Goal: Transaction & Acquisition: Purchase product/service

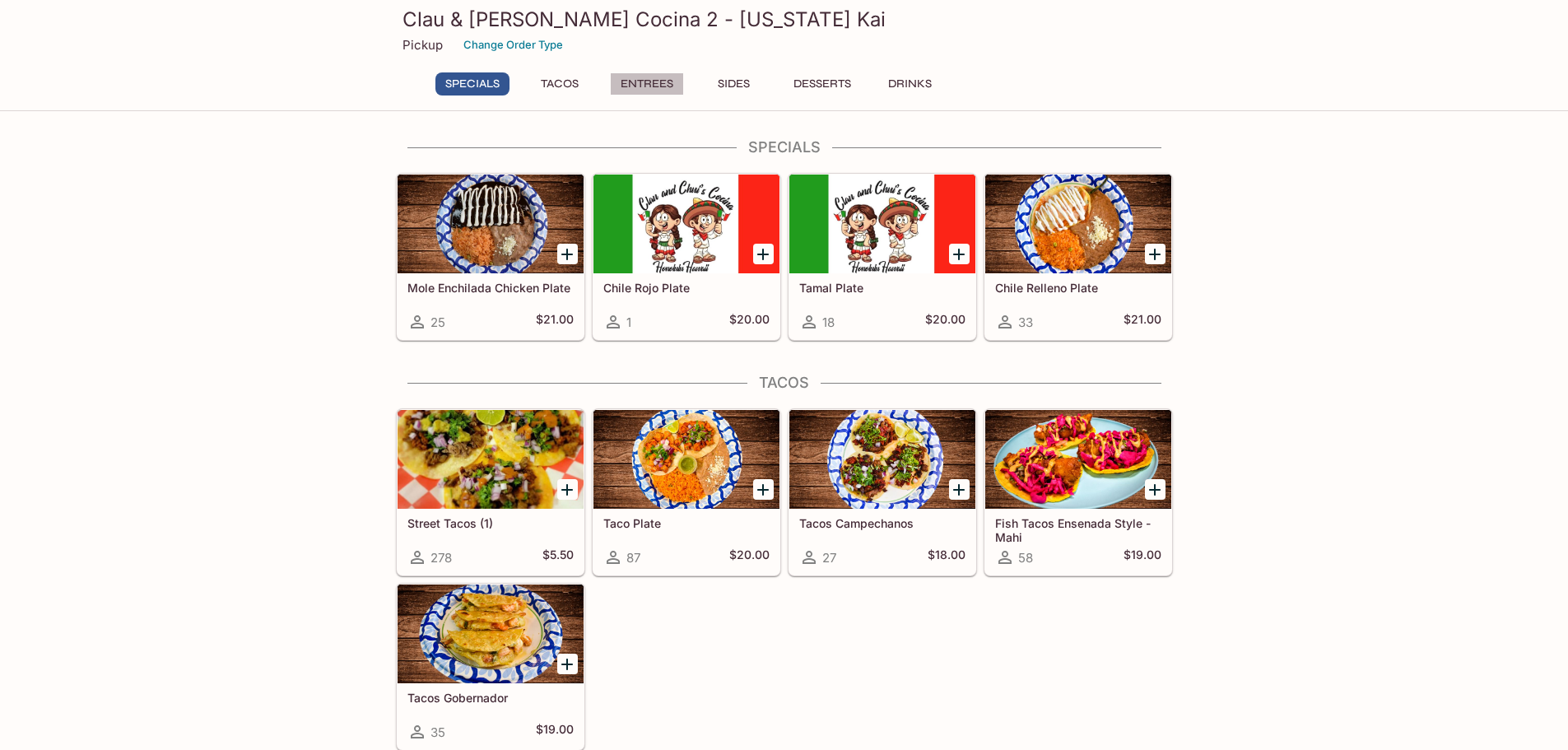
click at [629, 86] on button "Entrees" at bounding box center [647, 84] width 74 height 23
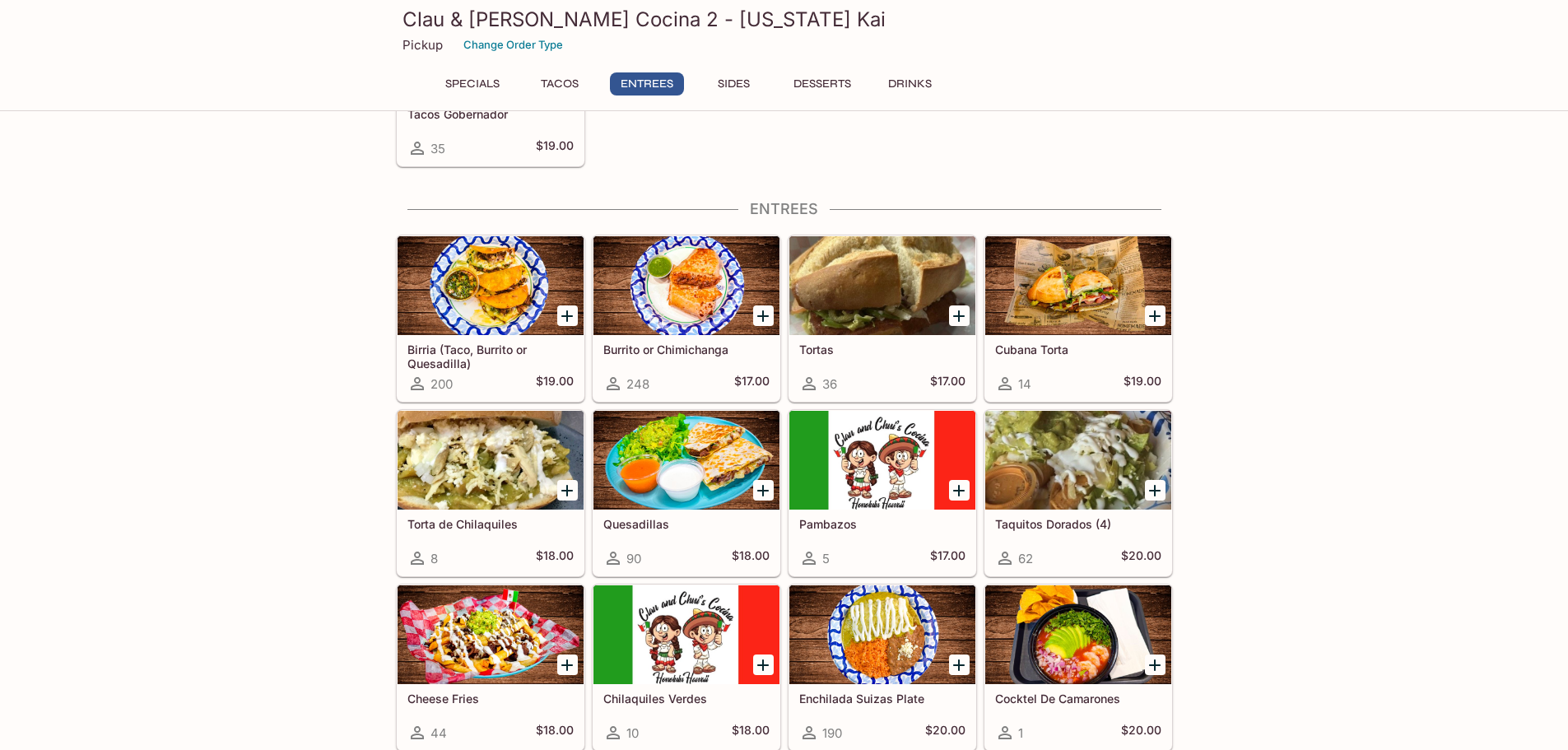
scroll to position [644, 0]
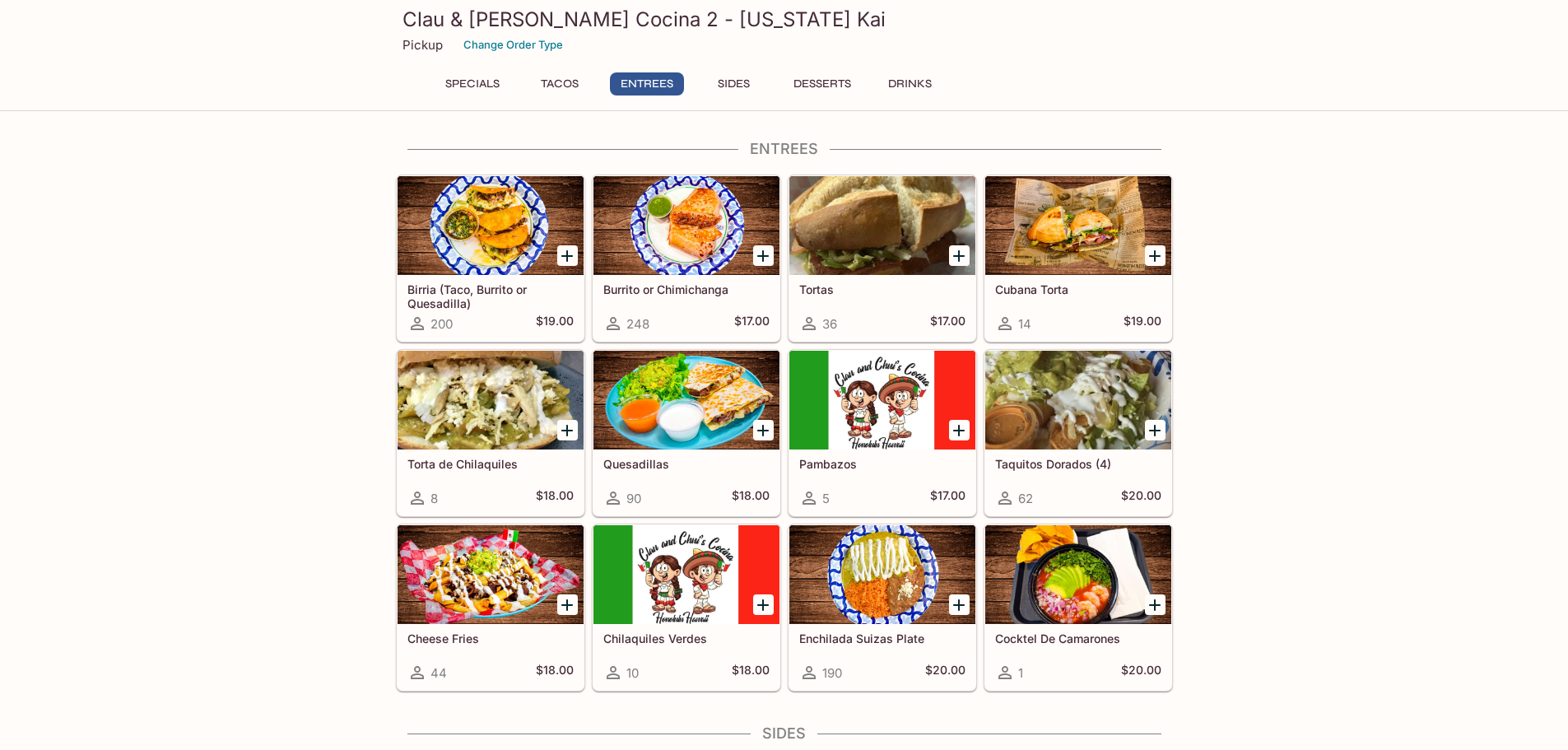
click at [674, 231] on div at bounding box center [686, 225] width 186 height 99
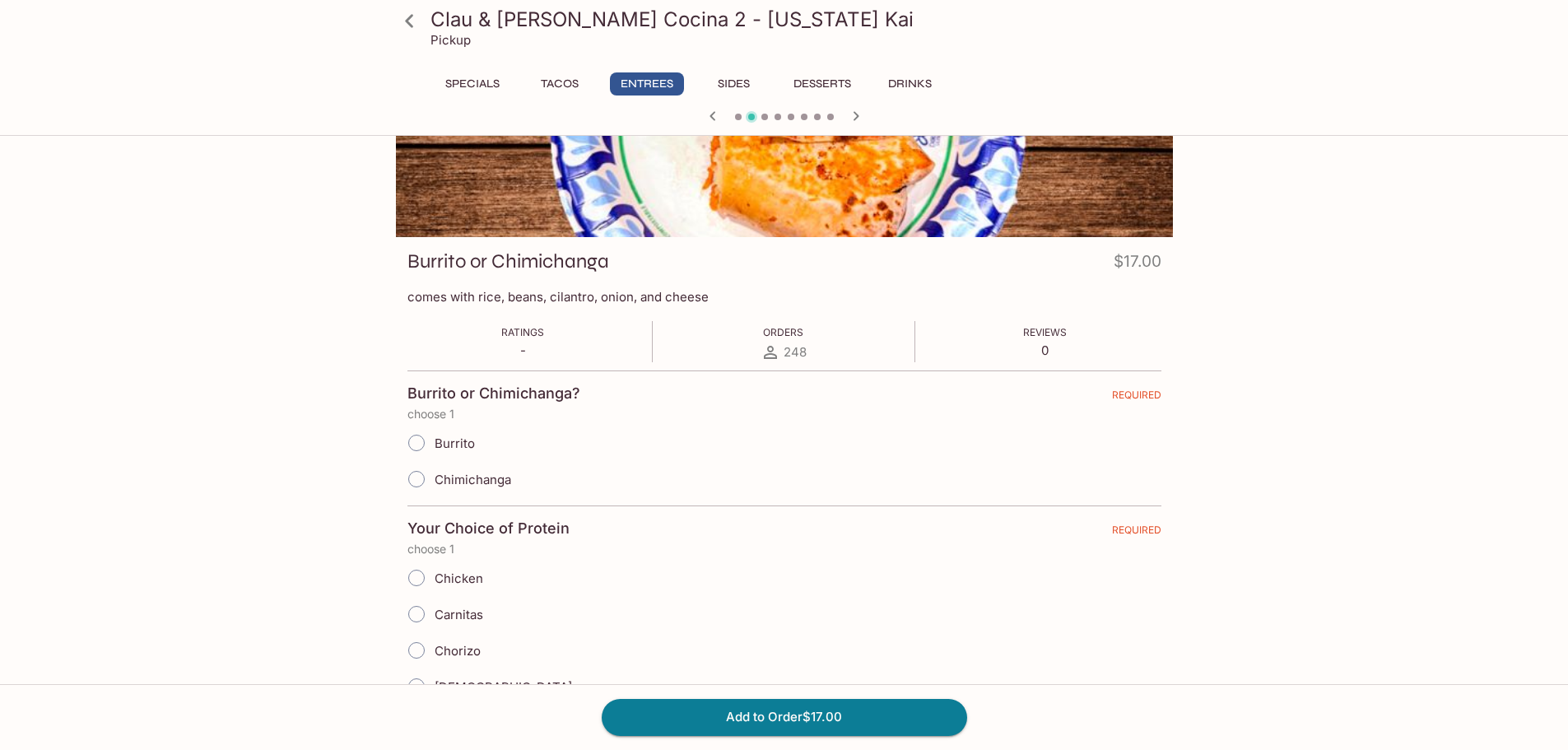
scroll to position [165, 0]
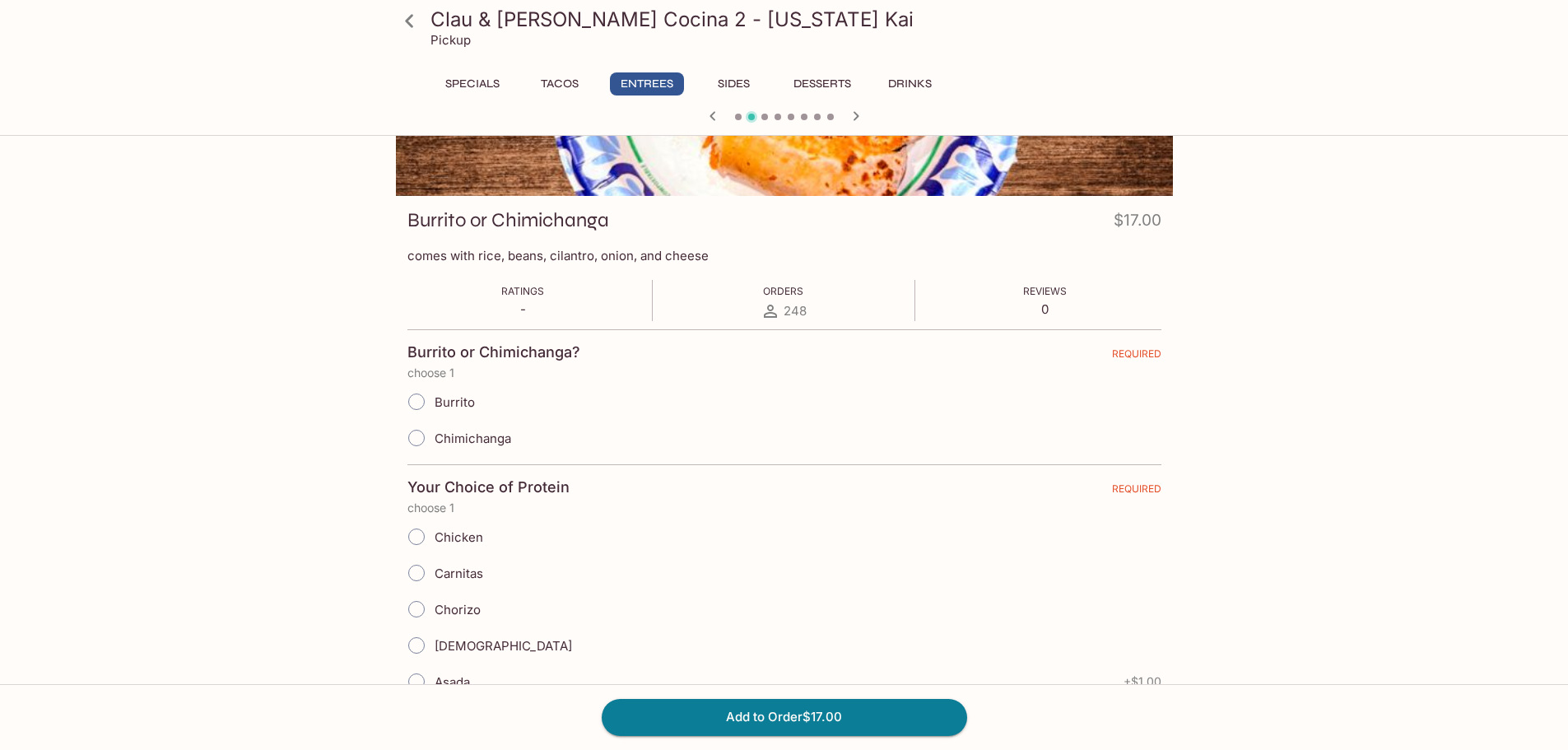
click at [450, 445] on span "Chimichanga" at bounding box center [473, 439] width 77 height 16
click at [434, 445] on input "Chimichanga" at bounding box center [417, 439] width 35 height 35
radio input "true"
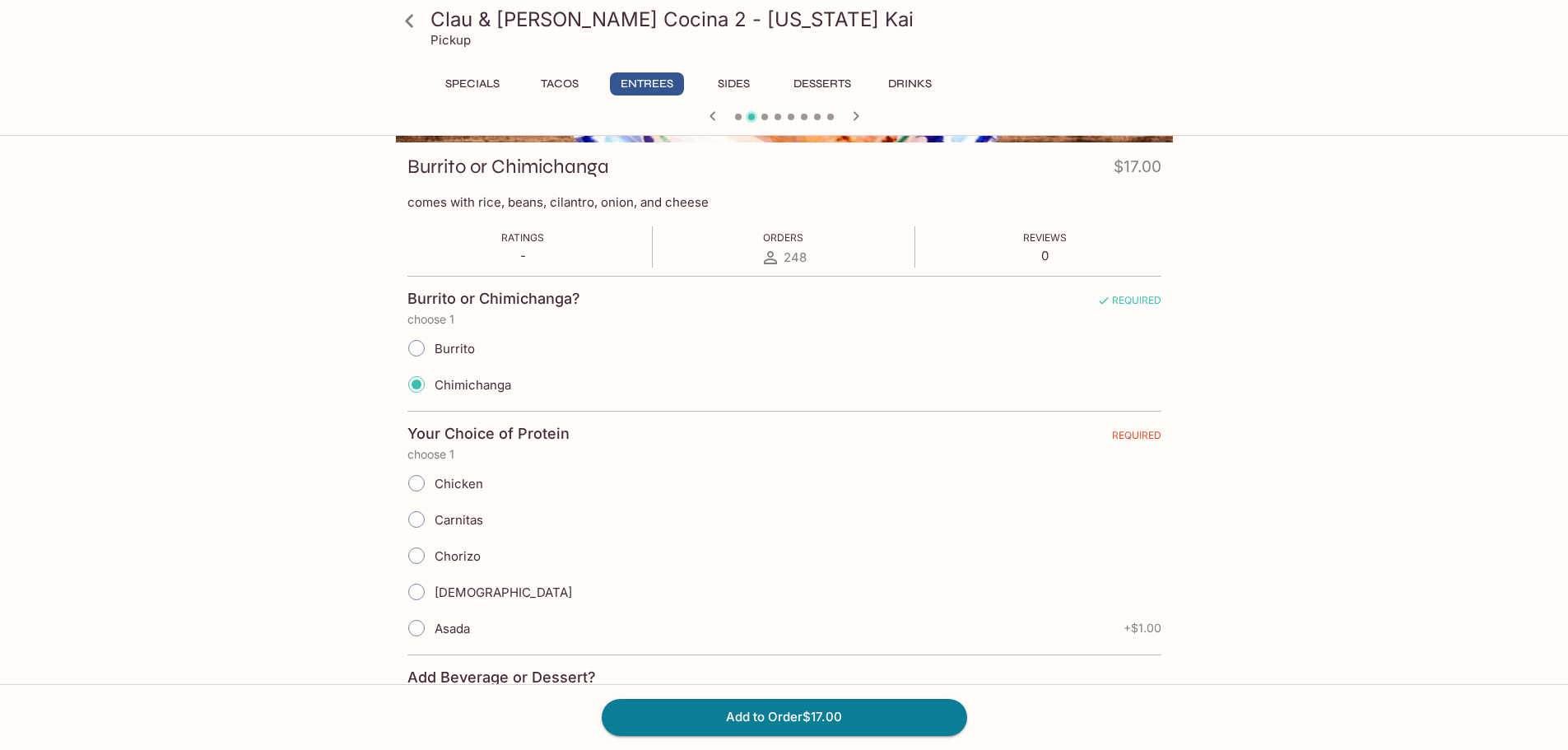
scroll to position [247, 0]
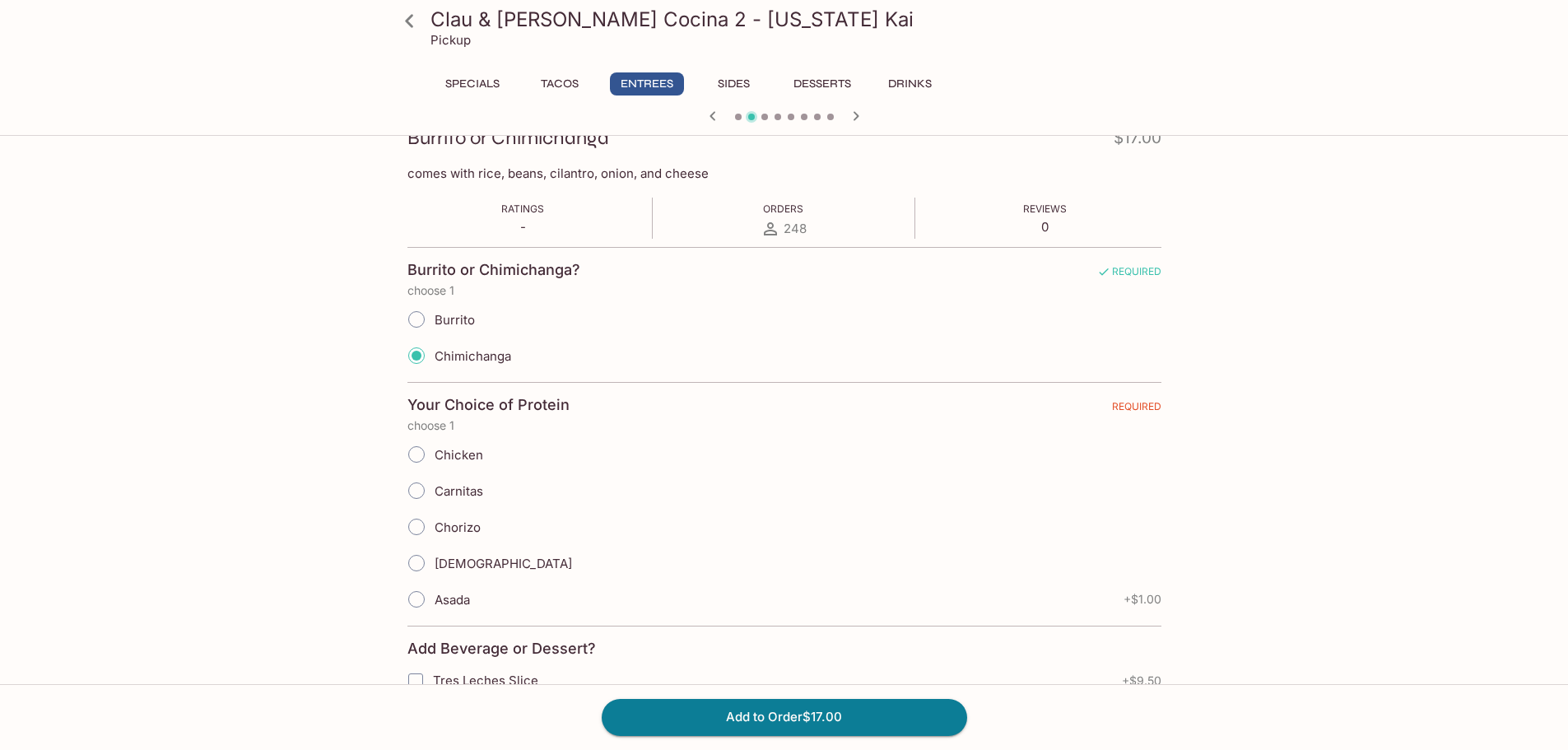
click at [460, 494] on span "Carnitas" at bounding box center [459, 491] width 49 height 16
click at [434, 494] on input "Carnitas" at bounding box center [417, 491] width 35 height 35
radio input "true"
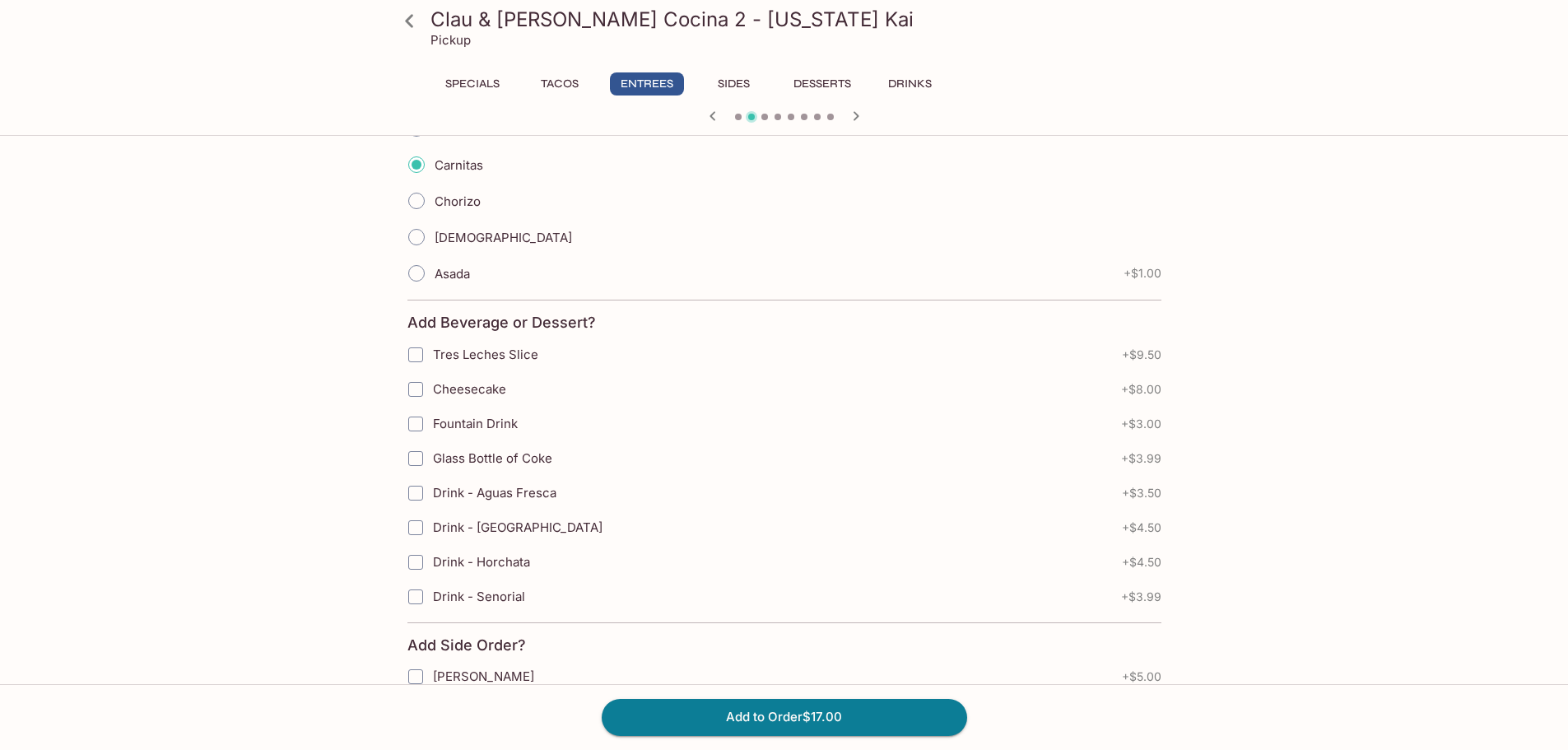
scroll to position [494, 0]
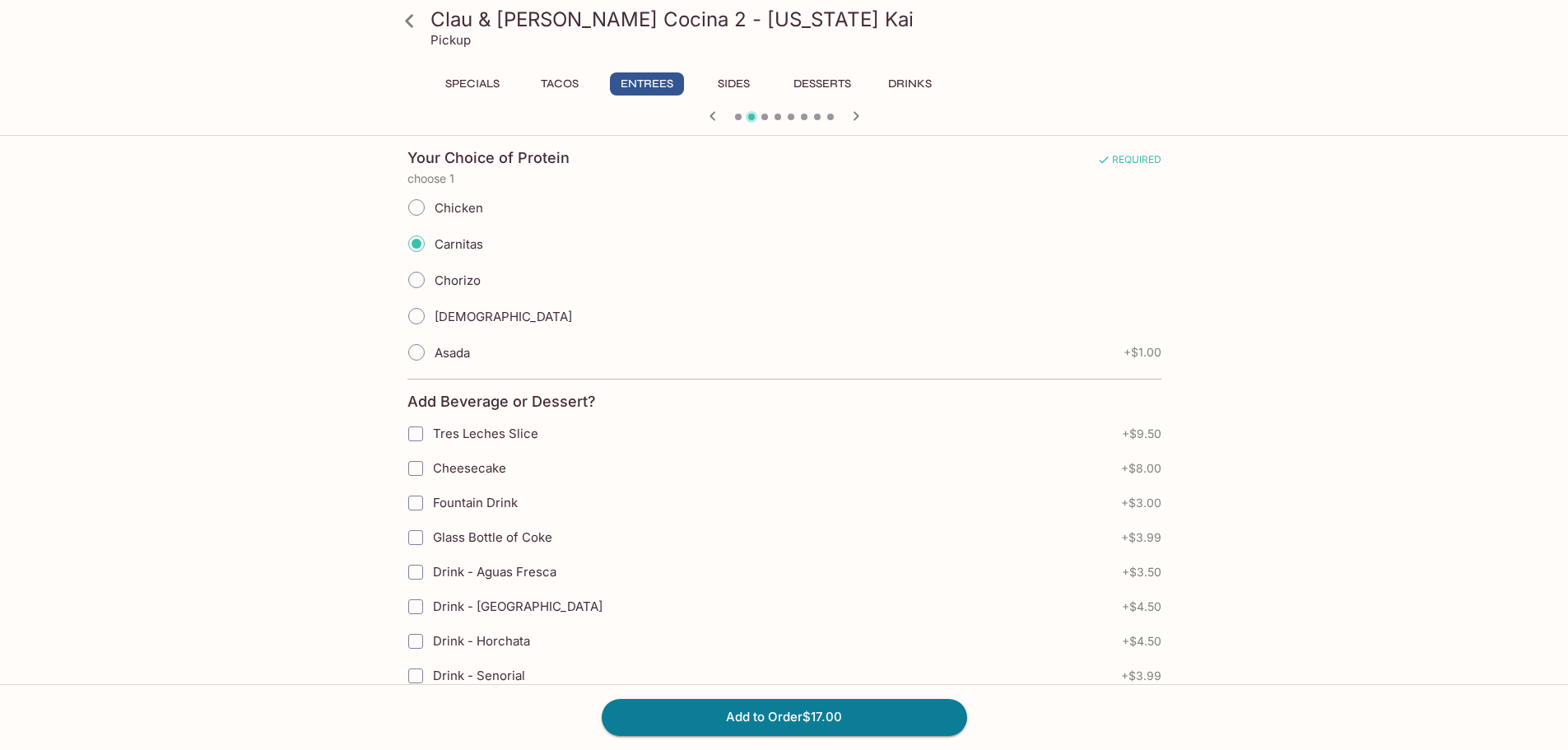
click at [417, 310] on input "[DEMOGRAPHIC_DATA]" at bounding box center [417, 317] width 35 height 35
radio input "true"
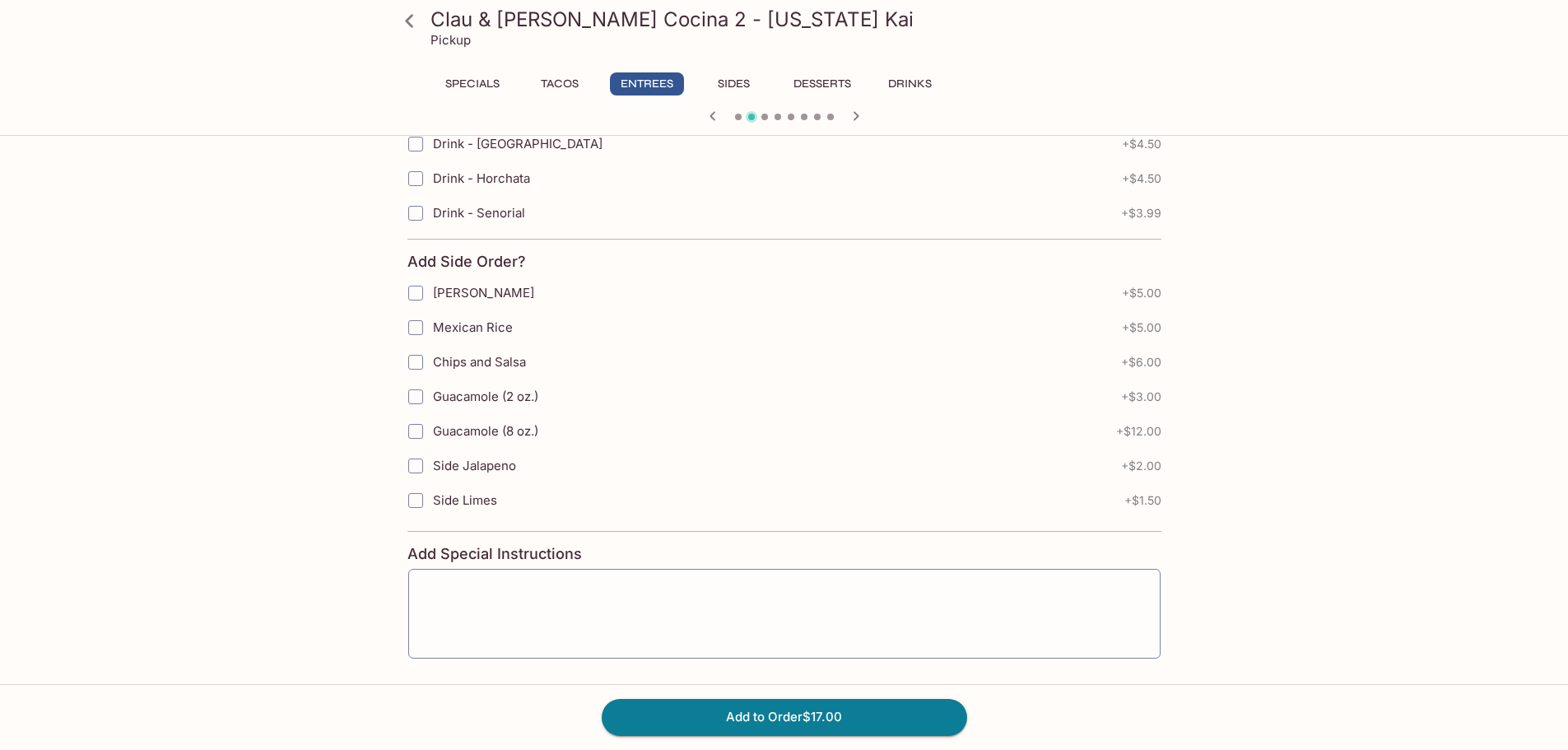
scroll to position [1020, 0]
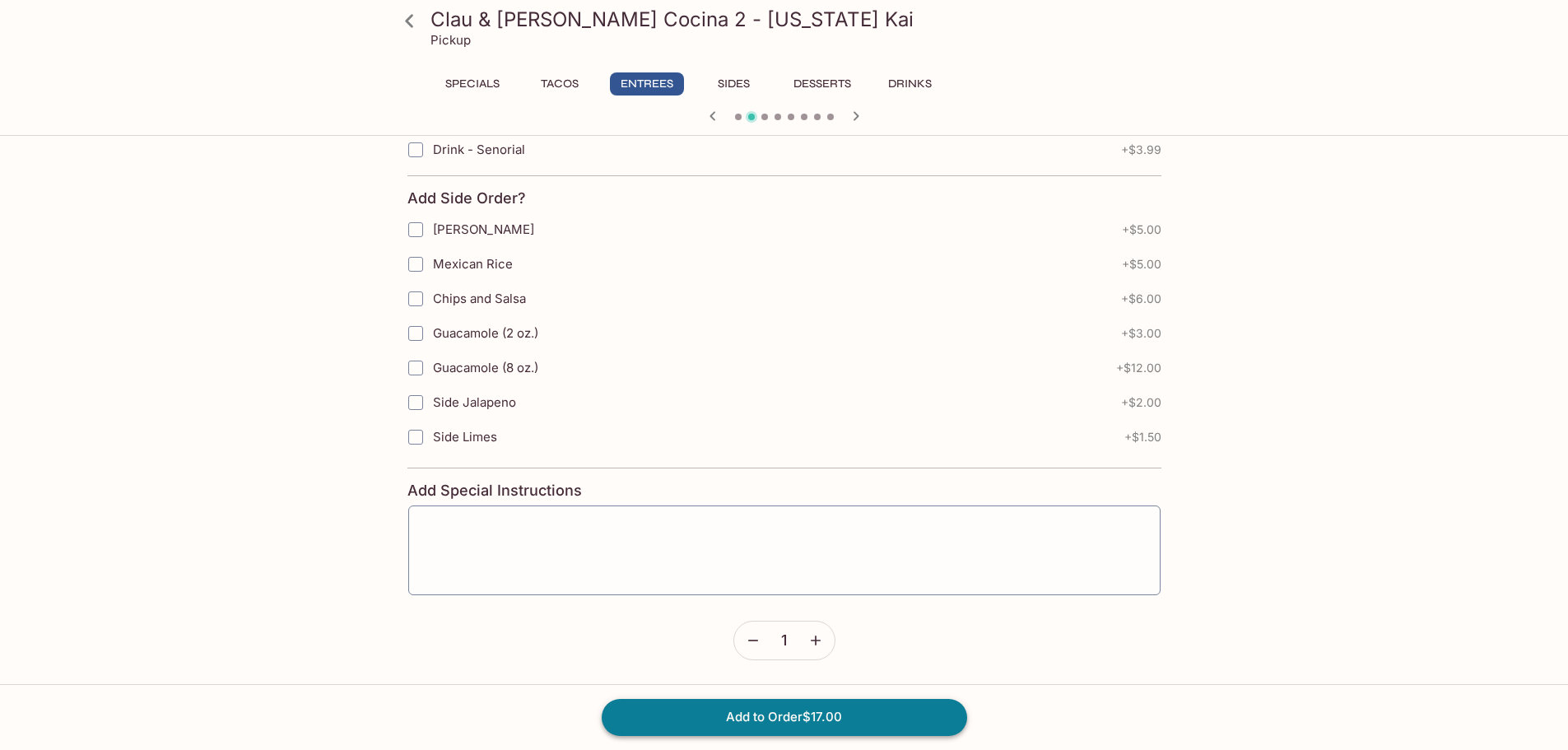
click at [803, 716] on button "Add to Order $17.00" at bounding box center [784, 718] width 365 height 37
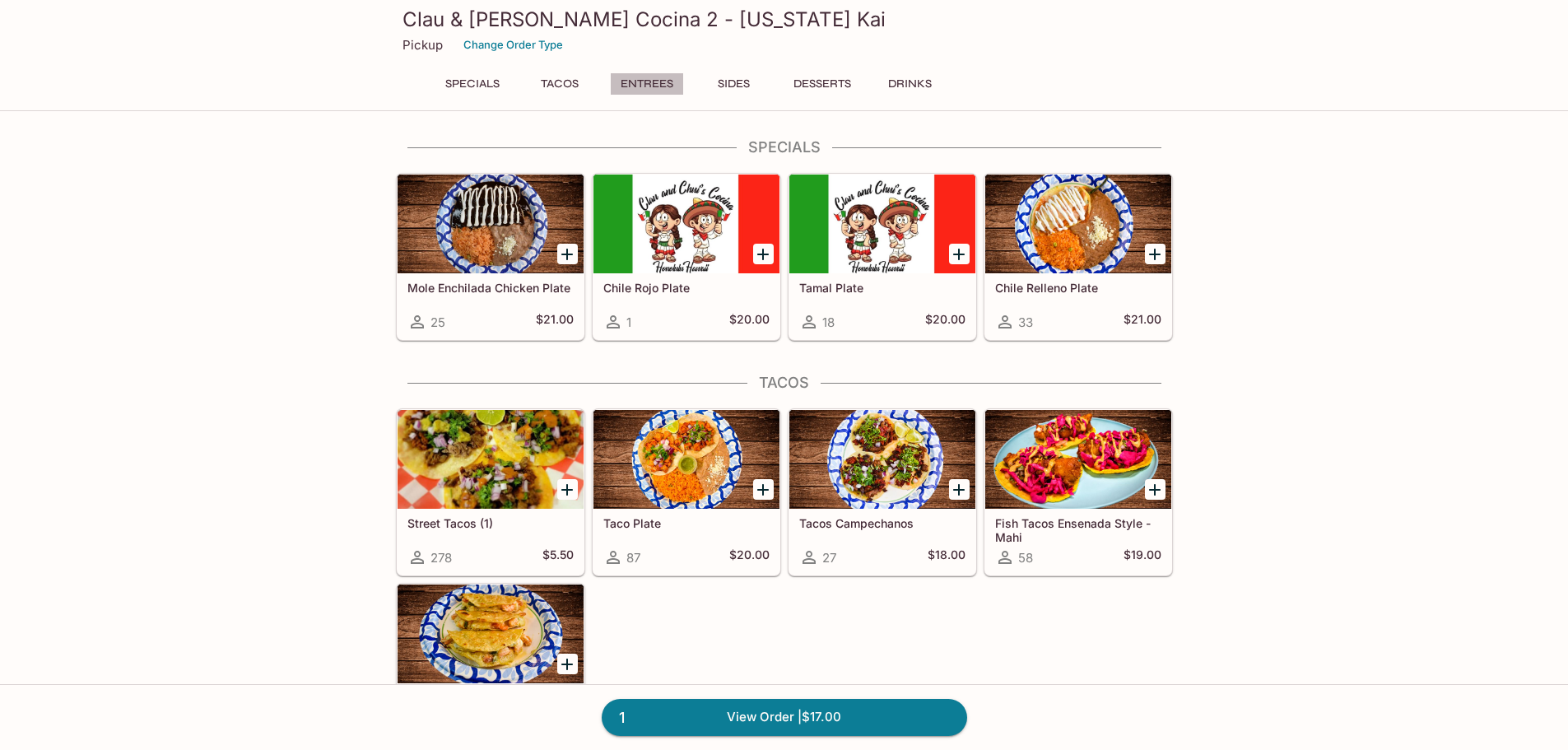
click at [641, 82] on button "Entrees" at bounding box center [647, 84] width 74 height 23
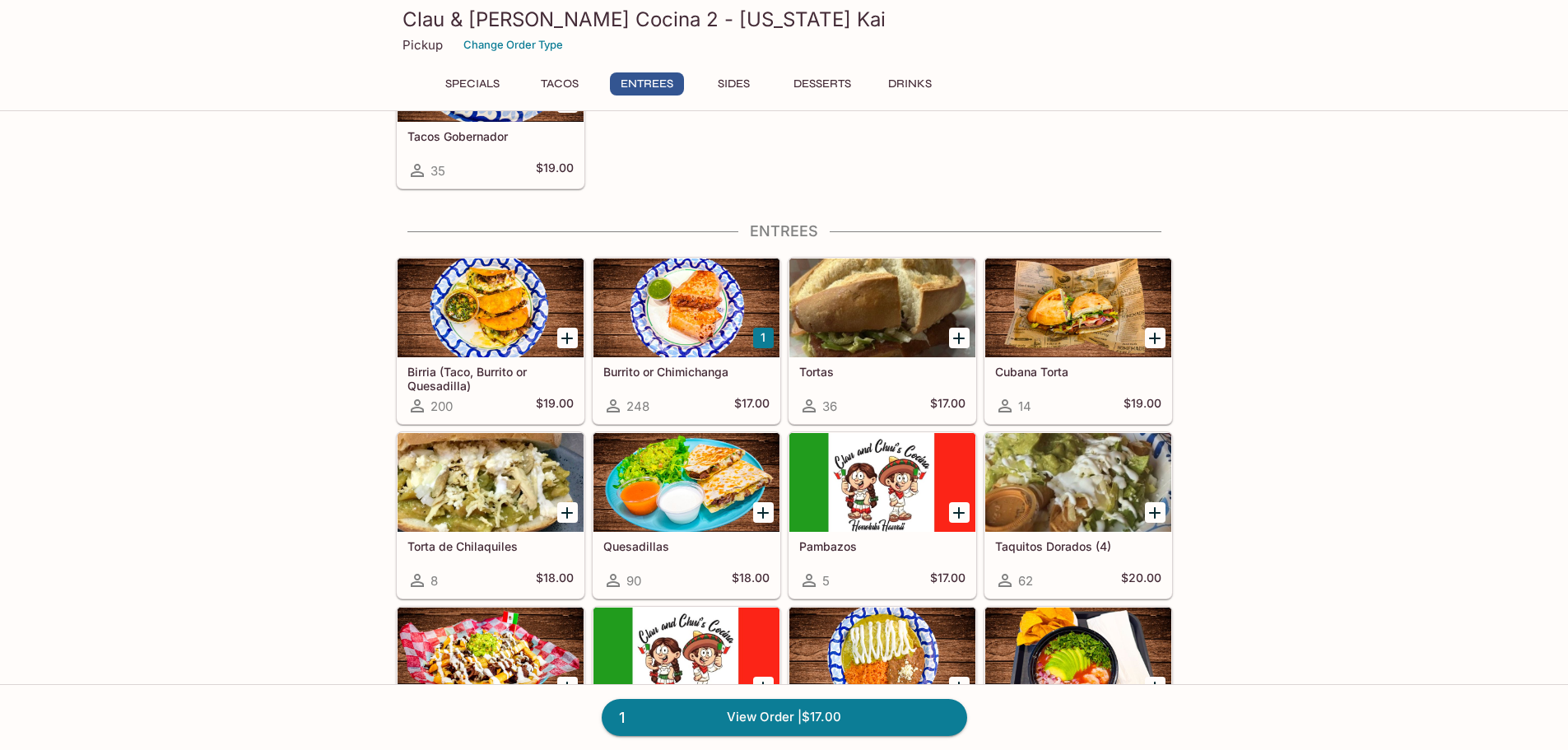
scroll to position [644, 0]
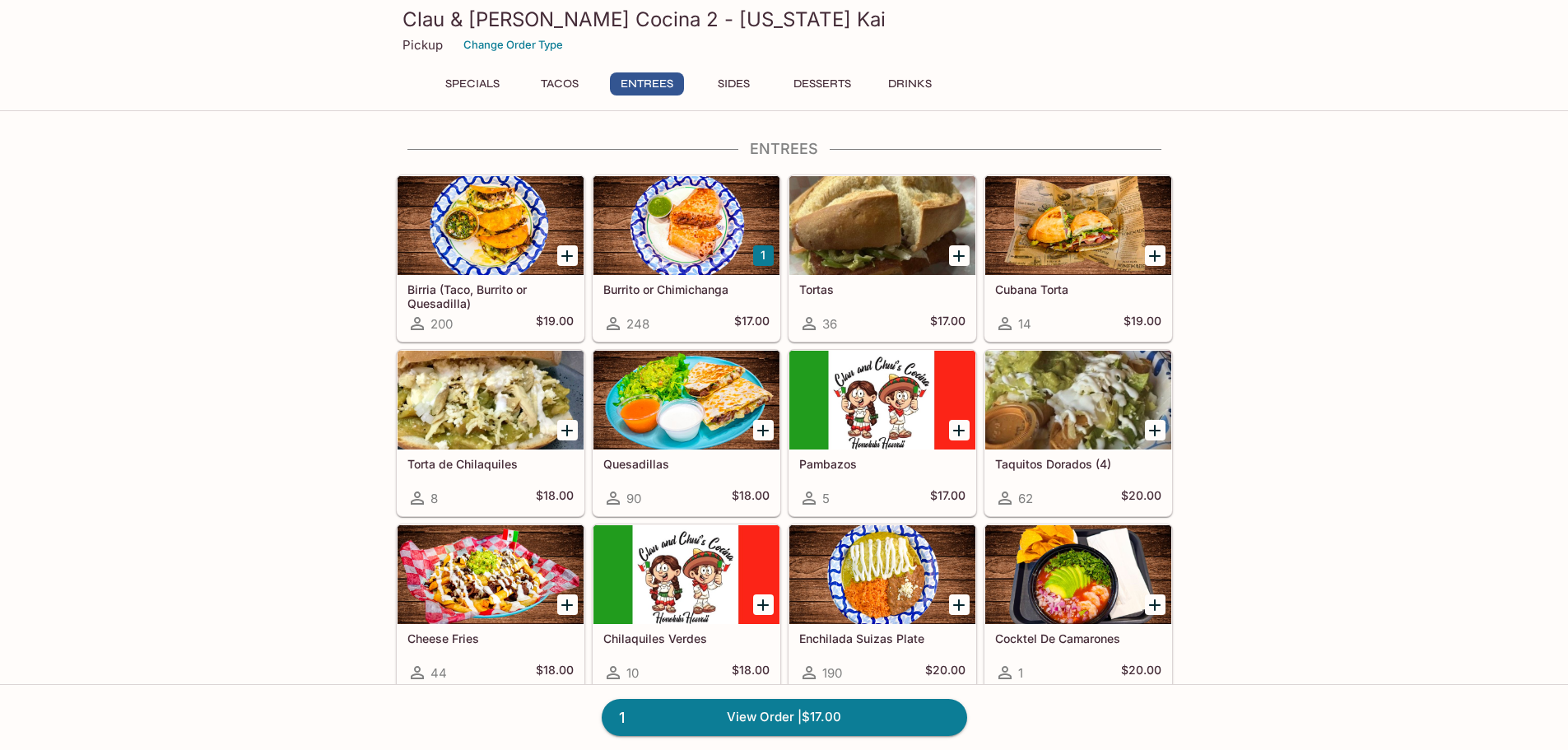
click at [671, 248] on div at bounding box center [686, 225] width 186 height 99
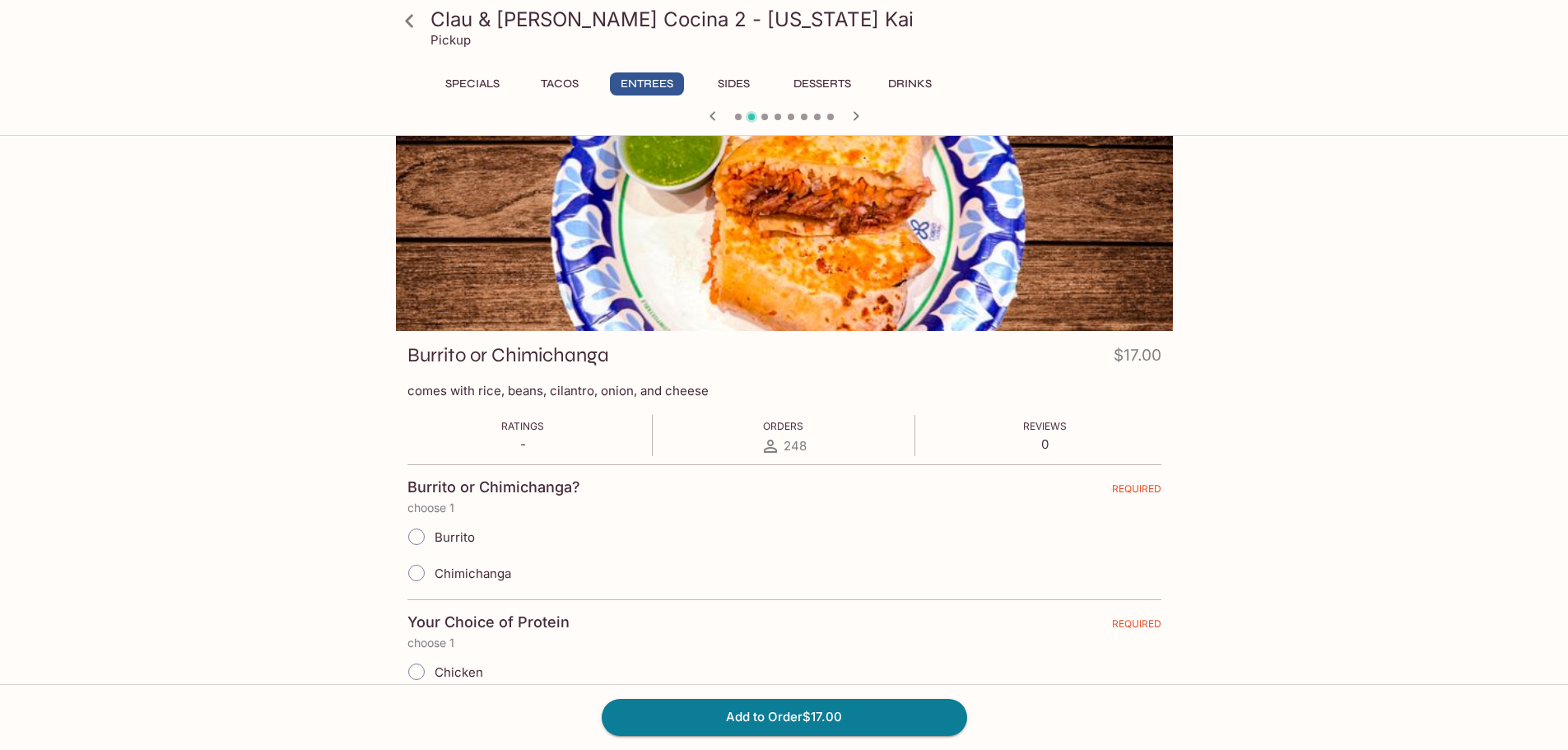
scroll to position [82, 0]
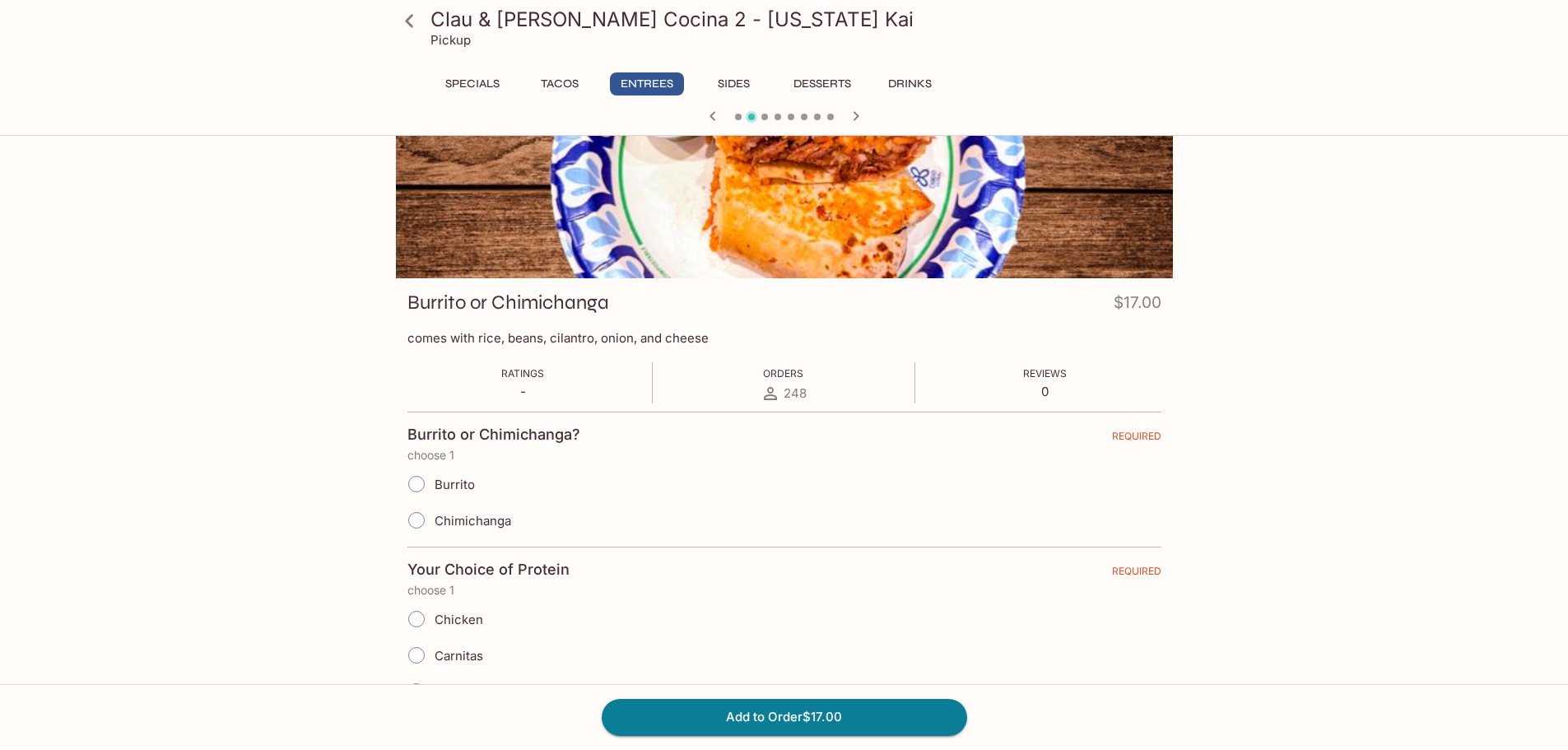
click at [443, 519] on span "Chimichanga" at bounding box center [473, 521] width 77 height 16
click at [434, 519] on input "Chimichanga" at bounding box center [417, 521] width 35 height 35
radio input "true"
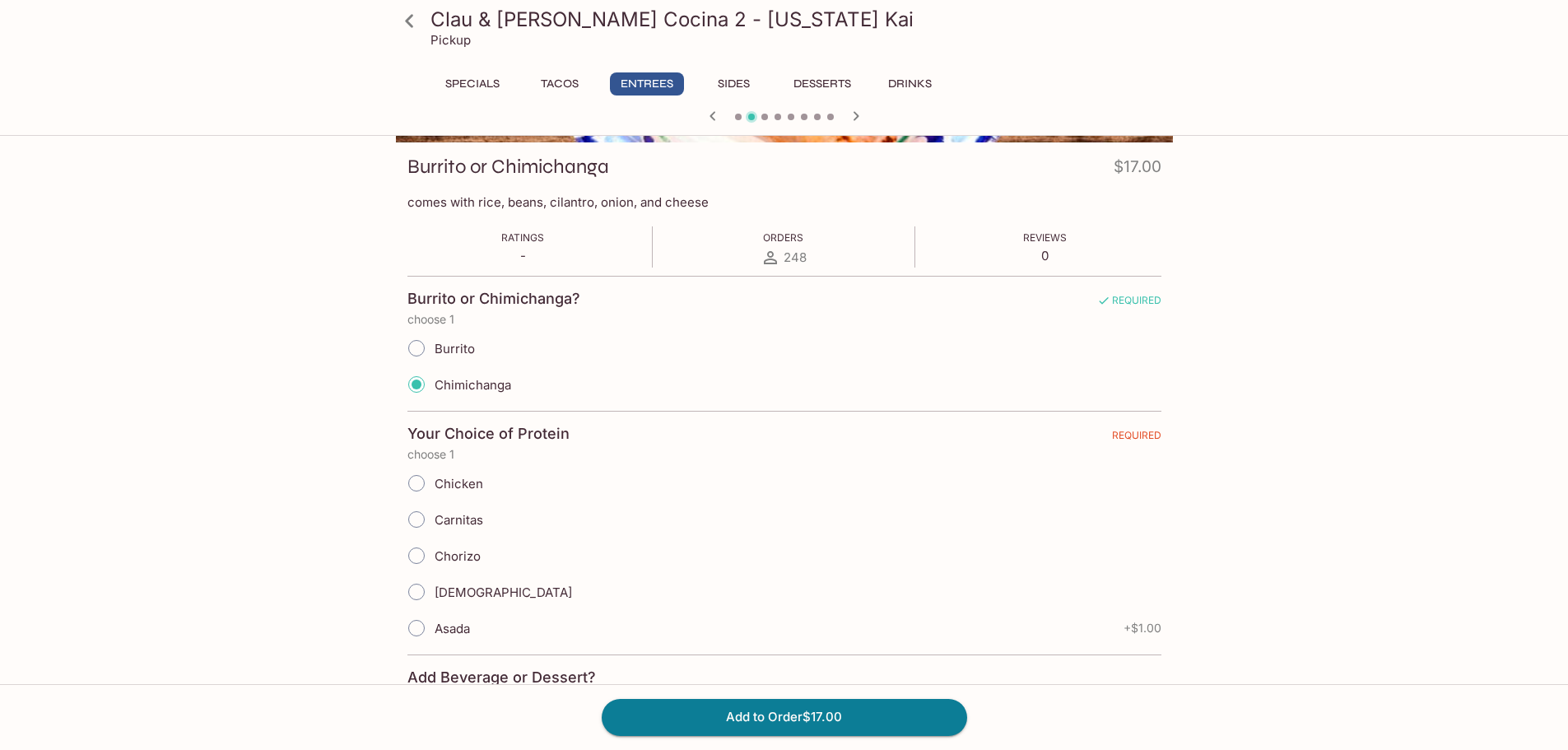
scroll to position [247, 0]
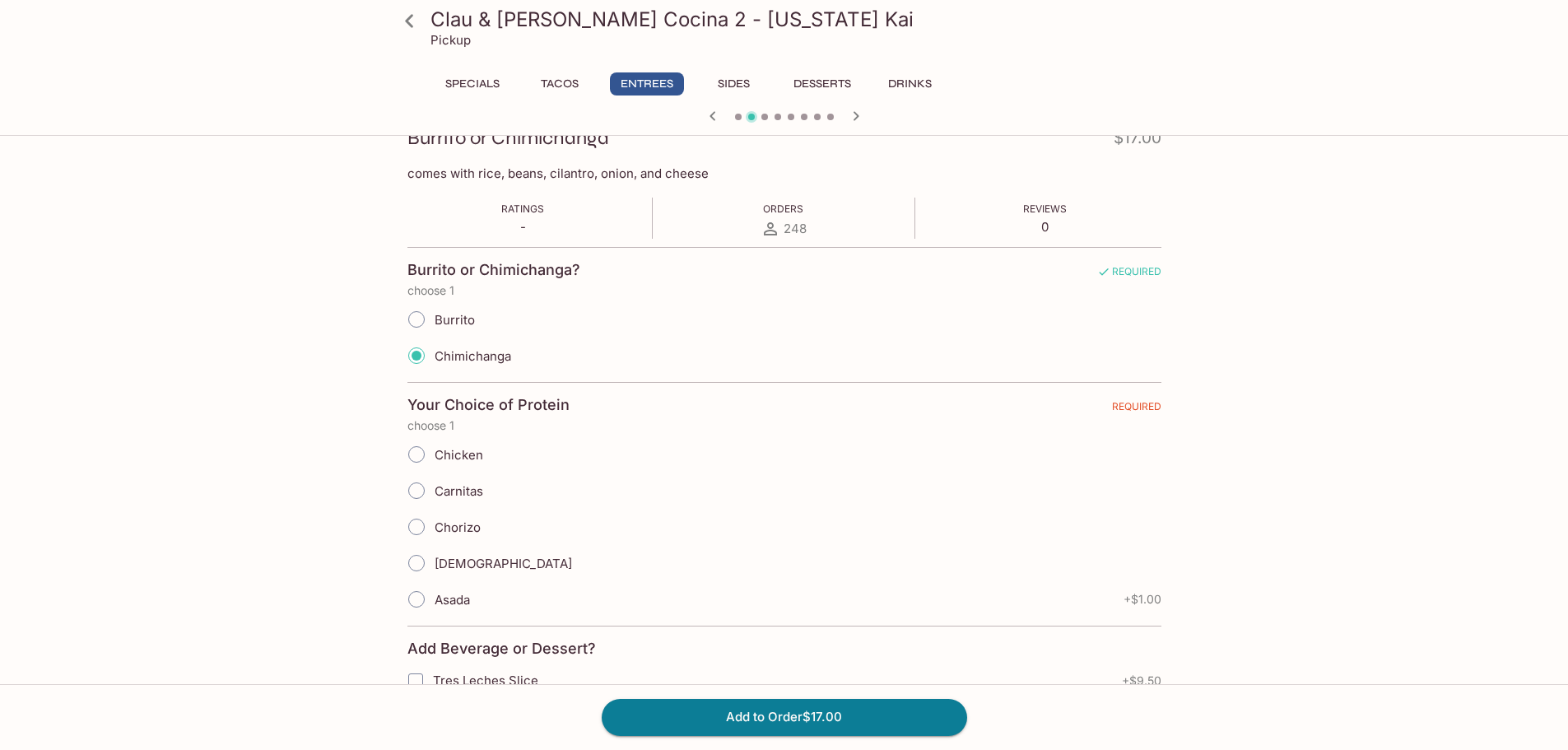
click at [465, 490] on span "Carnitas" at bounding box center [459, 491] width 49 height 16
click at [434, 490] on input "Carnitas" at bounding box center [417, 491] width 35 height 35
radio input "true"
click at [314, 422] on div "Clau & [PERSON_NAME] Cocina 2 - [US_STATE] Kai Pickup Specials Tacos Entrees Si…" at bounding box center [784, 709] width 1054 height 1628
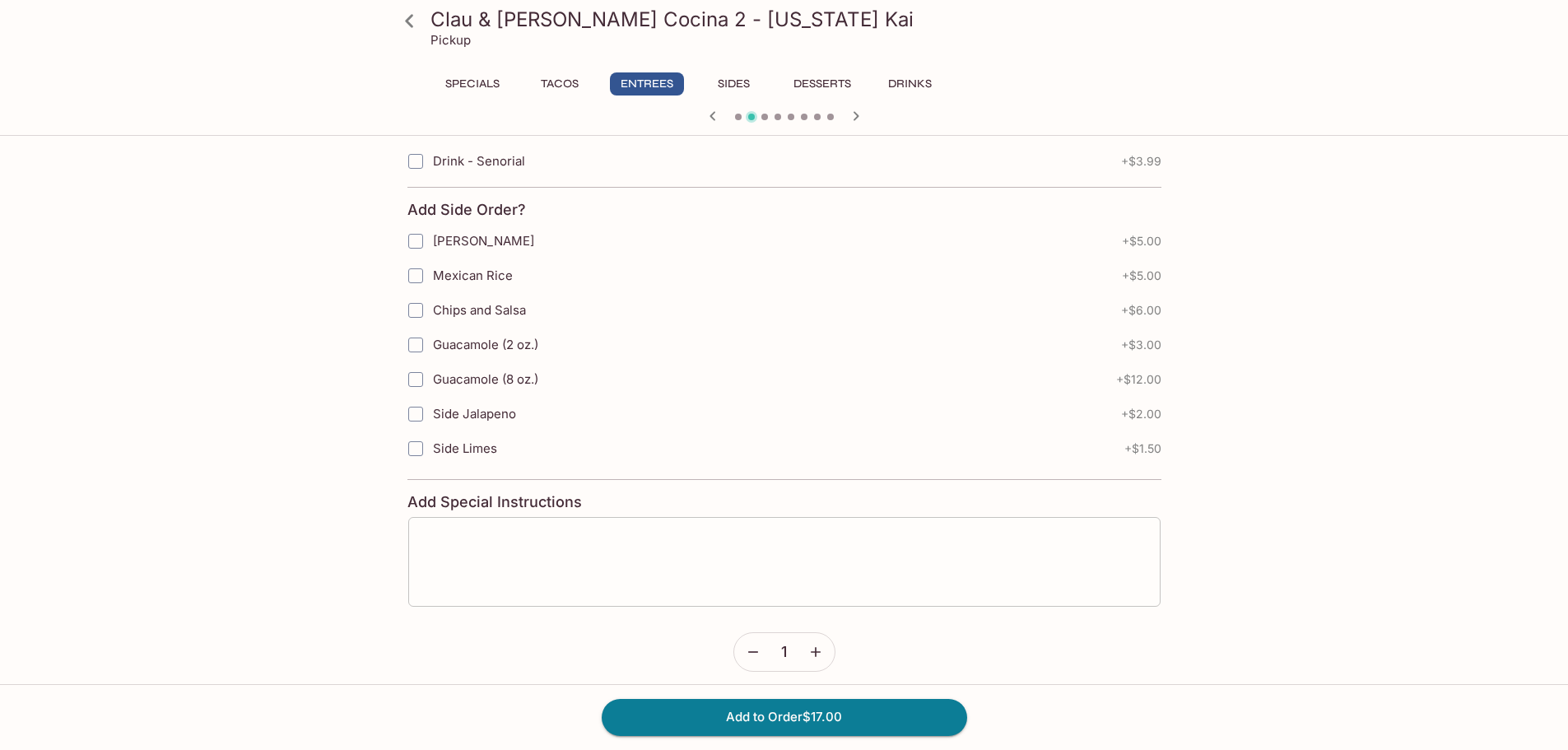
scroll to position [1020, 0]
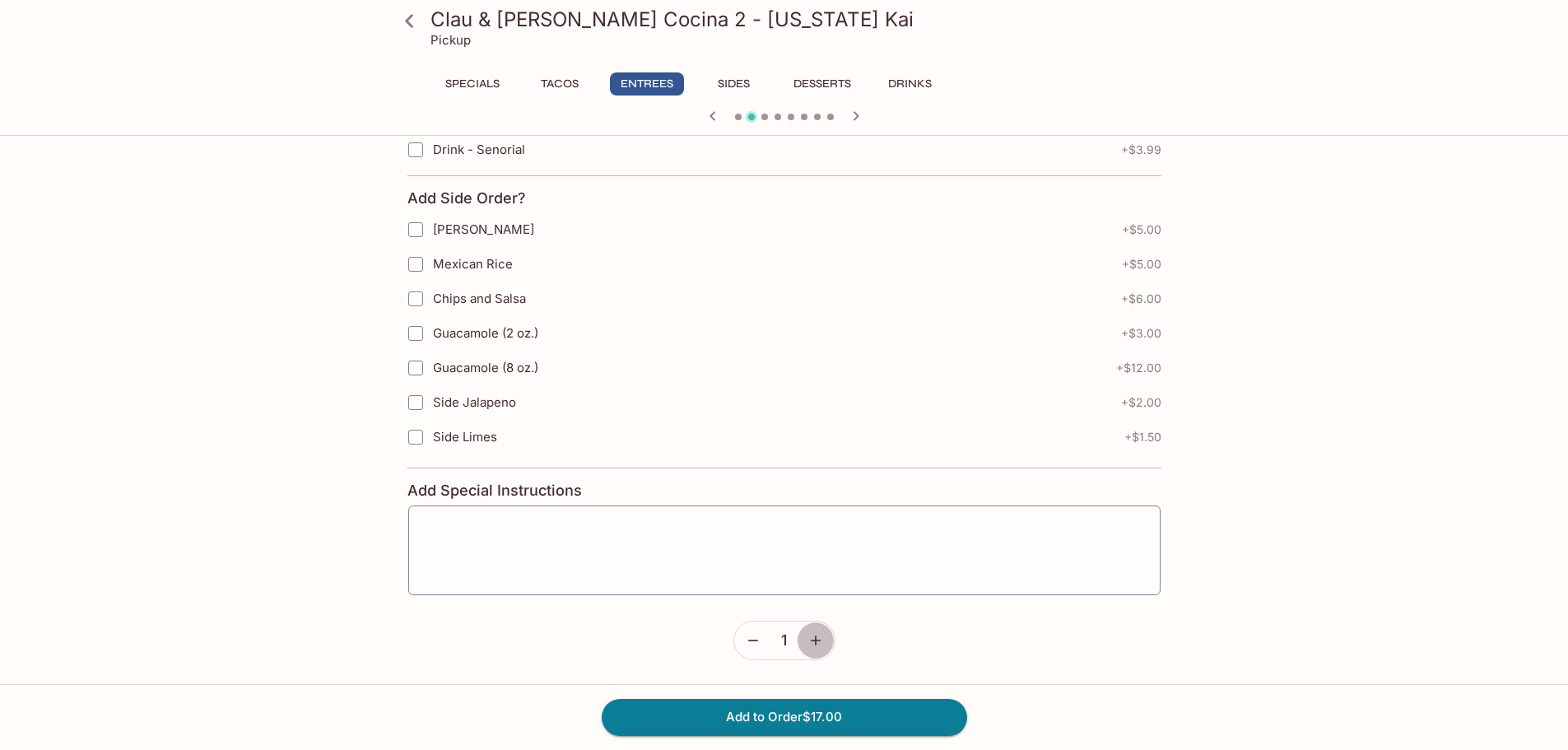
click at [816, 631] on button "button" at bounding box center [815, 640] width 37 height 38
click at [844, 711] on button "Add to Order $34.00" at bounding box center [784, 718] width 365 height 37
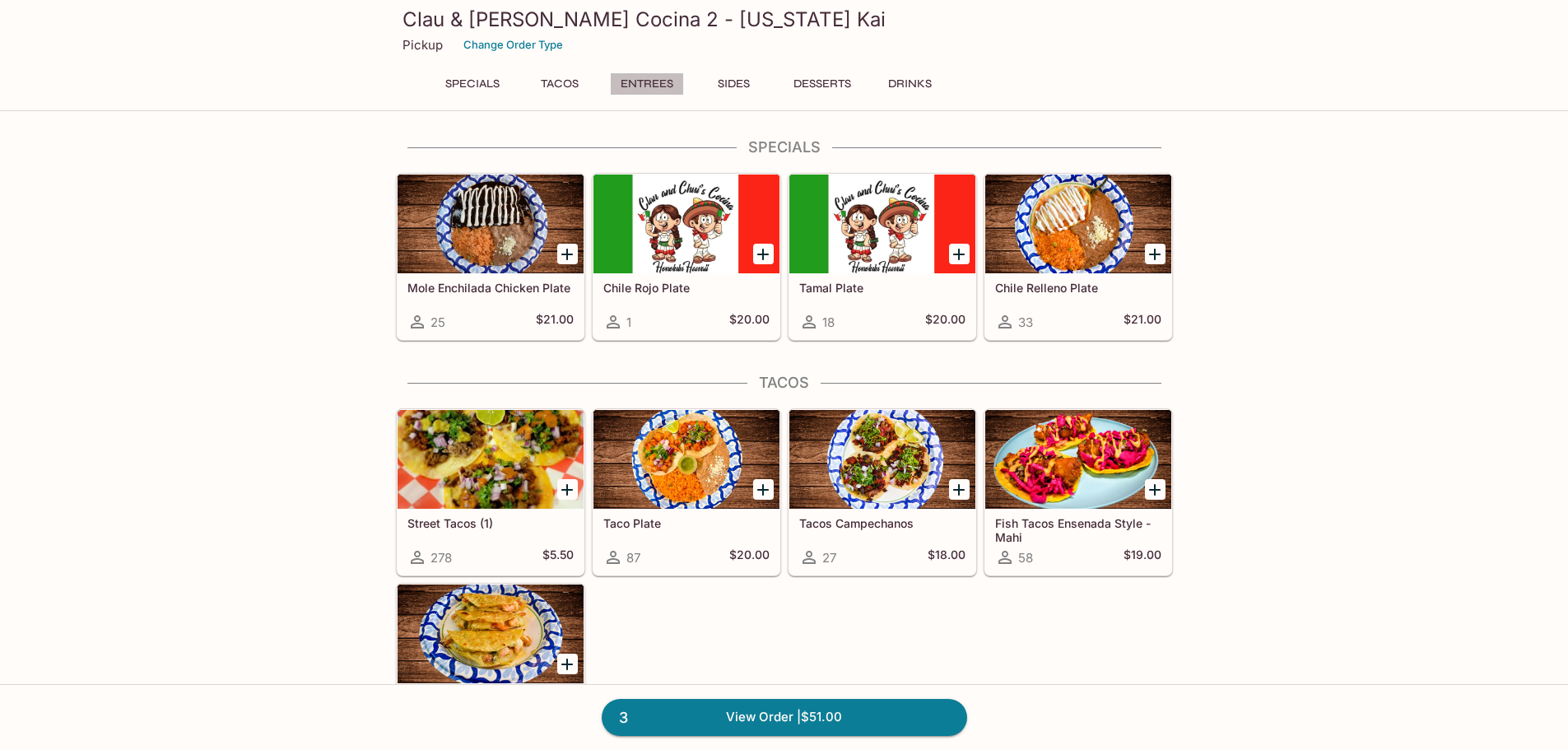
click at [643, 90] on button "Entrees" at bounding box center [647, 84] width 74 height 23
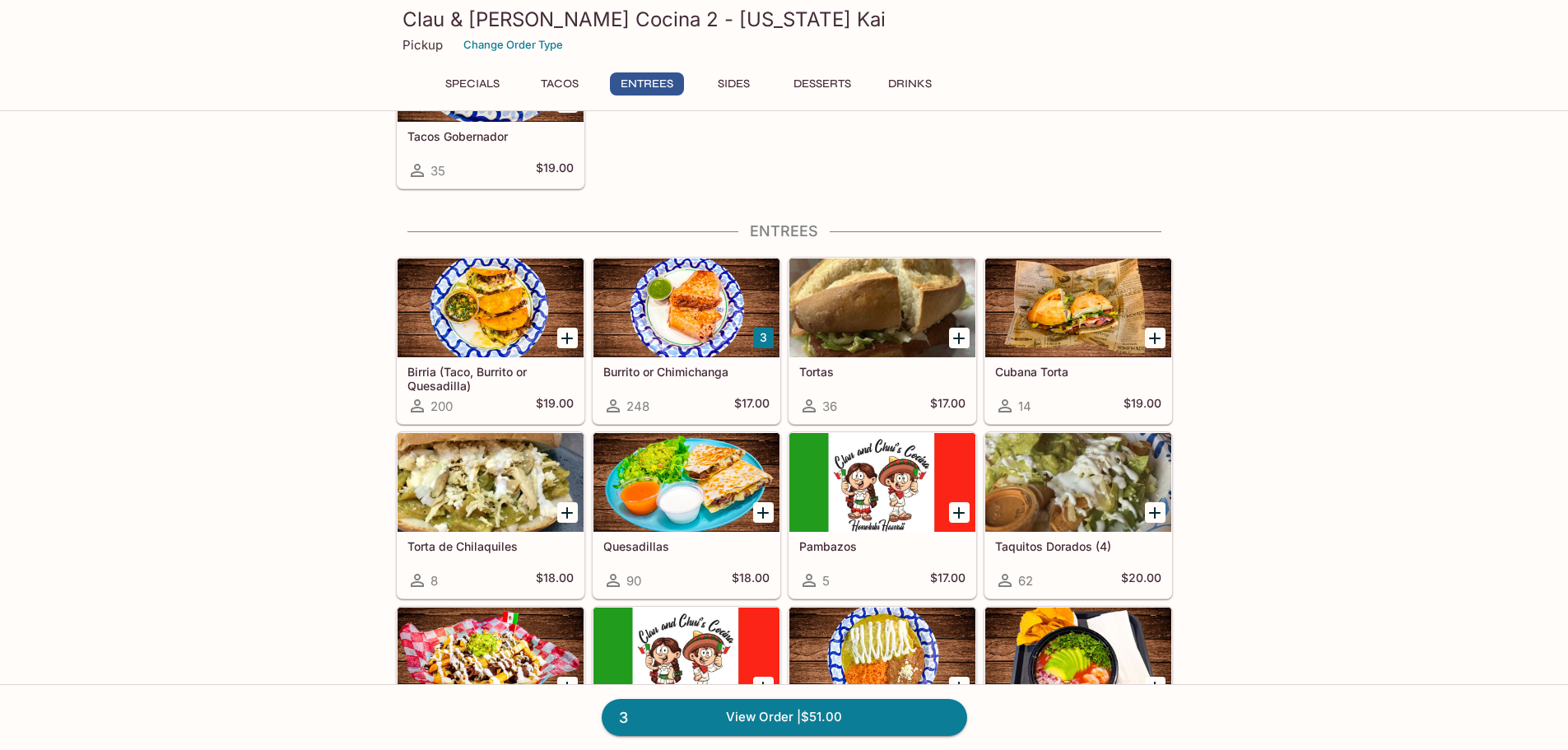
scroll to position [644, 0]
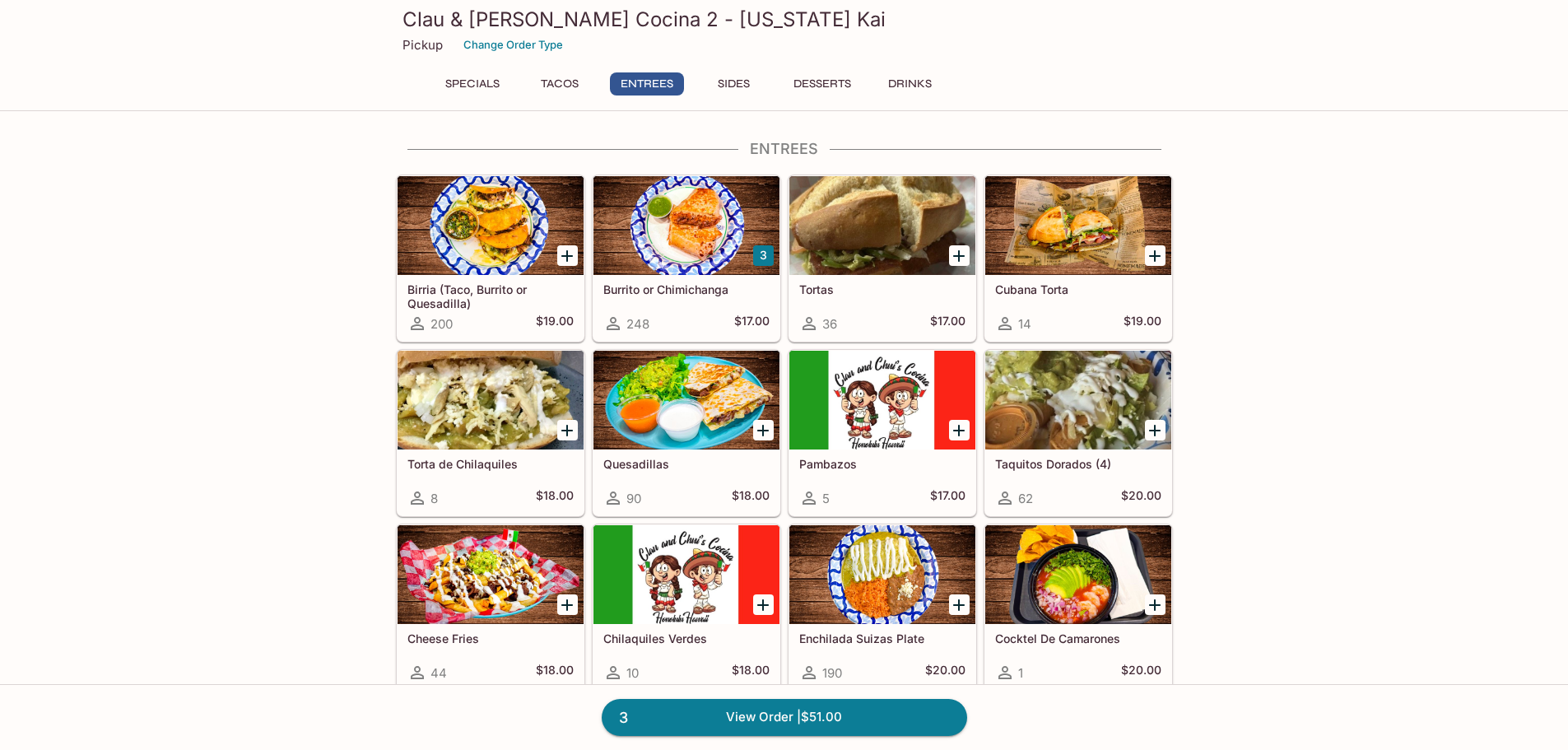
click at [662, 238] on div at bounding box center [686, 225] width 186 height 99
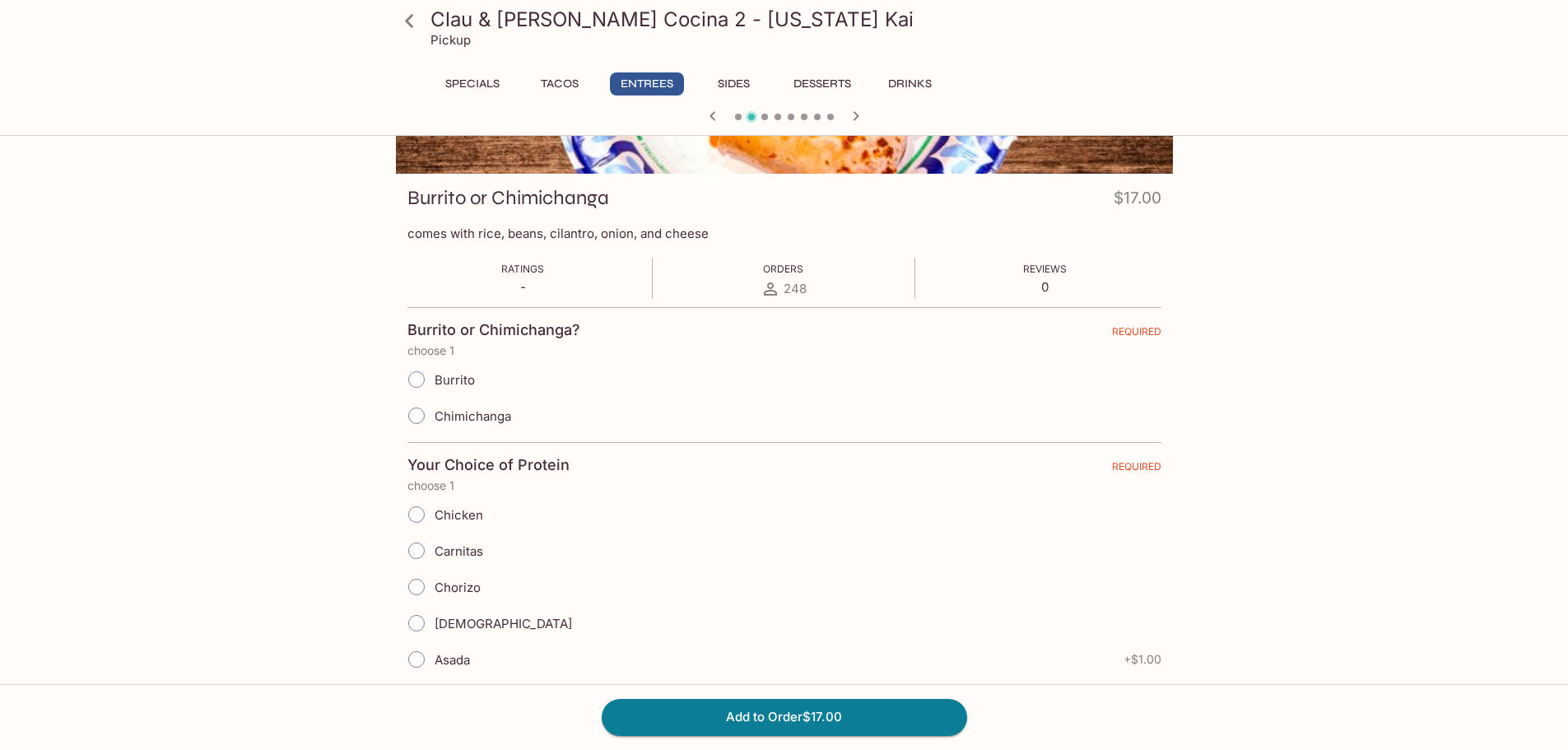
scroll to position [247, 0]
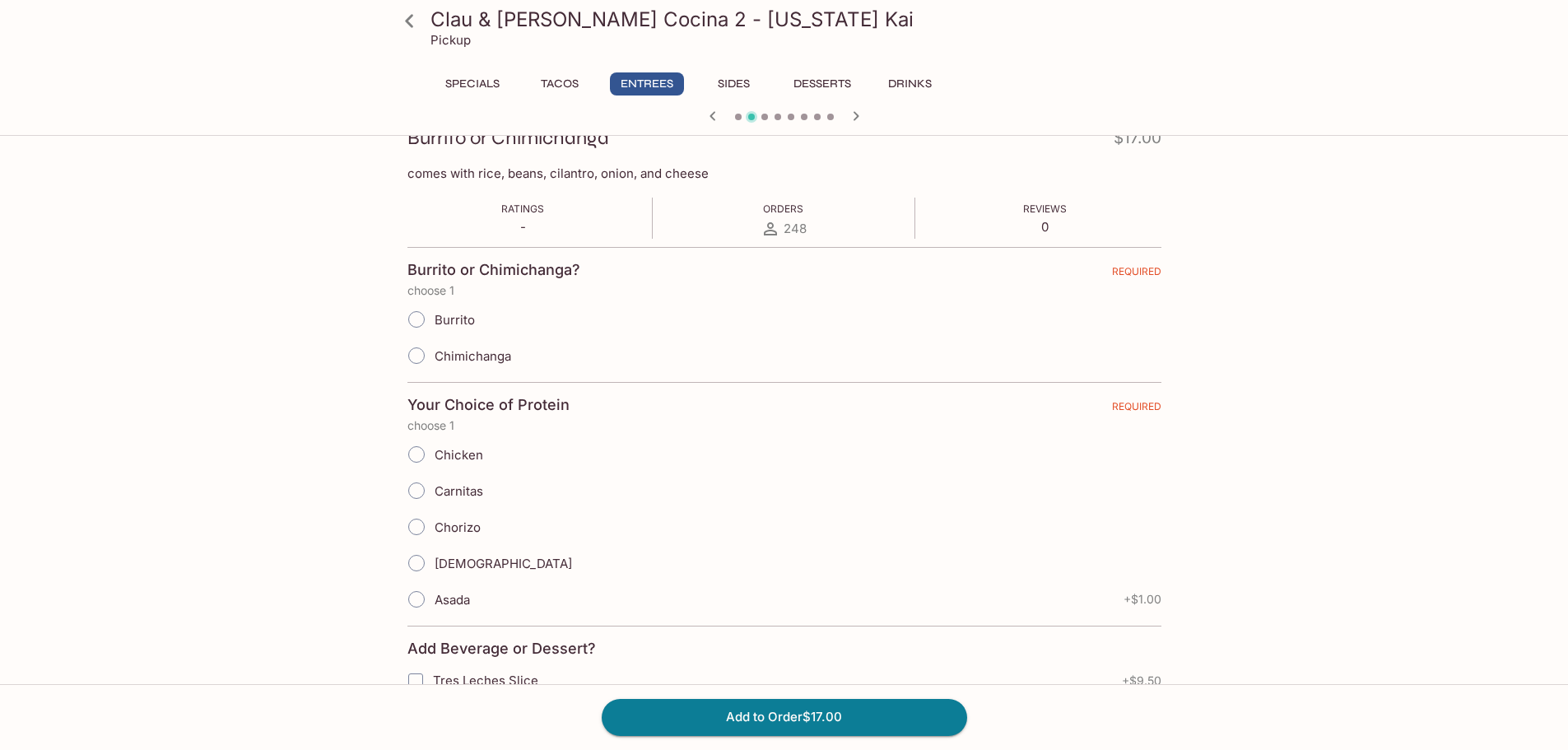
click at [431, 316] on input "Burrito" at bounding box center [417, 320] width 35 height 35
radio input "true"
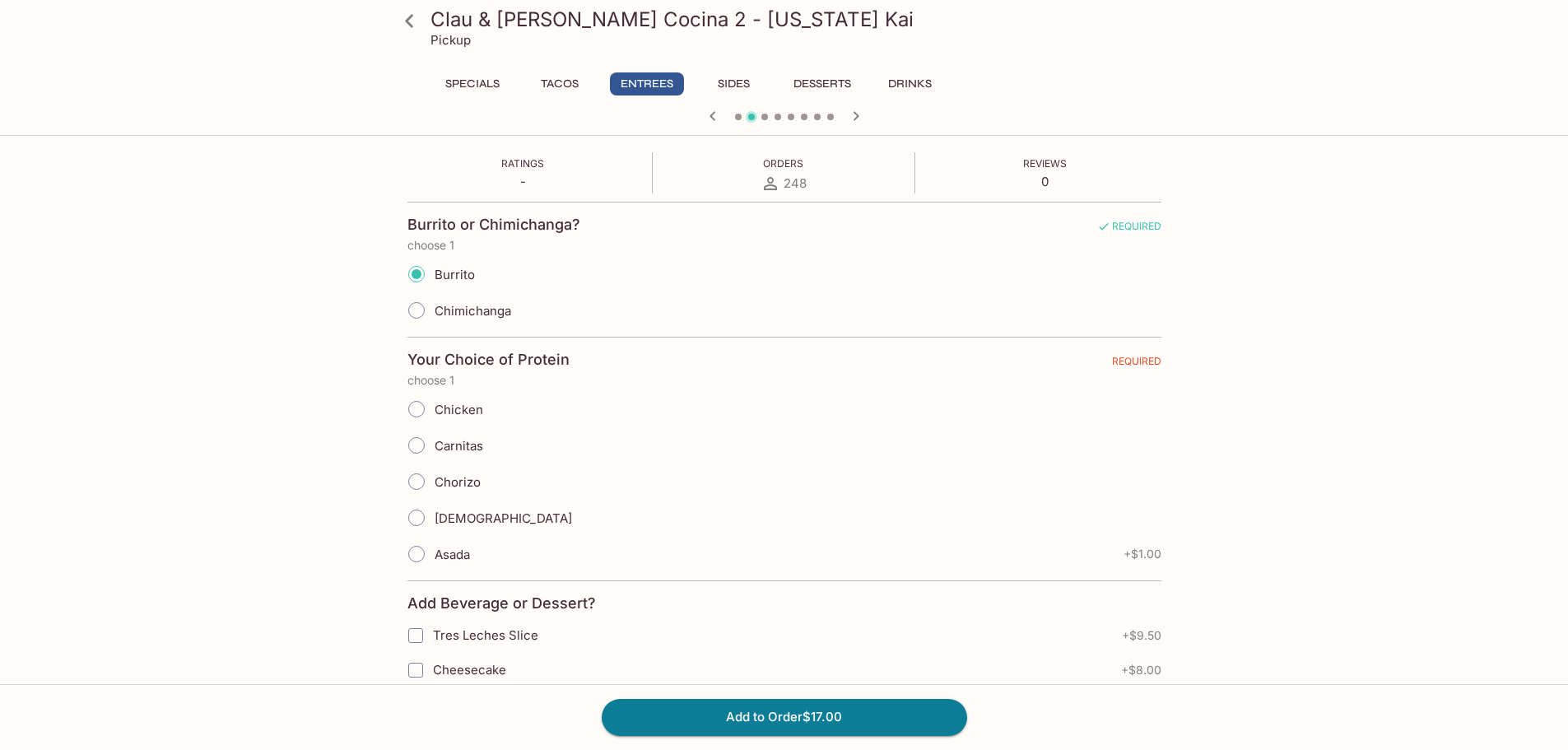
scroll to position [330, 0]
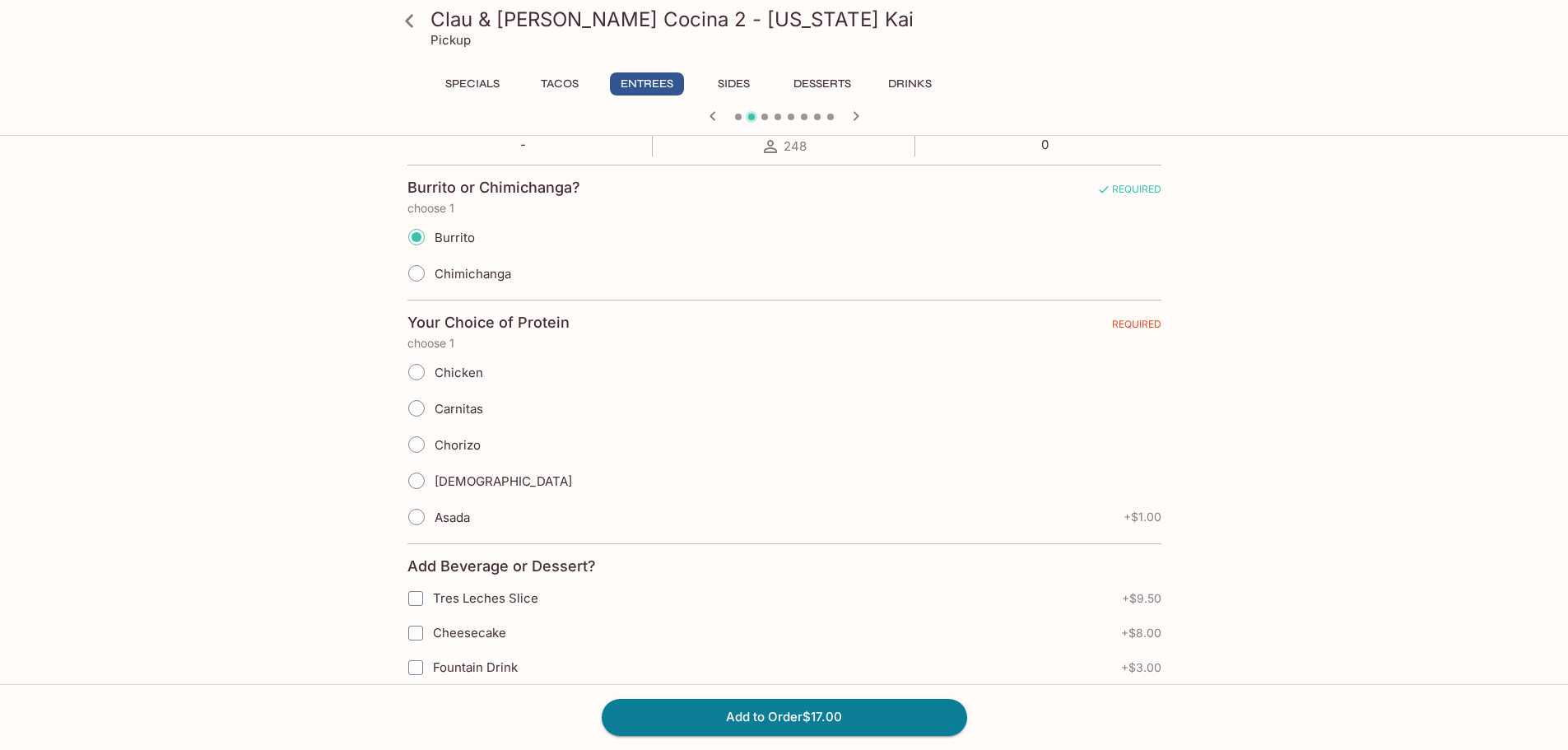
click at [424, 518] on input "Asada" at bounding box center [417, 517] width 35 height 35
radio input "true"
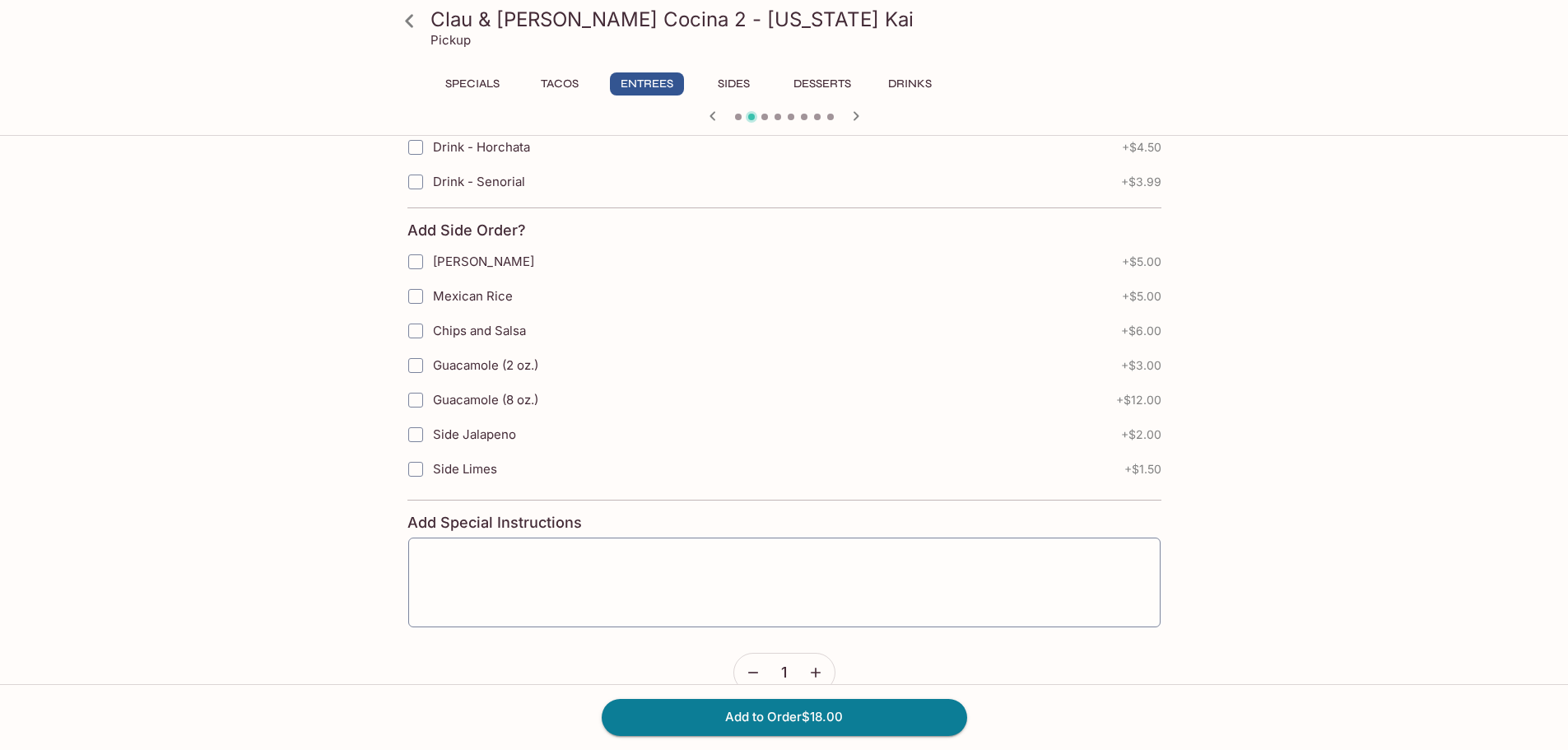
scroll to position [1020, 0]
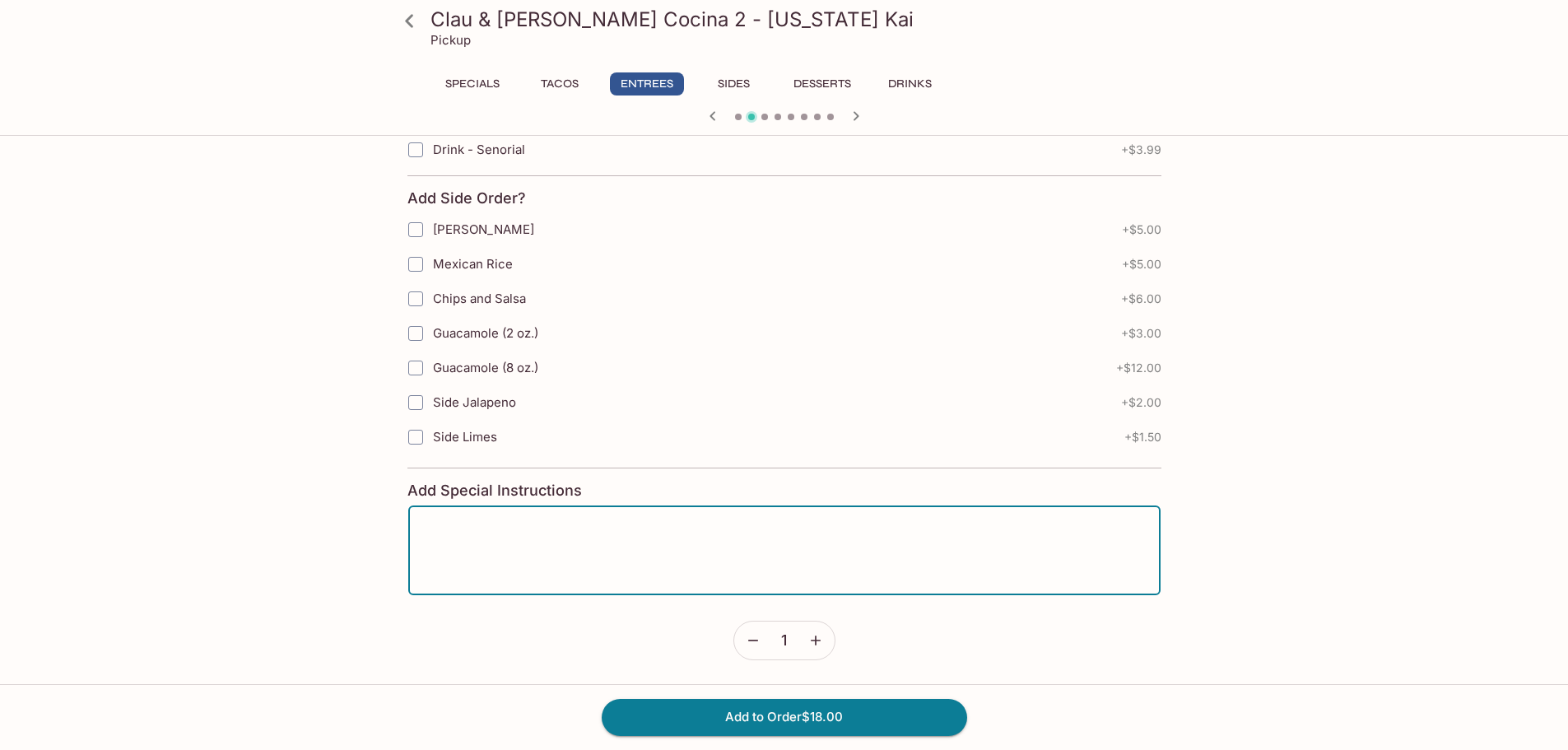
click at [518, 534] on textarea at bounding box center [784, 551] width 730 height 63
type textarea "No beans please"
click at [800, 712] on button "Add to Order $18.00" at bounding box center [784, 718] width 365 height 37
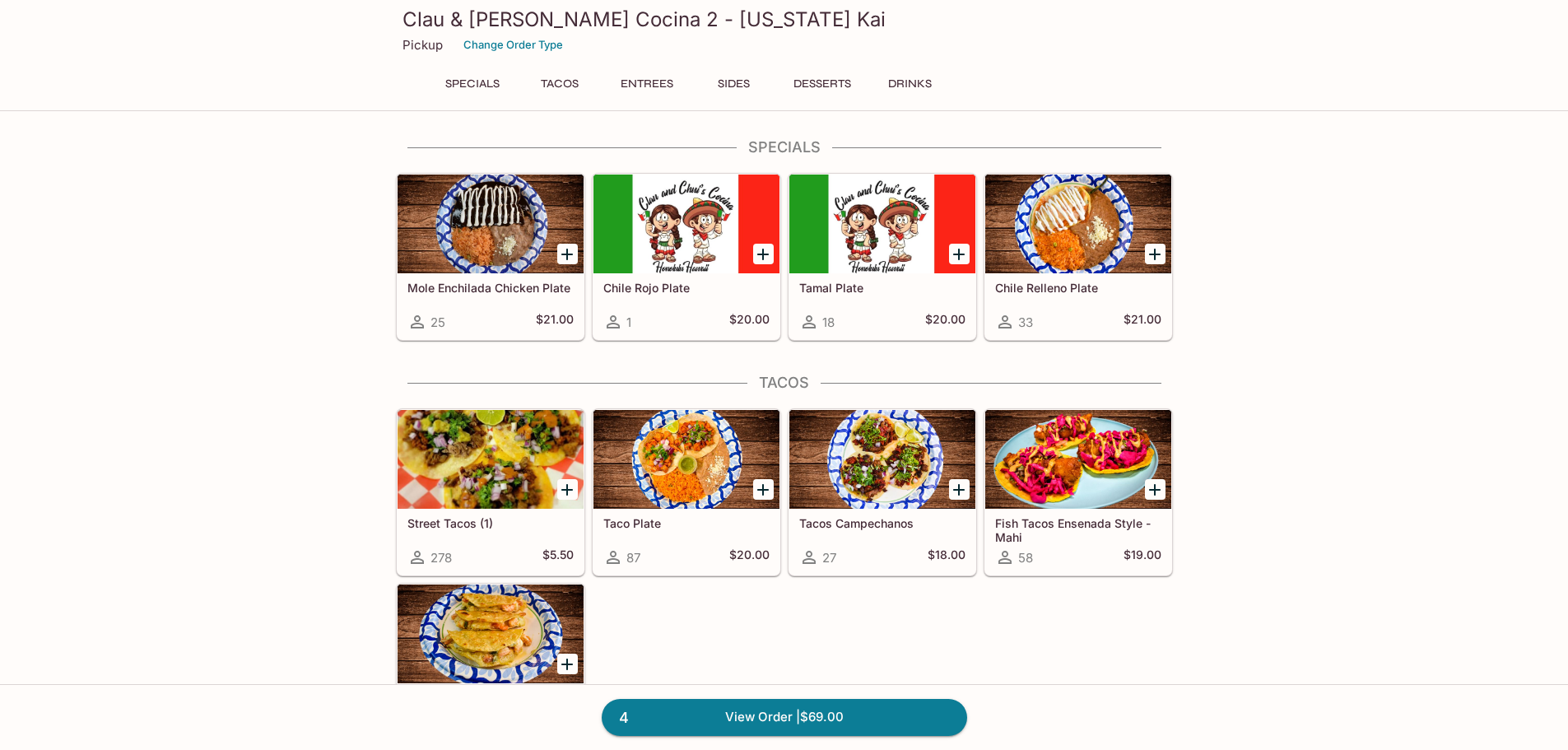
click at [673, 86] on button "Entrees" at bounding box center [647, 84] width 74 height 23
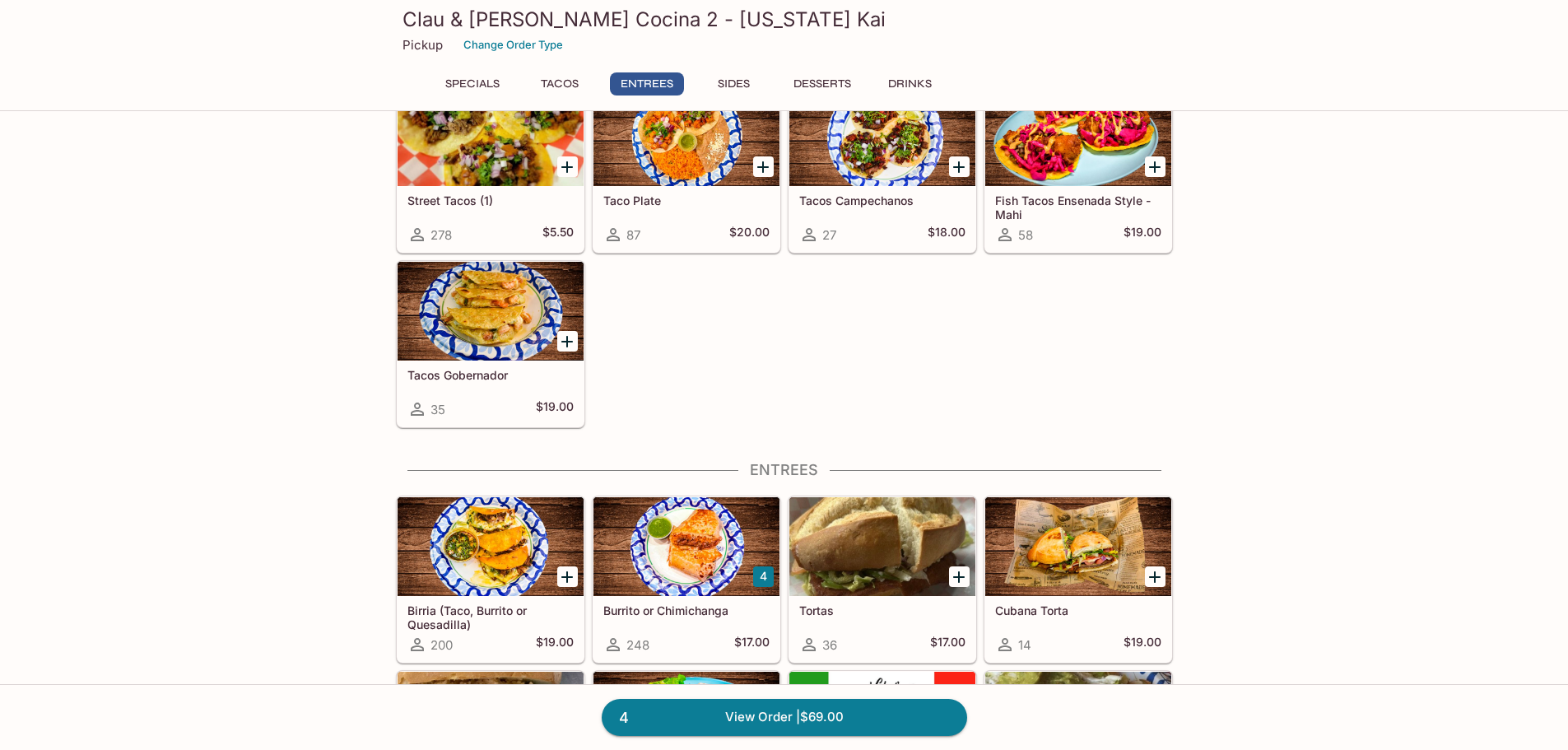
scroll to position [644, 0]
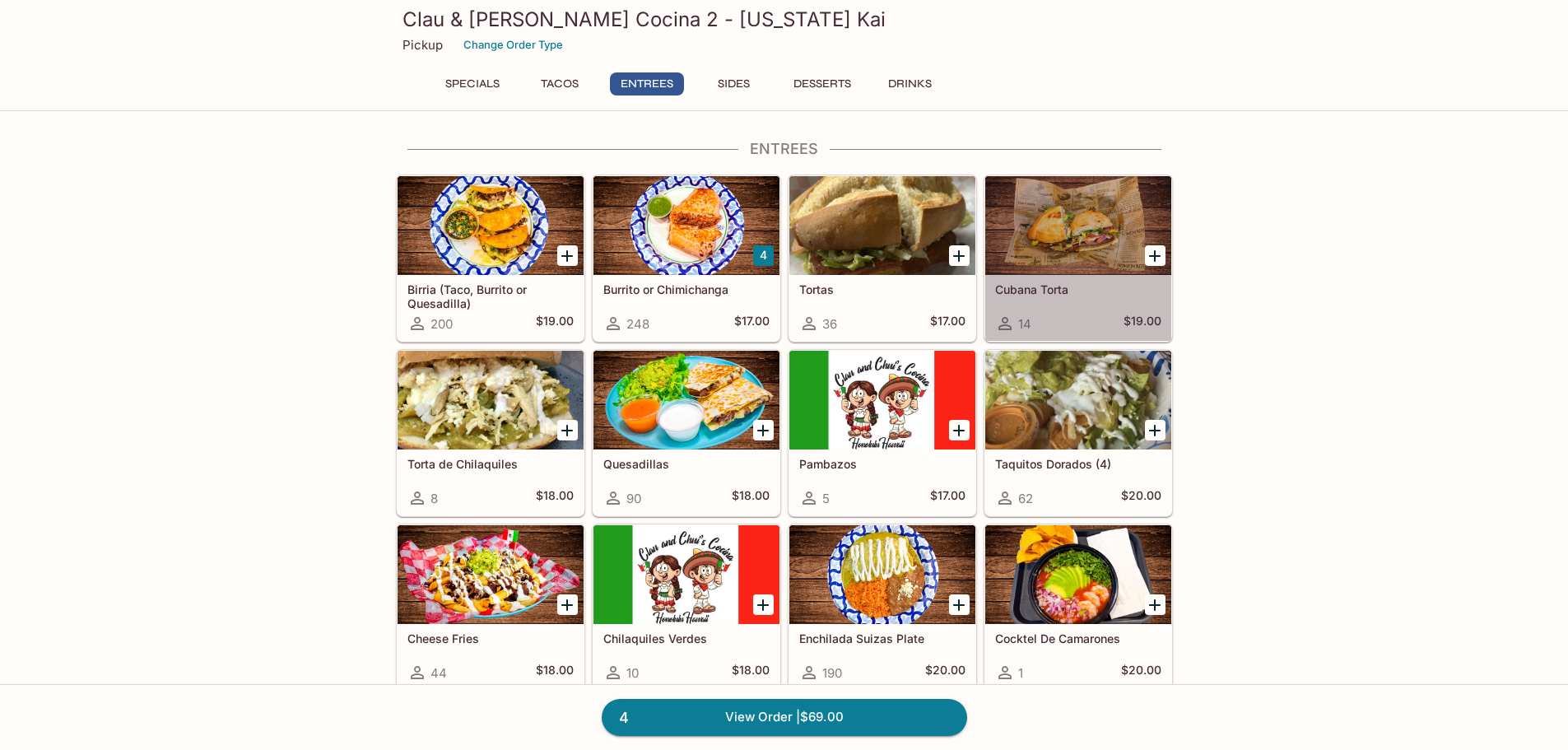
click at [1068, 253] on div at bounding box center [1078, 225] width 186 height 99
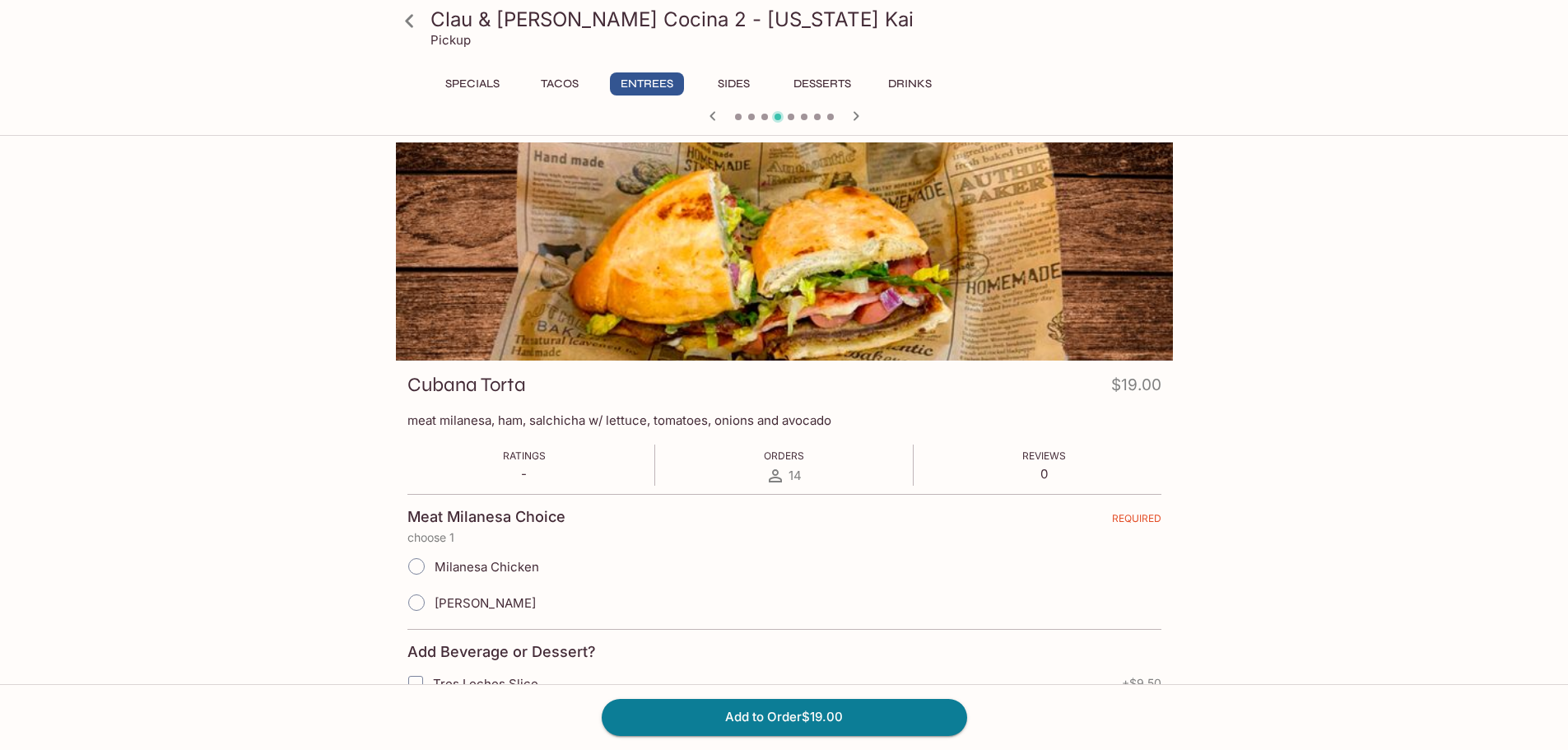
click at [637, 80] on button "Entrees" at bounding box center [647, 84] width 74 height 23
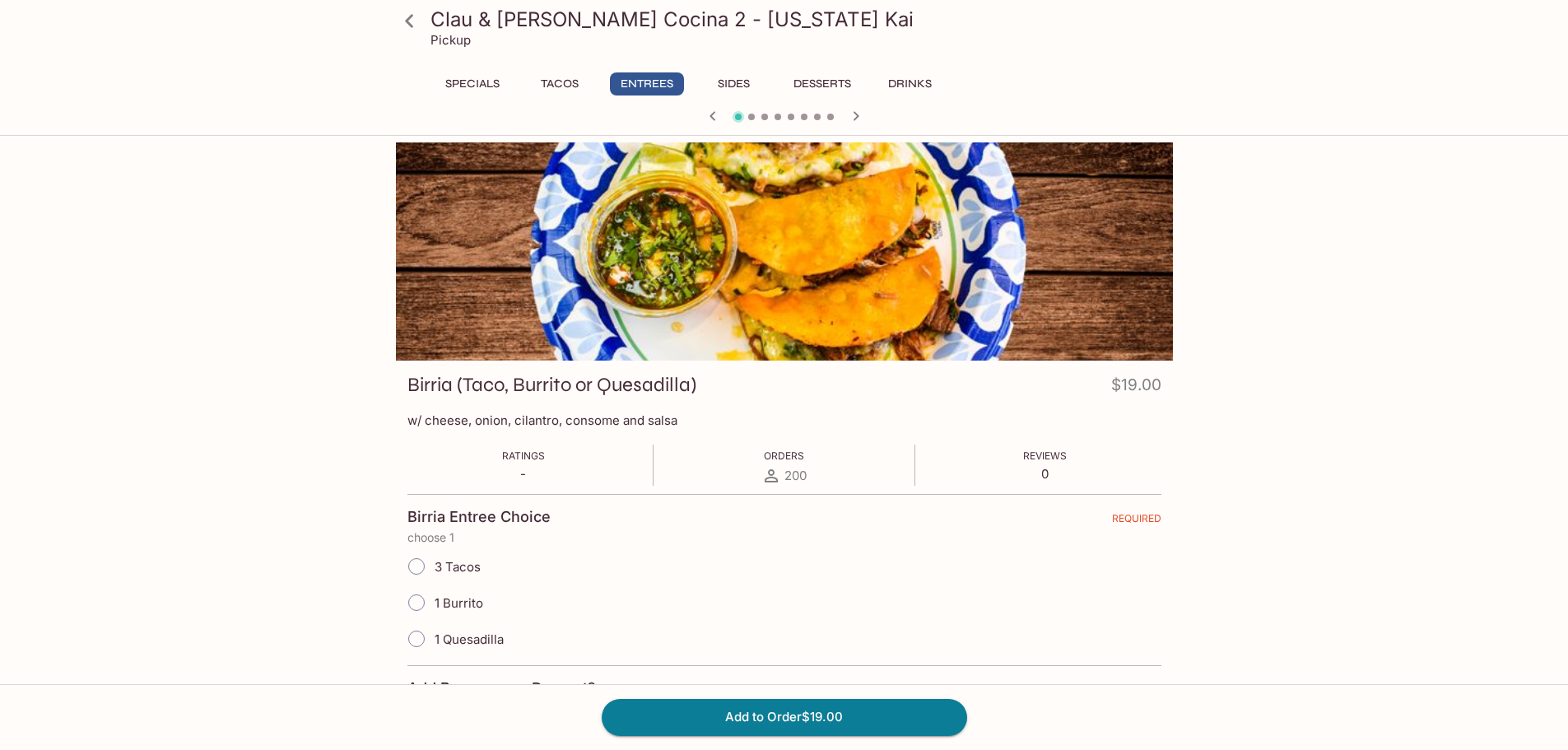
click at [632, 85] on button "Entrees" at bounding box center [647, 84] width 74 height 23
click at [567, 86] on button "Tacos" at bounding box center [560, 84] width 74 height 23
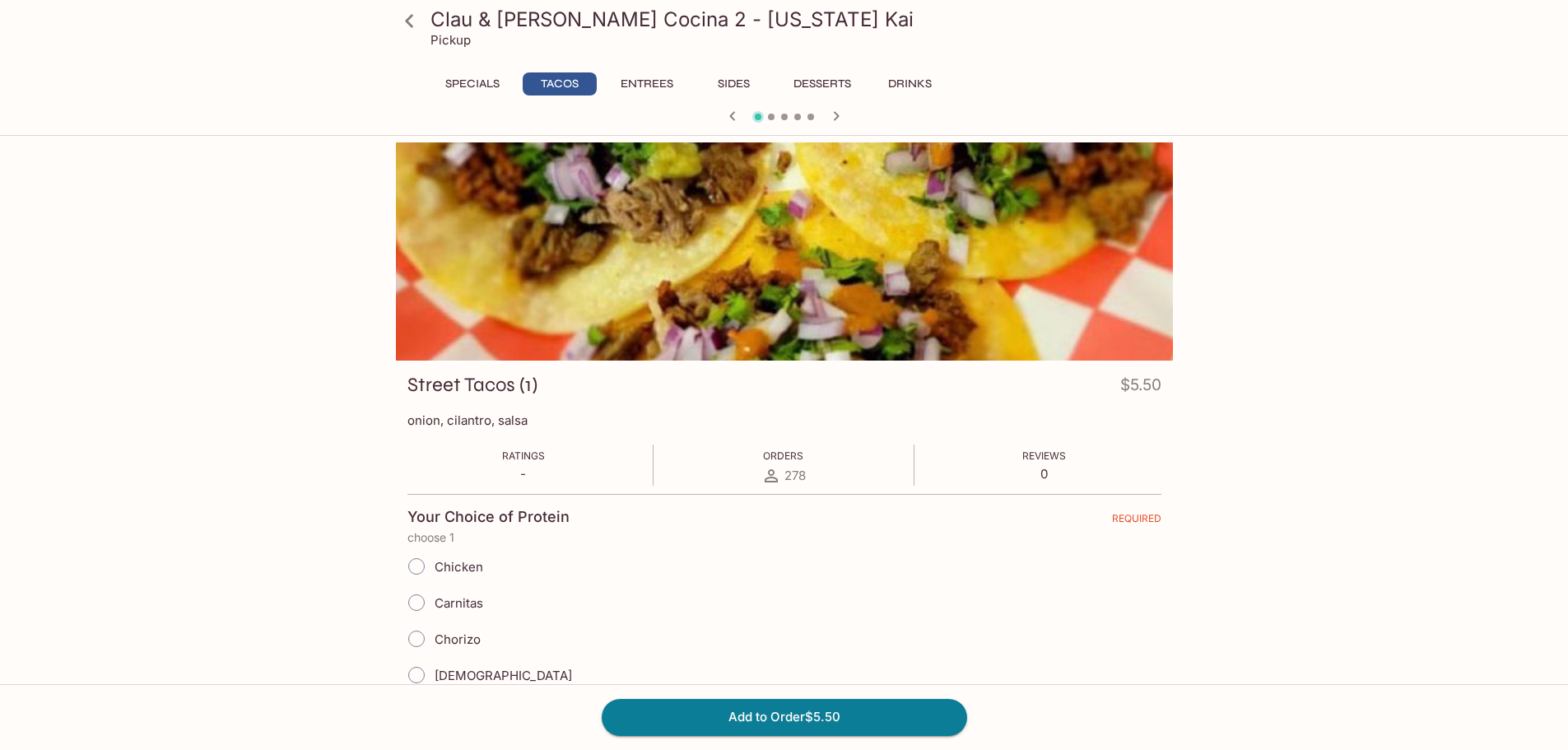
click at [654, 82] on button "Entrees" at bounding box center [647, 84] width 74 height 23
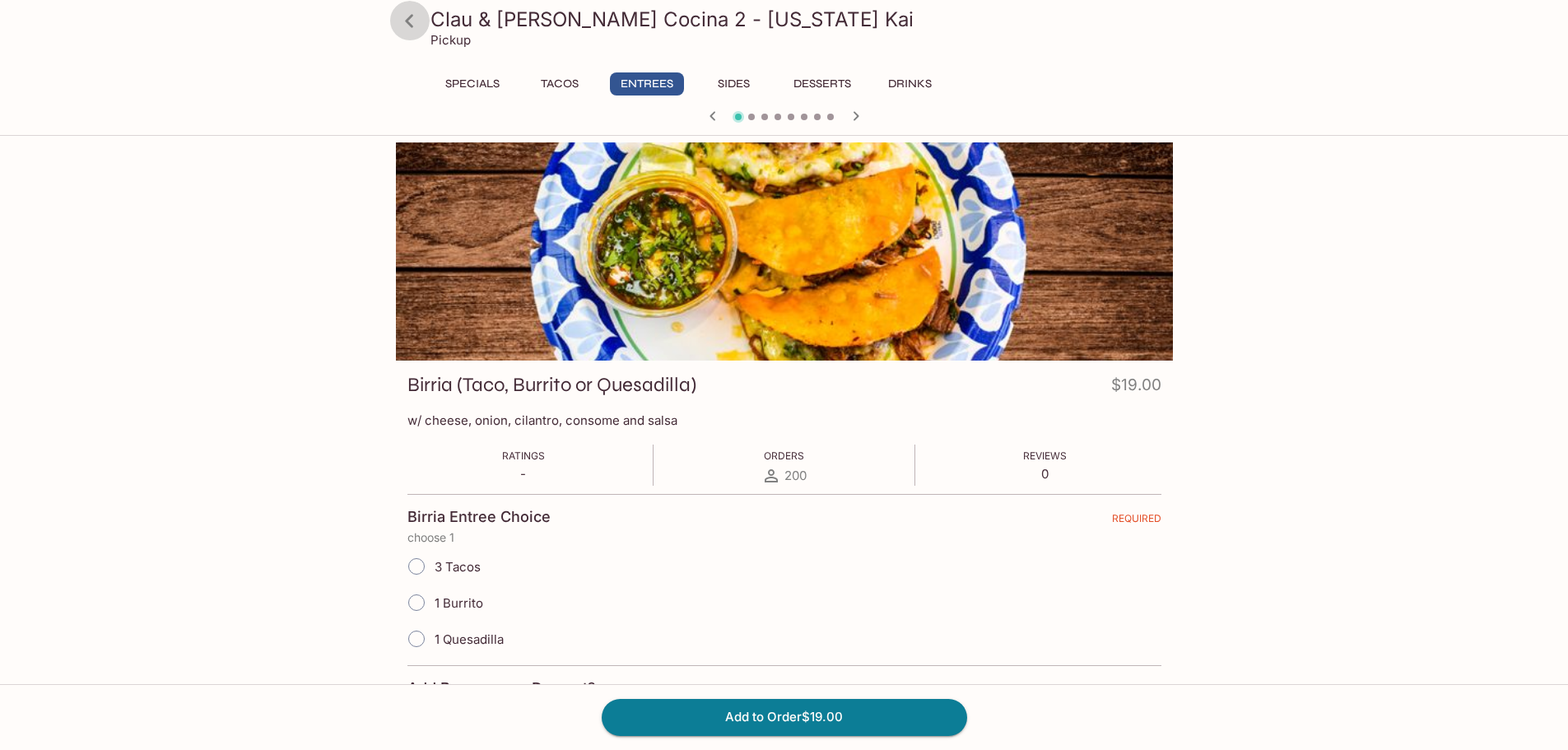
click at [412, 19] on icon at bounding box center [409, 21] width 29 height 29
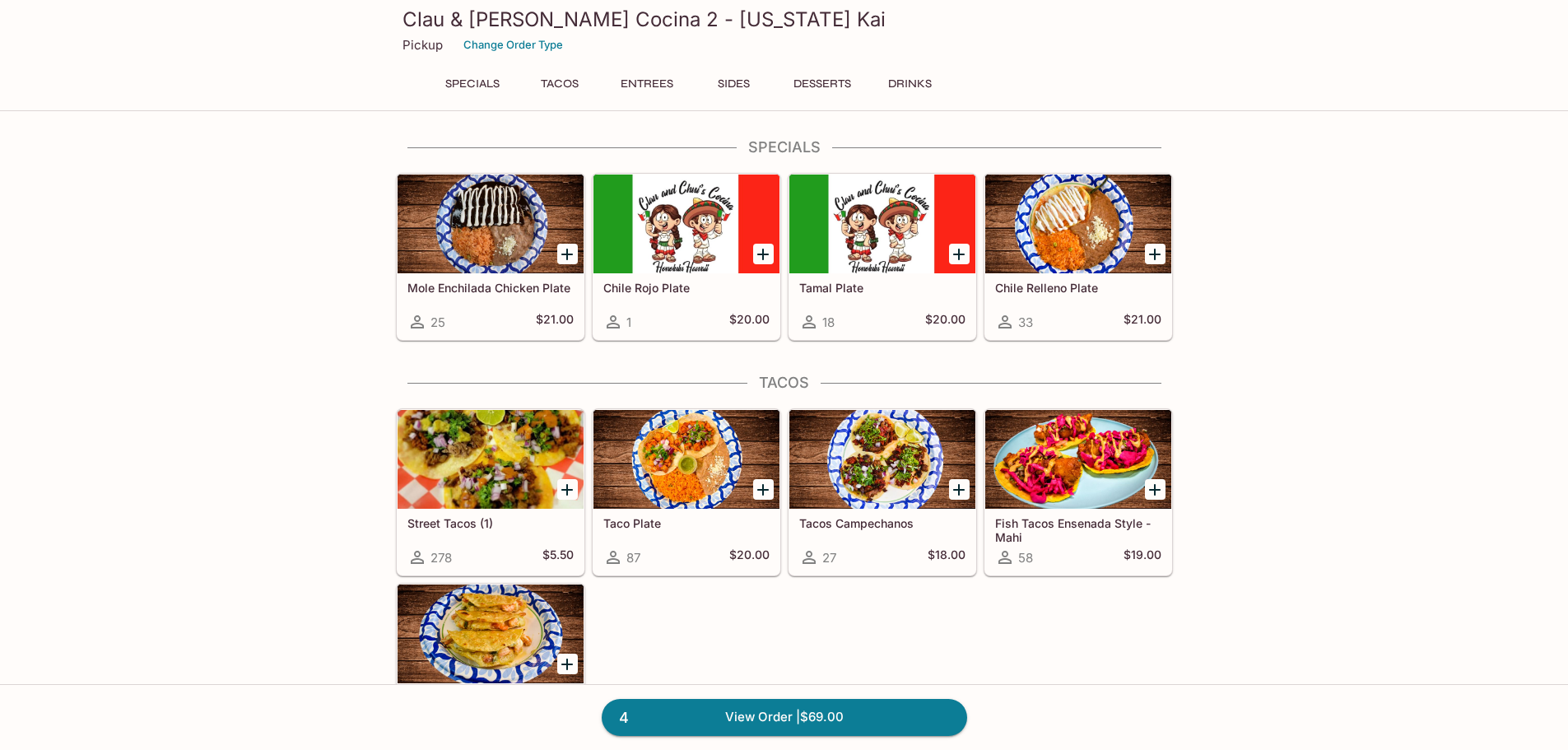
click at [663, 87] on button "Entrees" at bounding box center [647, 84] width 74 height 23
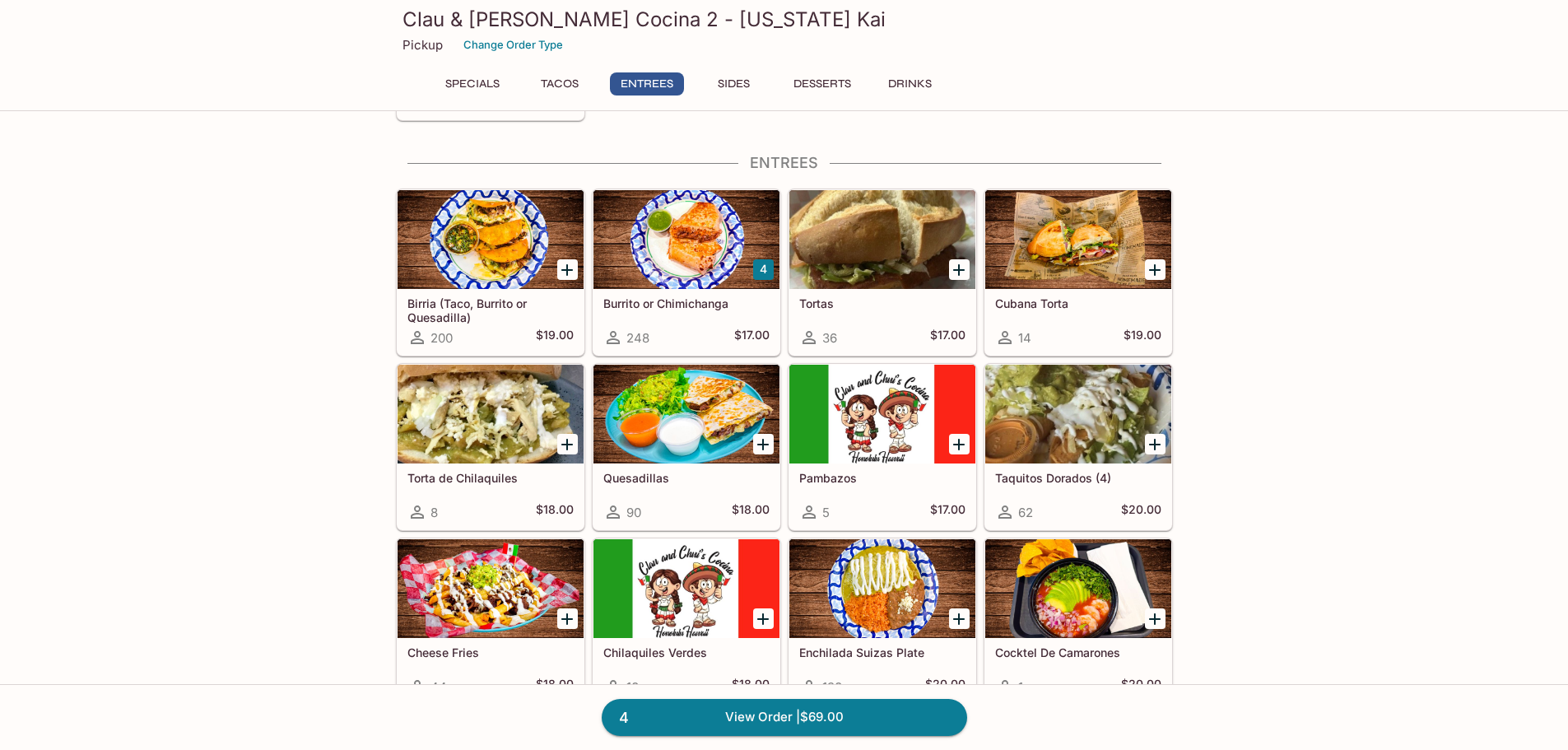
scroll to position [644, 0]
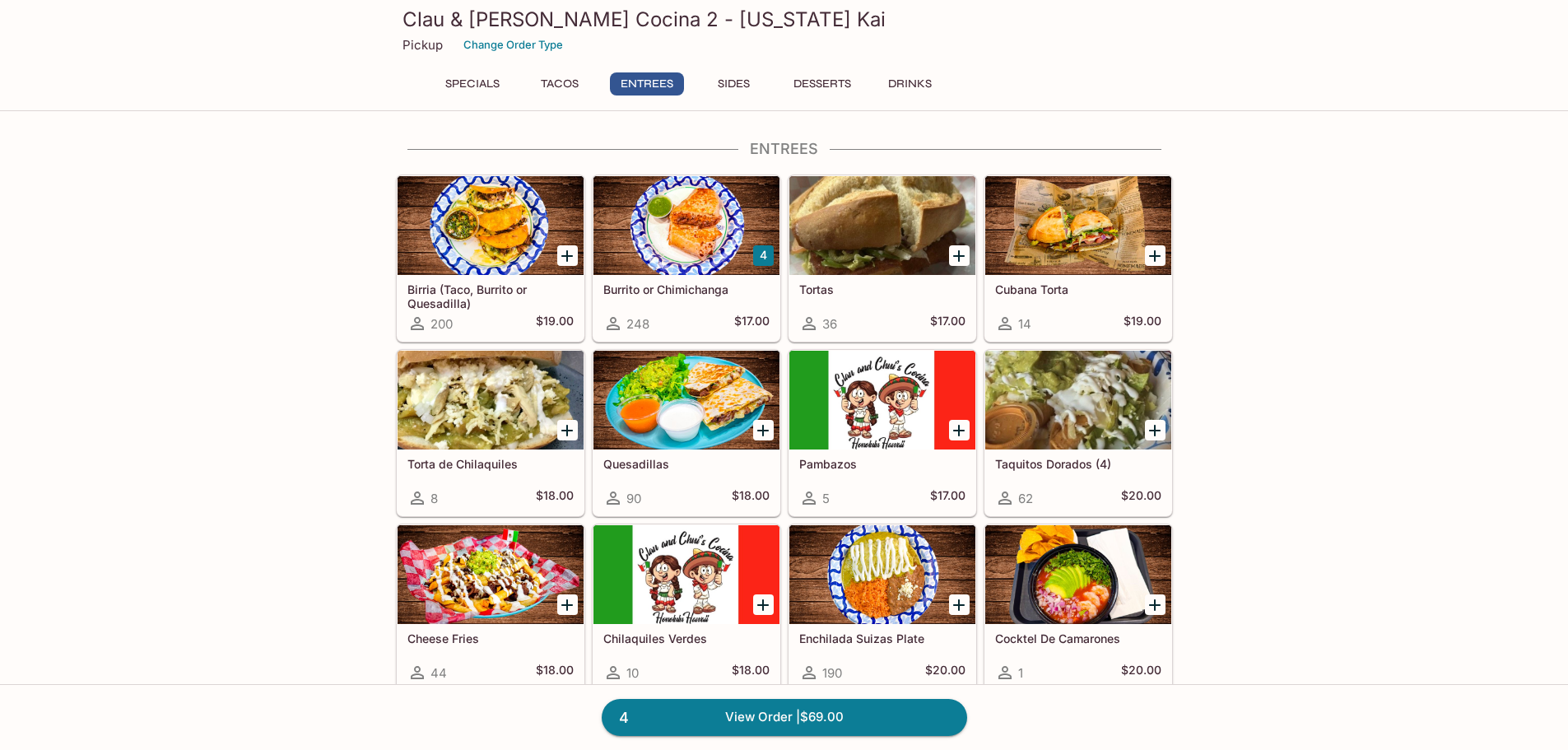
click at [706, 272] on div at bounding box center [686, 225] width 186 height 99
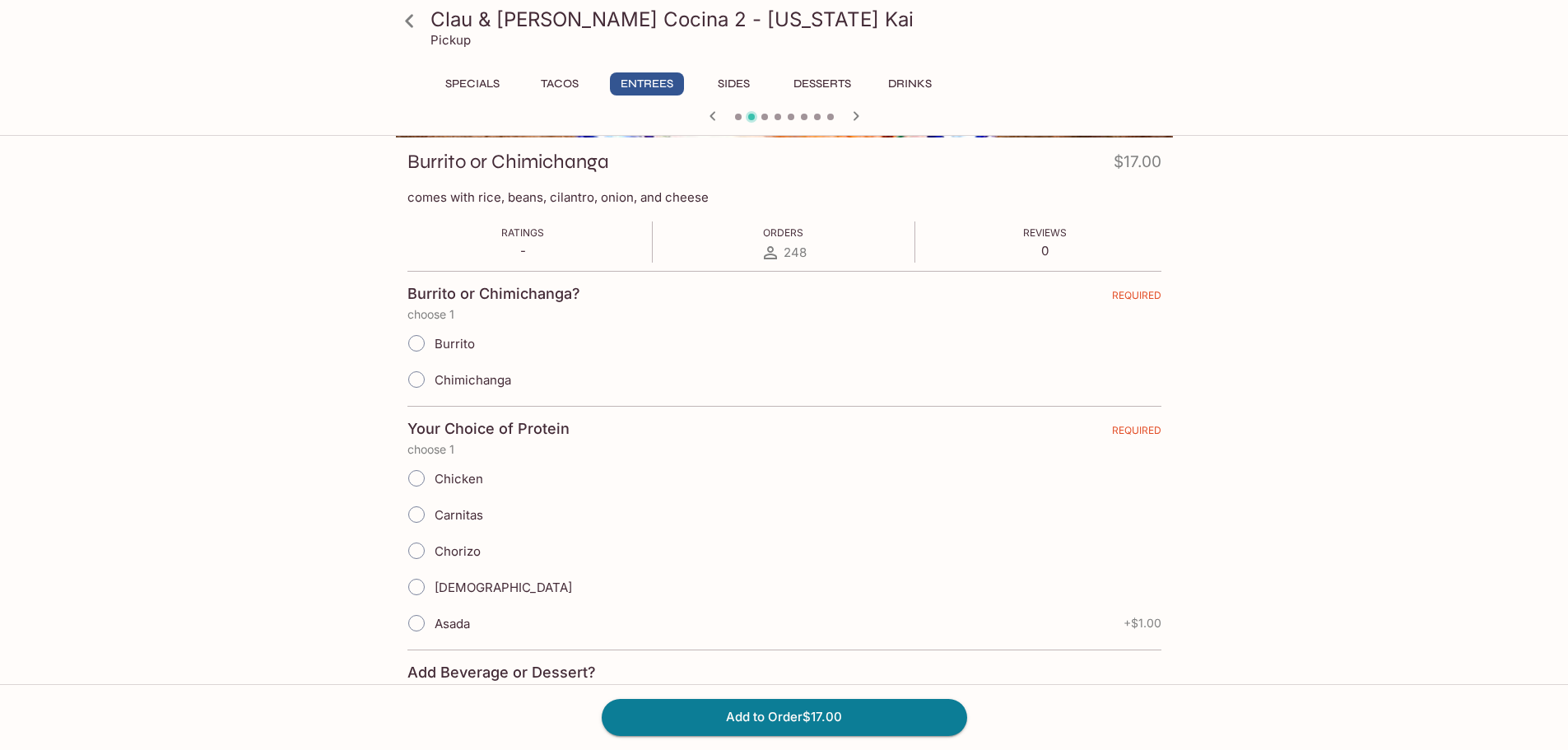
scroll to position [330, 0]
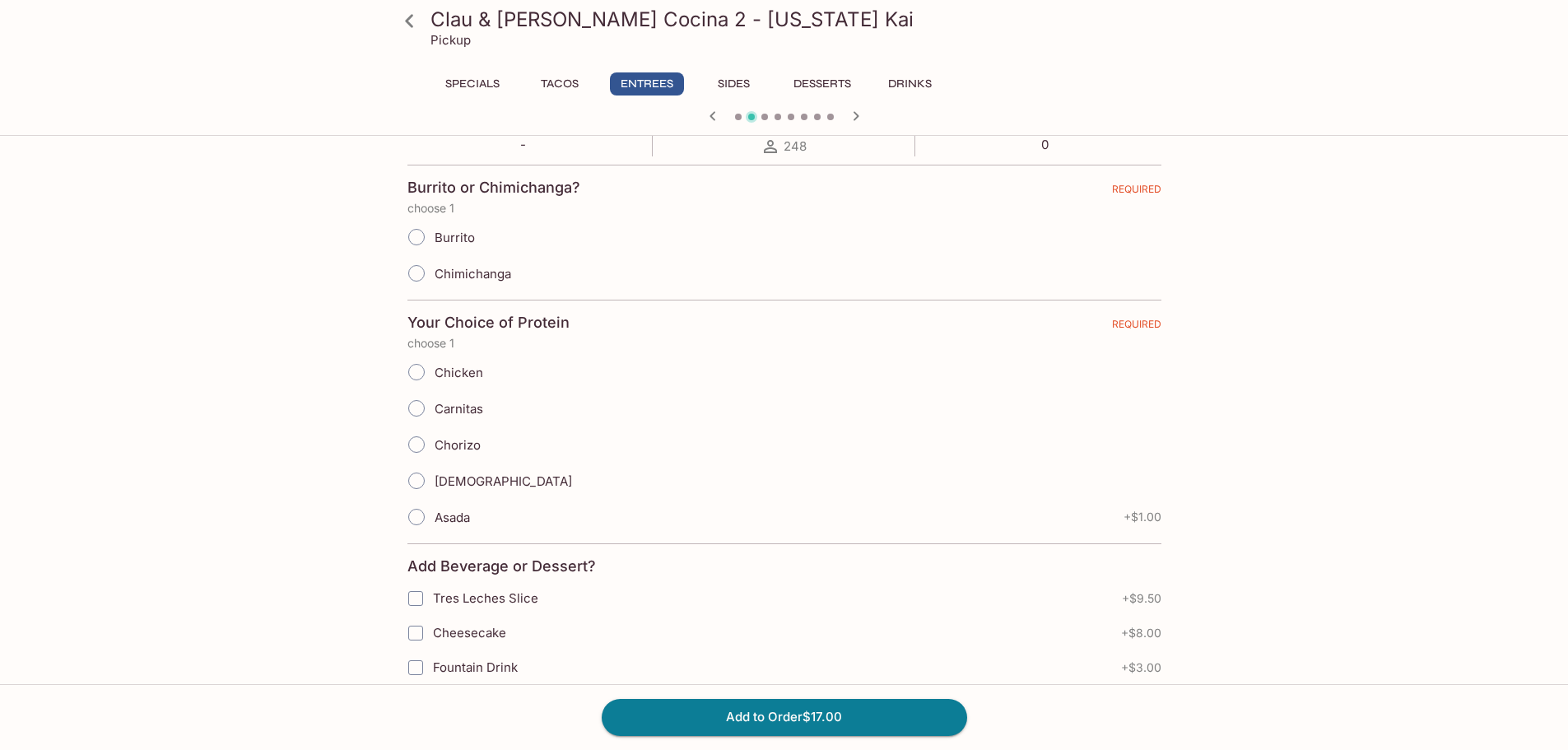
click at [429, 516] on input "Asada" at bounding box center [417, 517] width 35 height 35
radio input "true"
click at [422, 244] on input "Burrito" at bounding box center [417, 237] width 35 height 35
radio input "true"
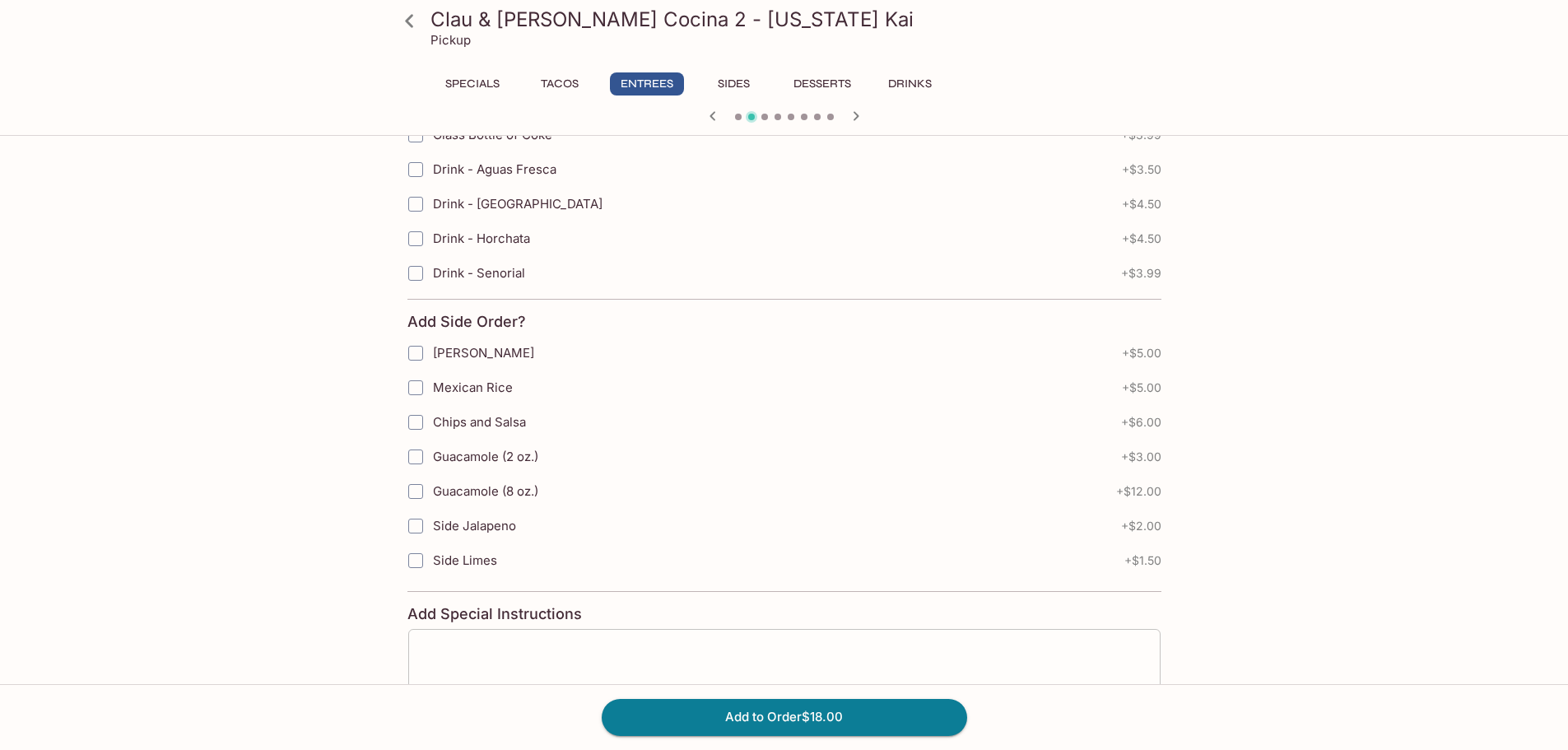
scroll to position [906, 0]
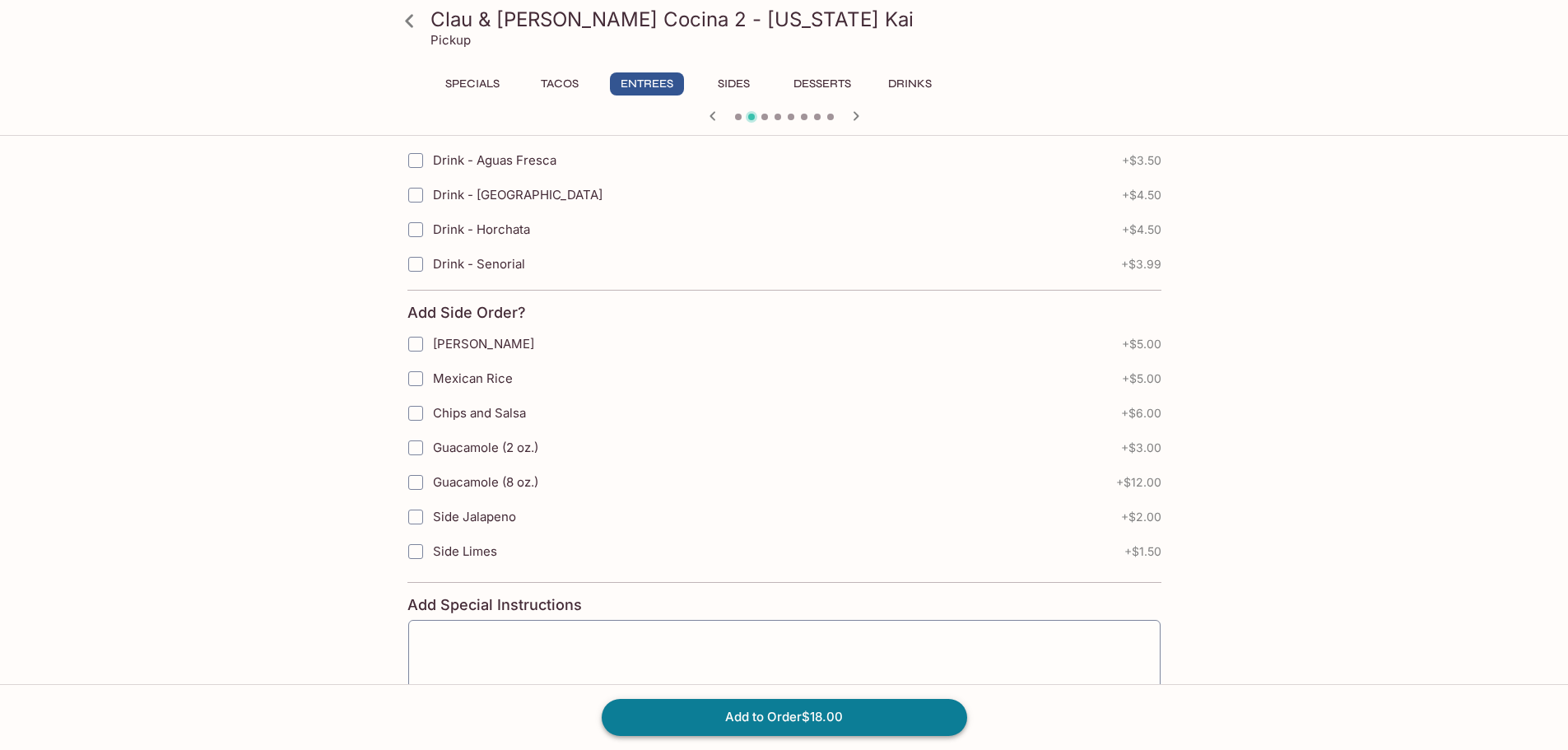
click at [800, 713] on button "Add to Order $18.00" at bounding box center [784, 718] width 365 height 37
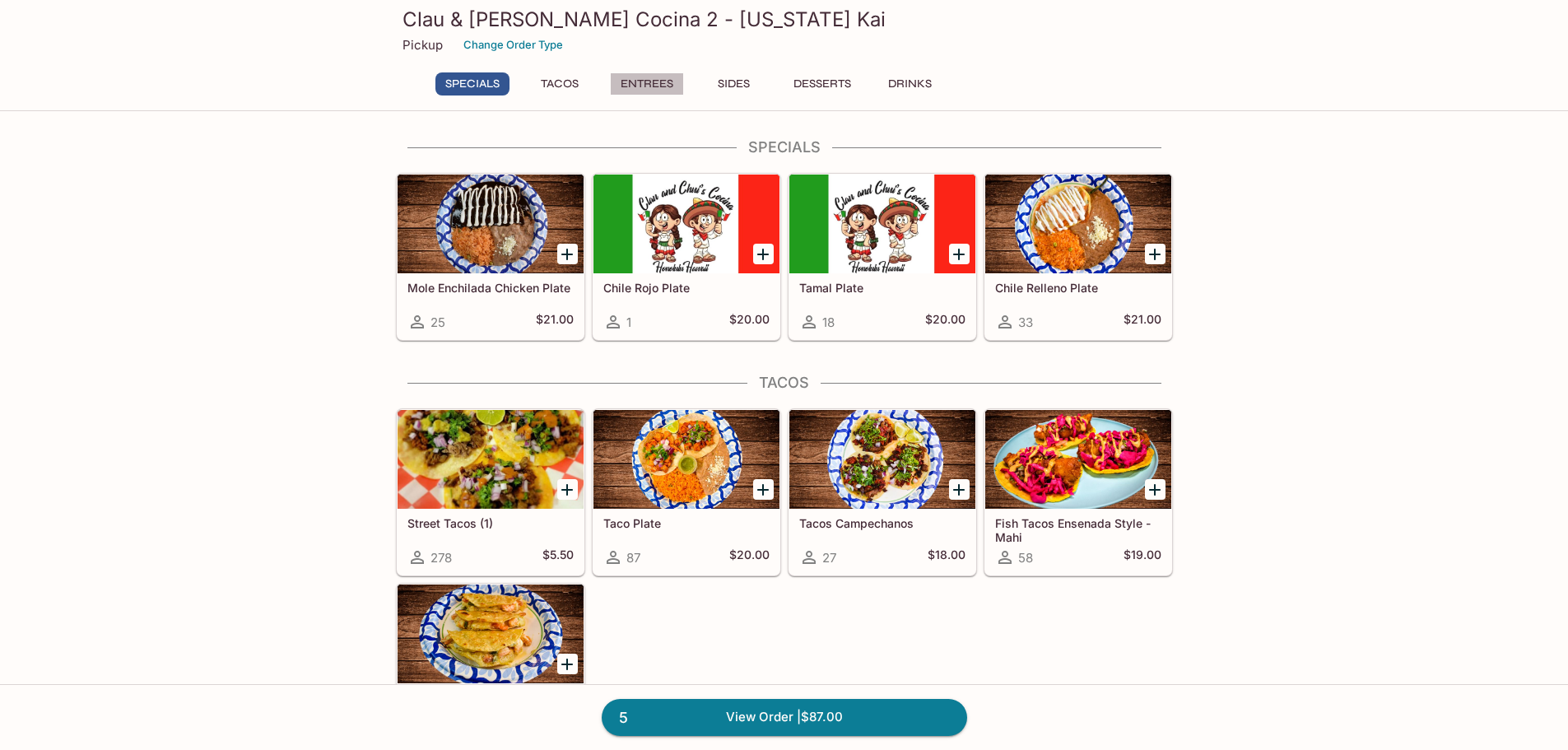
click at [661, 85] on button "Entrees" at bounding box center [647, 84] width 74 height 23
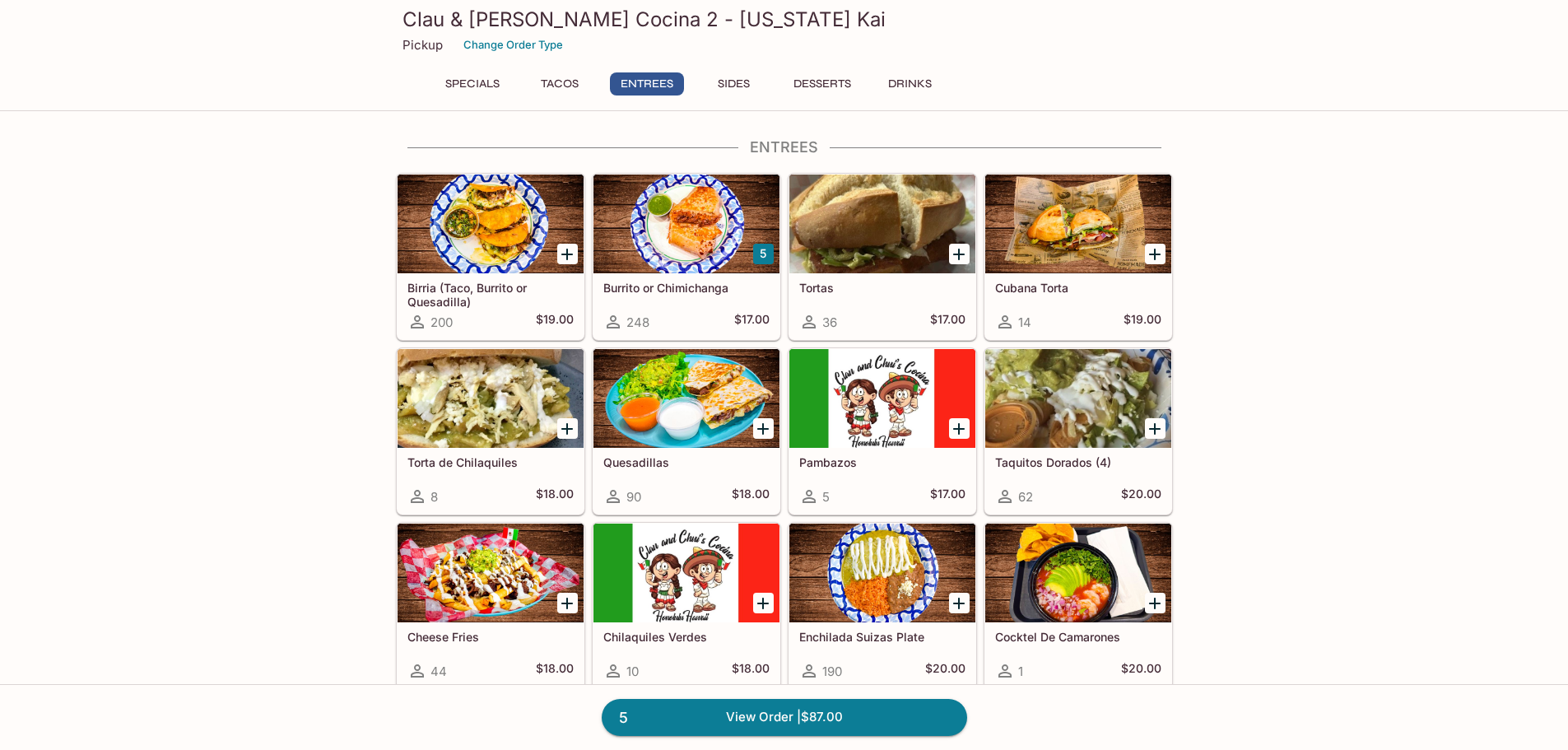
scroll to position [644, 0]
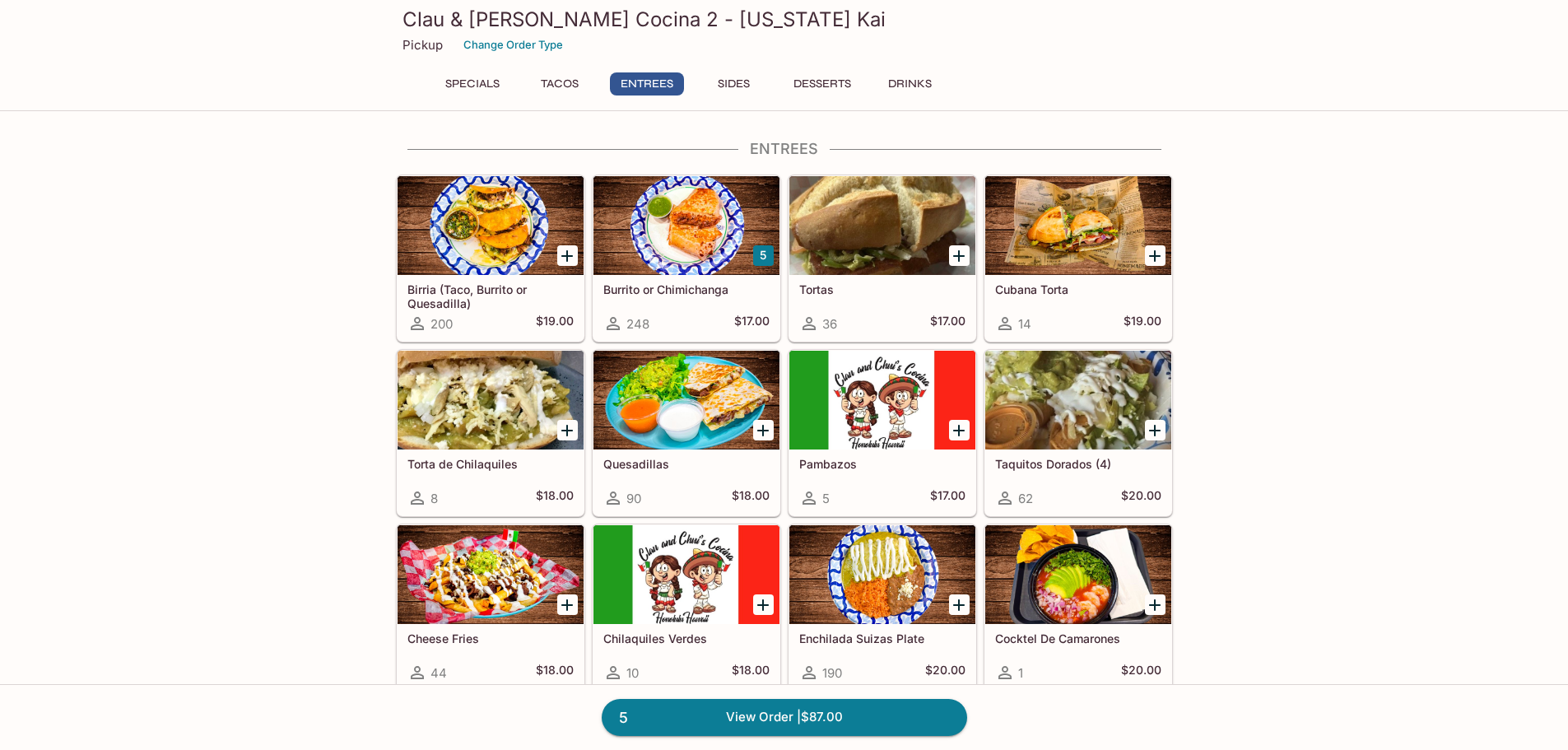
click at [1075, 235] on div at bounding box center [1078, 225] width 186 height 99
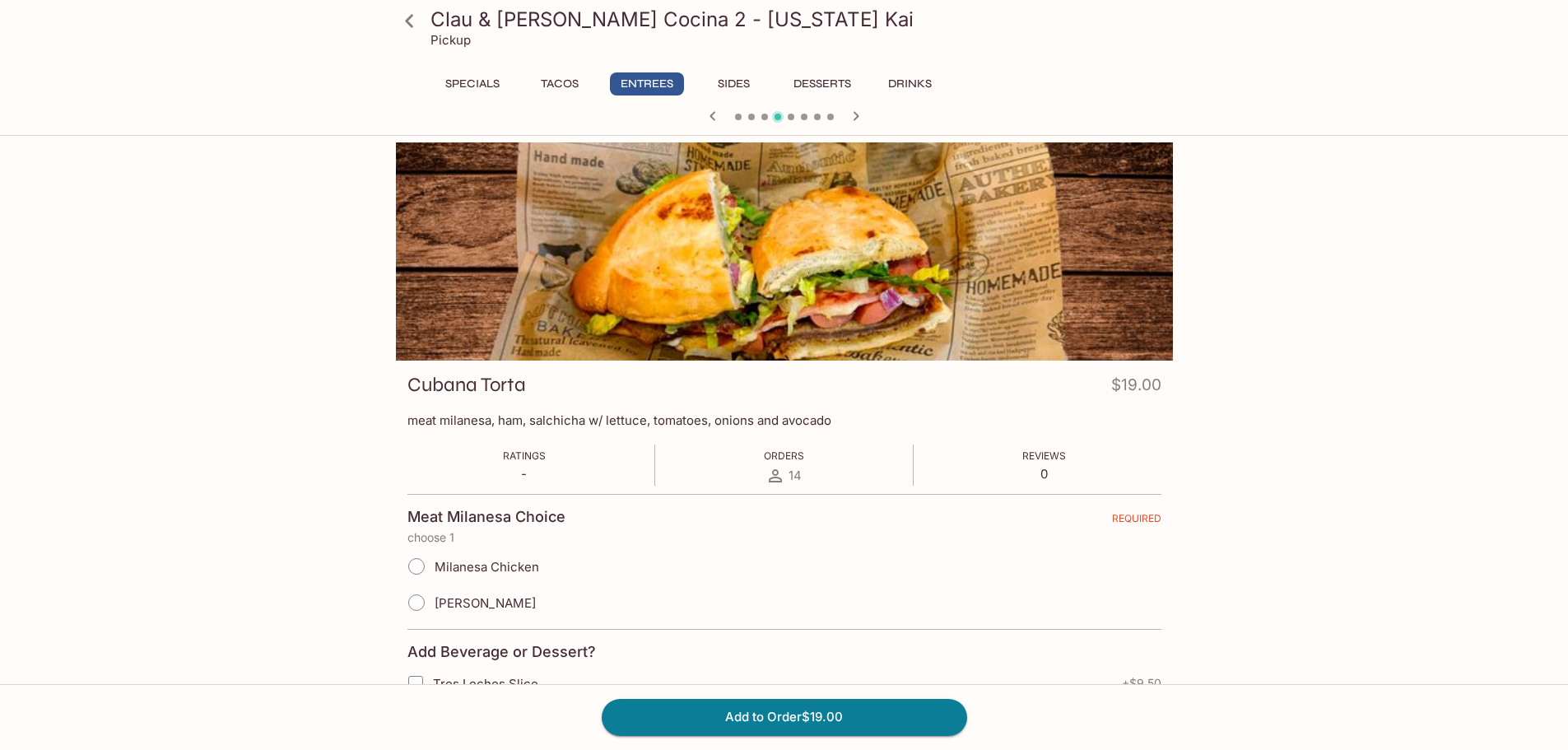
click at [730, 76] on button "Sides" at bounding box center [734, 84] width 74 height 23
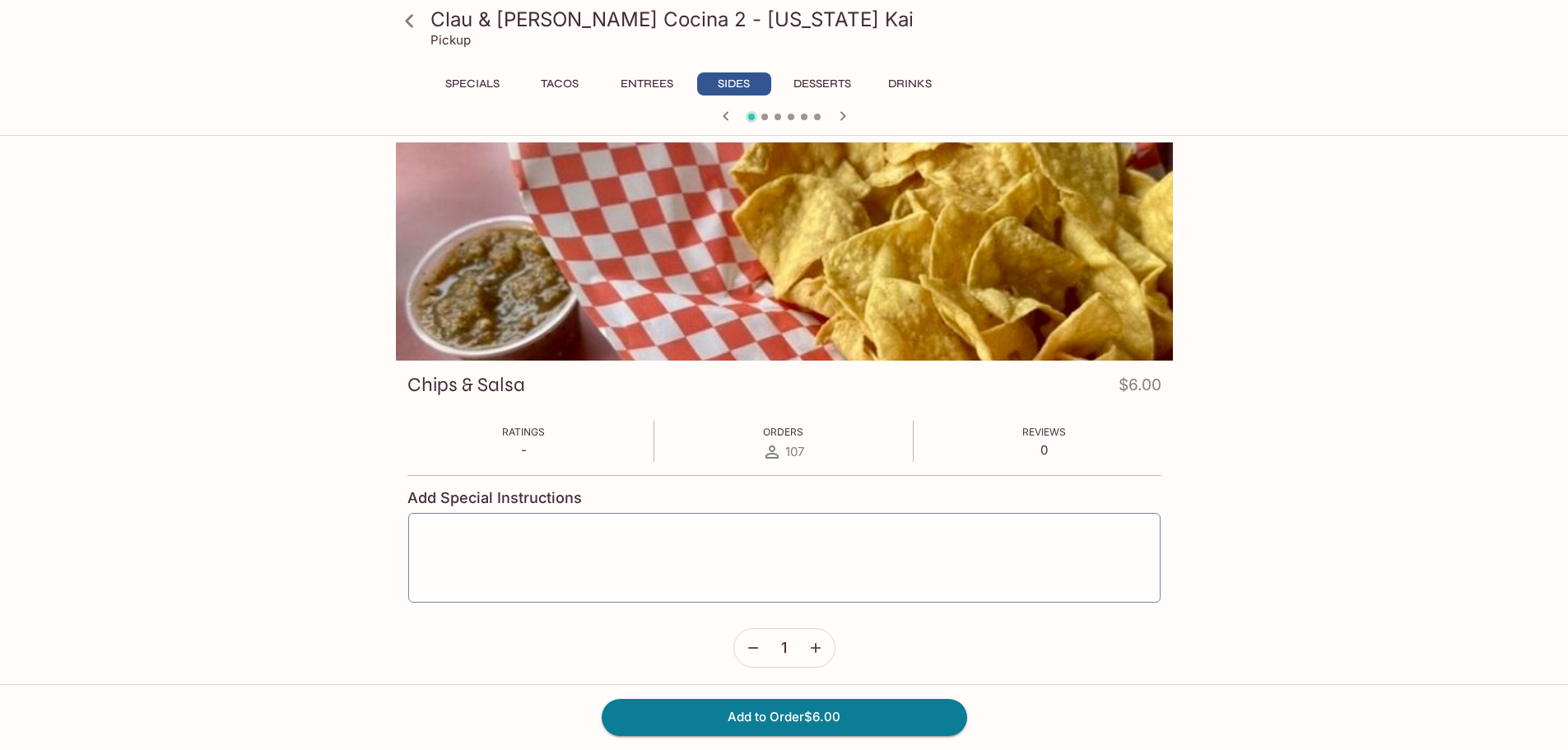
click at [572, 80] on button "Tacos" at bounding box center [560, 84] width 74 height 23
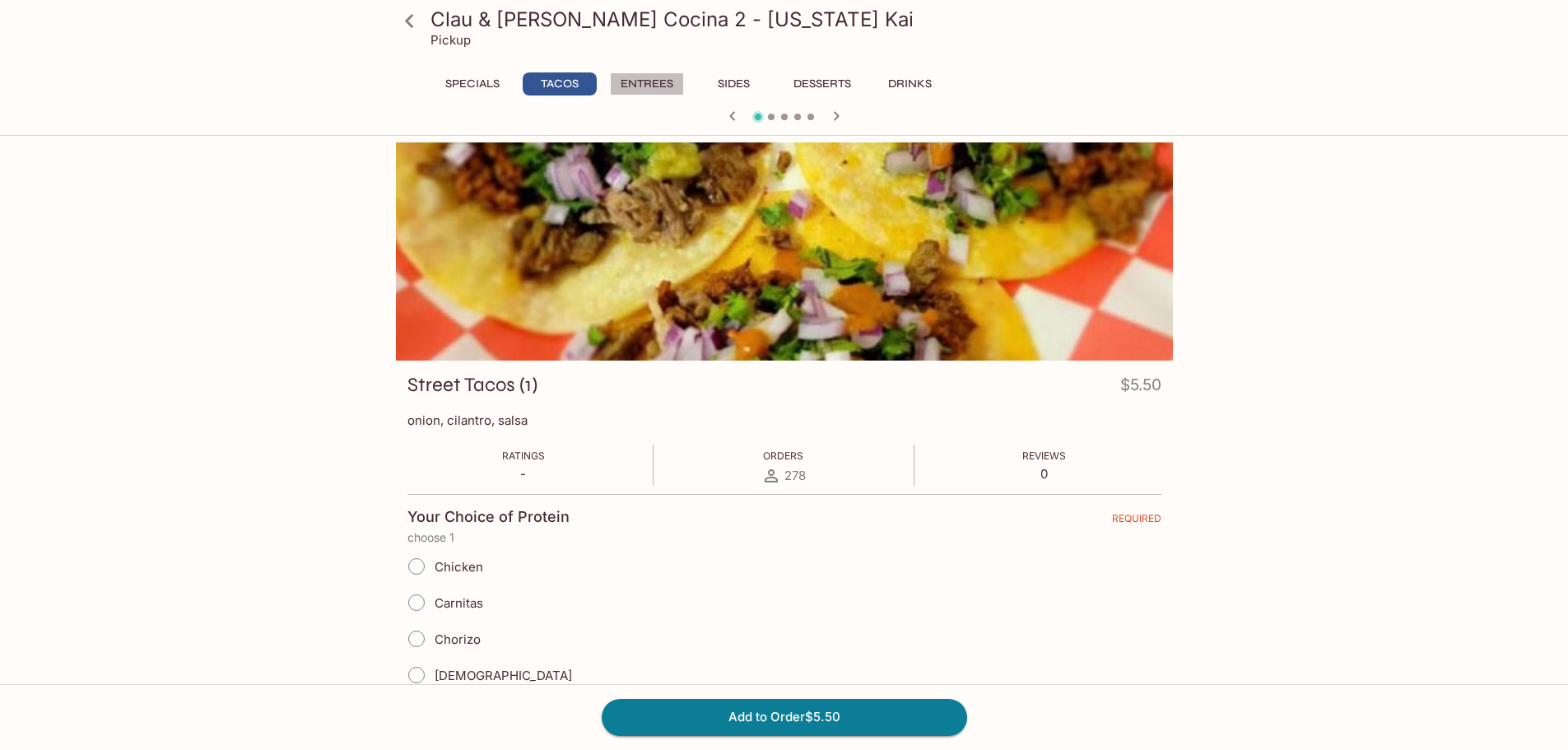
click at [633, 82] on button "Entrees" at bounding box center [647, 84] width 74 height 23
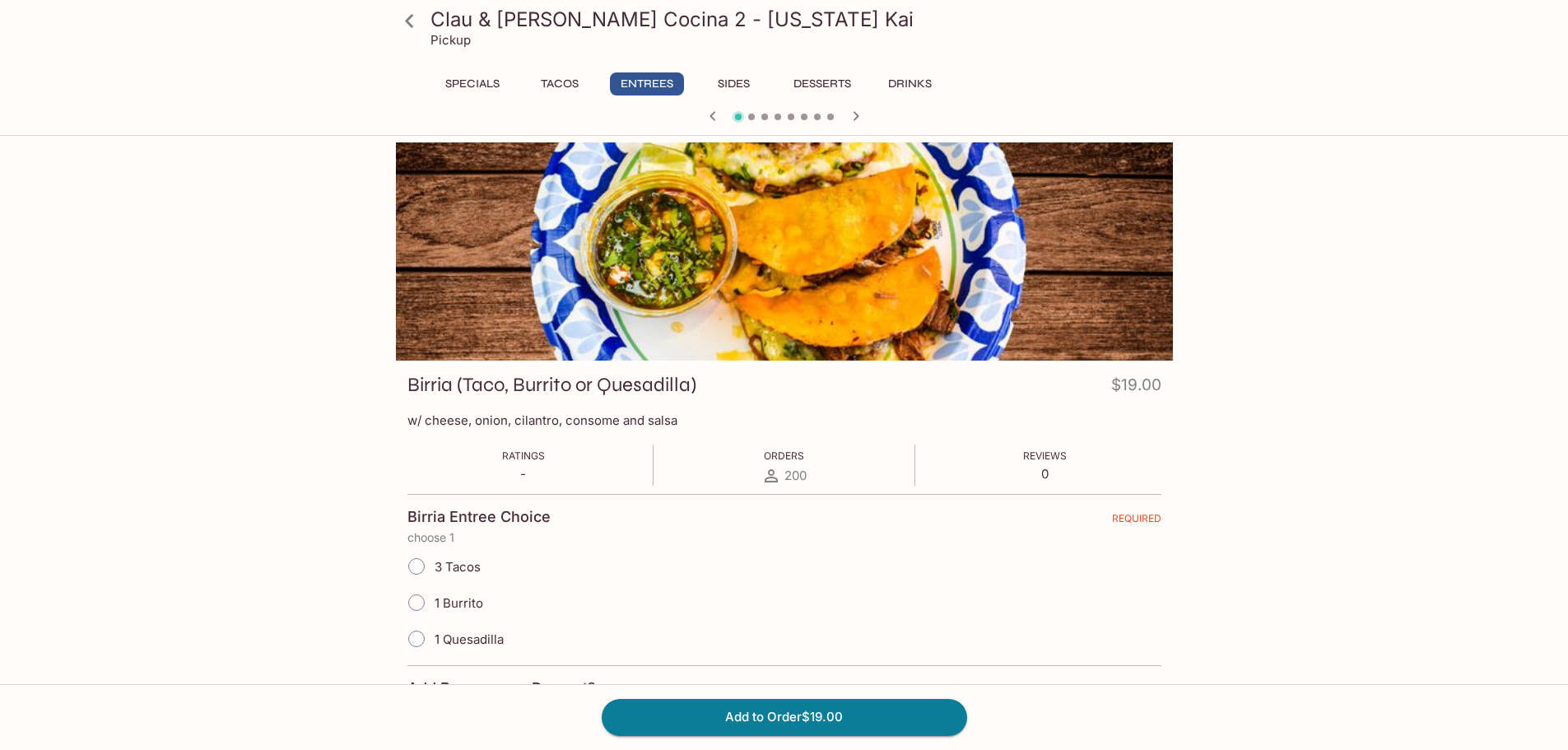
click at [645, 74] on button "Entrees" at bounding box center [647, 84] width 74 height 23
click at [410, 19] on icon at bounding box center [409, 21] width 29 height 29
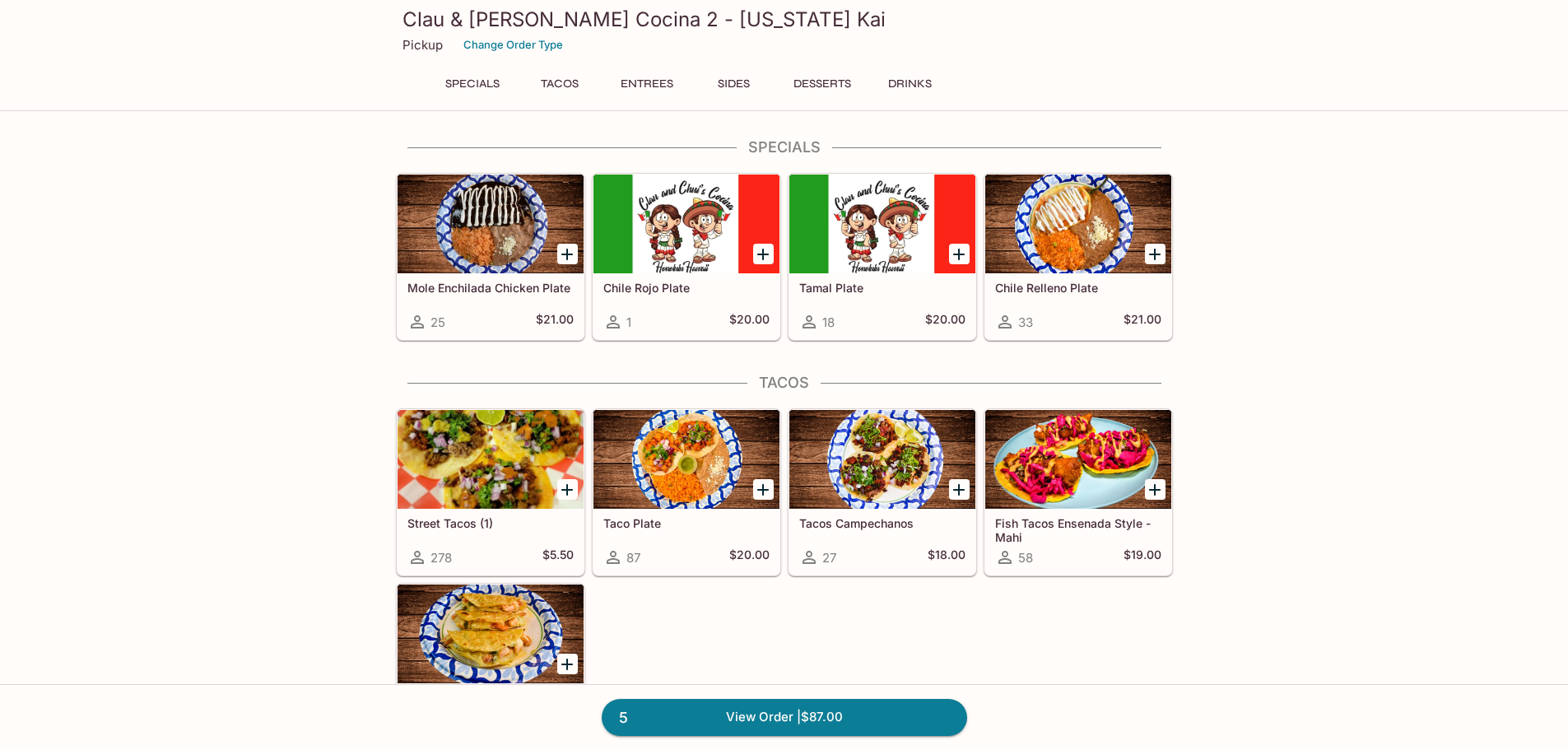
click at [571, 84] on button "Tacos" at bounding box center [560, 84] width 74 height 23
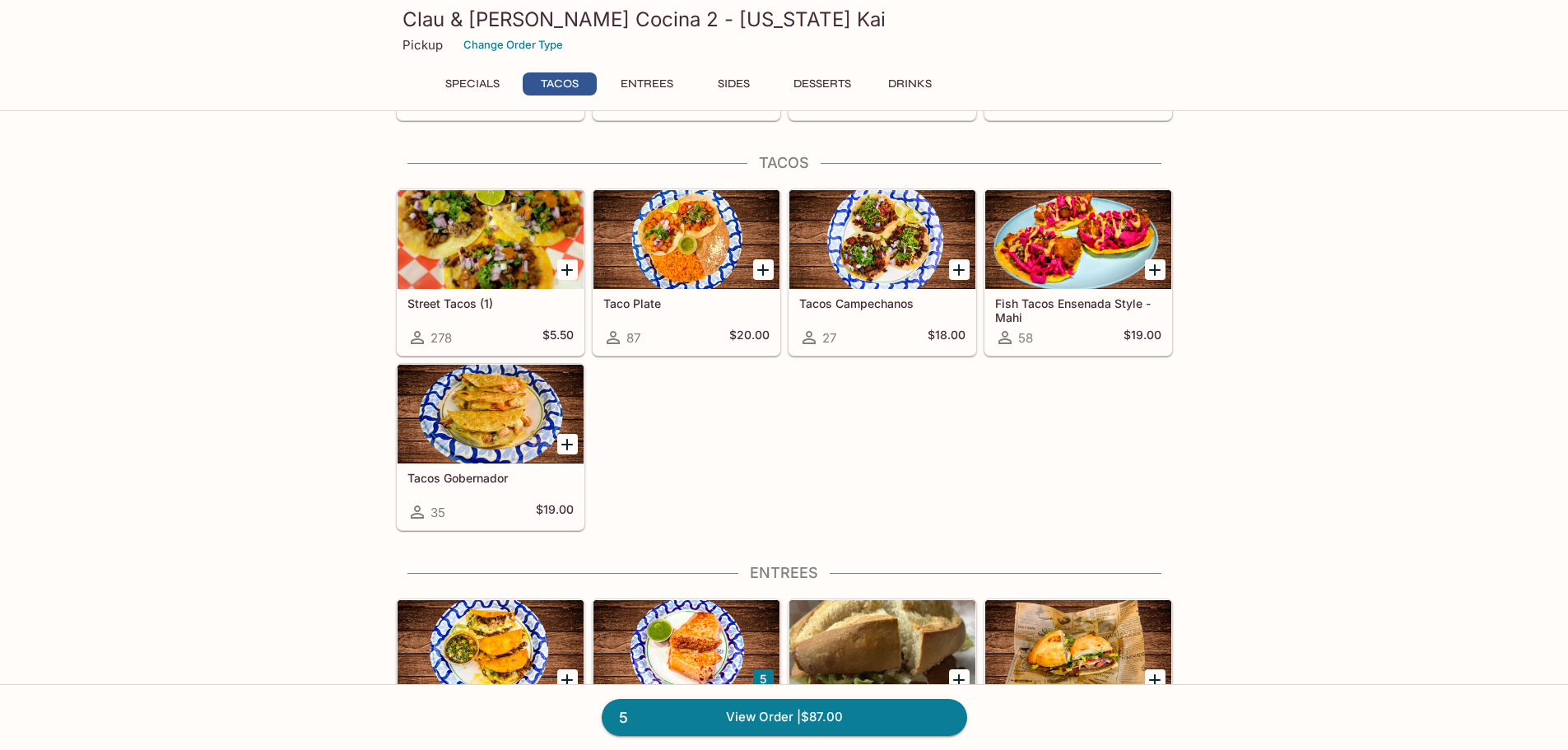
scroll to position [234, 0]
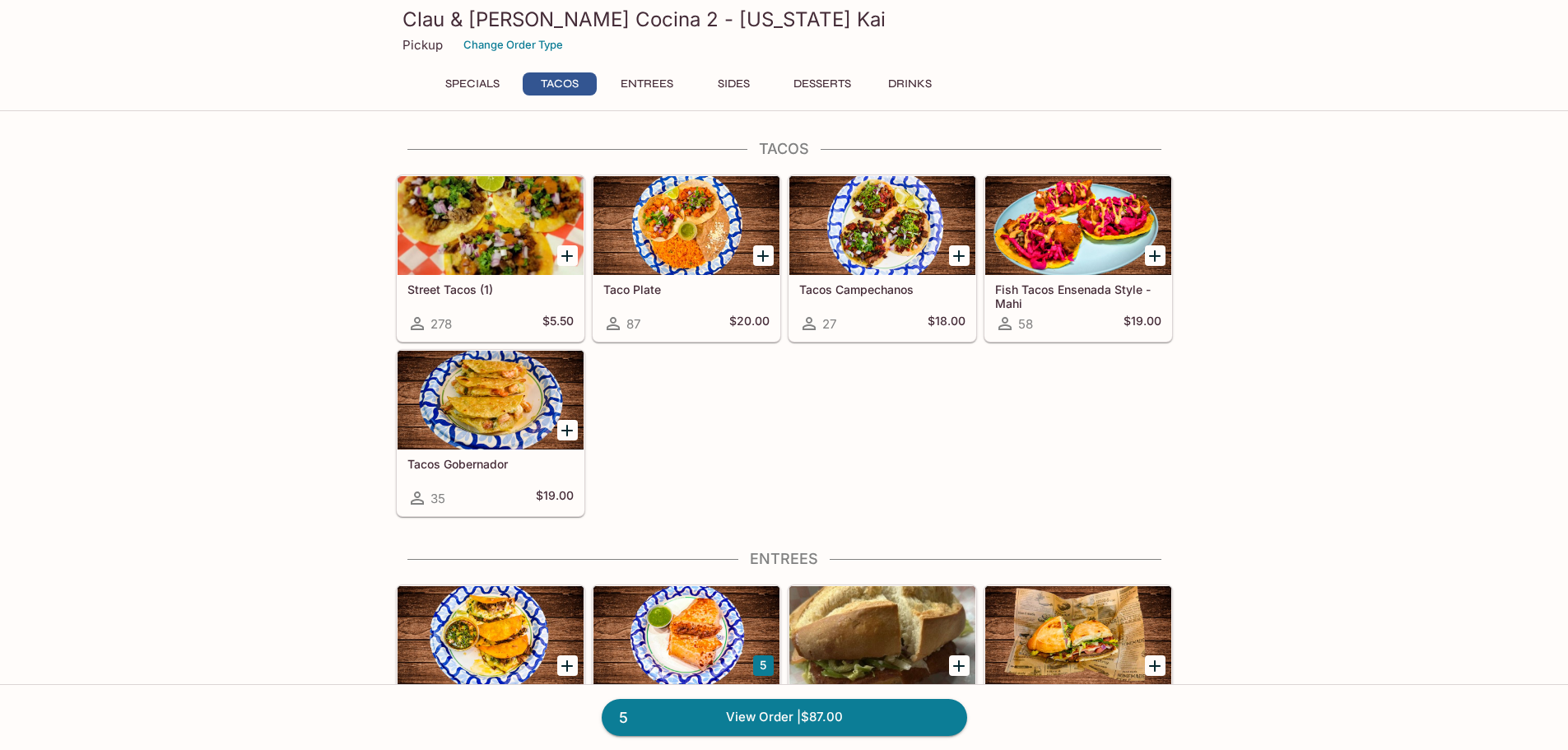
click at [459, 256] on div at bounding box center [490, 225] width 186 height 99
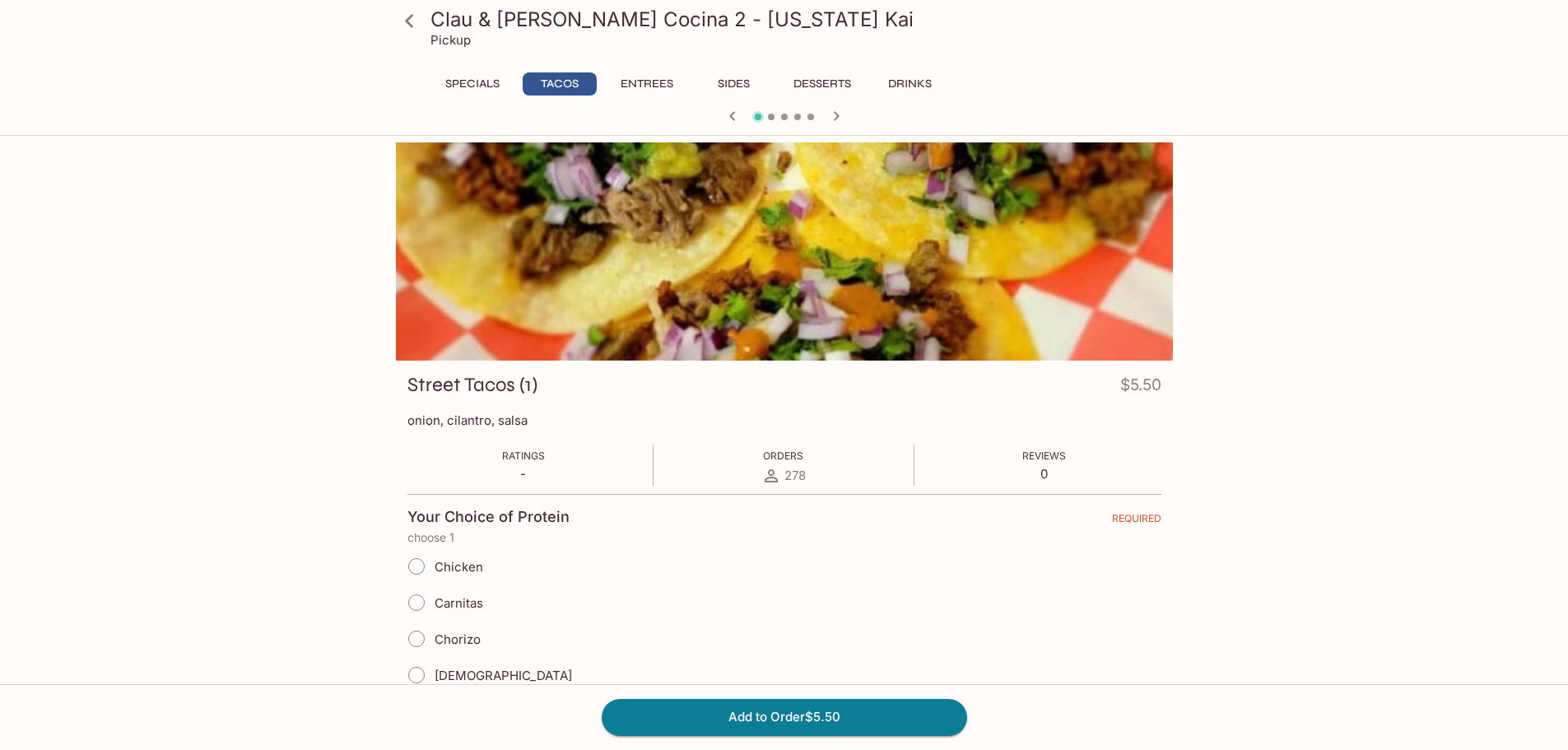
click at [619, 88] on button "Entrees" at bounding box center [647, 84] width 74 height 23
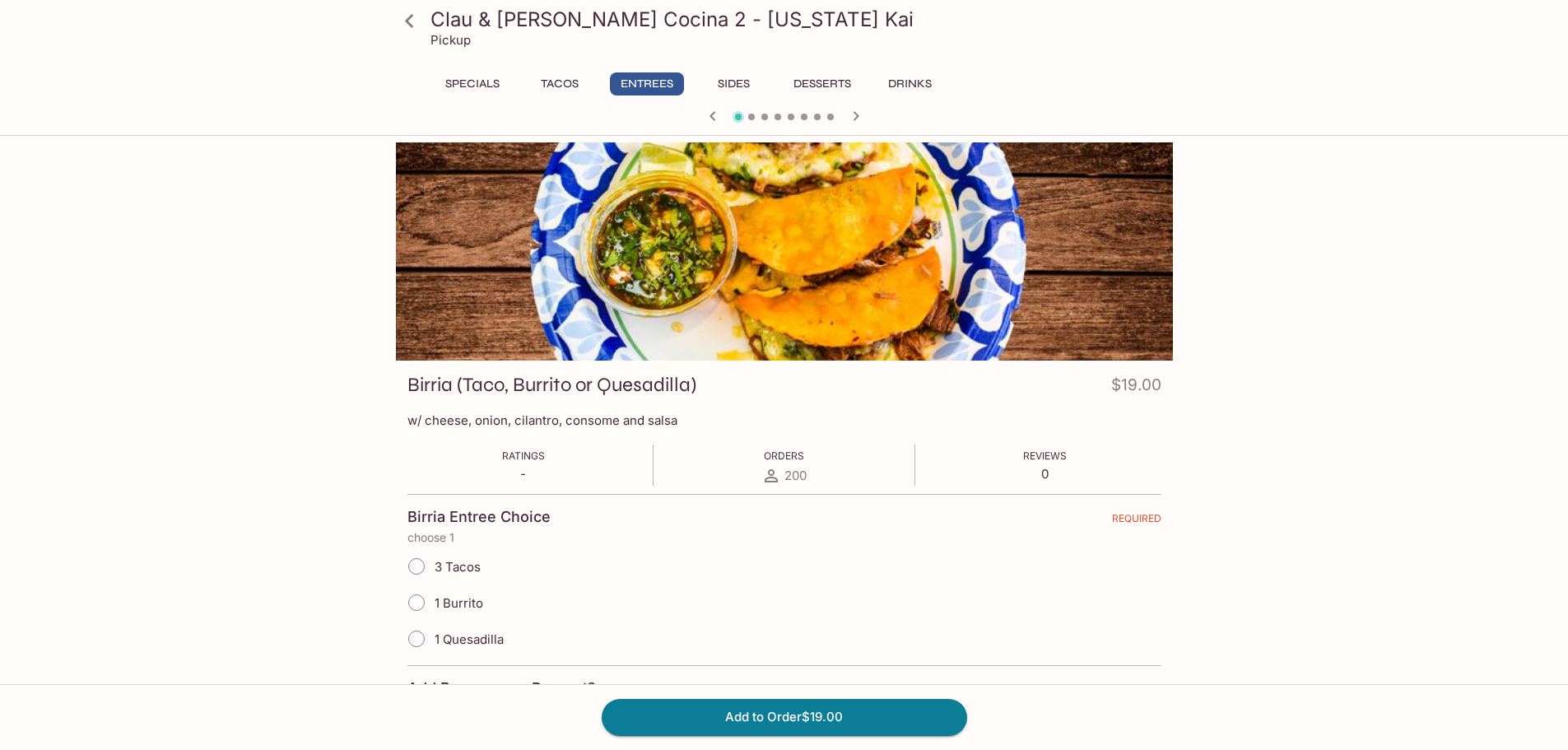
click at [413, 19] on icon at bounding box center [409, 21] width 29 height 29
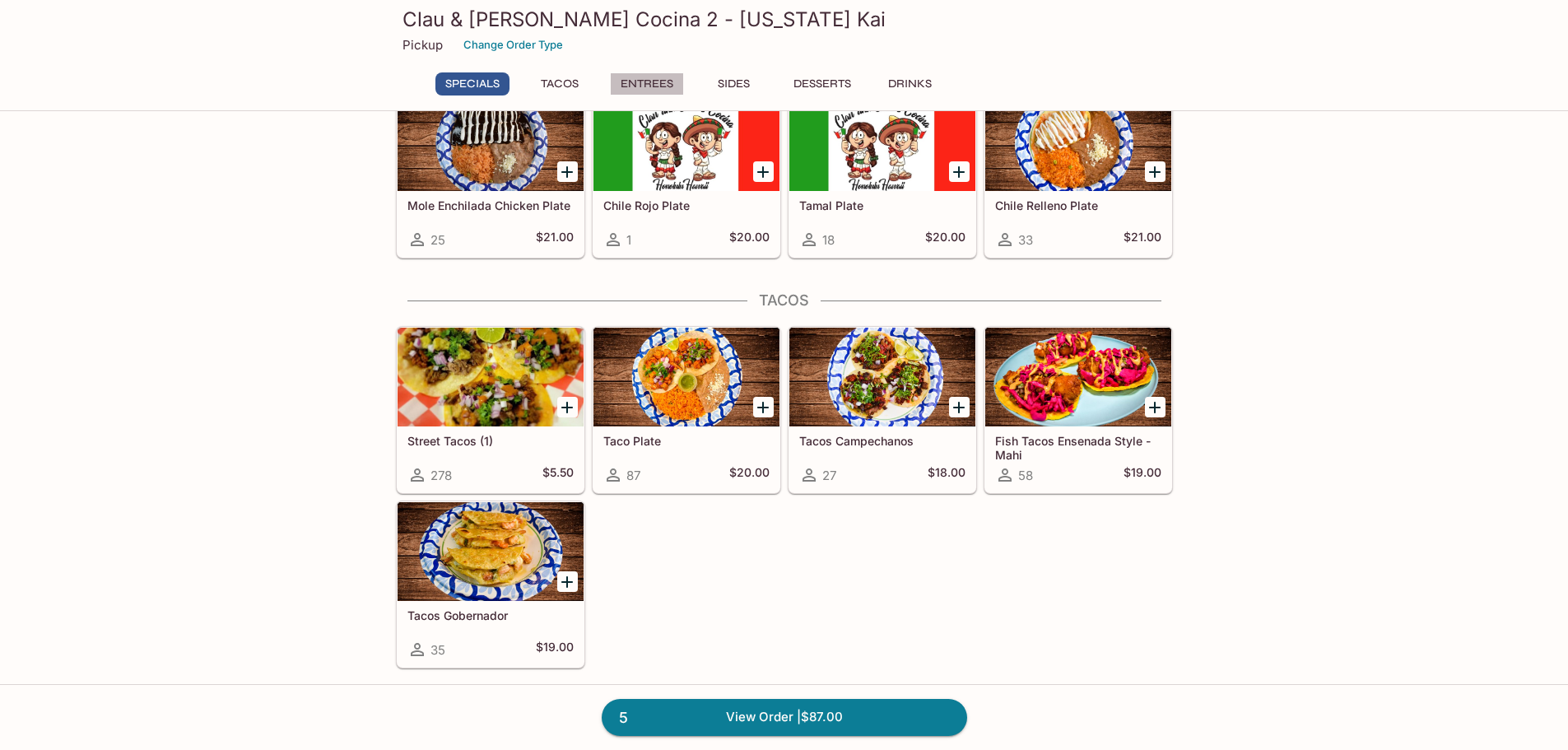
click at [636, 84] on button "Entrees" at bounding box center [647, 84] width 74 height 23
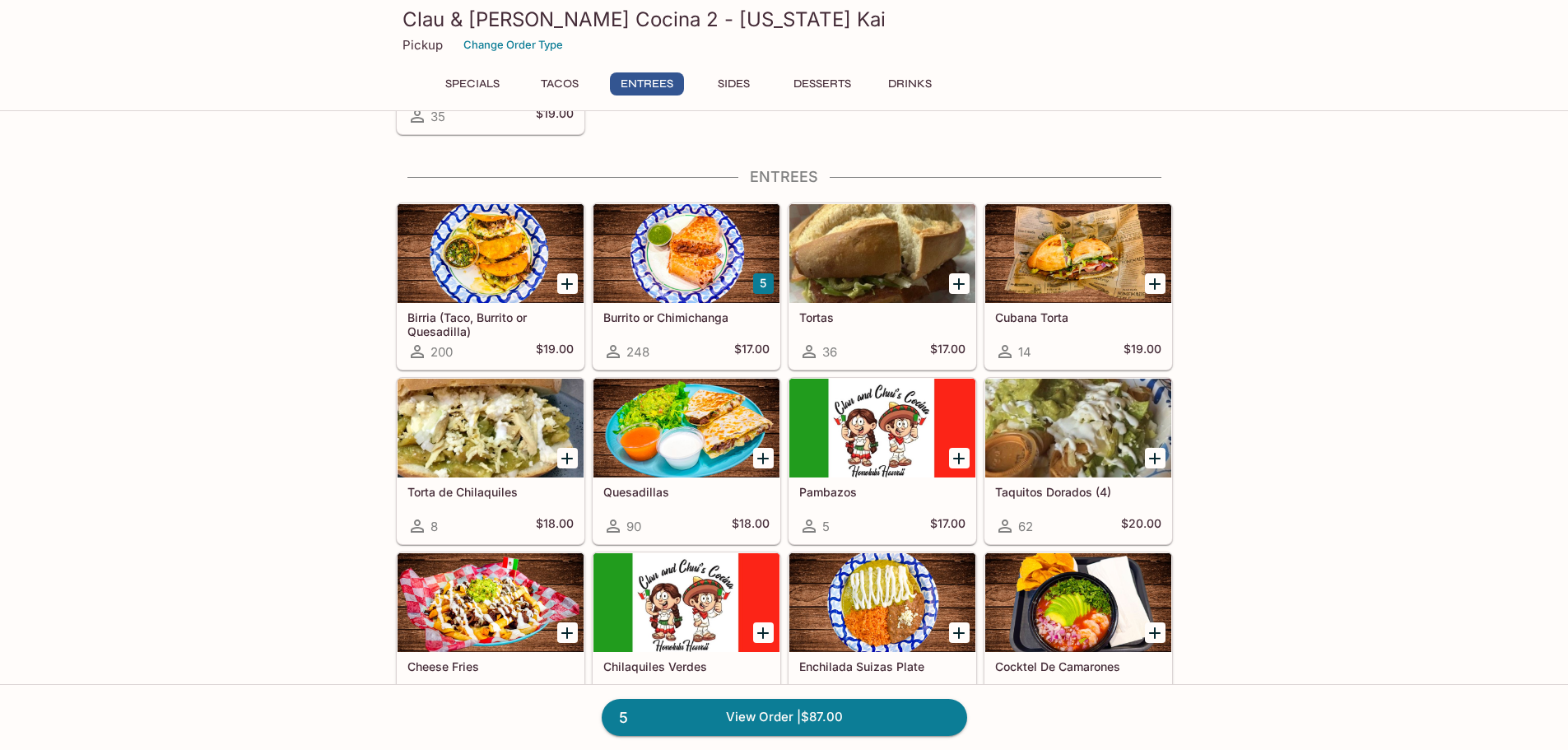
scroll to position [644, 0]
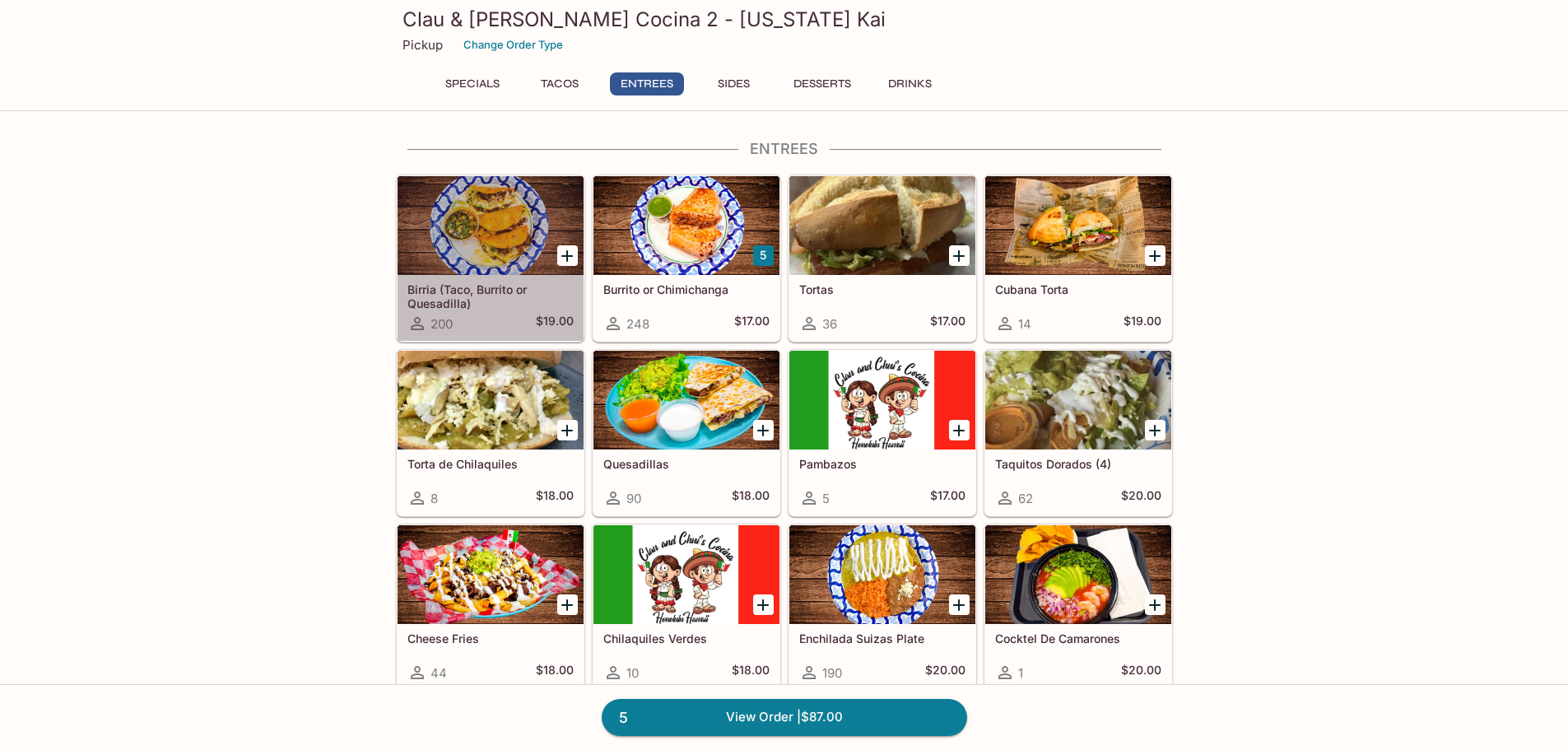
click at [499, 235] on div at bounding box center [490, 225] width 186 height 99
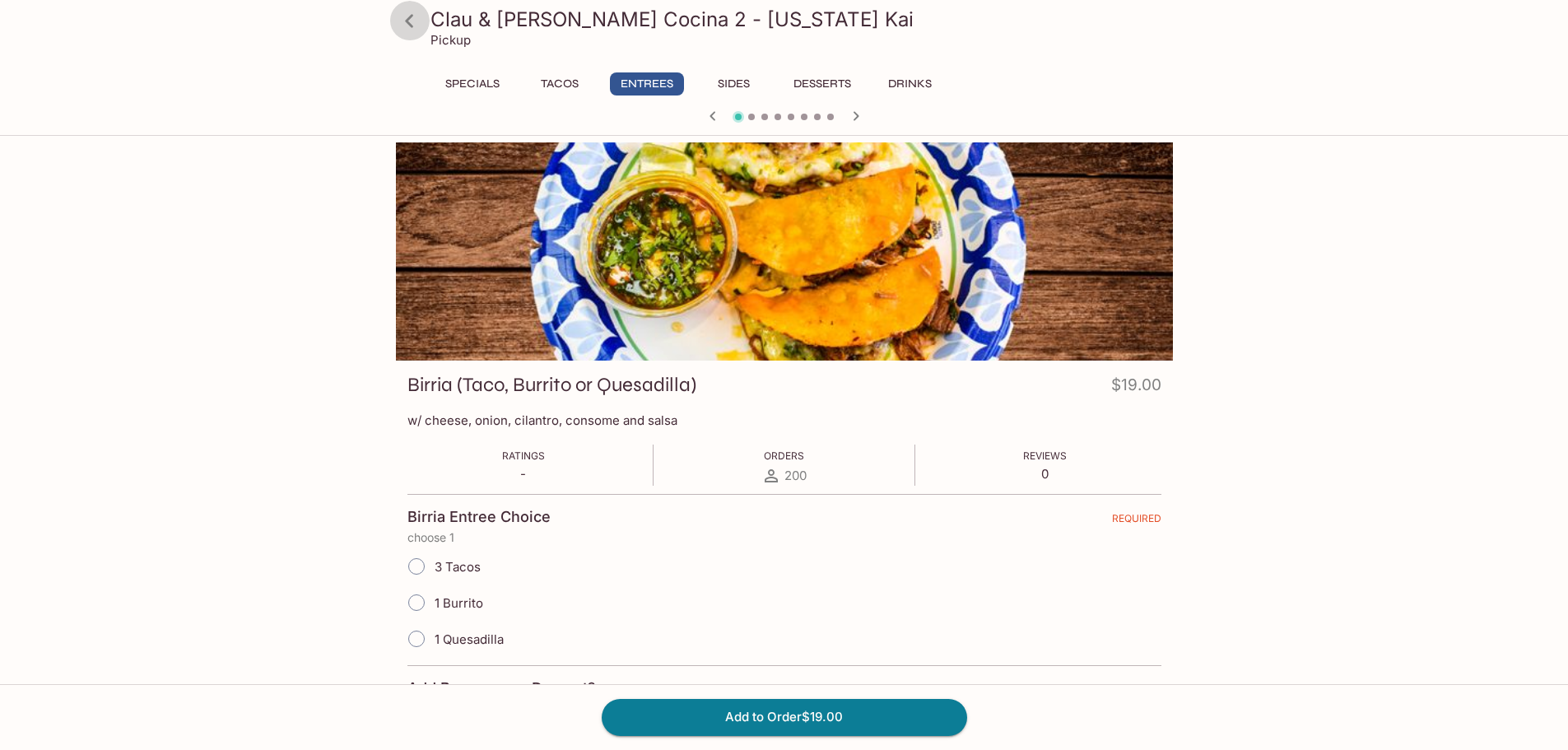
click at [413, 18] on icon at bounding box center [409, 21] width 29 height 29
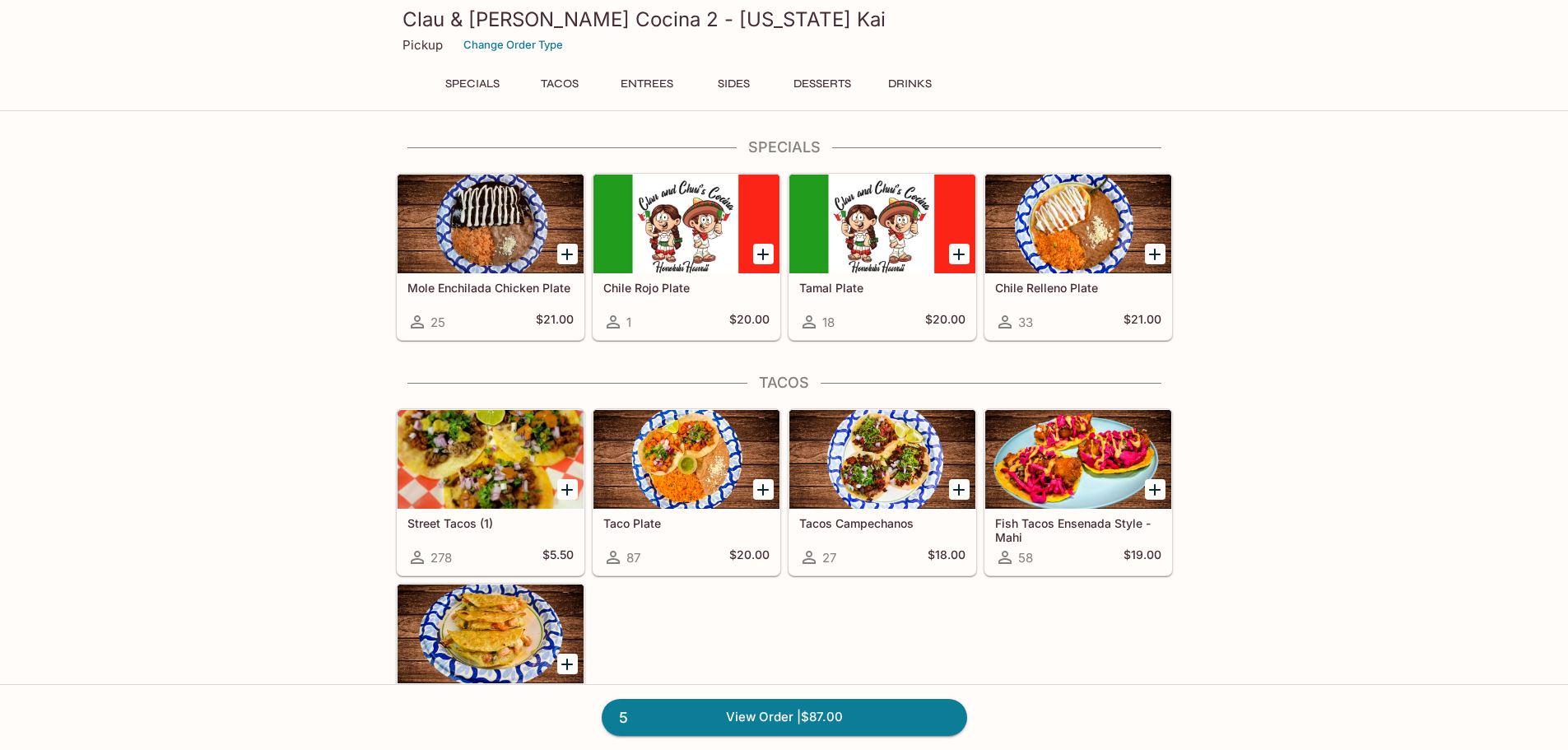
click at [629, 82] on button "Entrees" at bounding box center [647, 84] width 74 height 23
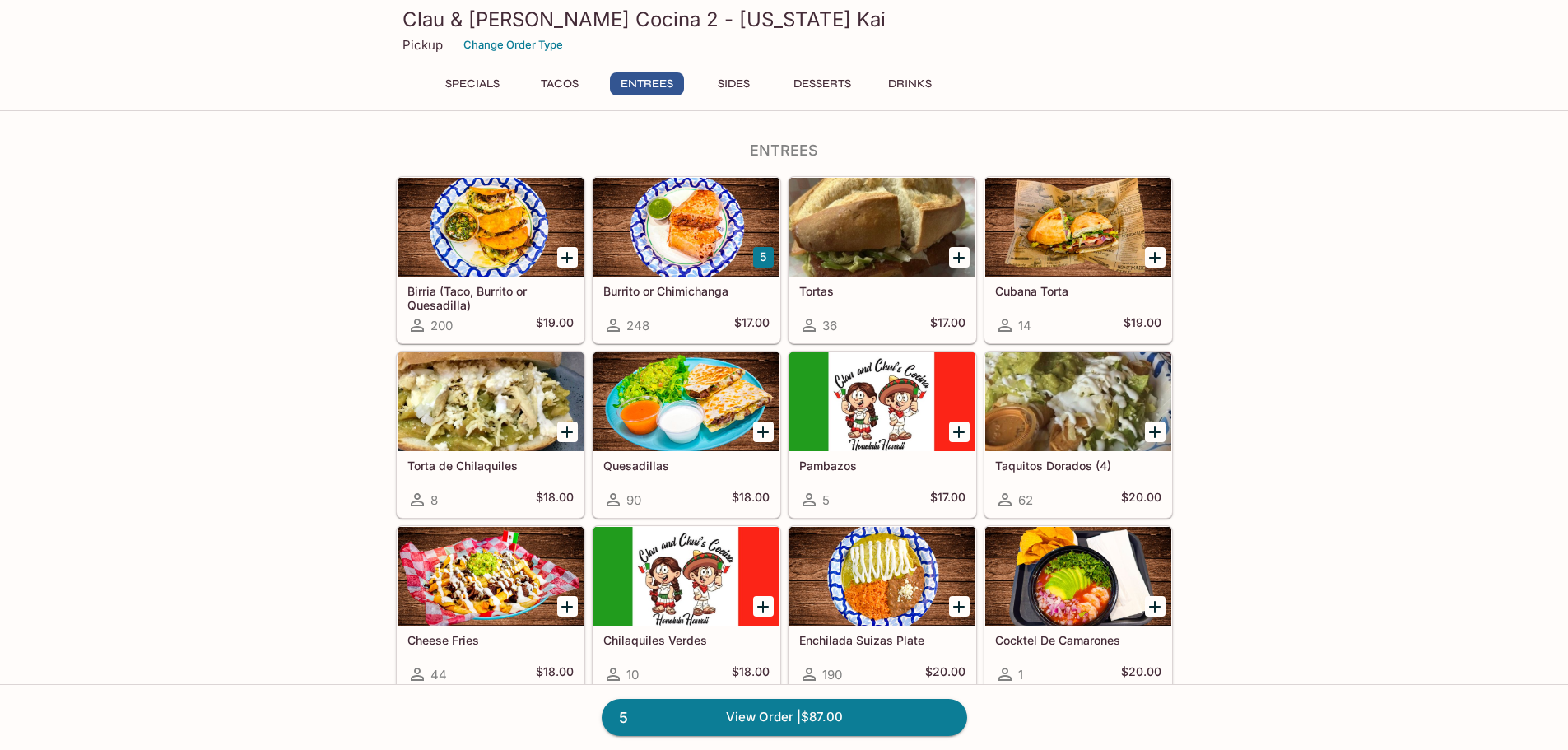
scroll to position [644, 0]
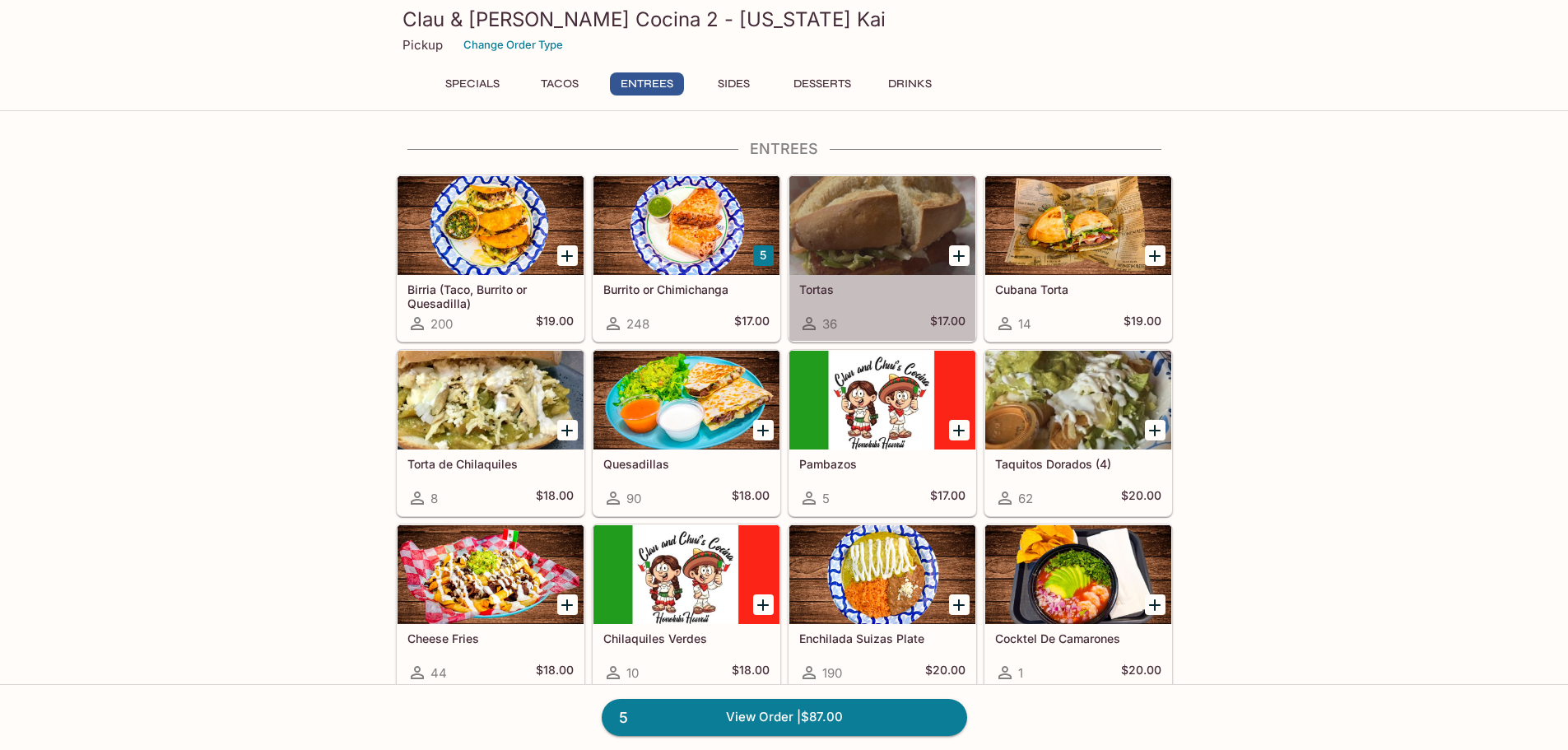
click at [904, 230] on div at bounding box center [882, 225] width 186 height 99
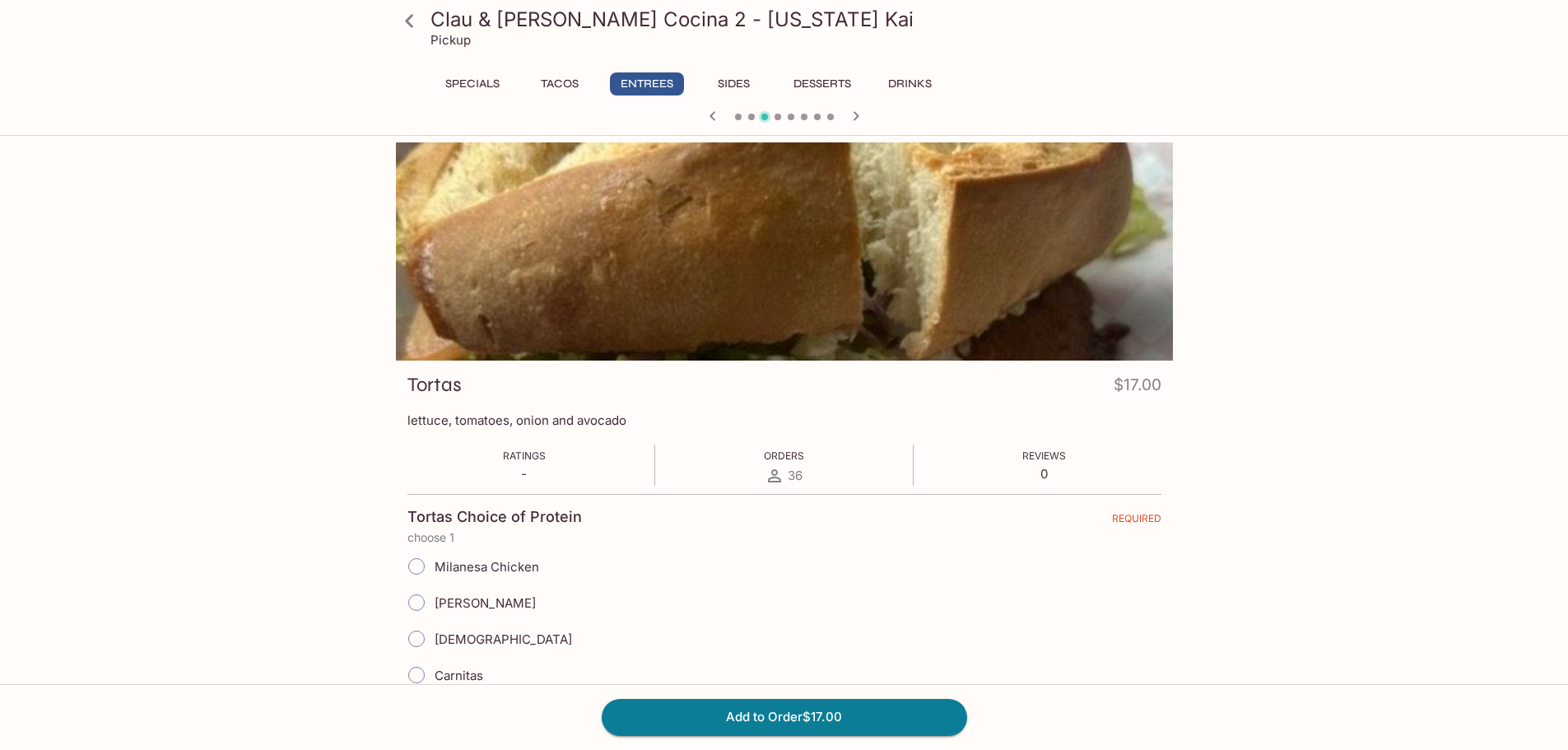
click at [417, 32] on icon at bounding box center [409, 21] width 29 height 29
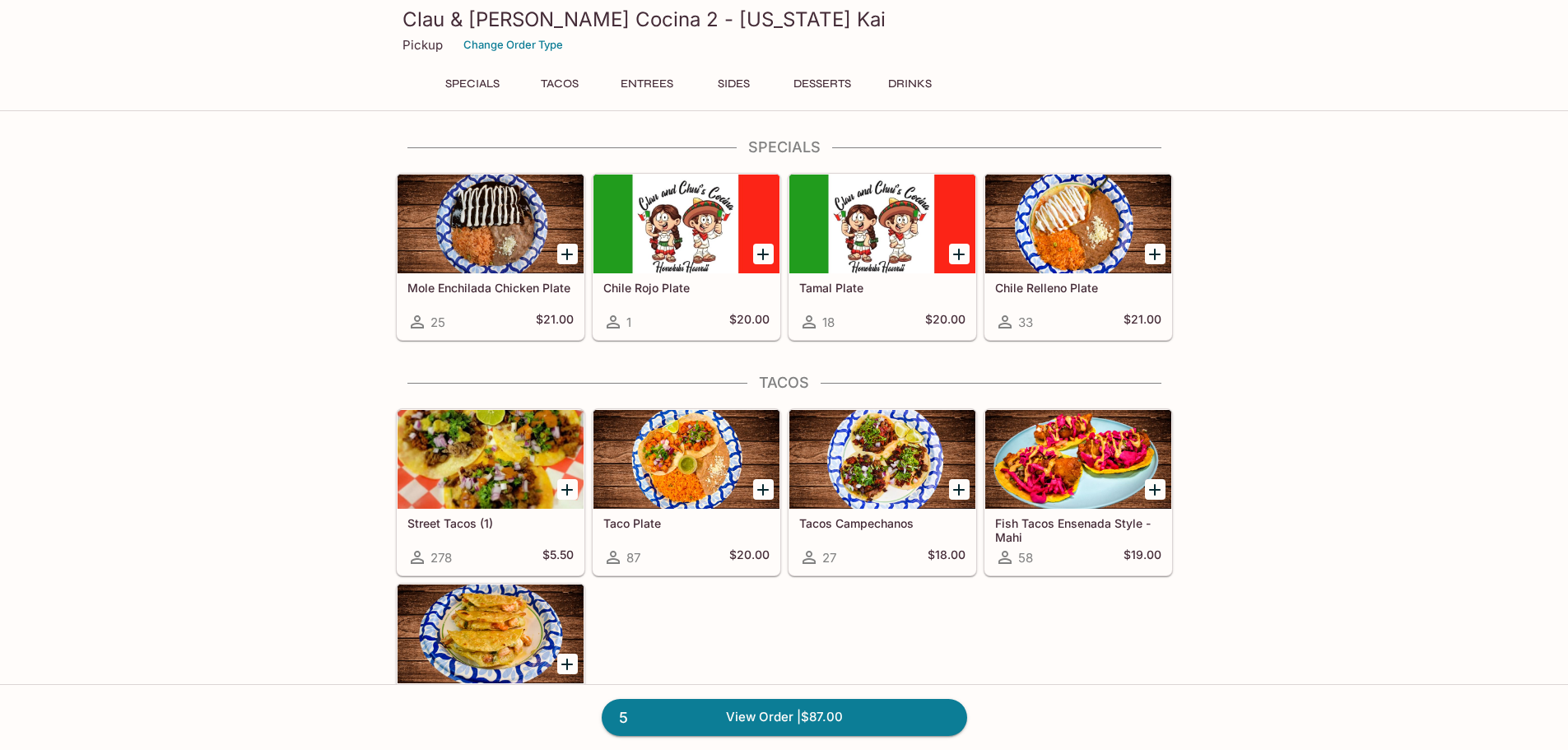
click at [1087, 235] on div at bounding box center [1078, 223] width 186 height 99
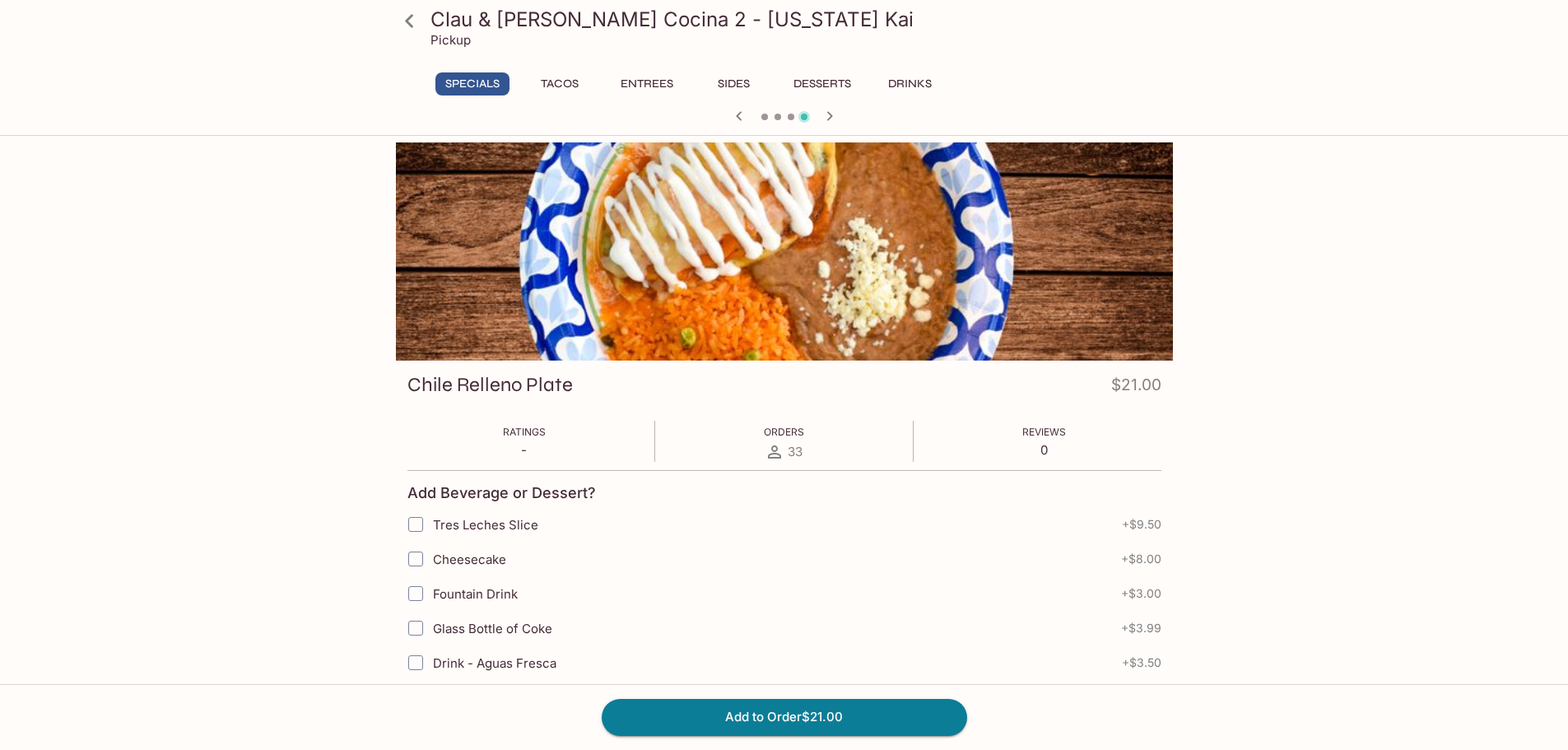
click at [413, 20] on icon at bounding box center [409, 21] width 29 height 29
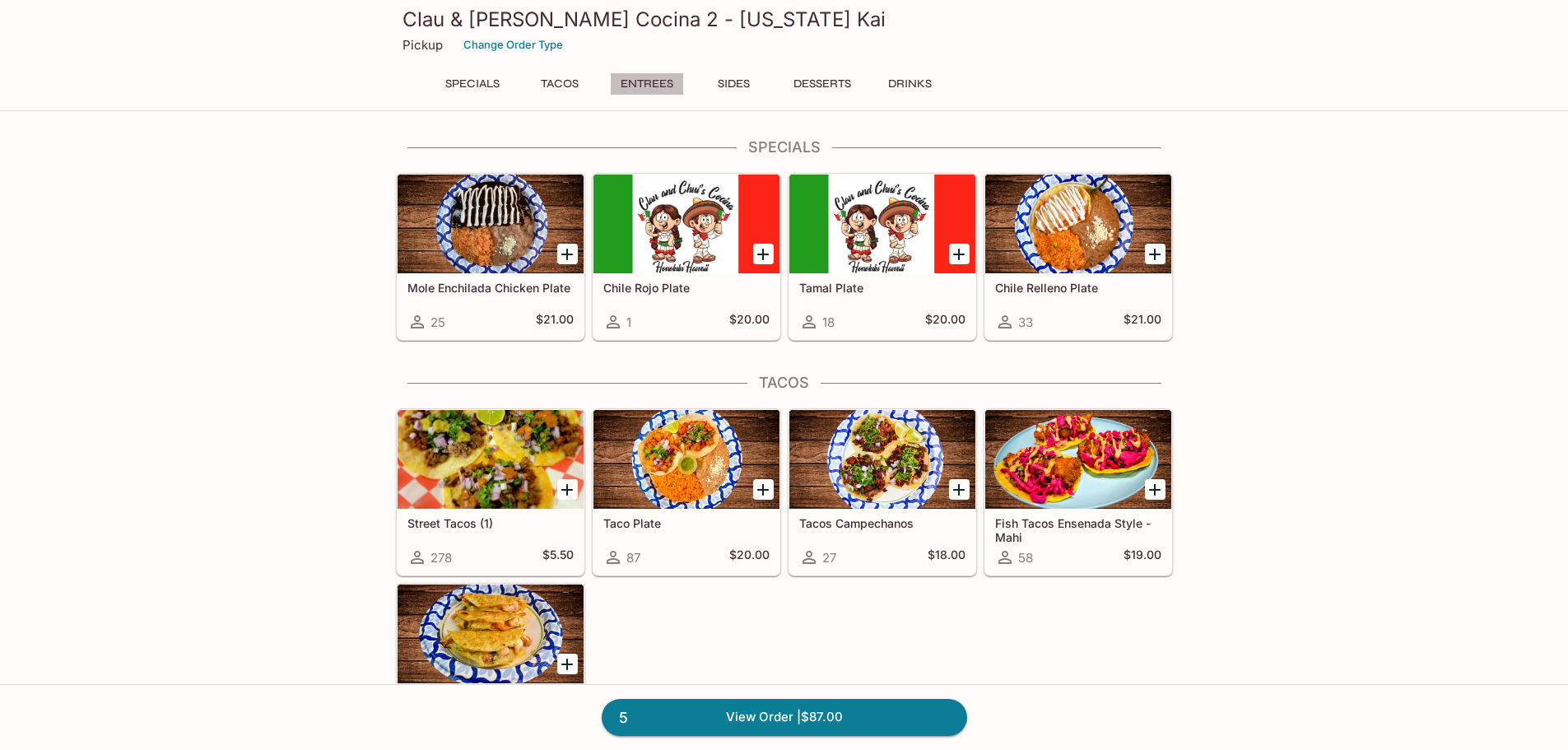
click at [632, 74] on button "Entrees" at bounding box center [647, 84] width 74 height 23
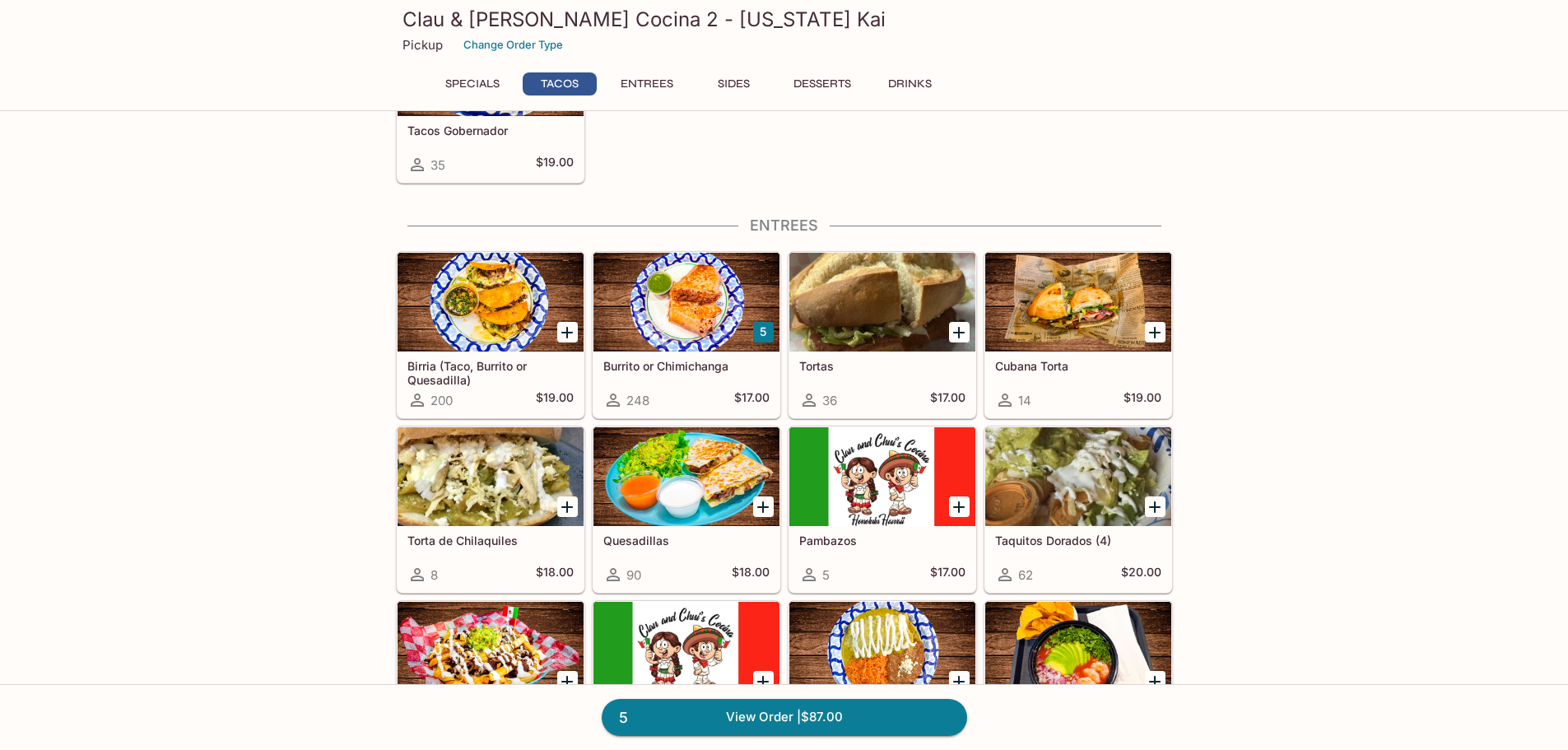
scroll to position [562, 0]
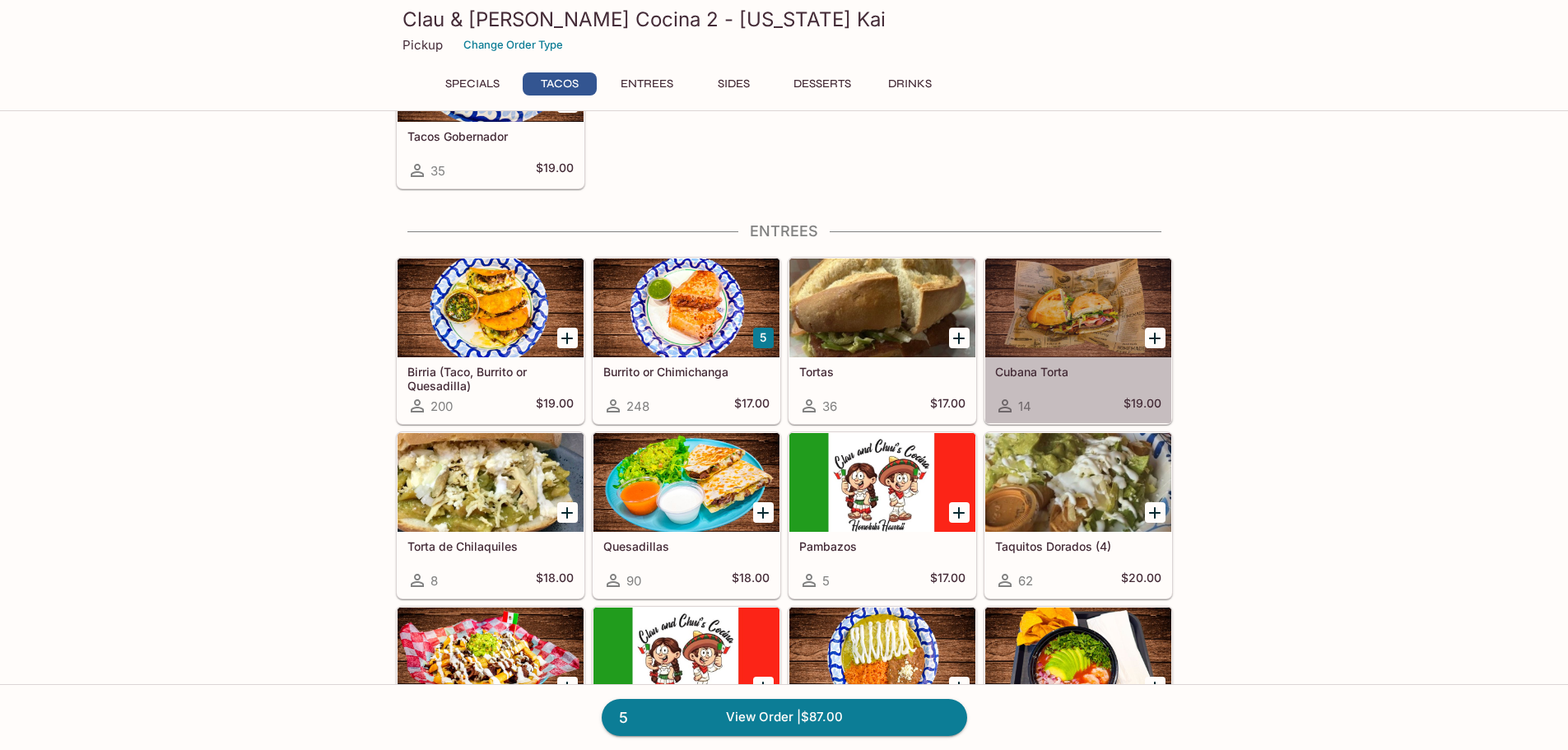
click at [1084, 307] on div at bounding box center [1078, 308] width 186 height 99
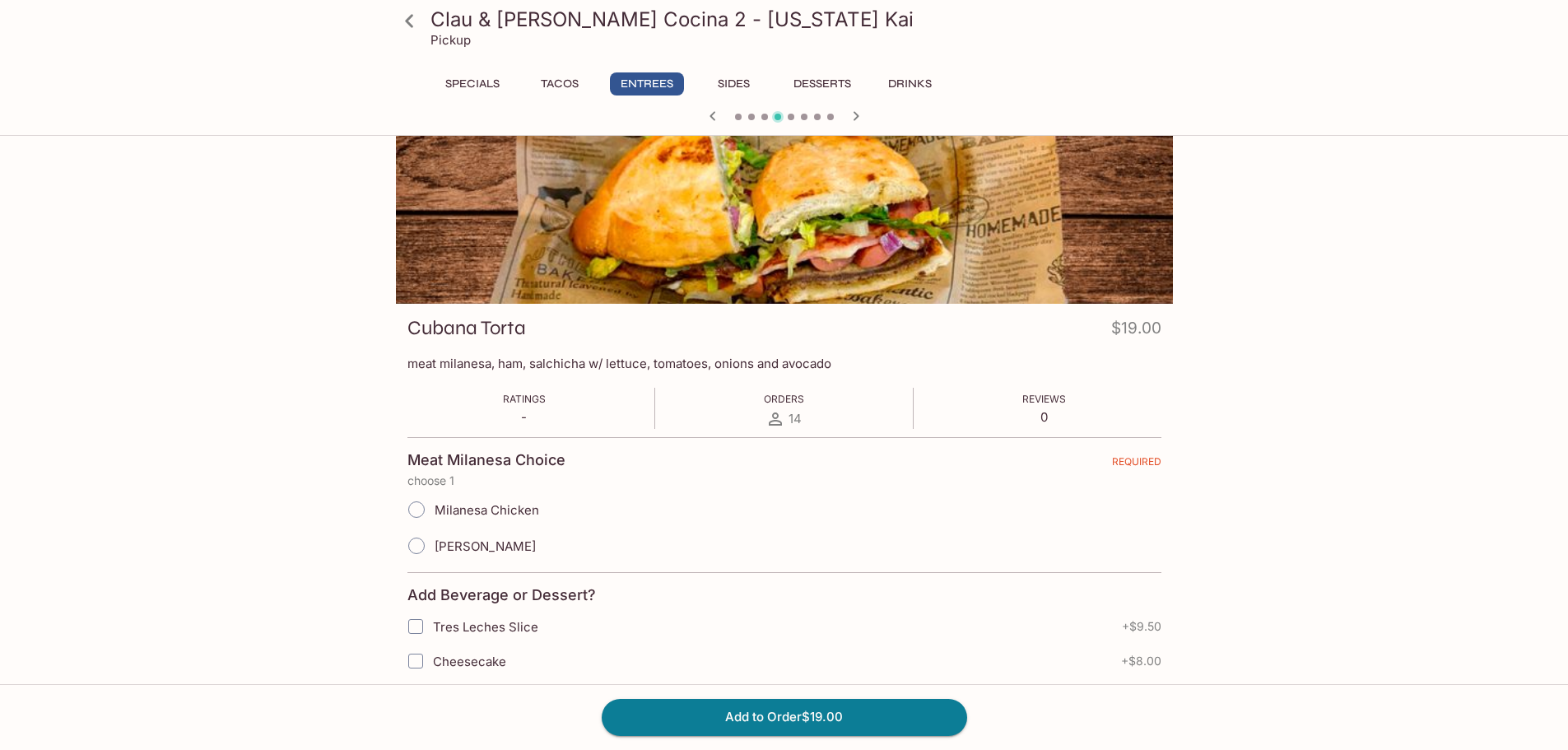
scroll to position [82, 0]
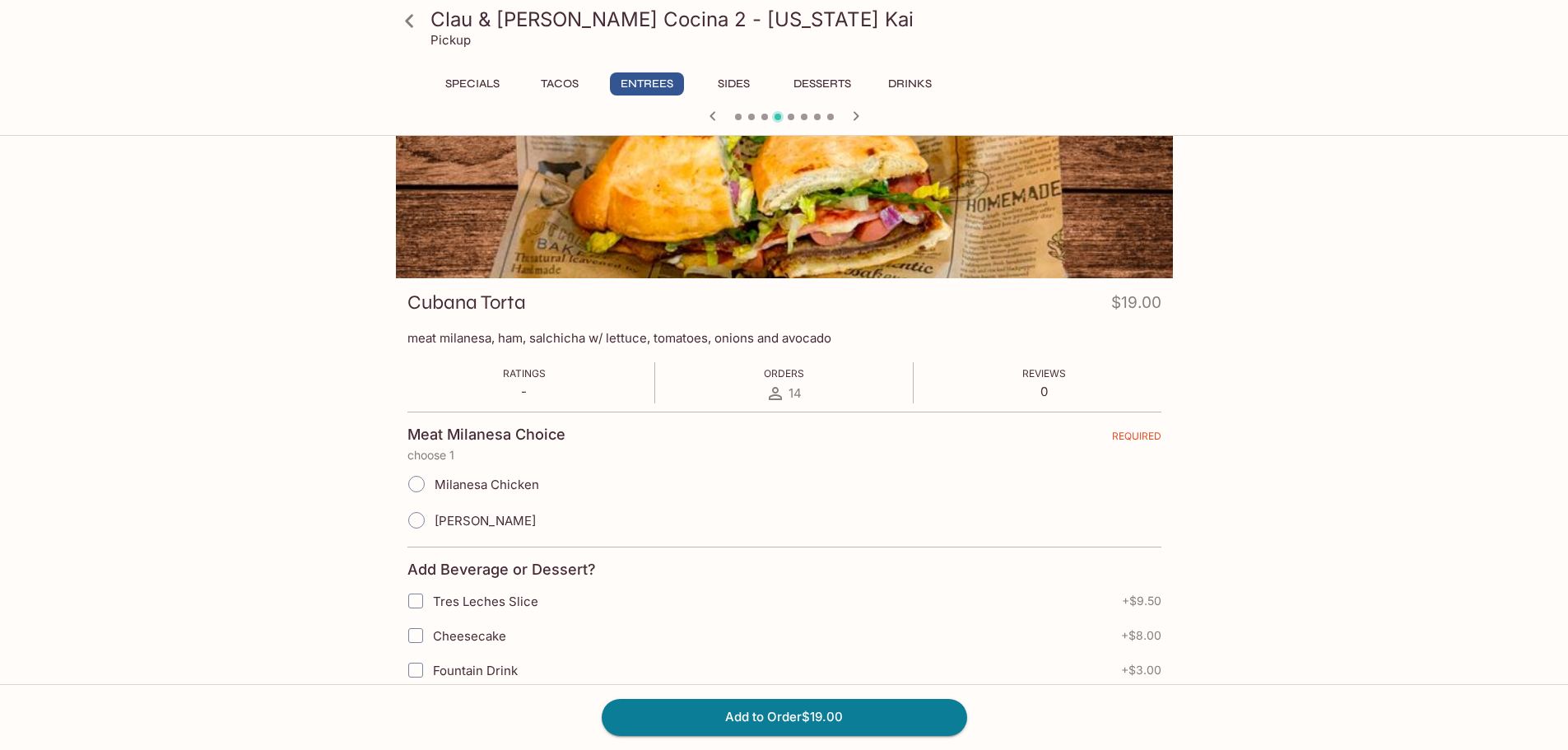
click at [408, 15] on icon at bounding box center [409, 21] width 29 height 29
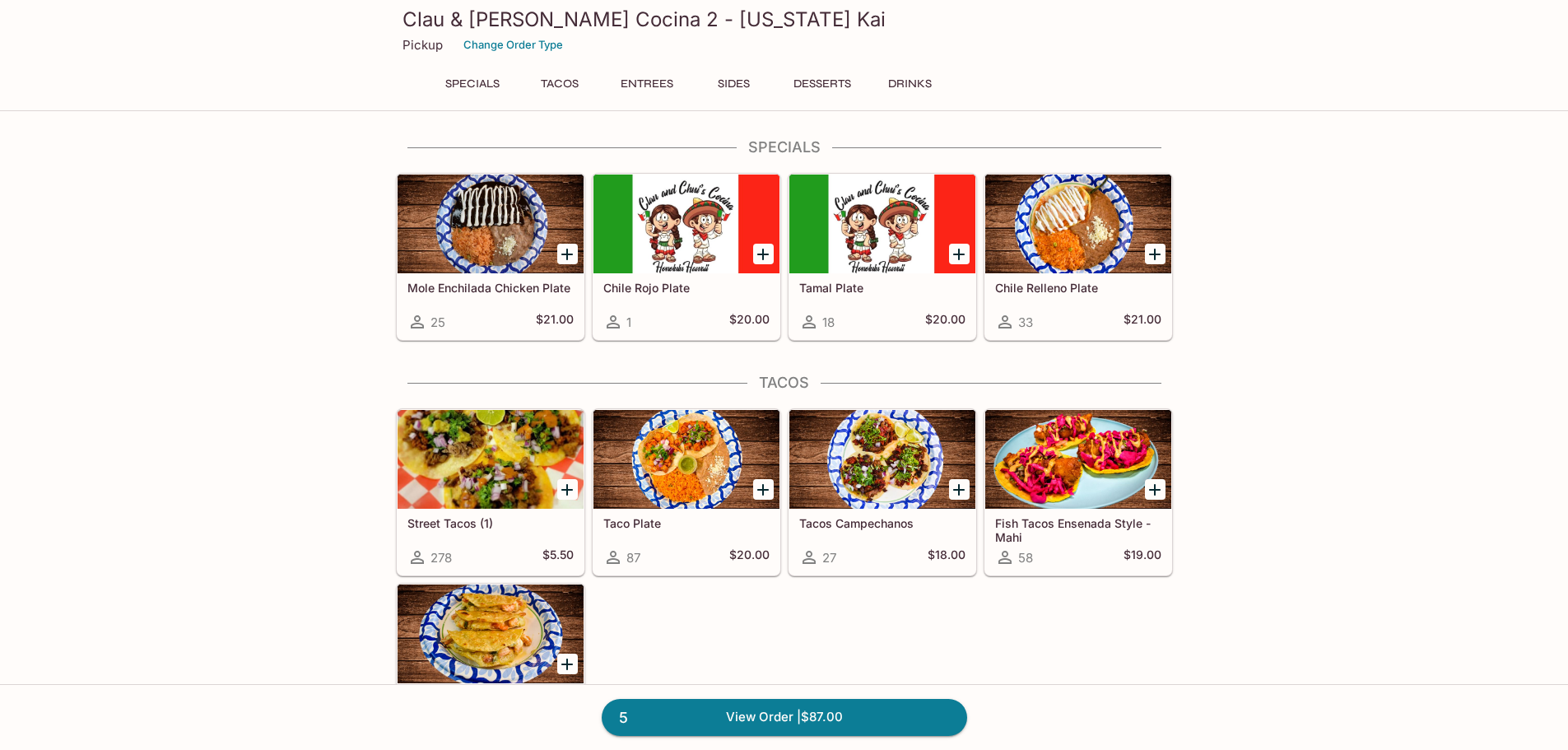
click at [653, 86] on button "Entrees" at bounding box center [647, 84] width 74 height 23
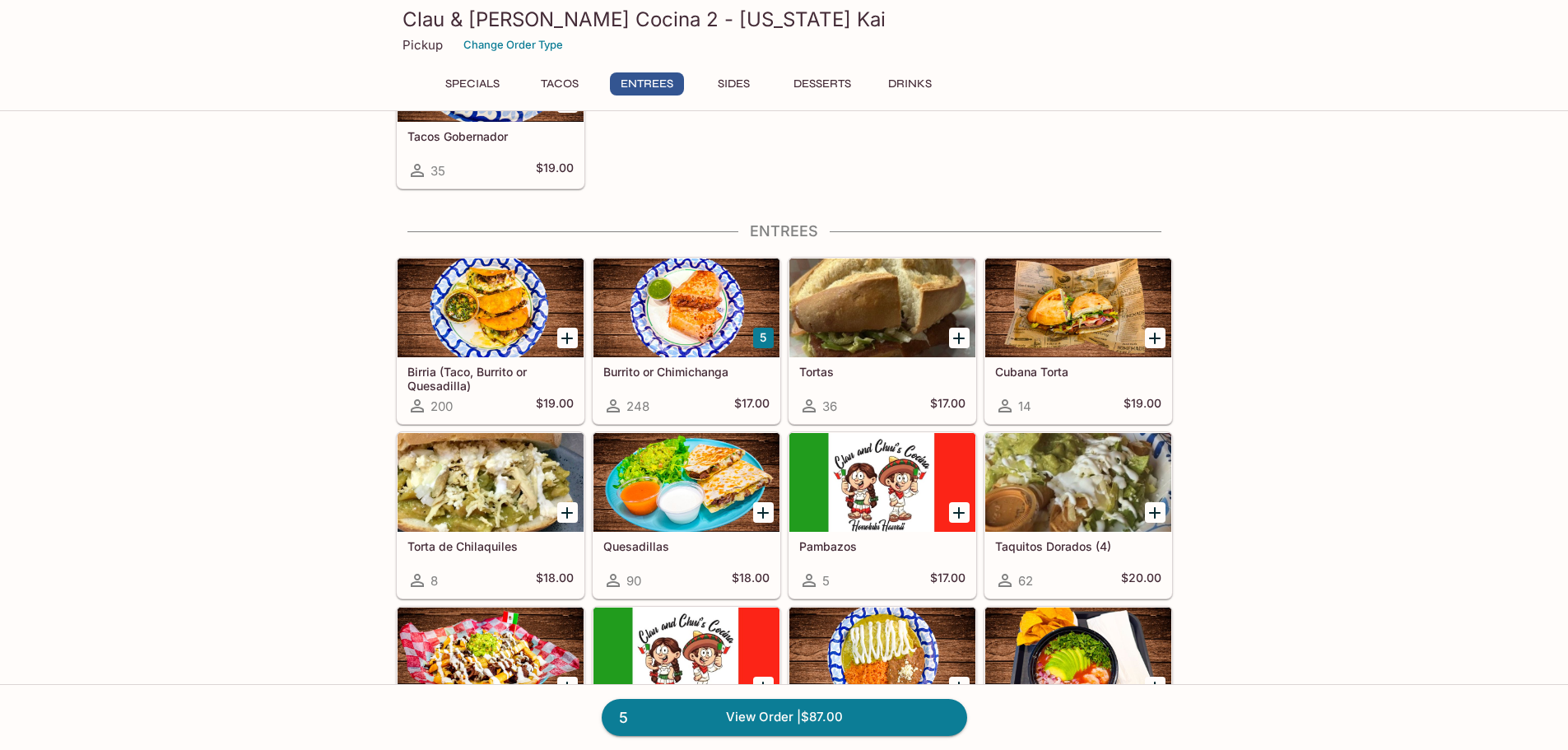
scroll to position [644, 0]
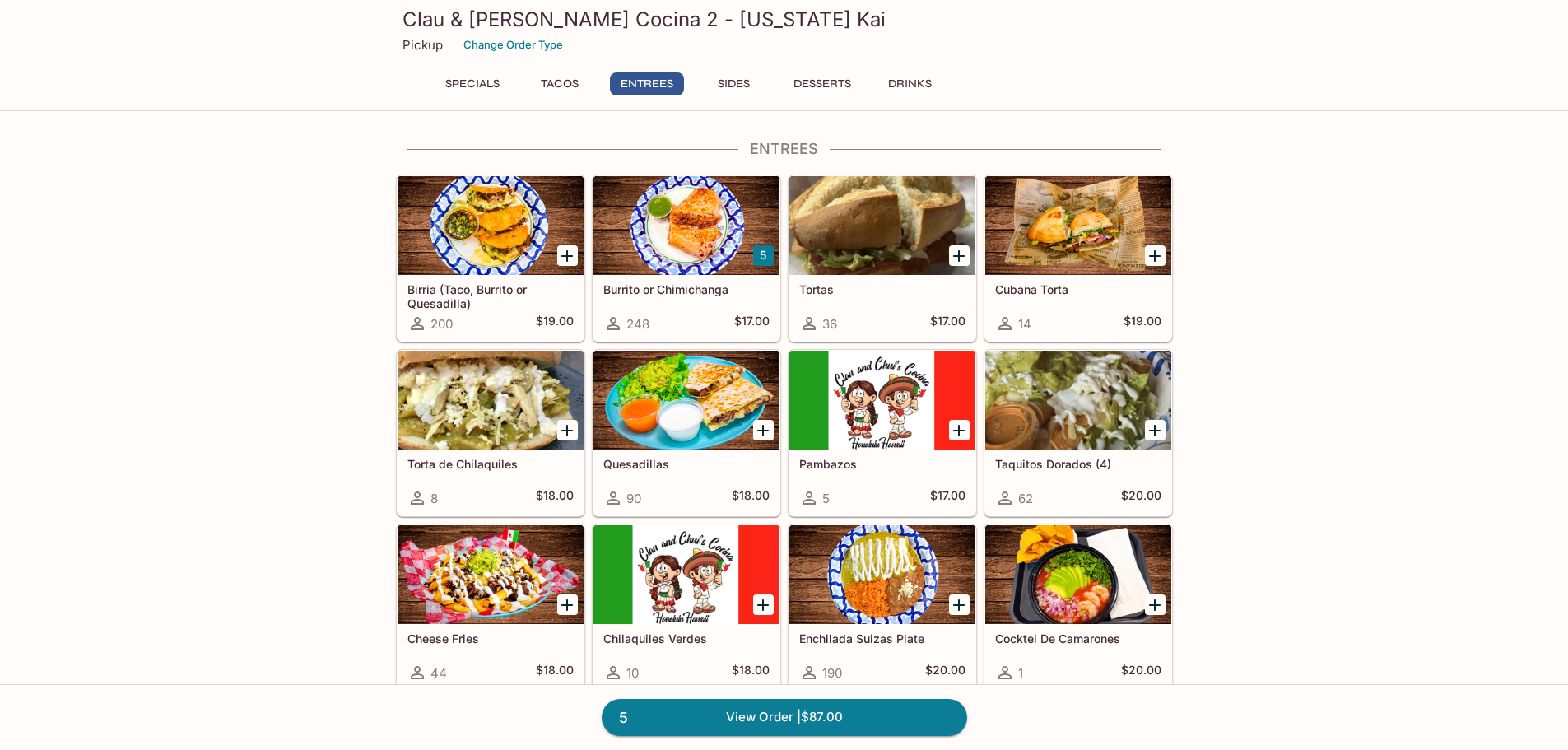
click at [514, 414] on div at bounding box center [490, 399] width 186 height 99
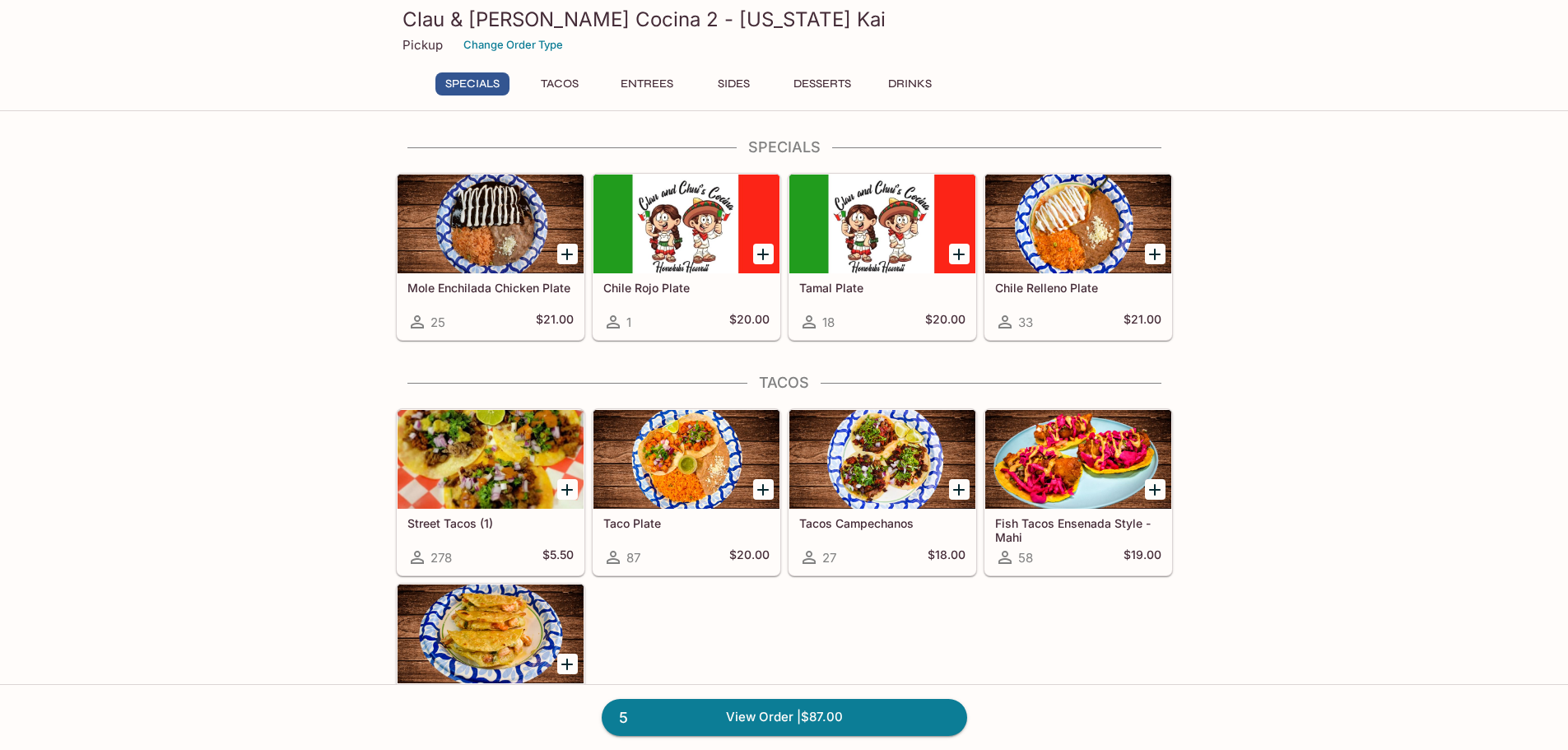
click at [631, 88] on button "Entrees" at bounding box center [647, 84] width 74 height 23
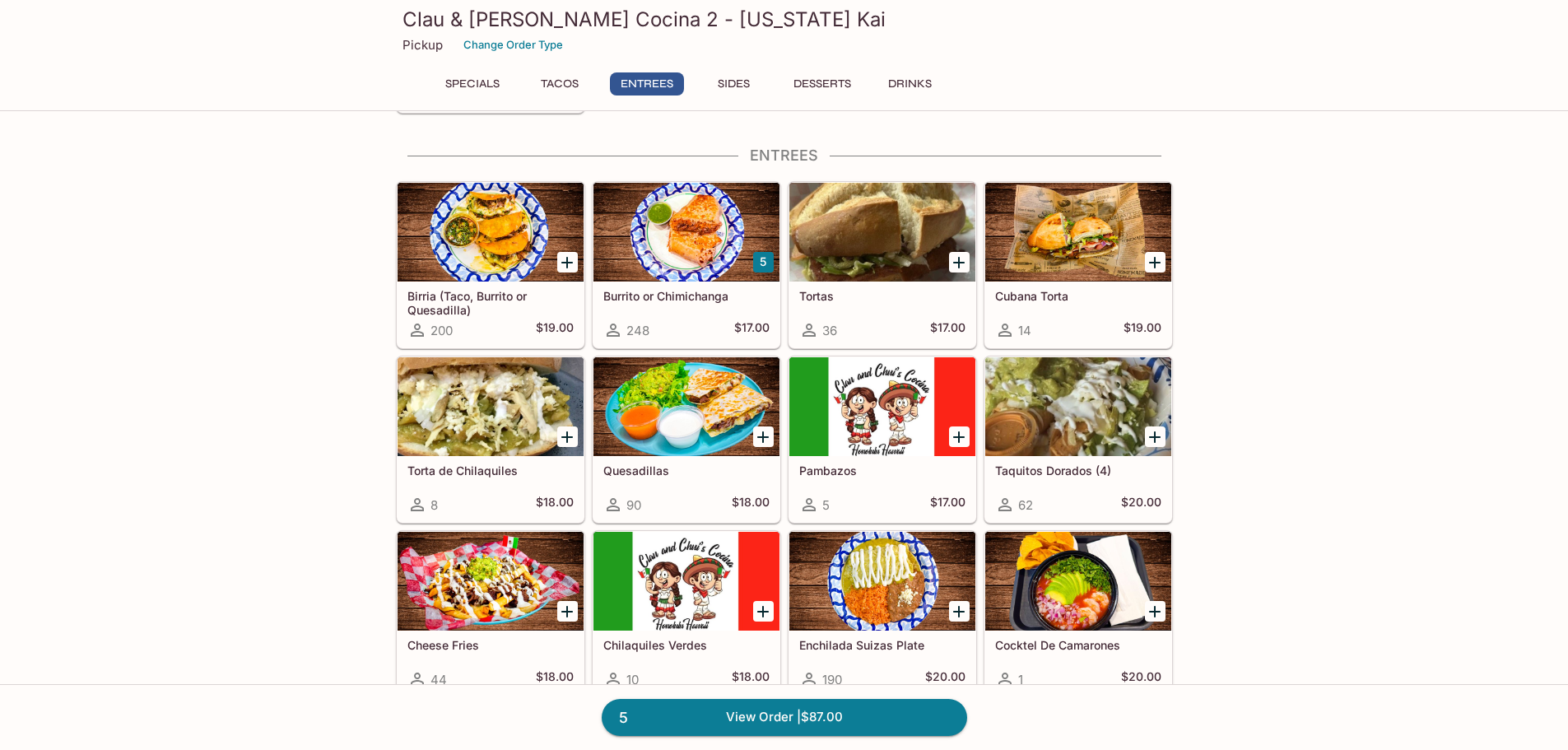
scroll to position [644, 0]
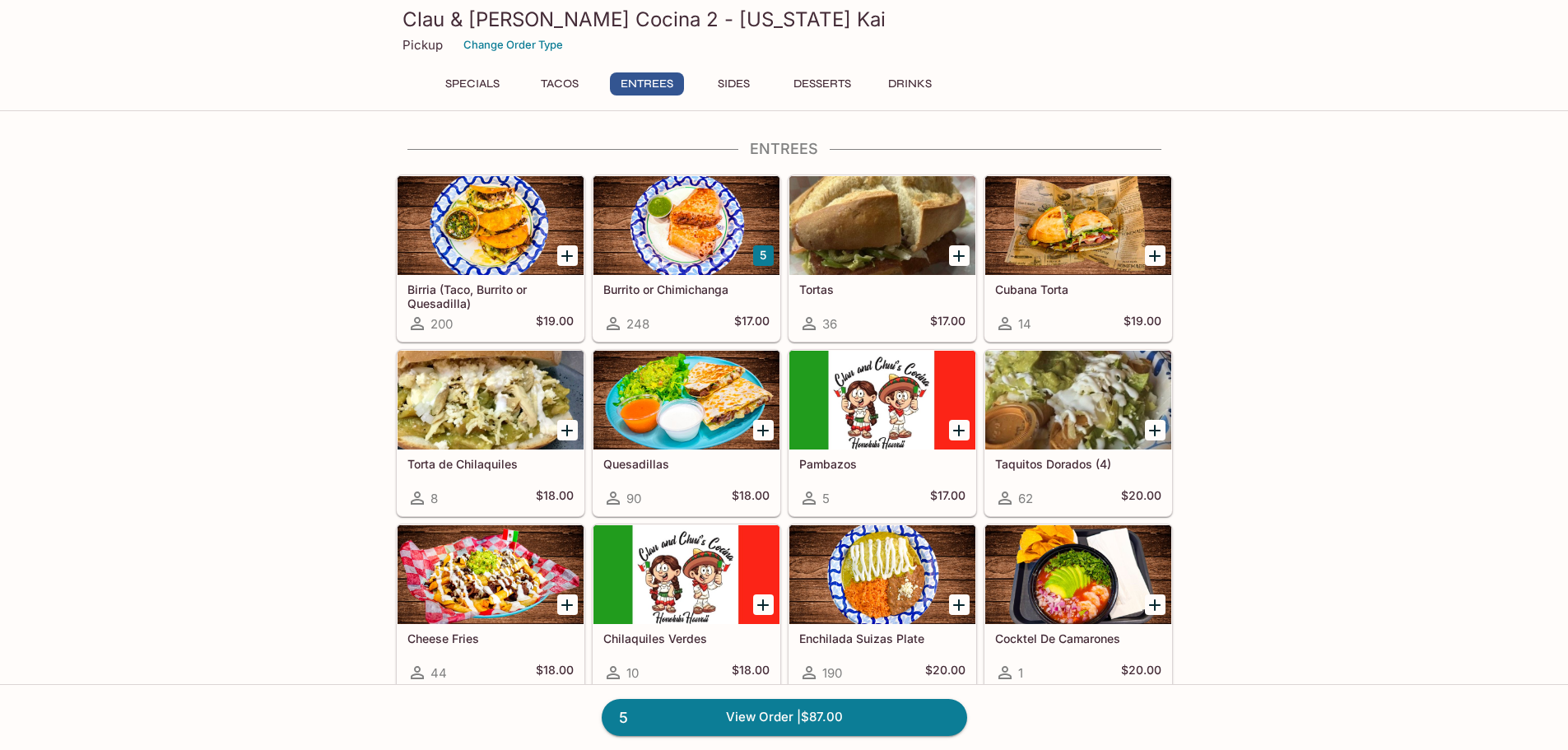
click at [681, 252] on div at bounding box center [686, 225] width 186 height 99
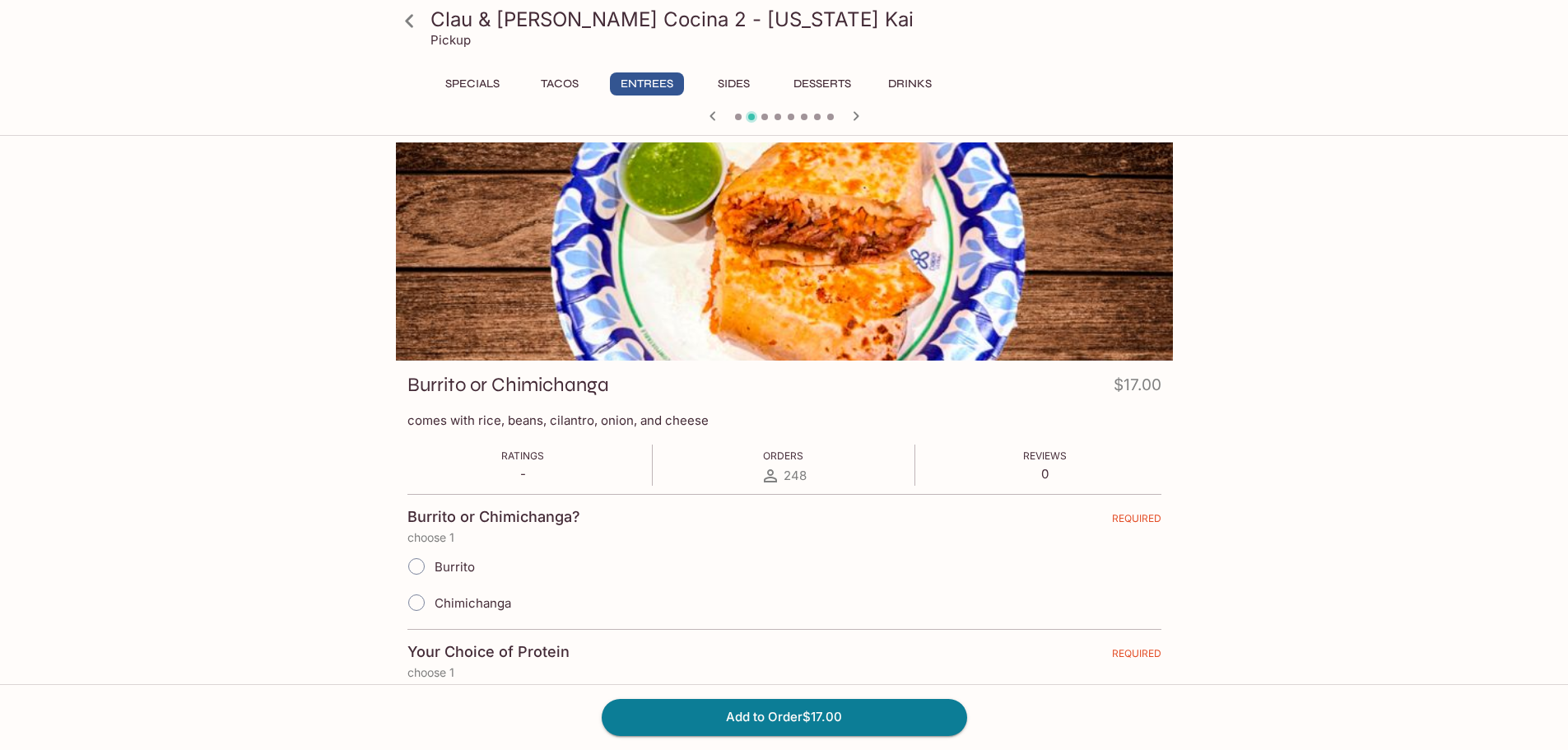
click at [440, 567] on span "Burrito" at bounding box center [455, 567] width 40 height 16
click at [434, 567] on input "Burrito" at bounding box center [417, 567] width 35 height 35
radio input "true"
click at [403, 21] on icon at bounding box center [409, 21] width 29 height 29
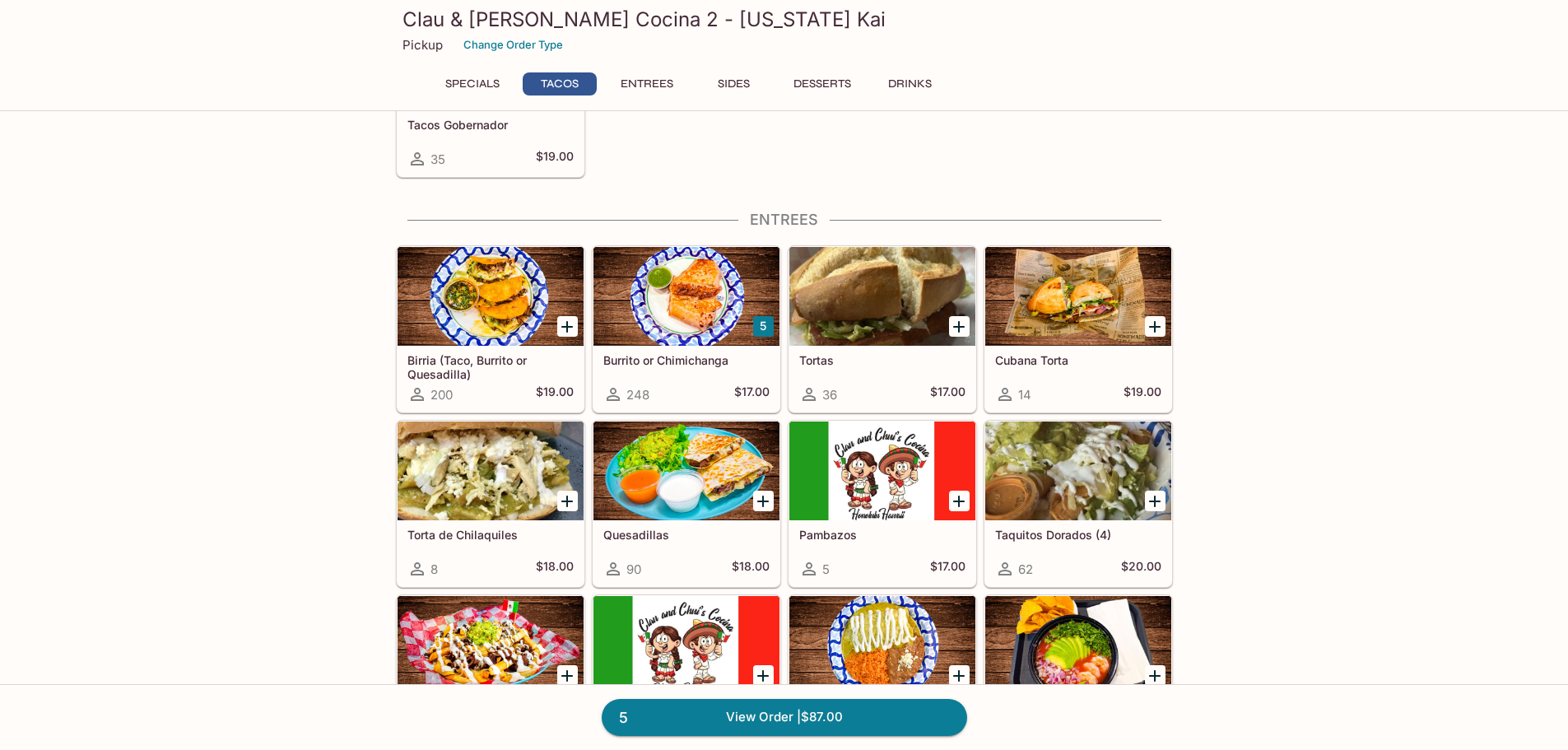
scroll to position [576, 0]
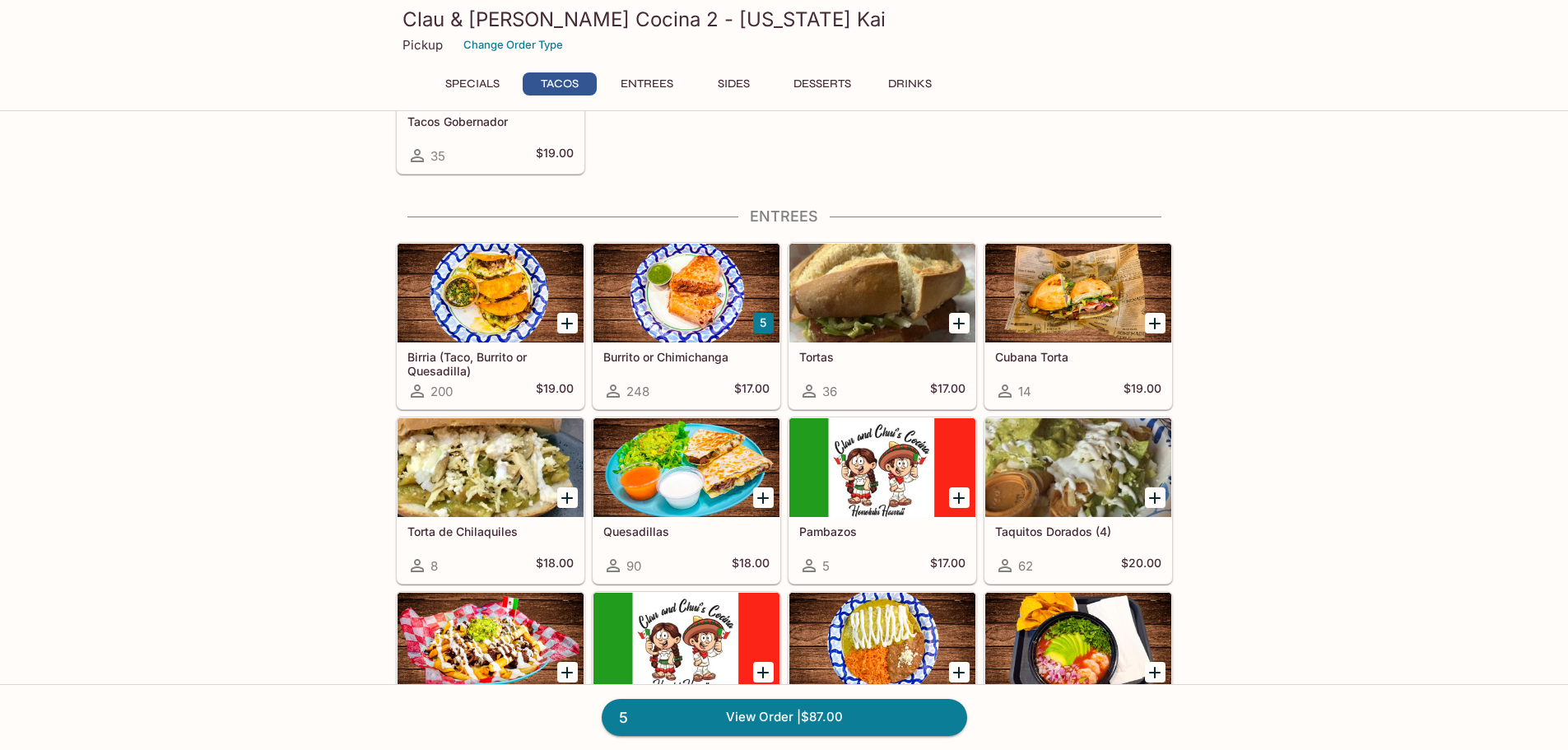
click at [1072, 471] on div at bounding box center [1078, 467] width 186 height 99
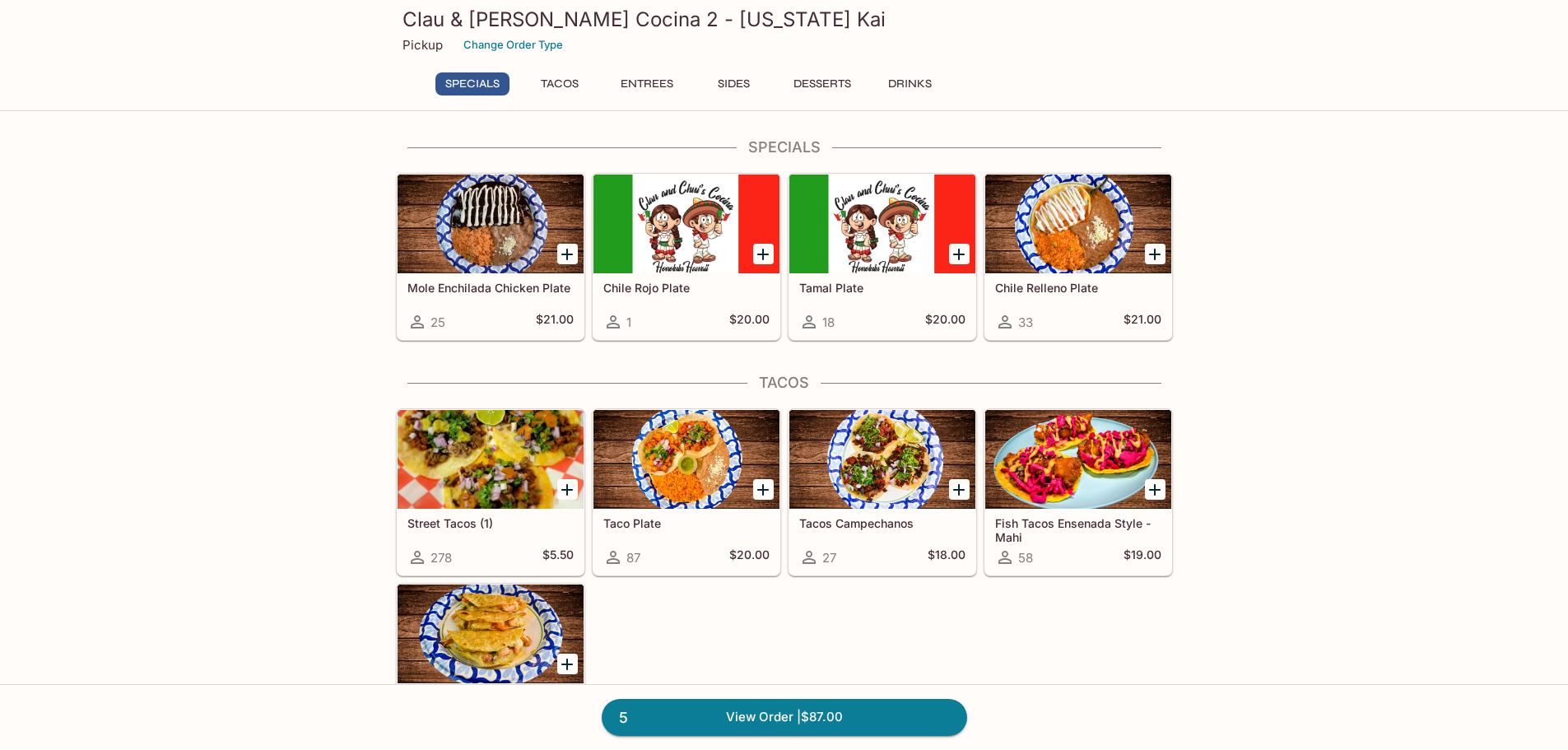
click at [564, 88] on button "Tacos" at bounding box center [560, 84] width 74 height 23
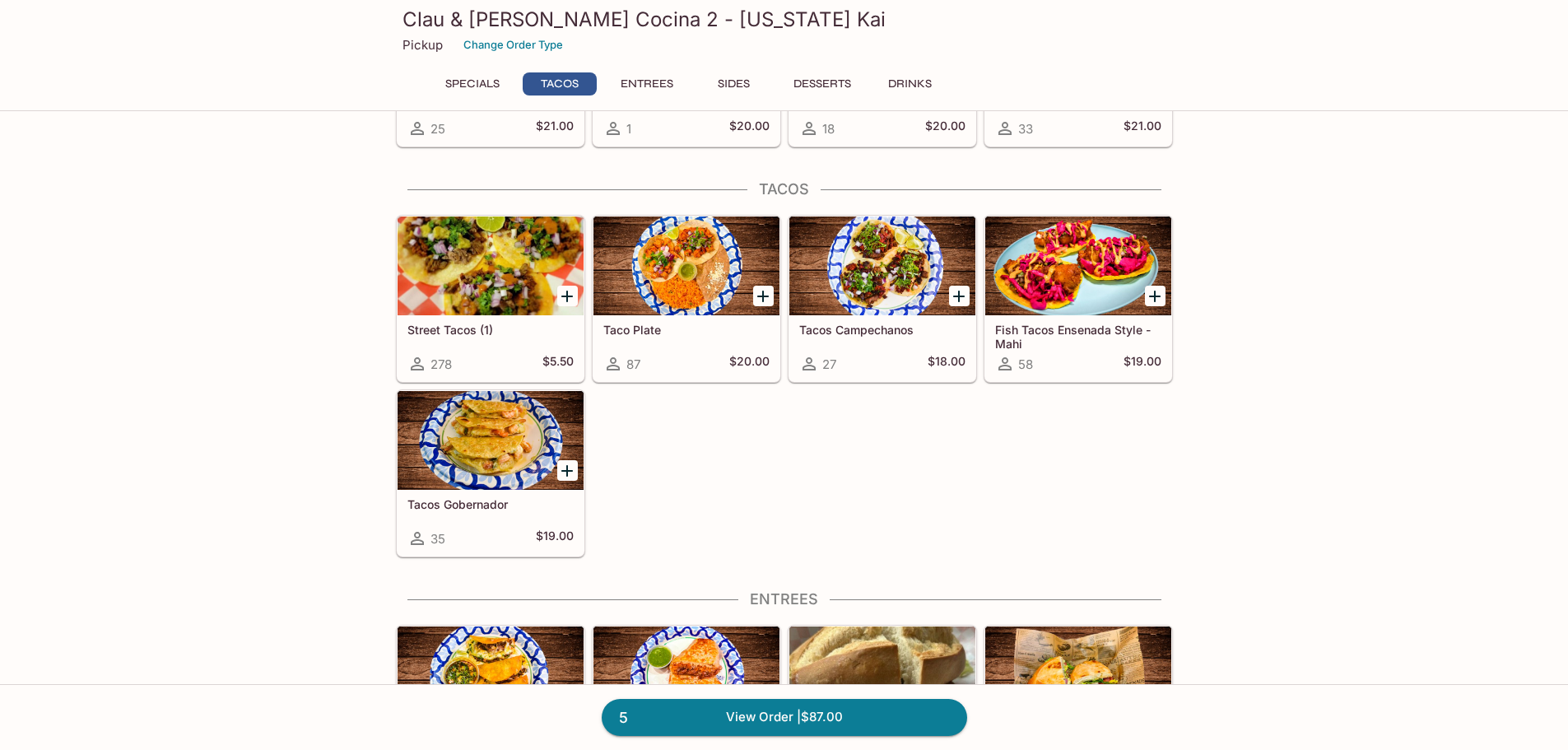
scroll to position [234, 0]
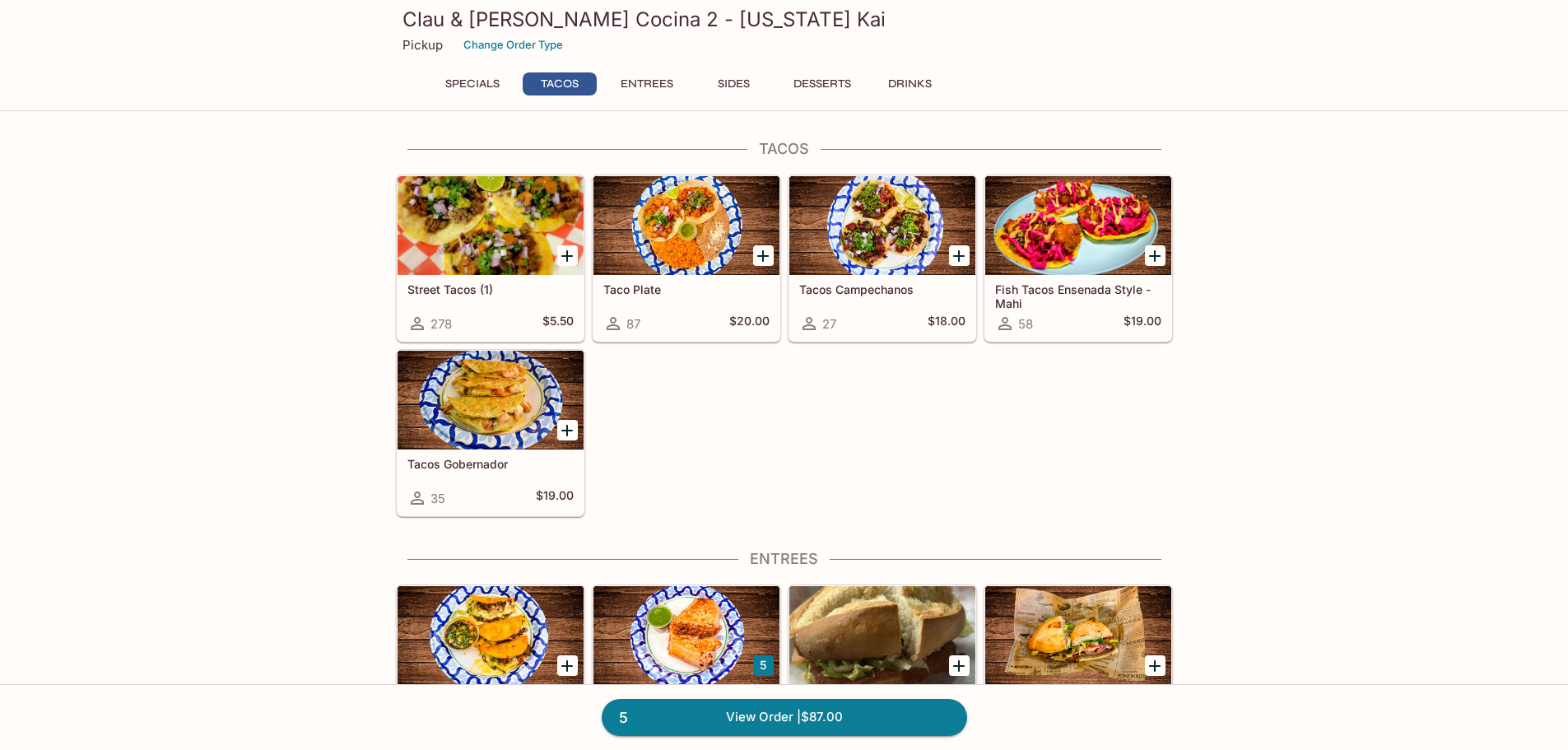
click at [450, 243] on div at bounding box center [490, 225] width 186 height 99
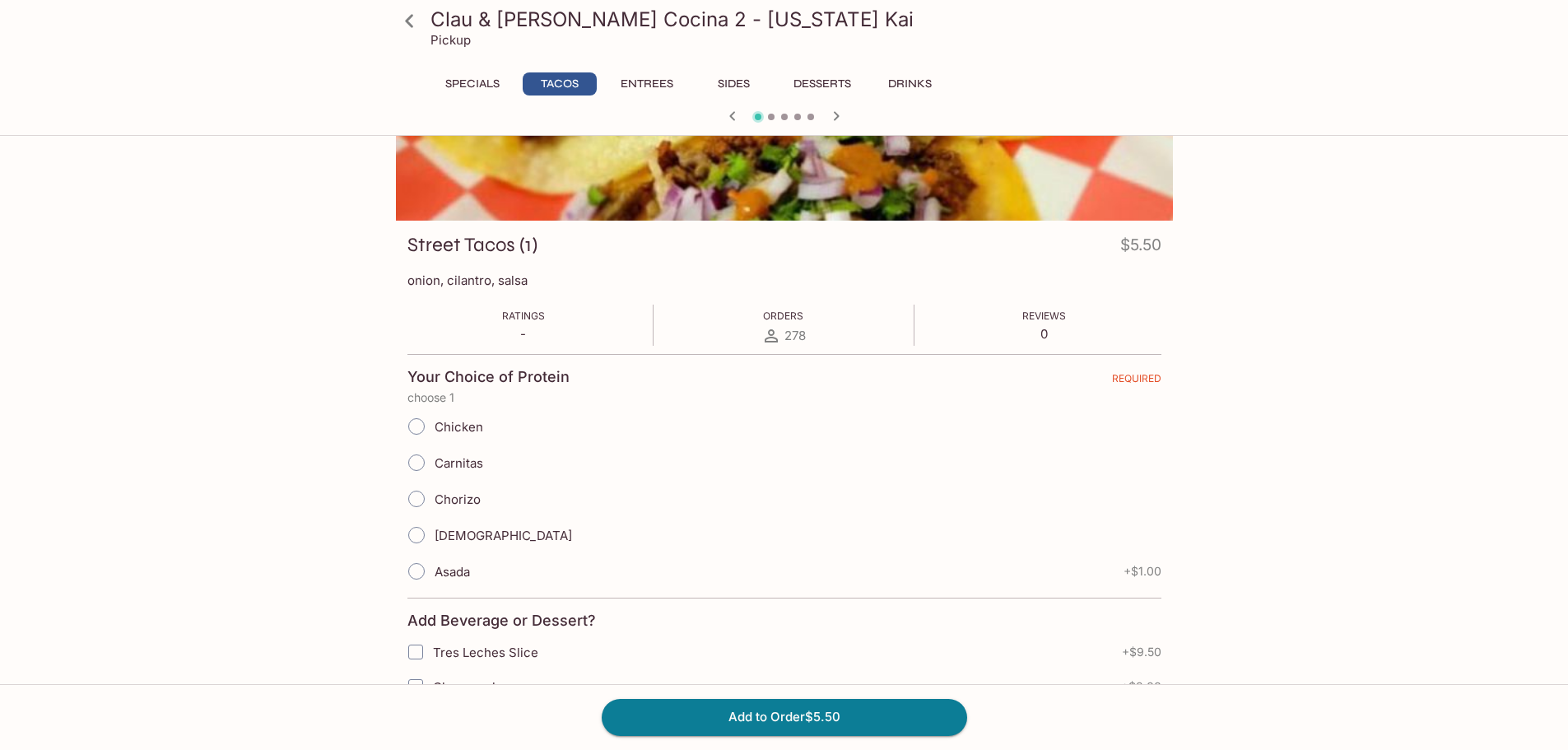
scroll to position [165, 0]
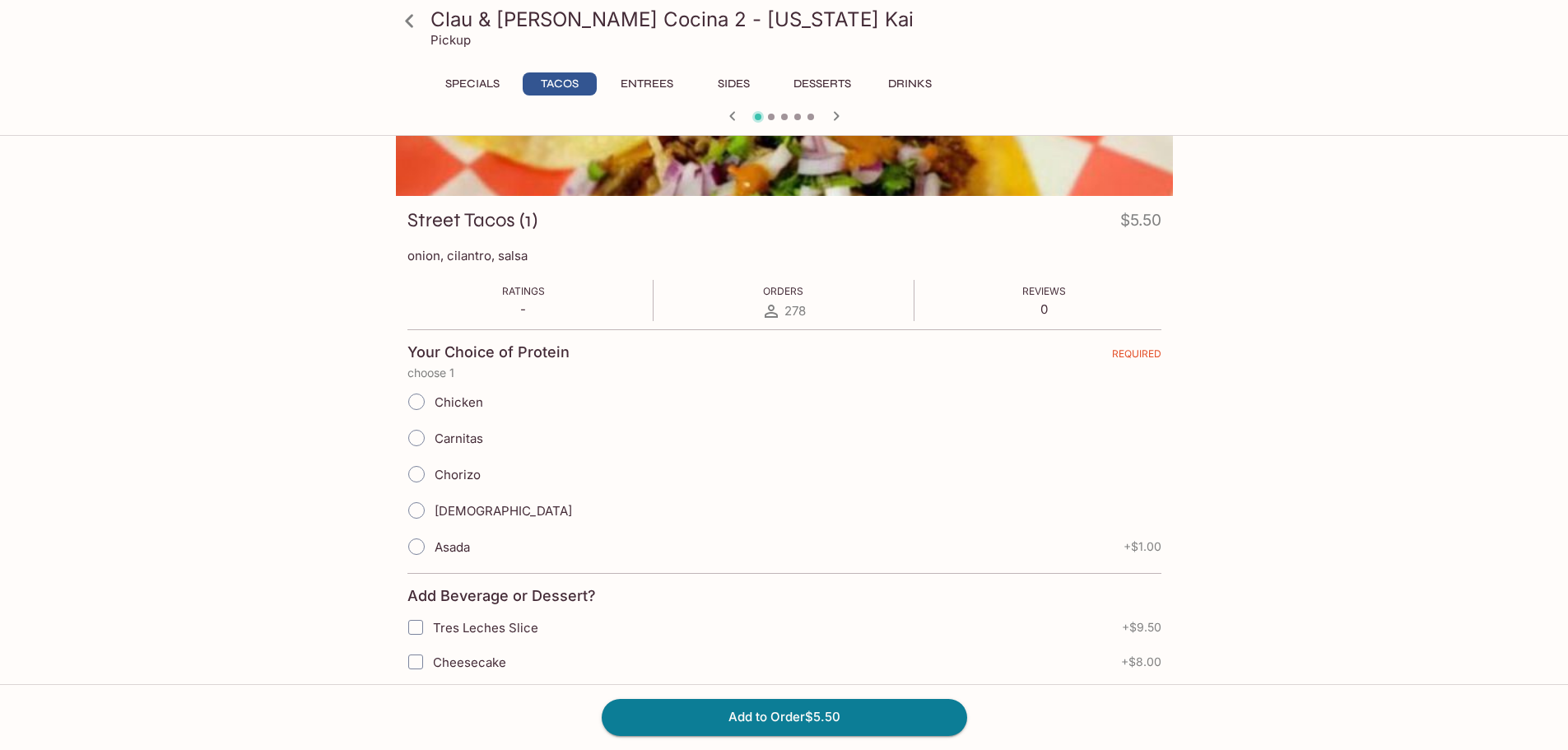
click at [438, 438] on span "Carnitas" at bounding box center [459, 439] width 49 height 16
click at [434, 438] on input "Carnitas" at bounding box center [417, 439] width 35 height 35
radio input "true"
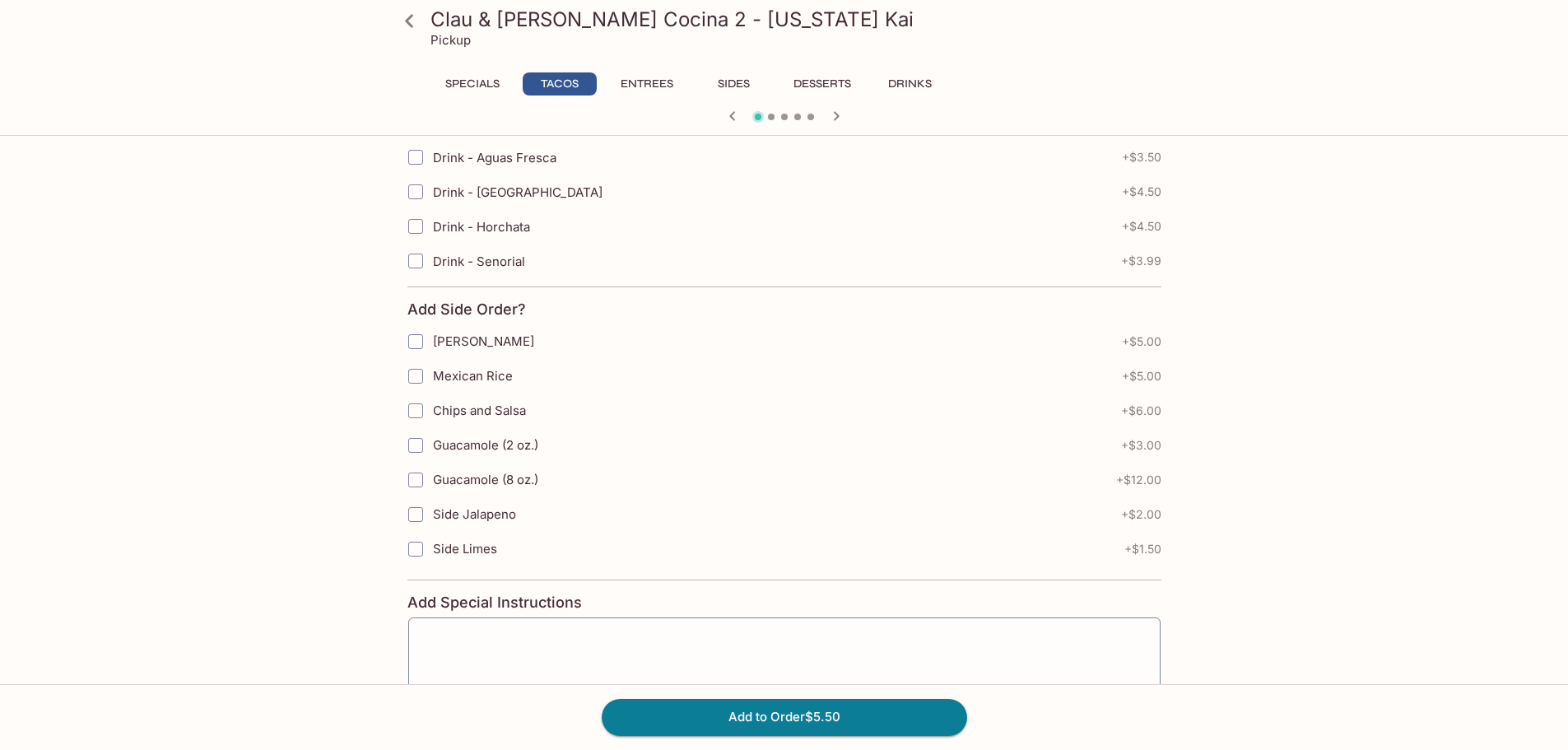
scroll to position [885, 0]
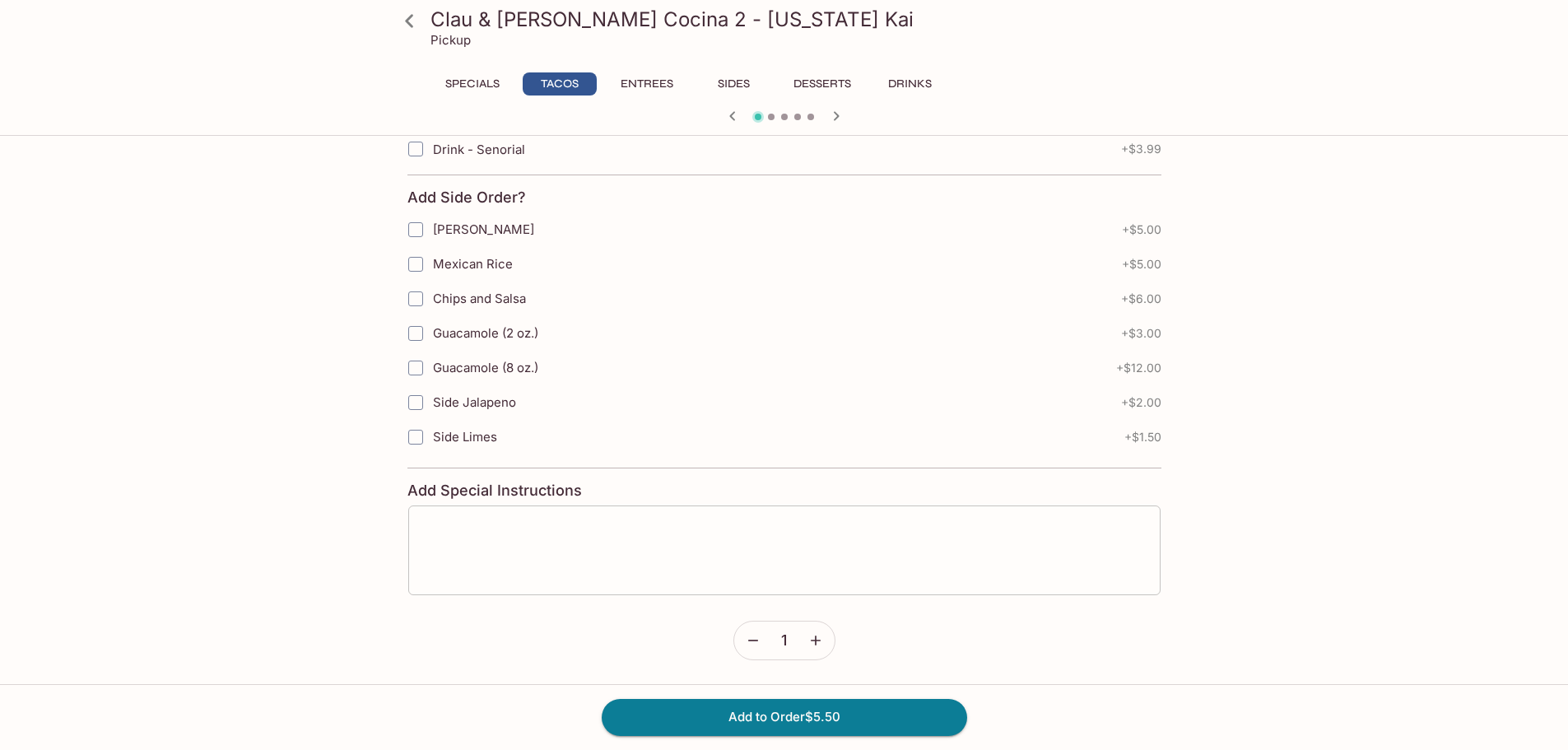
click at [574, 535] on textarea at bounding box center [784, 551] width 730 height 63
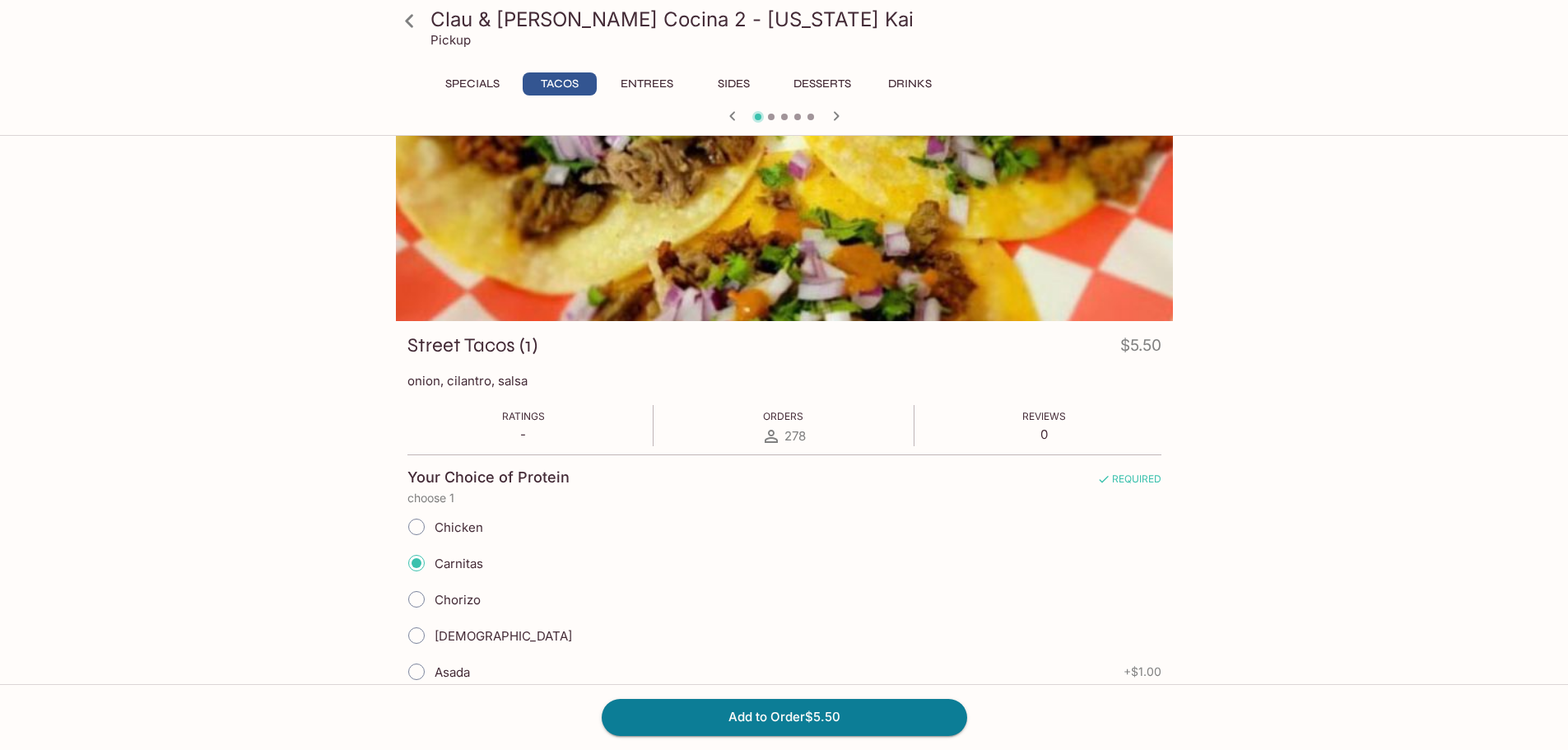
scroll to position [0, 0]
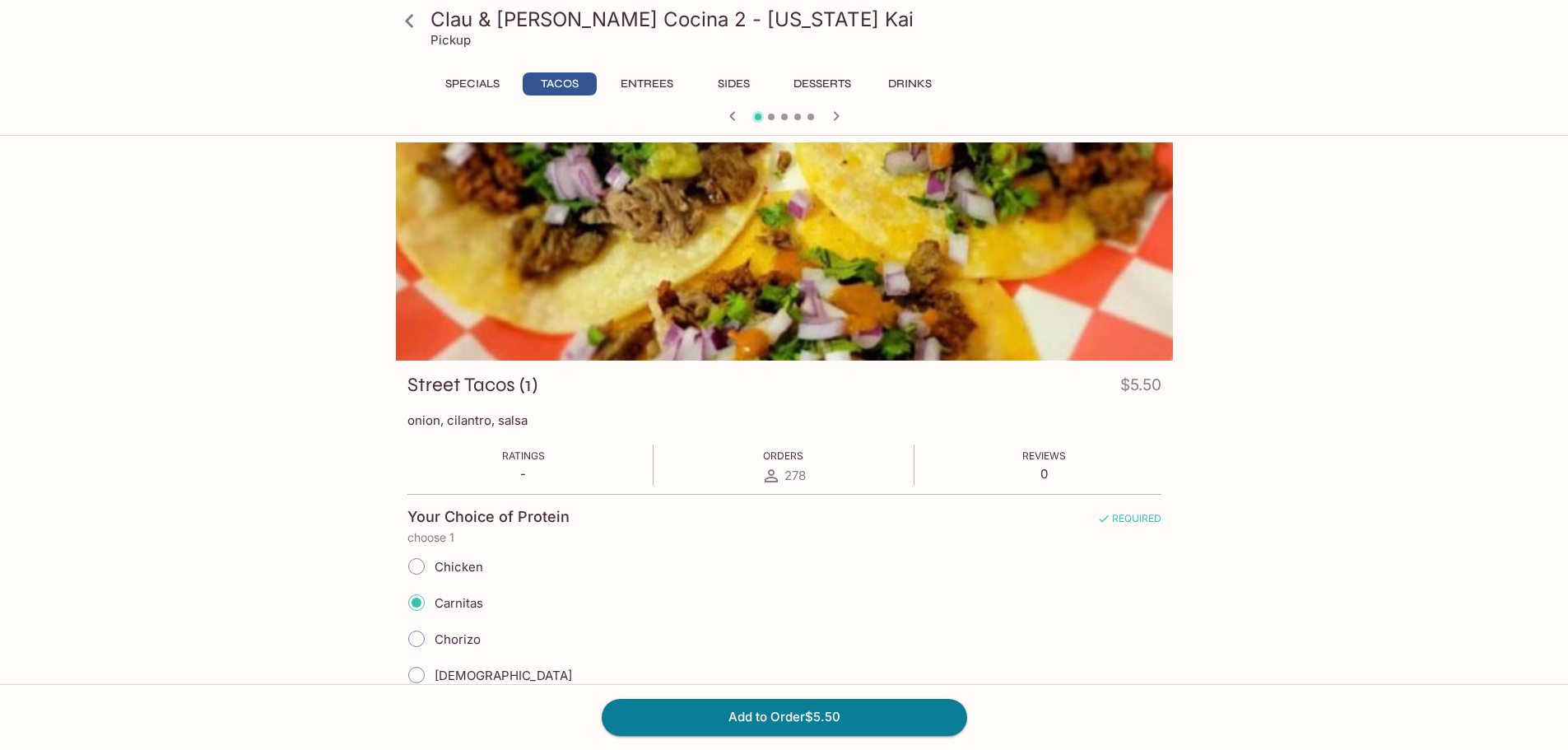
type textarea "salsa on the side please"
click at [405, 22] on icon at bounding box center [409, 21] width 29 height 29
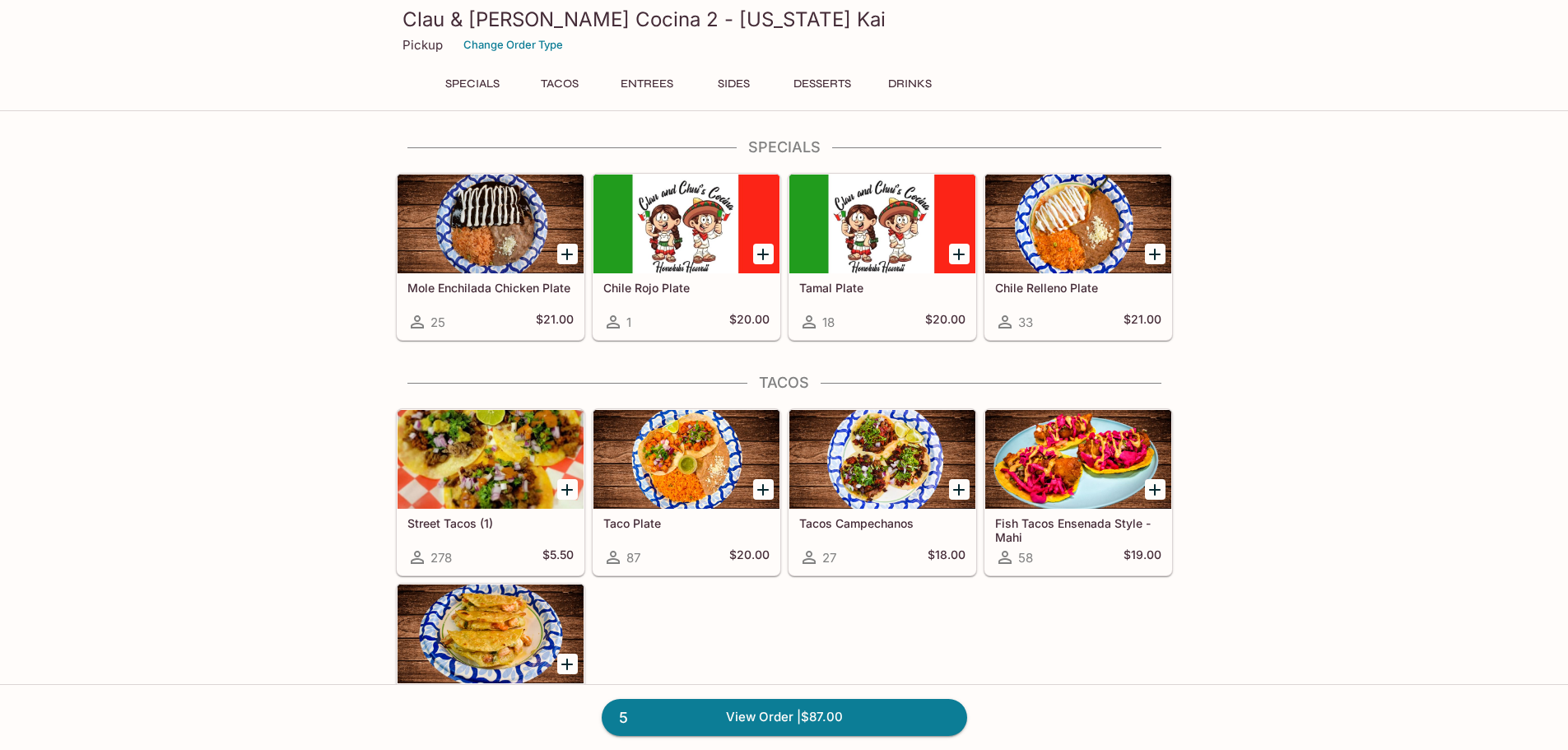
click at [552, 78] on button "Tacos" at bounding box center [560, 84] width 74 height 23
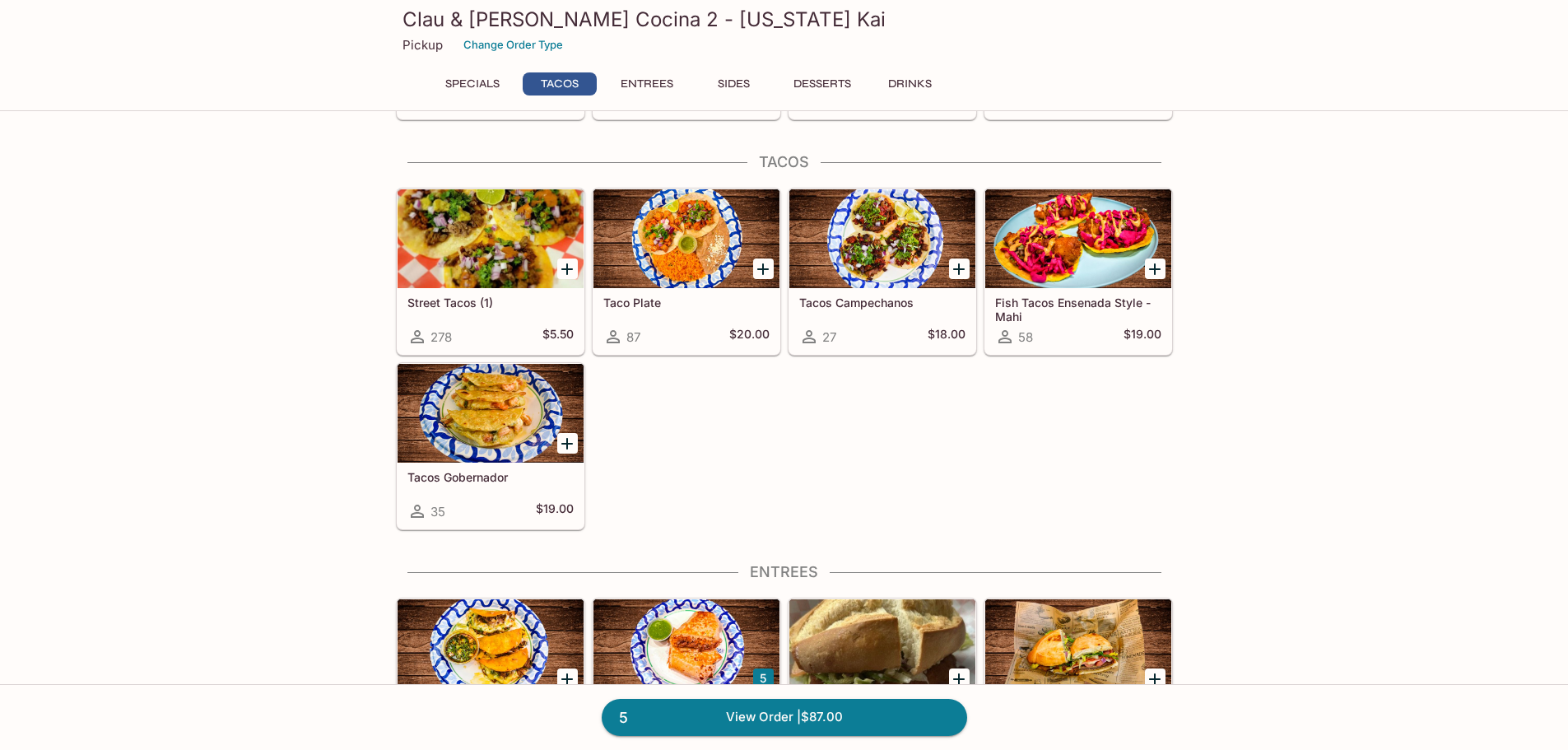
scroll to position [234, 0]
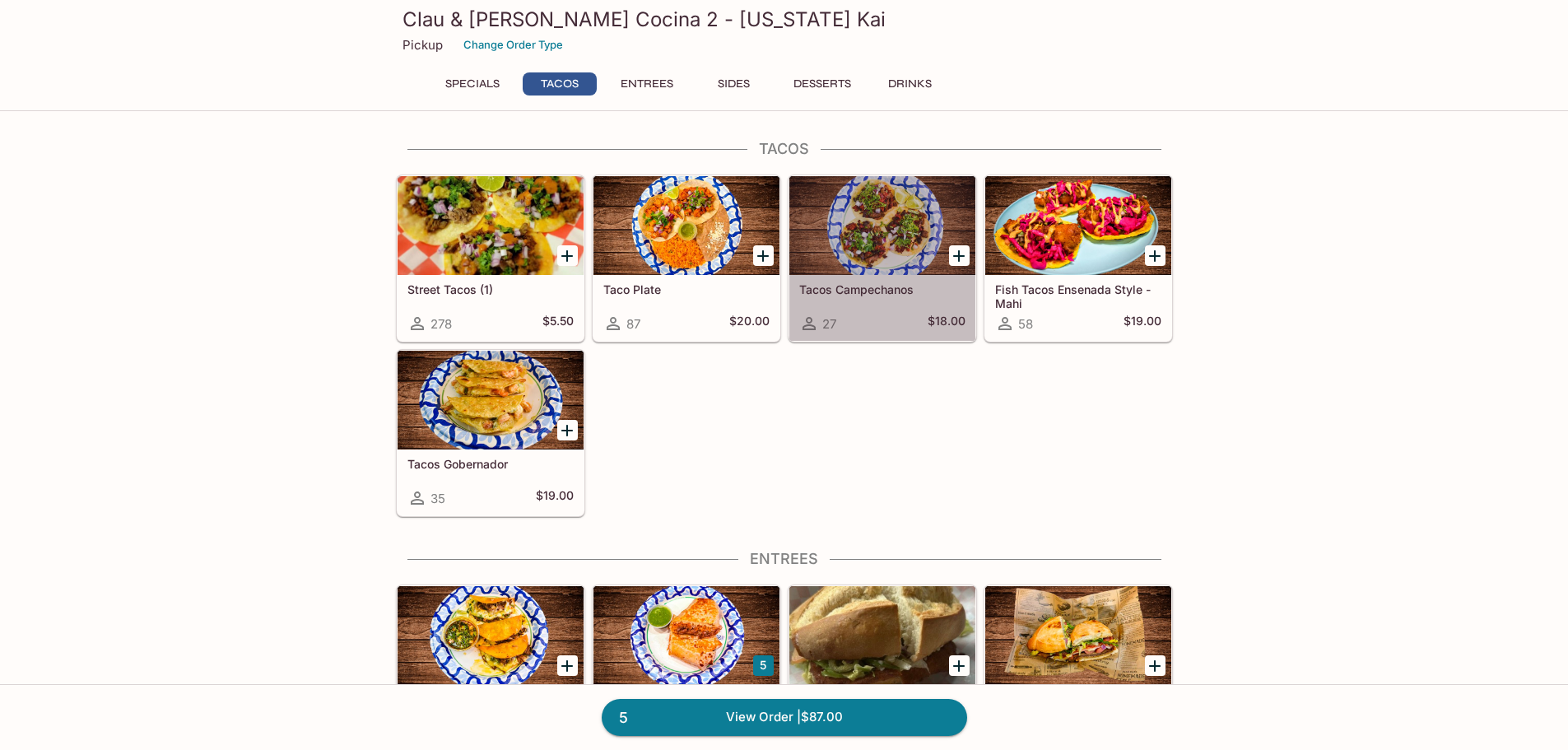
click at [893, 249] on div at bounding box center [882, 225] width 186 height 99
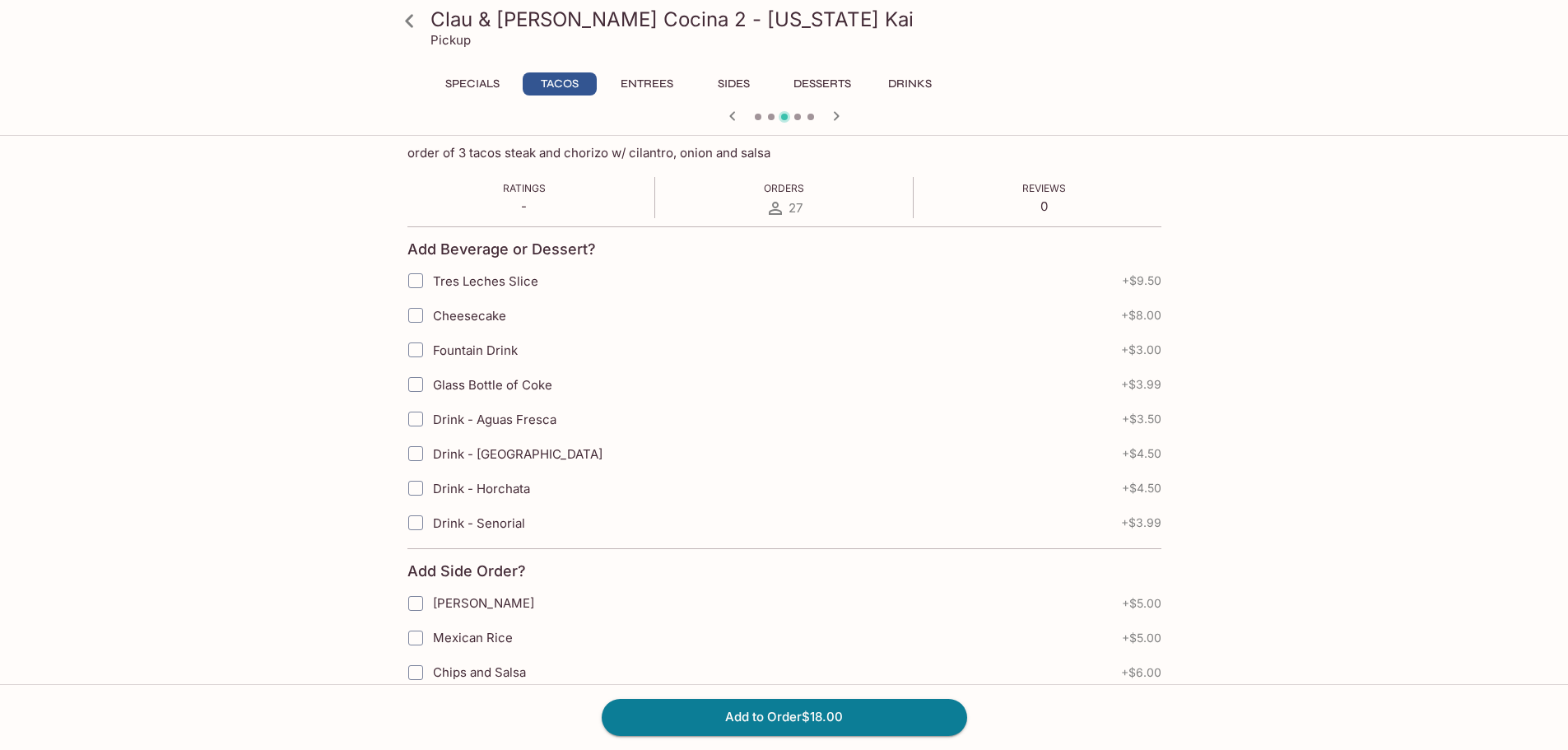
scroll to position [247, 0]
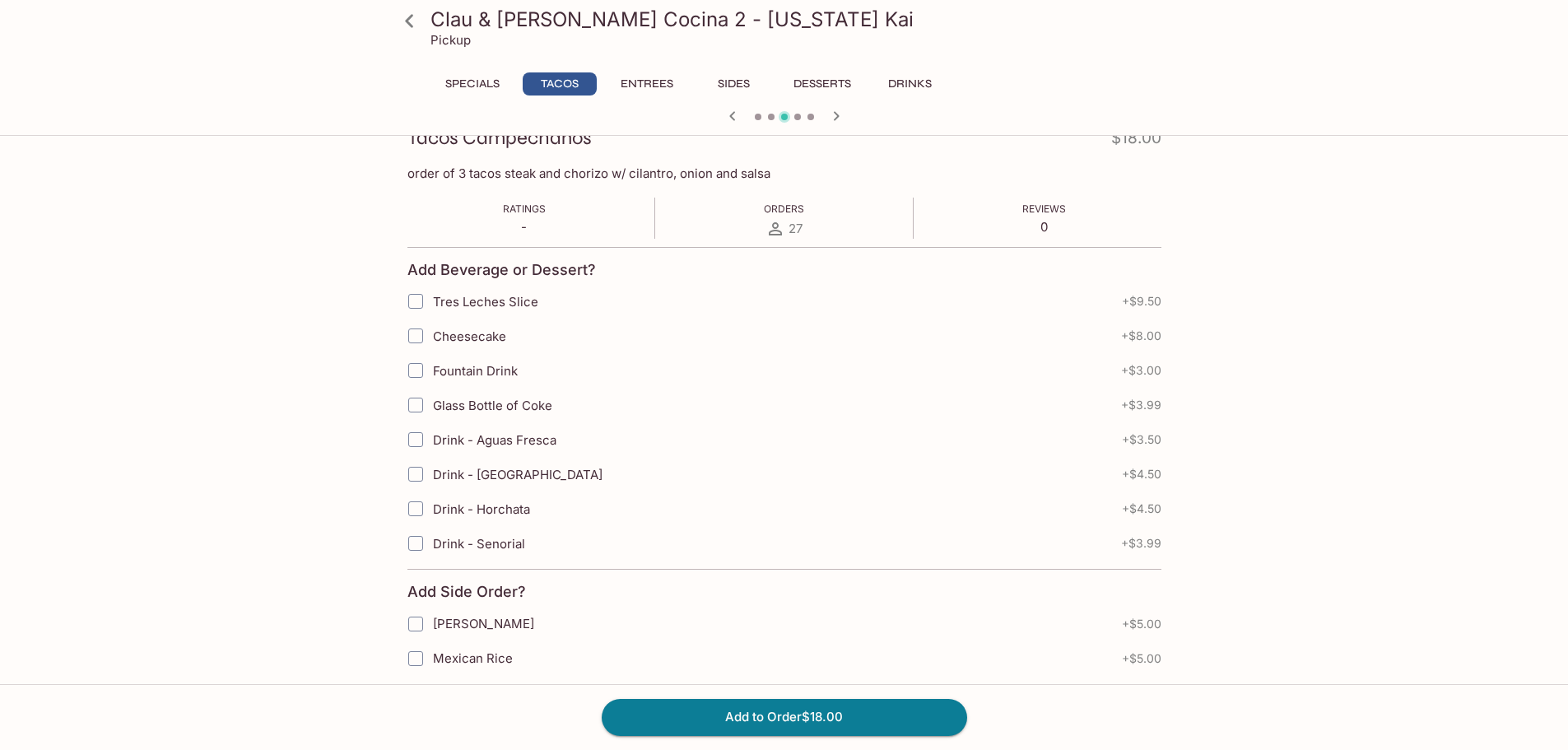
click at [411, 25] on icon at bounding box center [409, 20] width 8 height 13
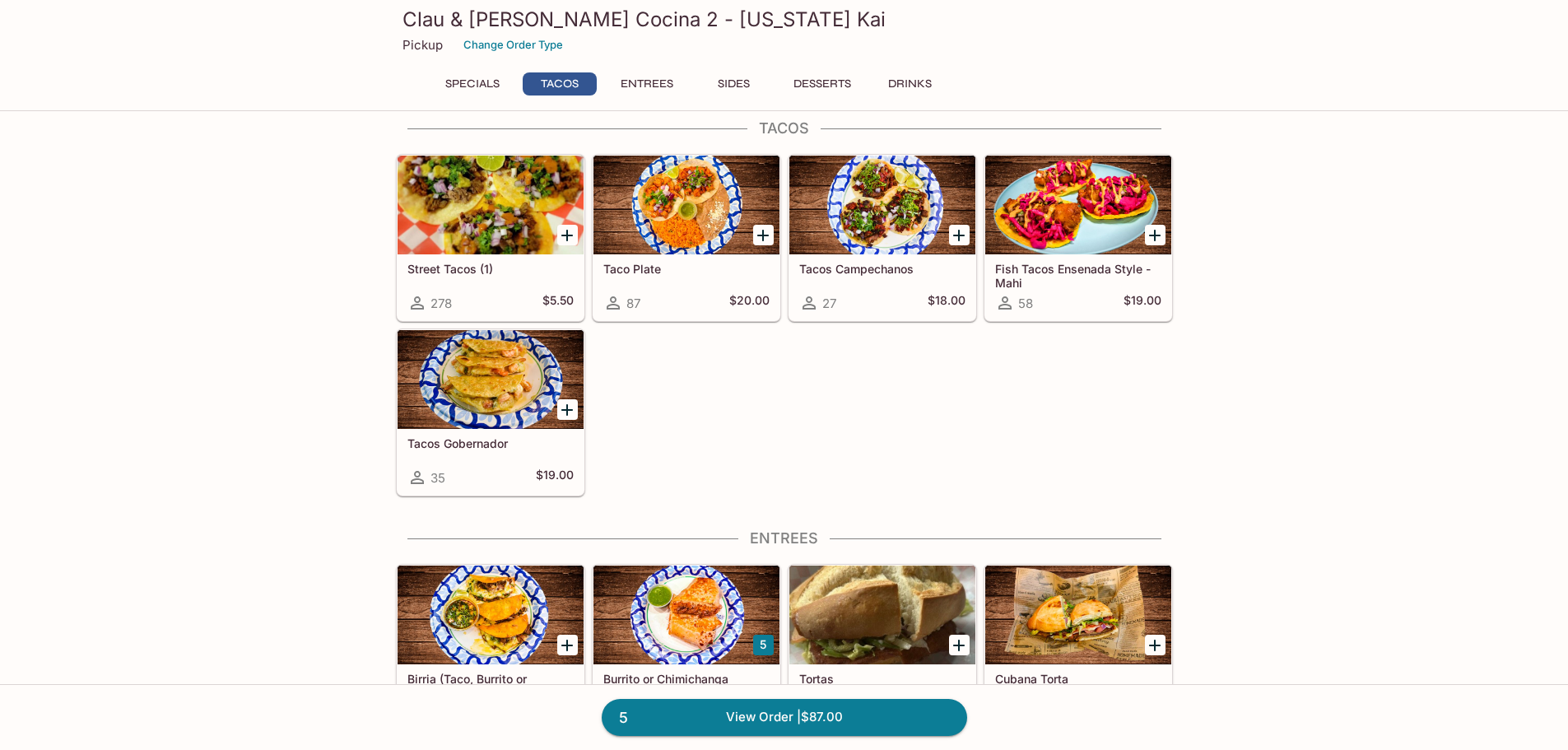
scroll to position [247, 0]
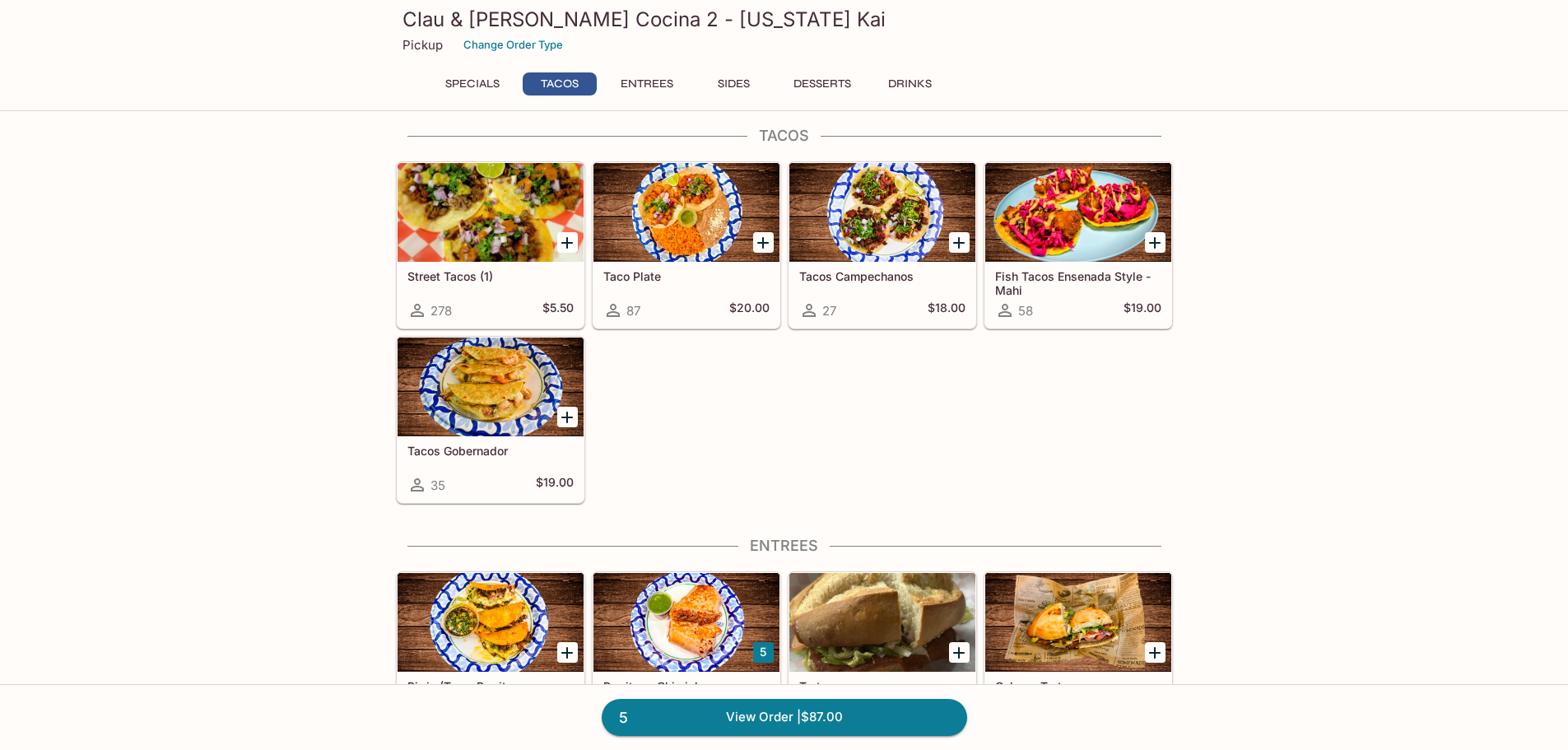
click at [463, 230] on div at bounding box center [490, 212] width 186 height 99
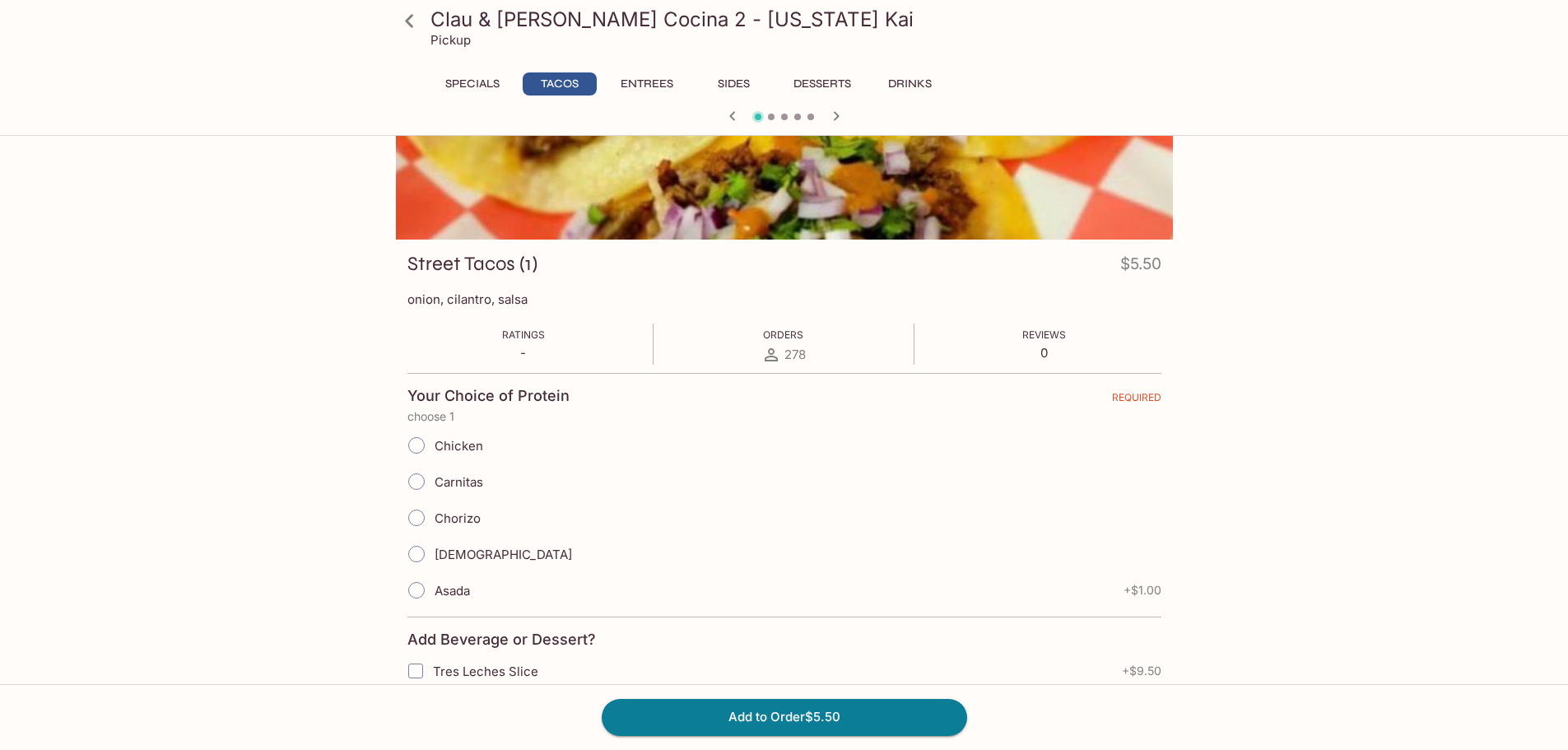
scroll to position [165, 0]
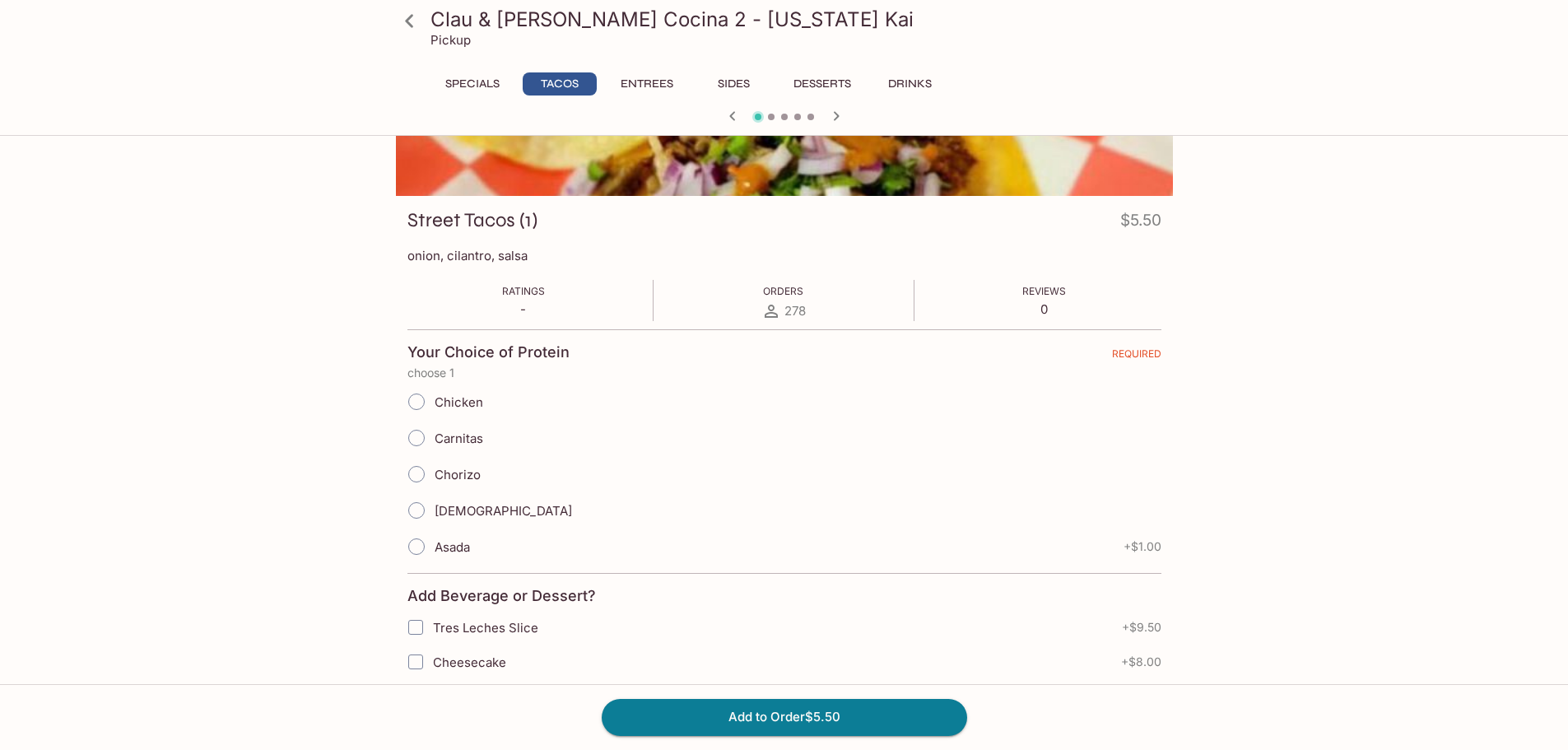
click at [437, 436] on span "Carnitas" at bounding box center [459, 439] width 49 height 16
click at [434, 436] on input "Carnitas" at bounding box center [417, 439] width 35 height 35
radio input "true"
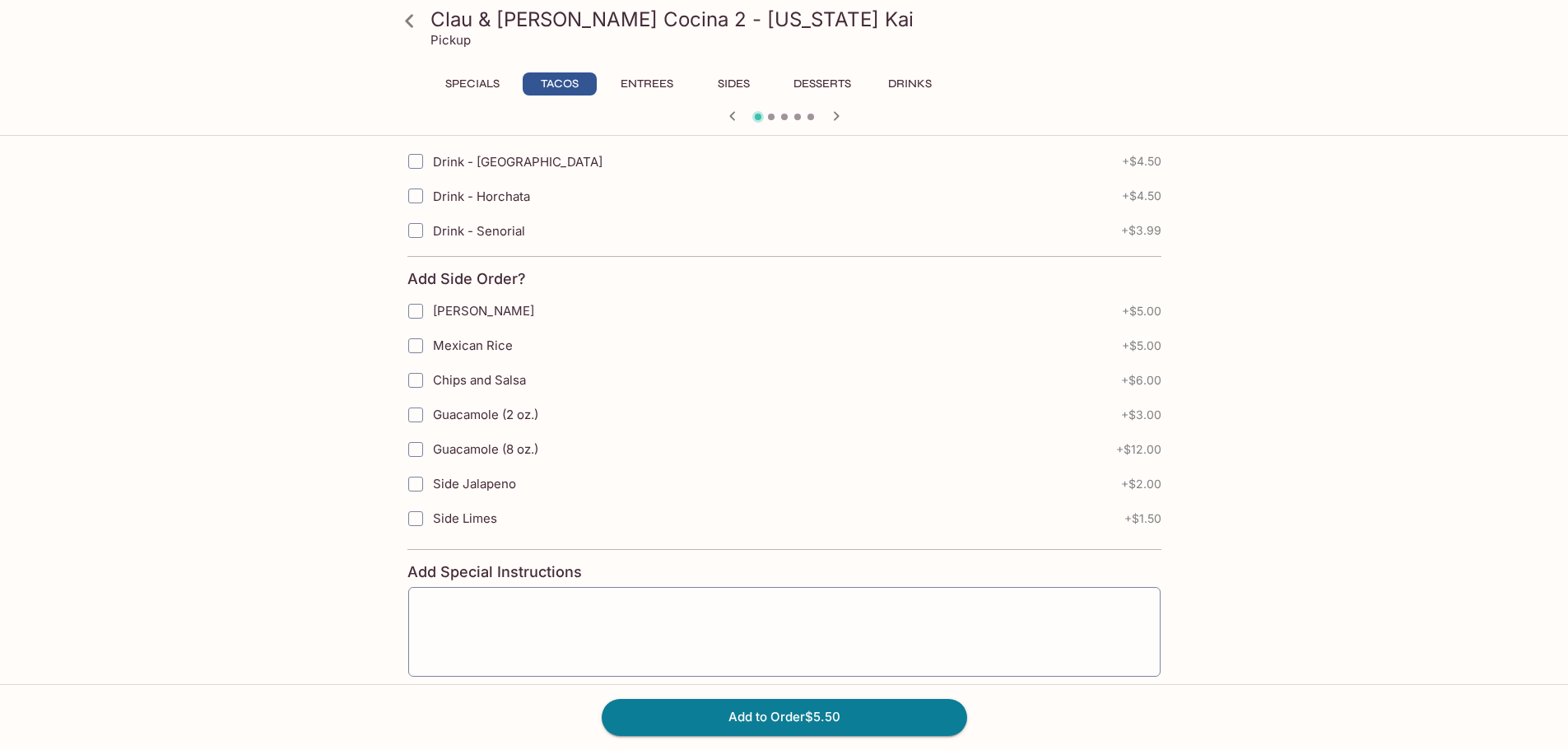
scroll to position [885, 0]
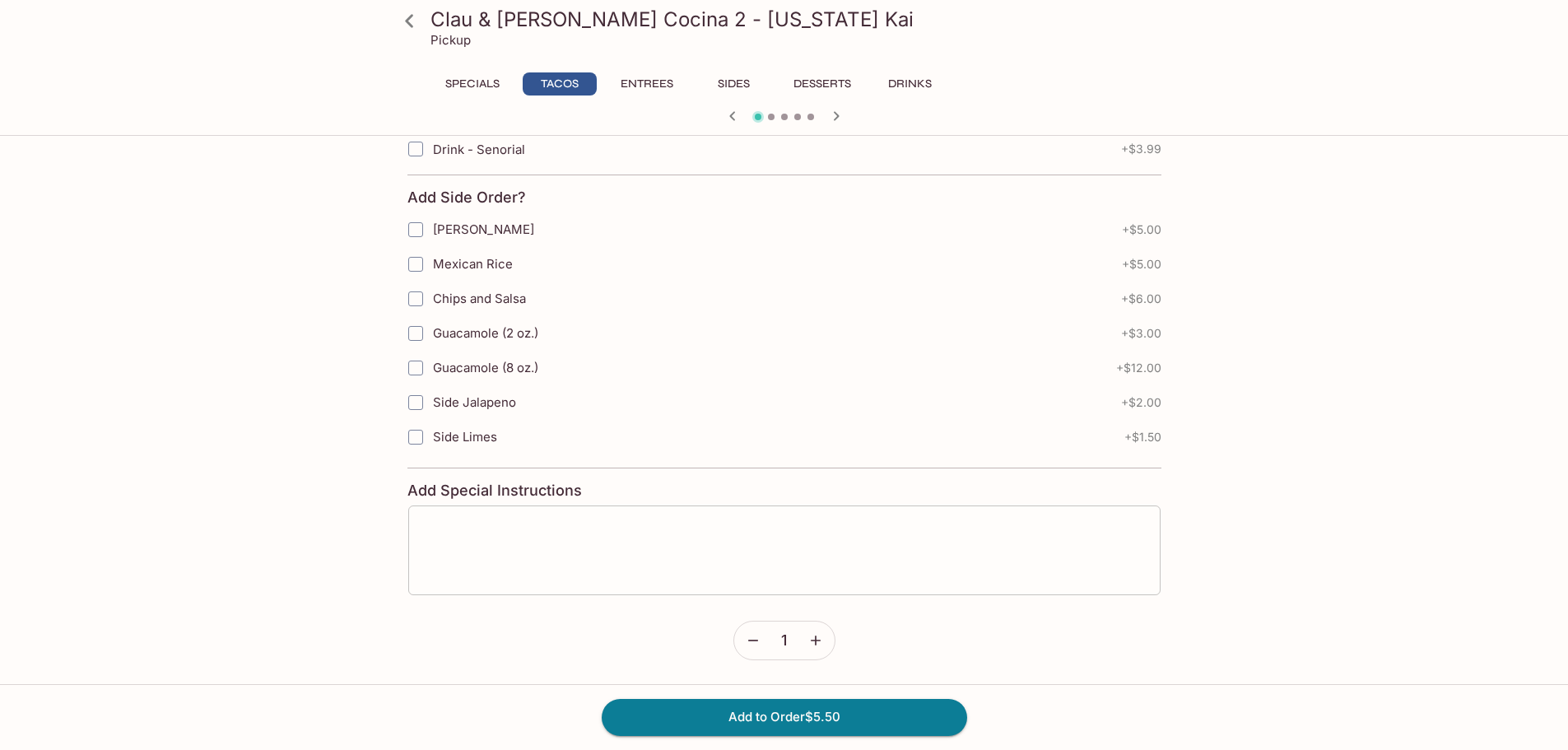
click at [752, 571] on textarea at bounding box center [784, 551] width 730 height 63
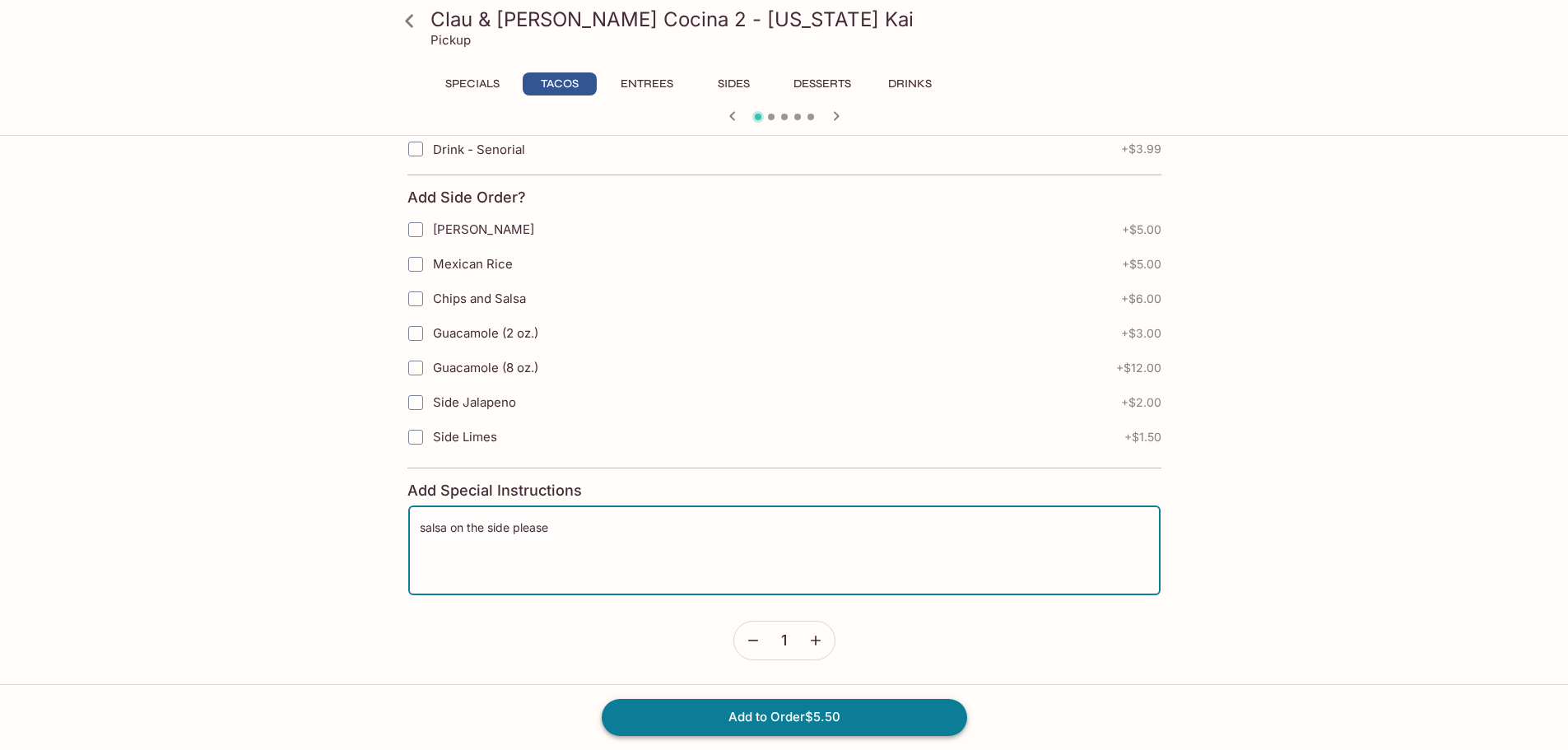
type textarea "salsa on the side please"
click at [873, 722] on button "Add to Order $5.50" at bounding box center [784, 718] width 365 height 37
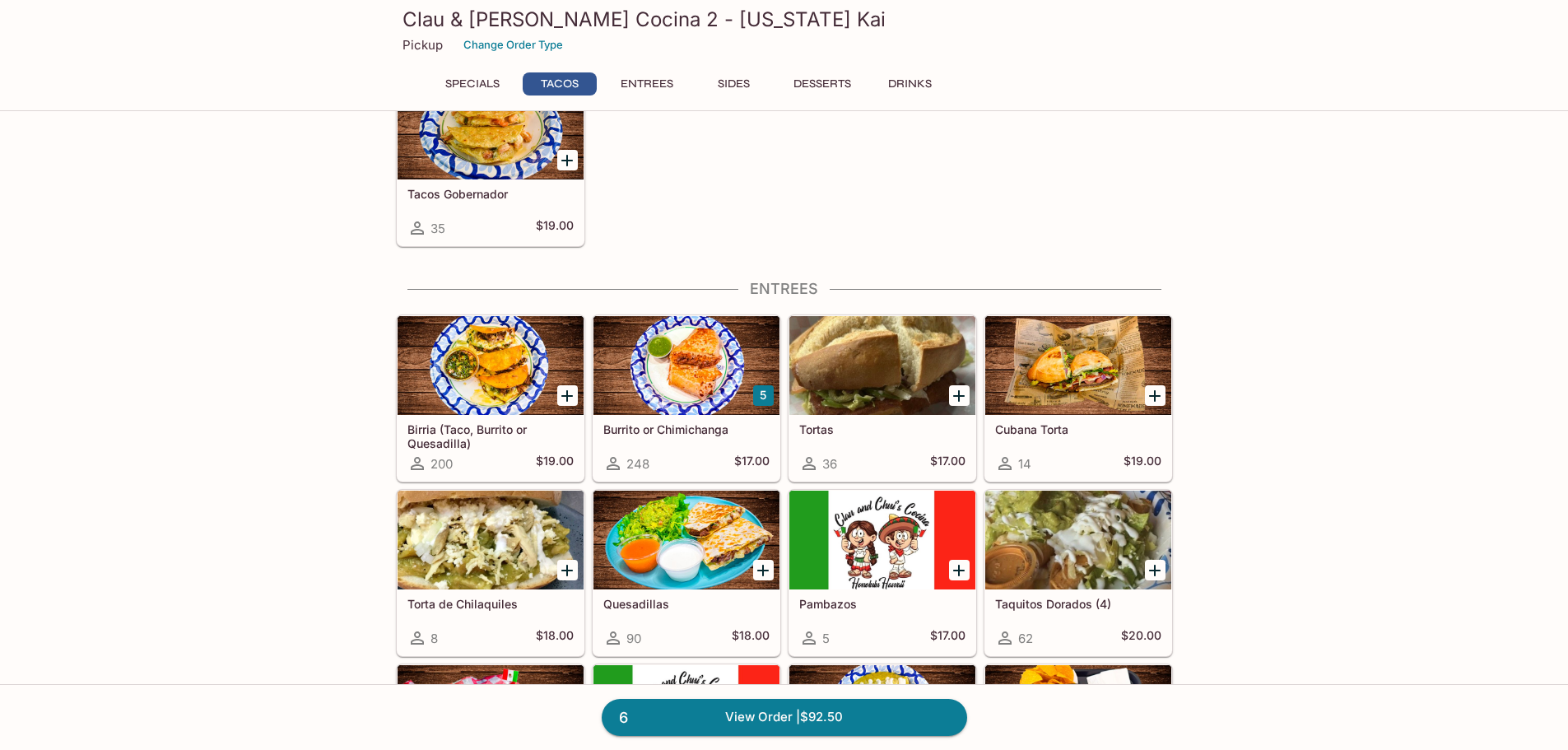
scroll to position [576, 0]
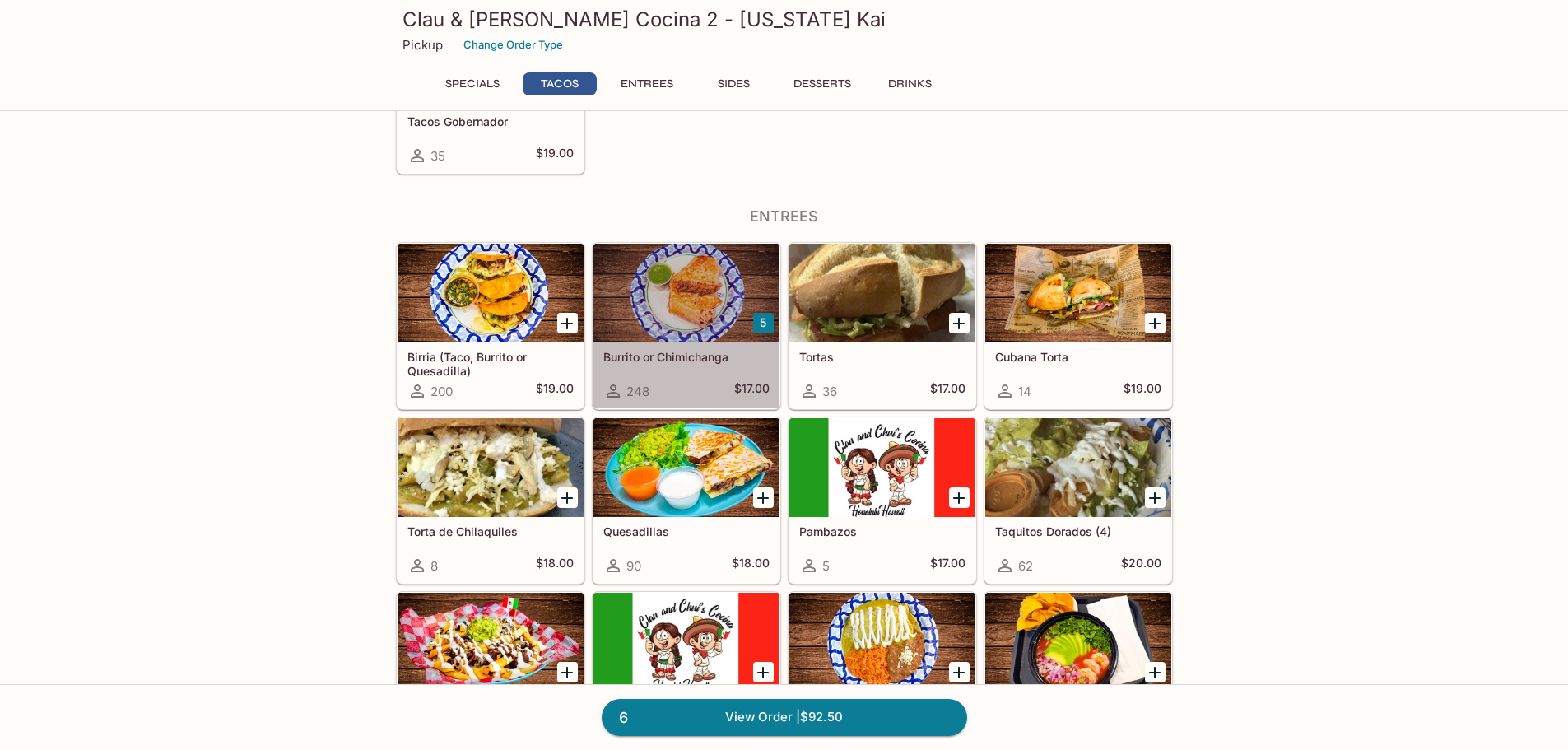
click at [685, 297] on div at bounding box center [686, 293] width 186 height 99
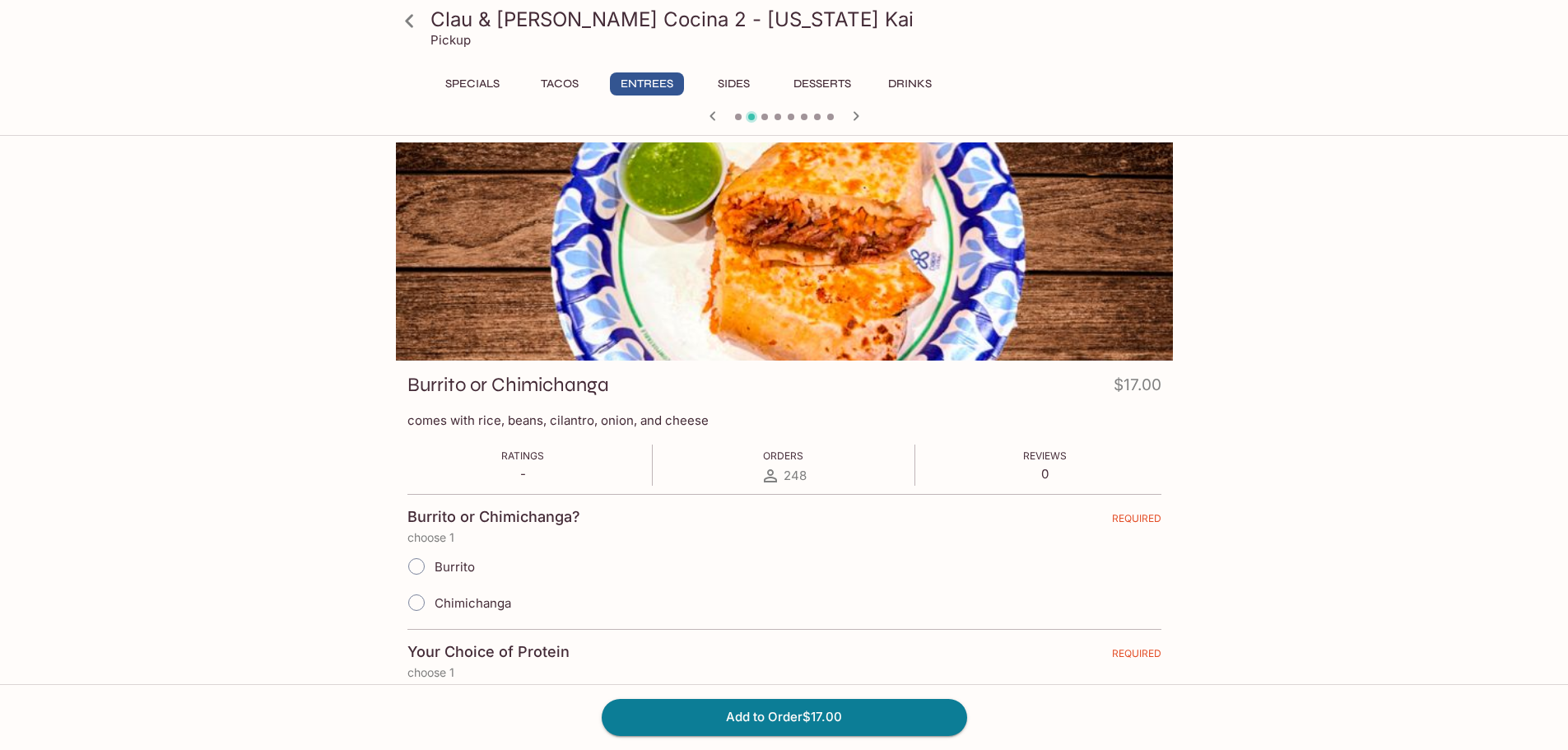
scroll to position [82, 0]
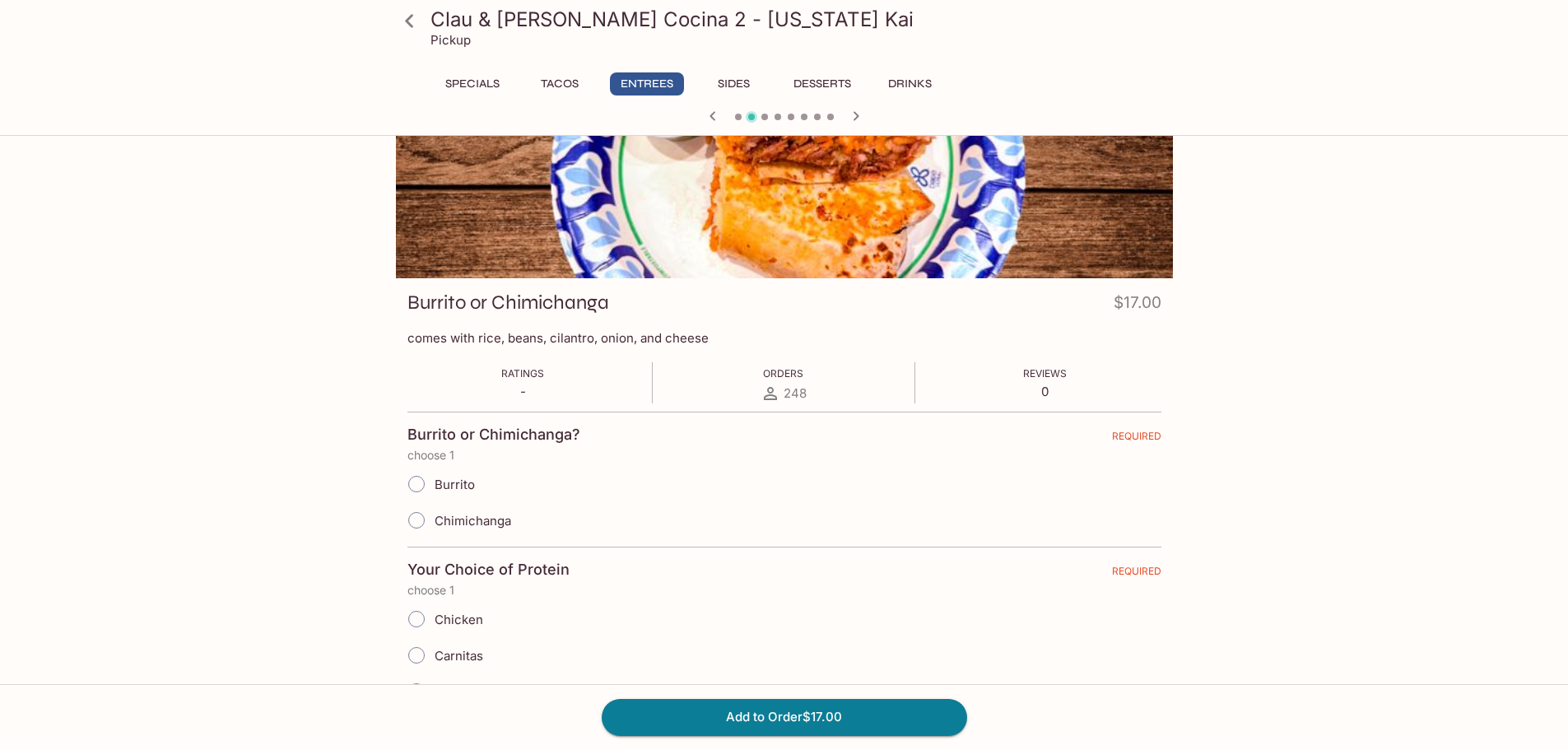
click at [445, 485] on span "Burrito" at bounding box center [455, 485] width 40 height 16
click at [434, 485] on input "Burrito" at bounding box center [417, 485] width 35 height 35
radio input "true"
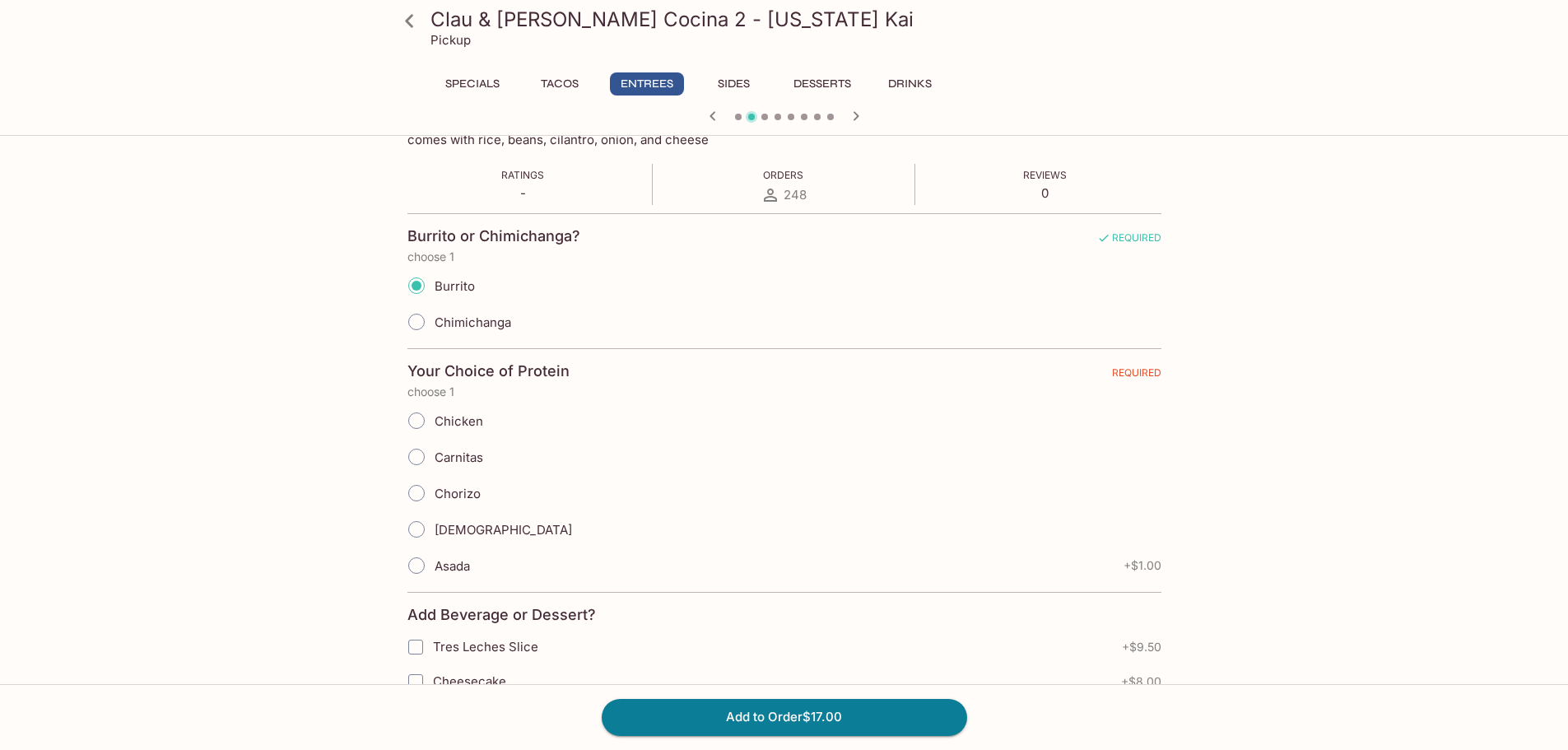
scroll to position [330, 0]
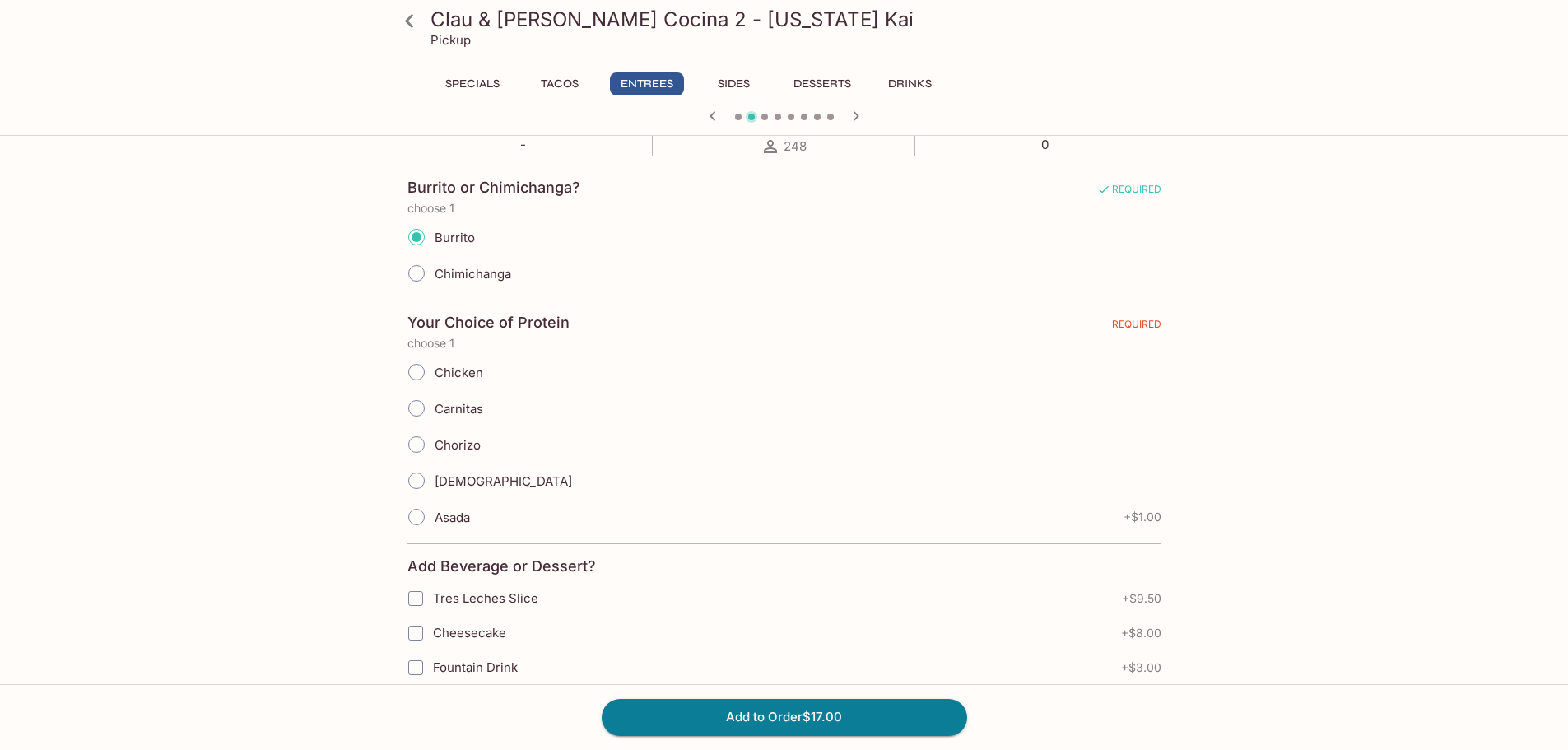
click at [436, 408] on span "Carnitas" at bounding box center [459, 409] width 49 height 16
click at [434, 408] on input "Carnitas" at bounding box center [417, 409] width 35 height 35
radio input "true"
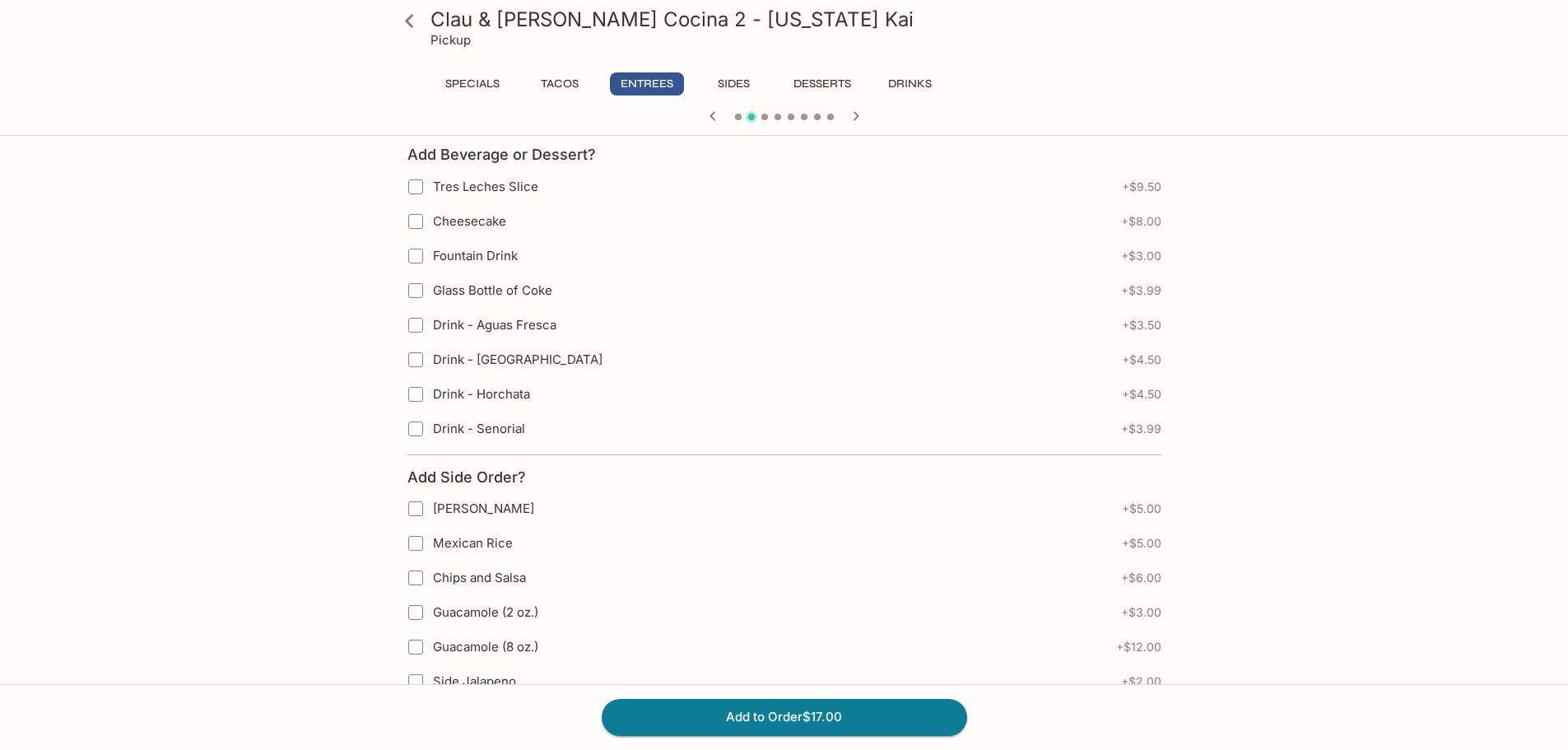
scroll to position [1020, 0]
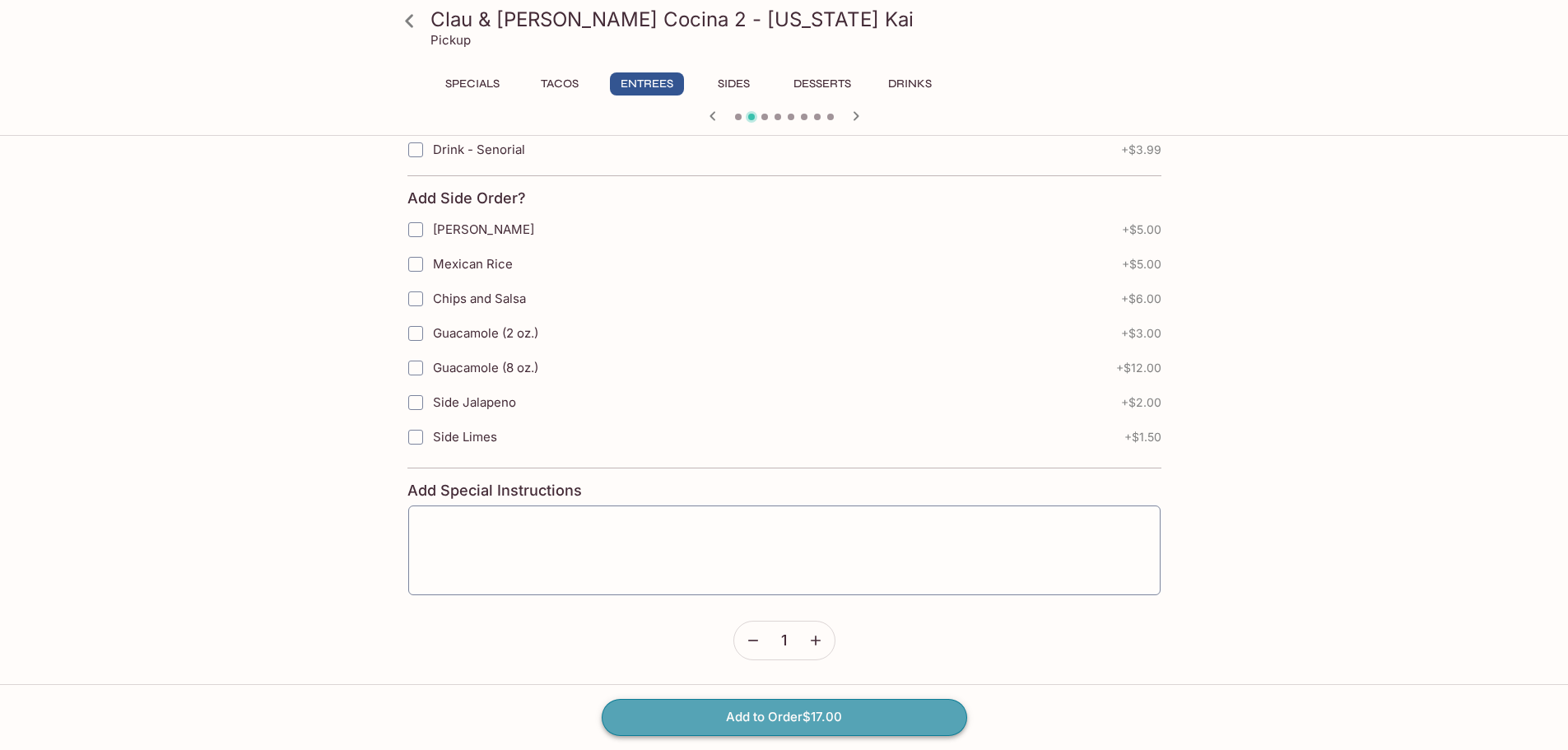
click at [729, 715] on button "Add to Order $17.00" at bounding box center [784, 718] width 365 height 37
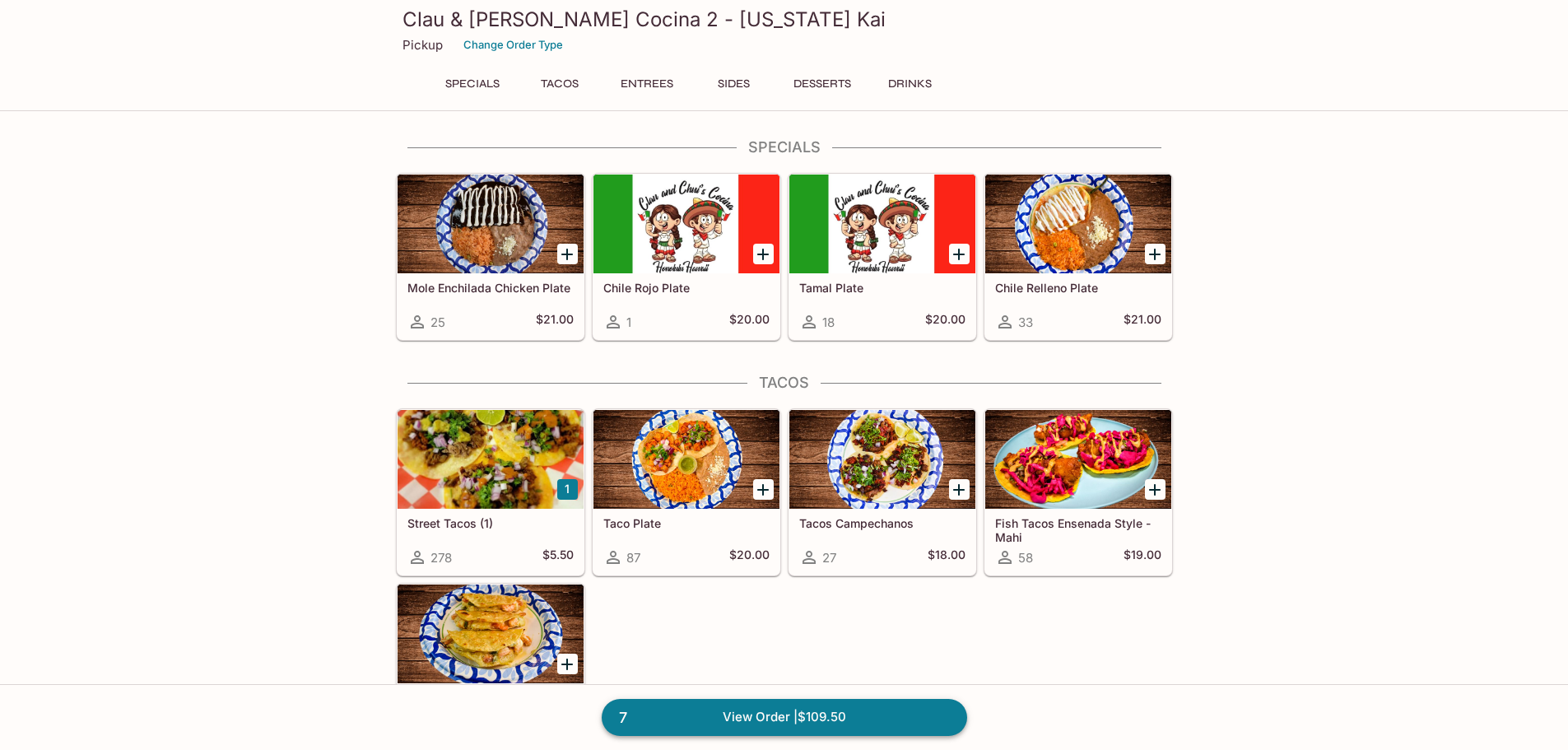
click at [846, 722] on link "7 View Order | $109.50" at bounding box center [784, 718] width 365 height 37
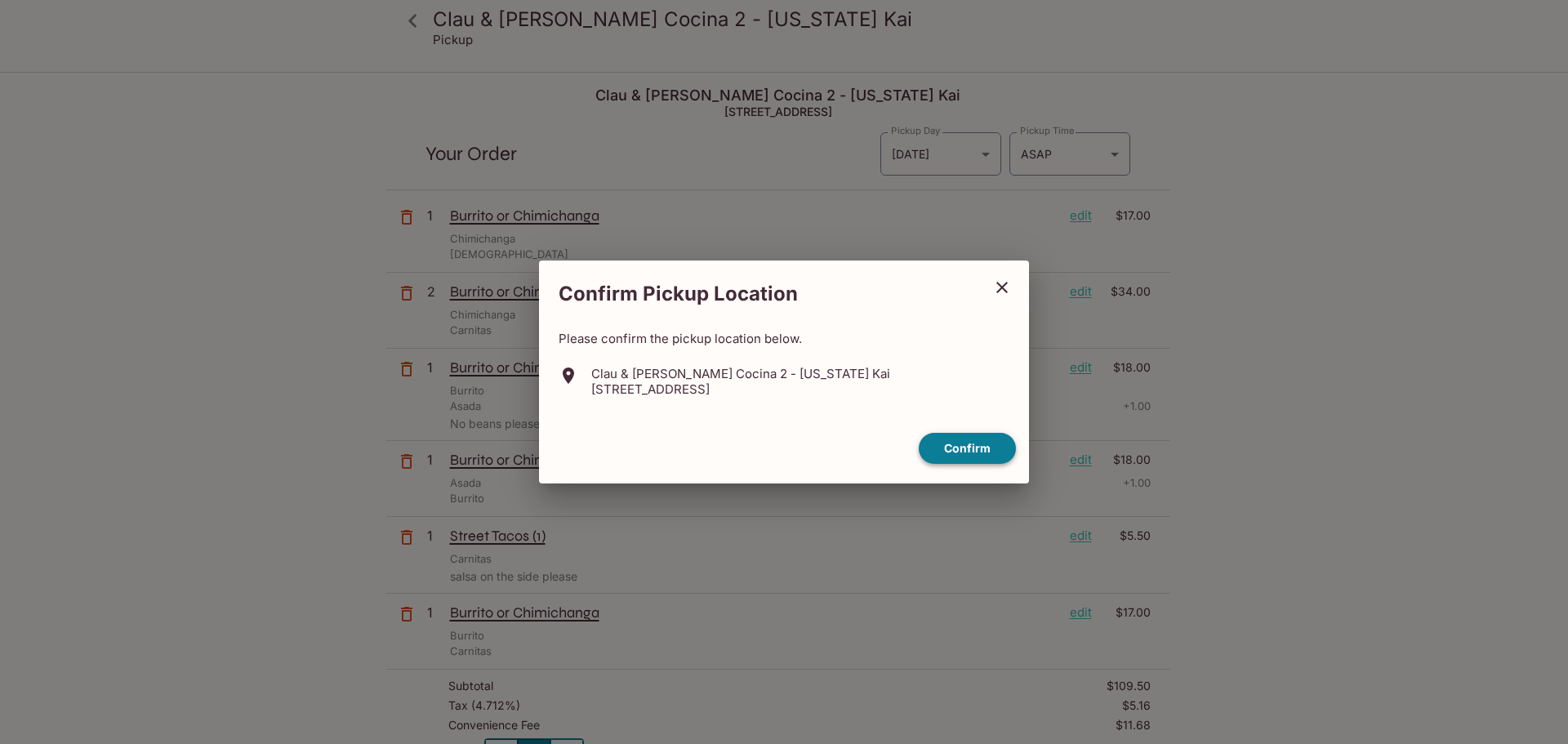
click at [982, 452] on button "Confirm" at bounding box center [968, 449] width 97 height 32
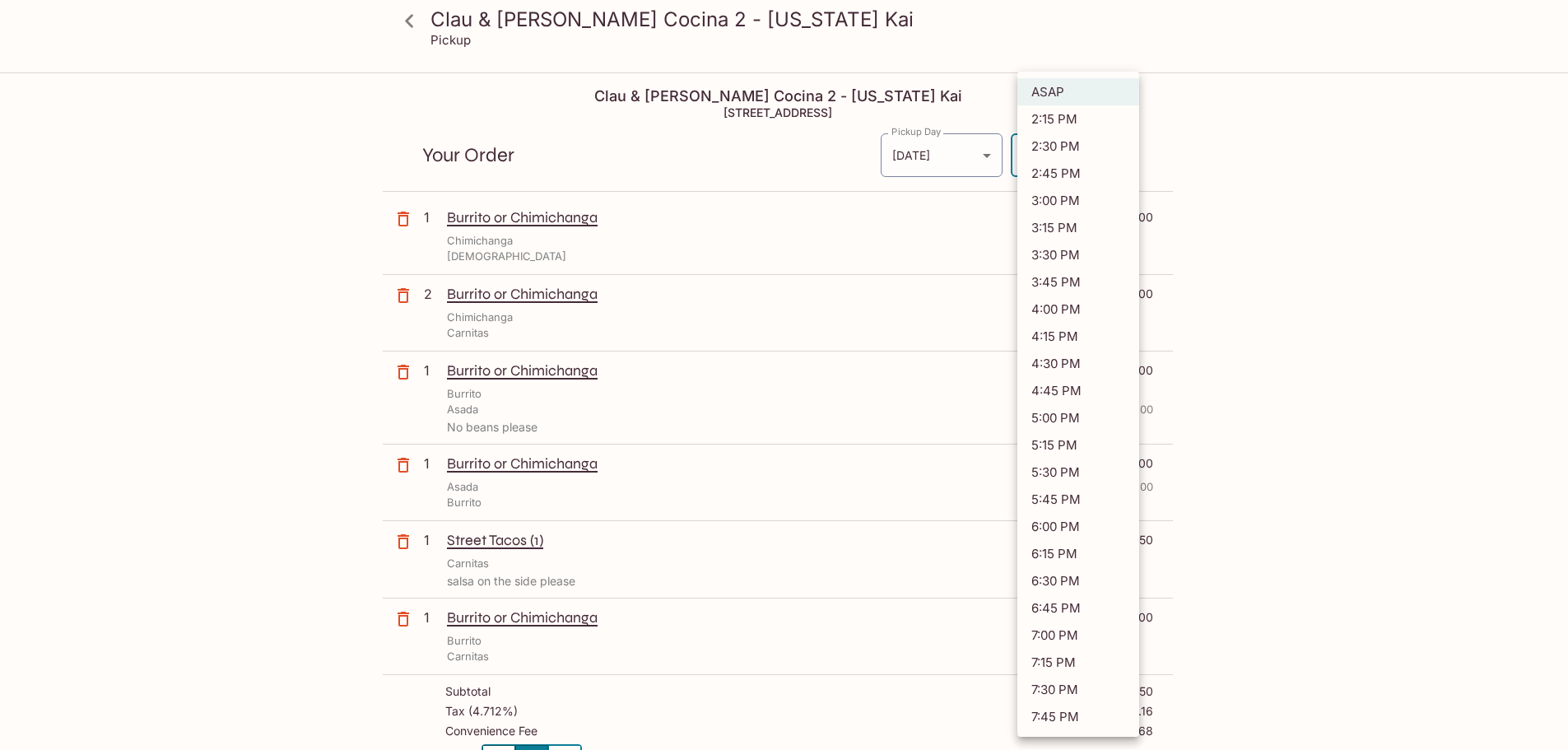
click at [1090, 152] on body "Clau & [PERSON_NAME] Cocina 2 - [US_STATE] Kai Pickup Clau & [PERSON_NAME] Coci…" at bounding box center [784, 449] width 1568 height 750
click at [1061, 390] on li "4:45 PM" at bounding box center [1078, 391] width 122 height 27
type input "[DATE]T02:45:39.884213Z"
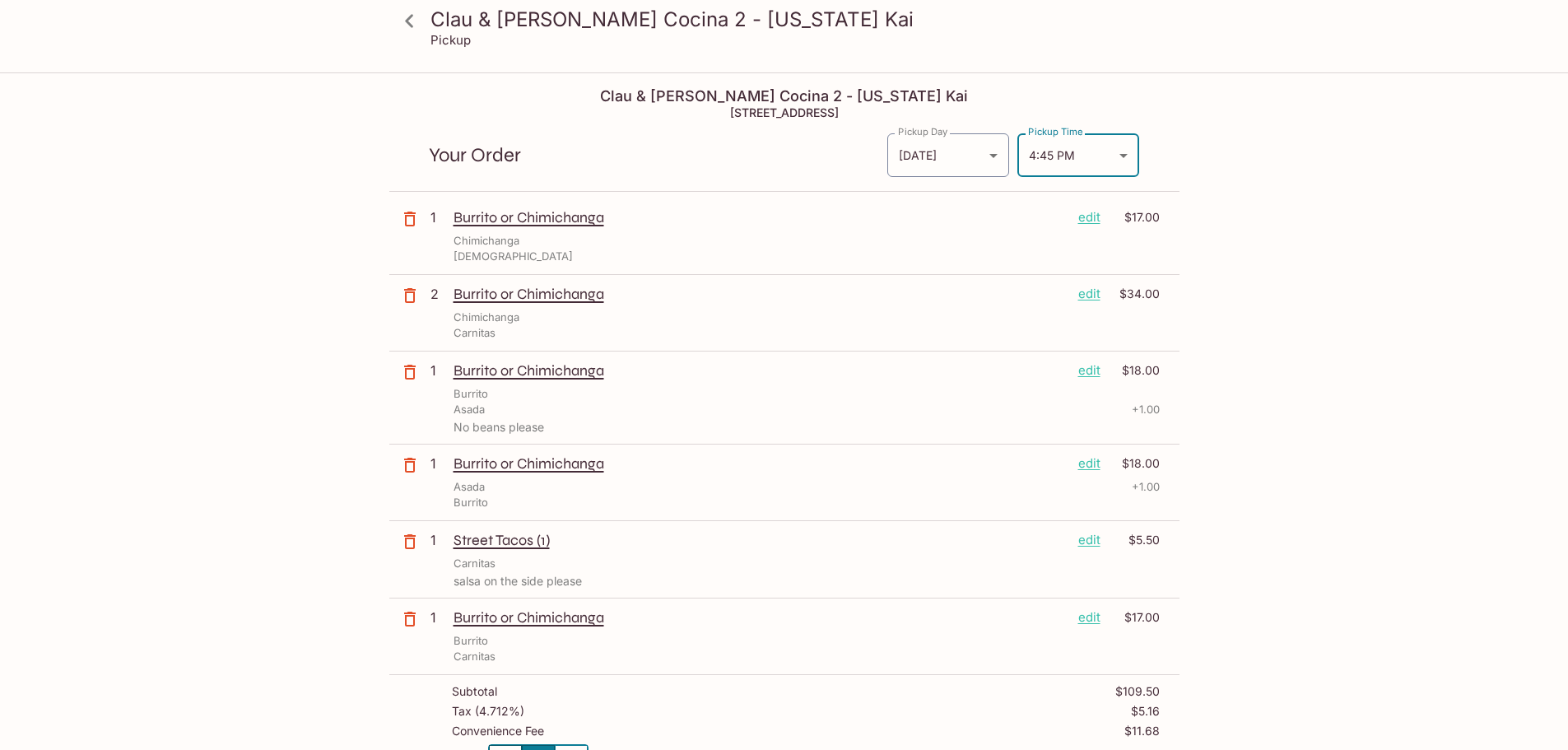
click at [236, 310] on div "Clau & [PERSON_NAME] Cocina 2 - [US_STATE] Kai Pickup Clau & [PERSON_NAME] Coci…" at bounding box center [784, 449] width 1568 height 750
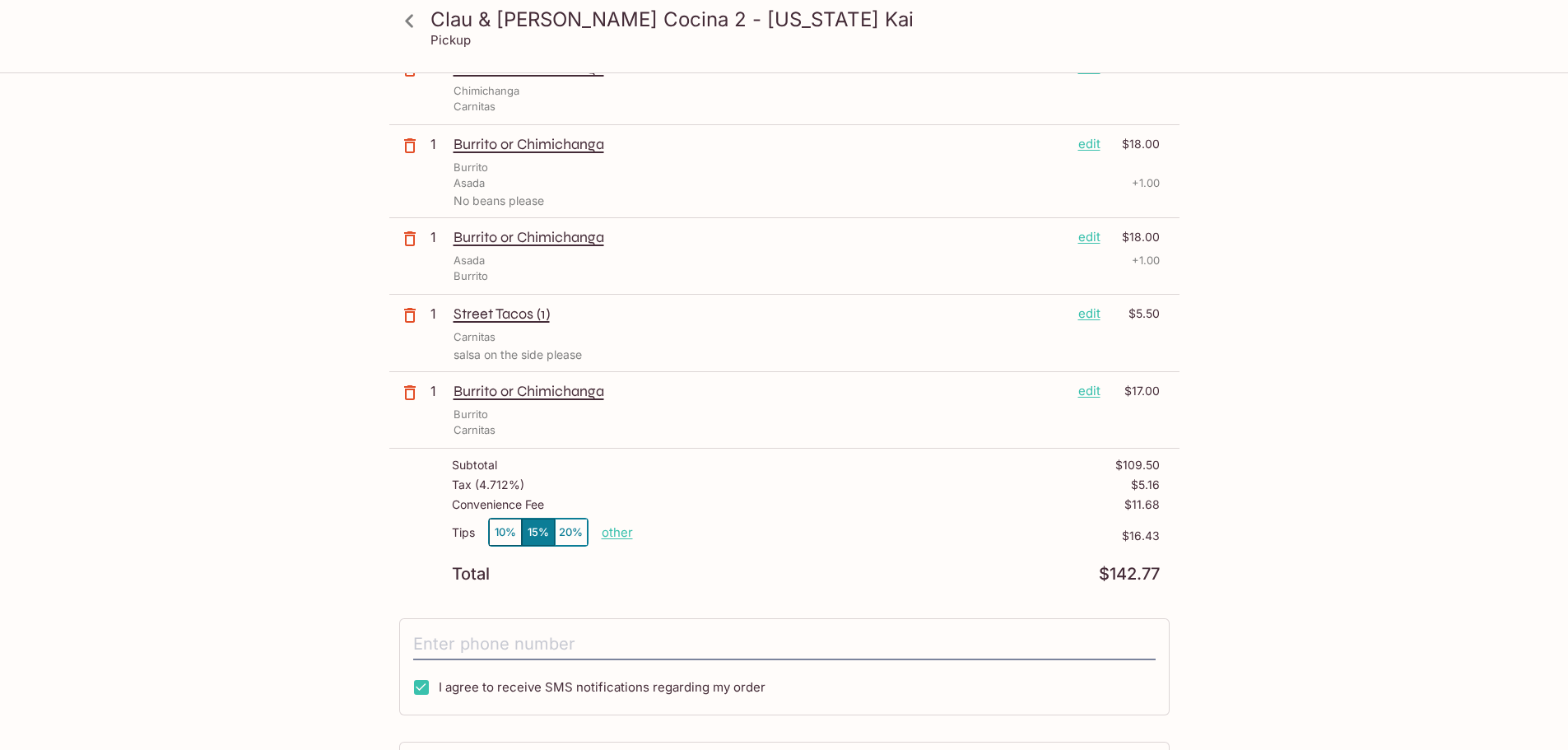
scroll to position [247, 0]
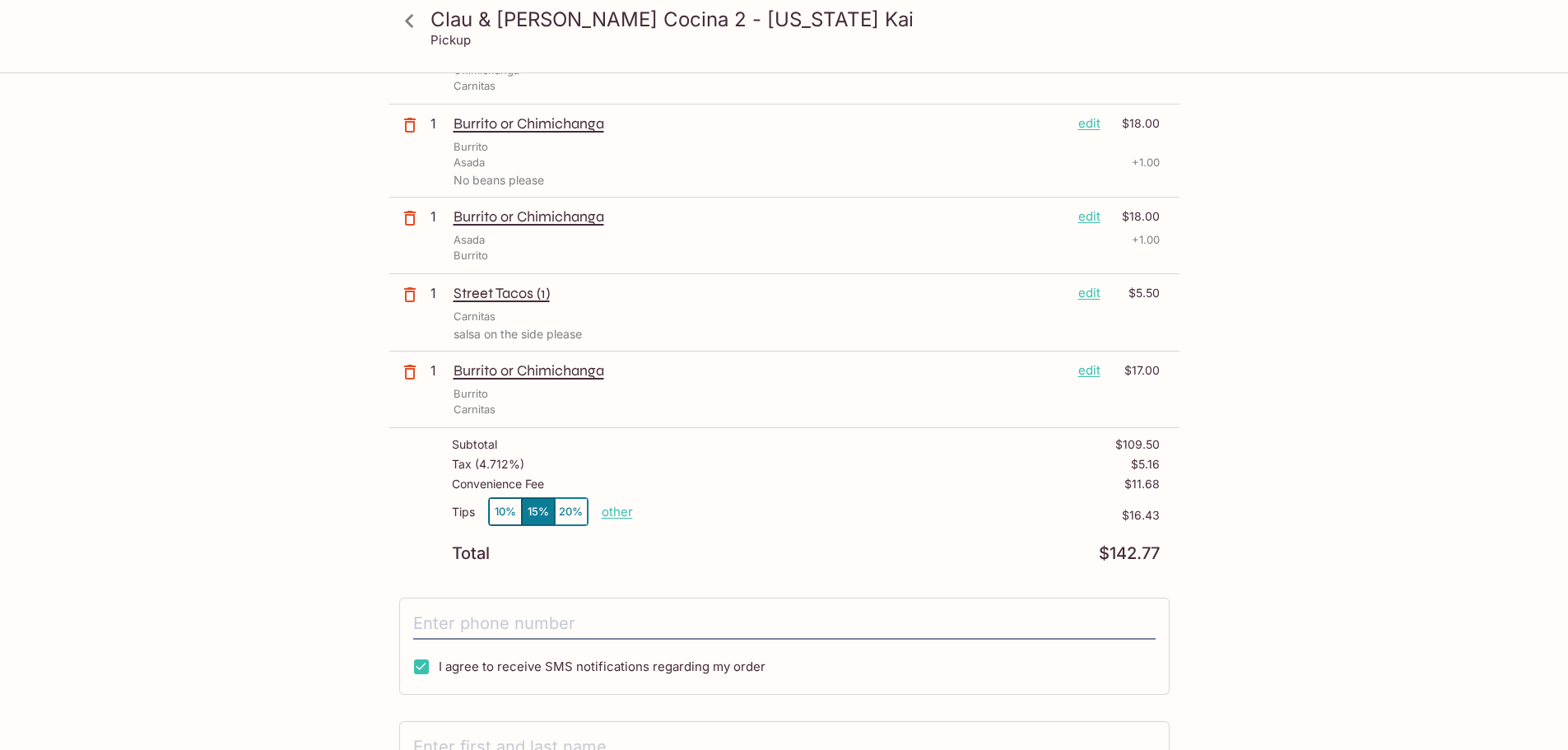
click at [492, 507] on button "10%" at bounding box center [506, 511] width 33 height 27
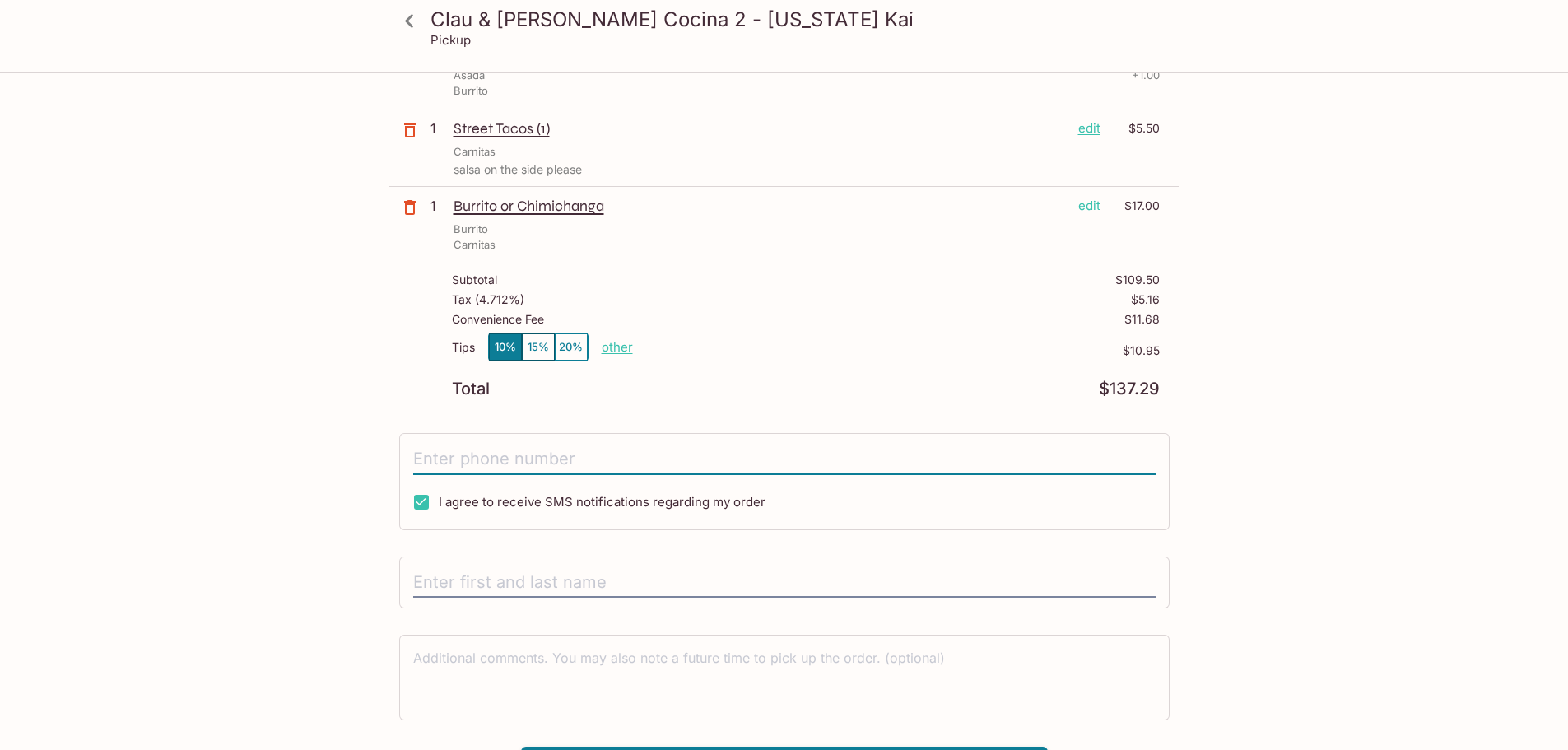
click at [533, 460] on input "tel" at bounding box center [784, 460] width 743 height 31
type input "[PHONE_NUMBER]"
click at [423, 506] on input "I agree to receive SMS notifications regarding my order" at bounding box center [422, 502] width 33 height 33
checkbox input "false"
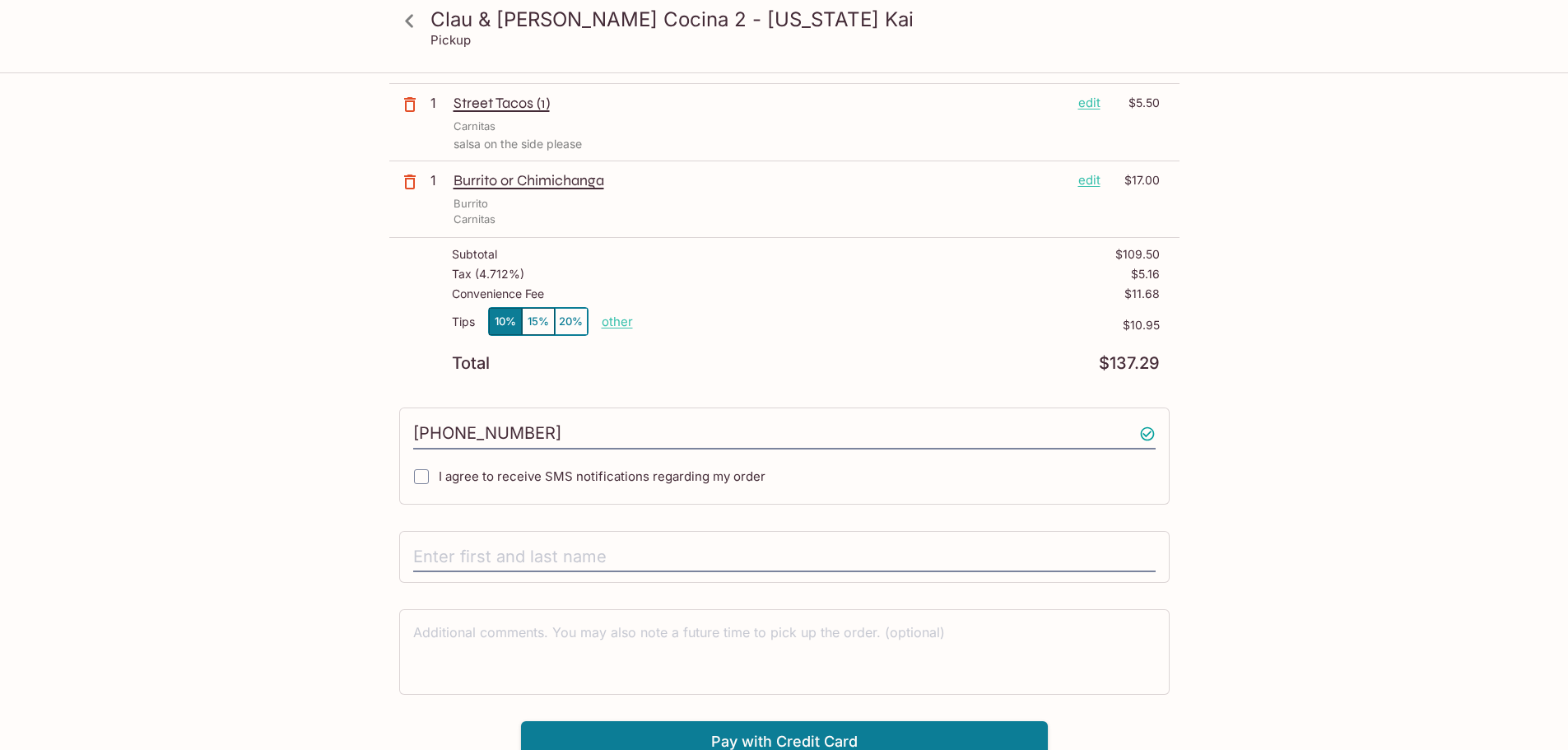
scroll to position [450, 0]
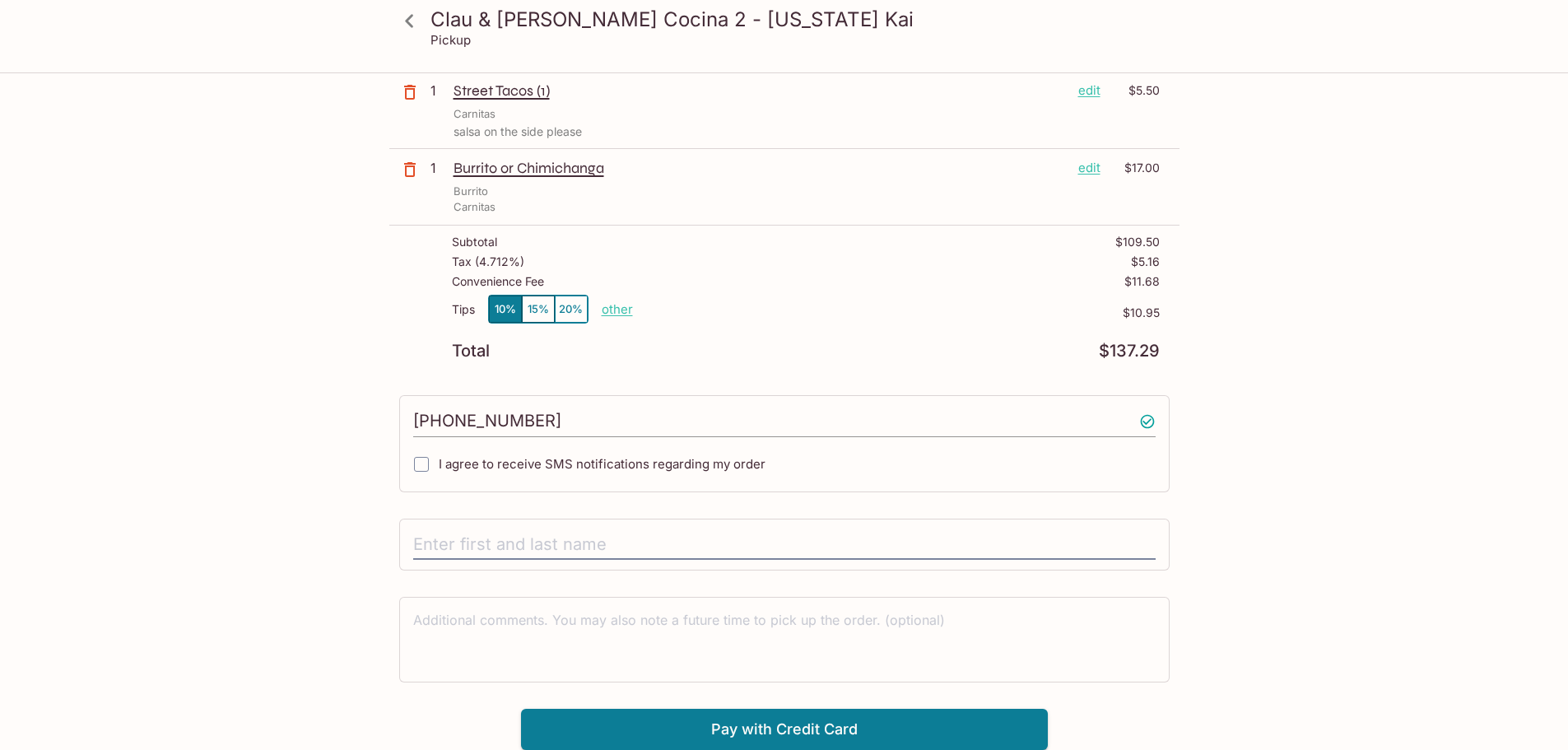
click at [560, 423] on input "[PHONE_NUMBER]" at bounding box center [784, 422] width 743 height 31
type input "[PHONE_NUMBER]"
click at [558, 549] on input "text" at bounding box center [784, 545] width 743 height 31
type input "[PERSON_NAME]"
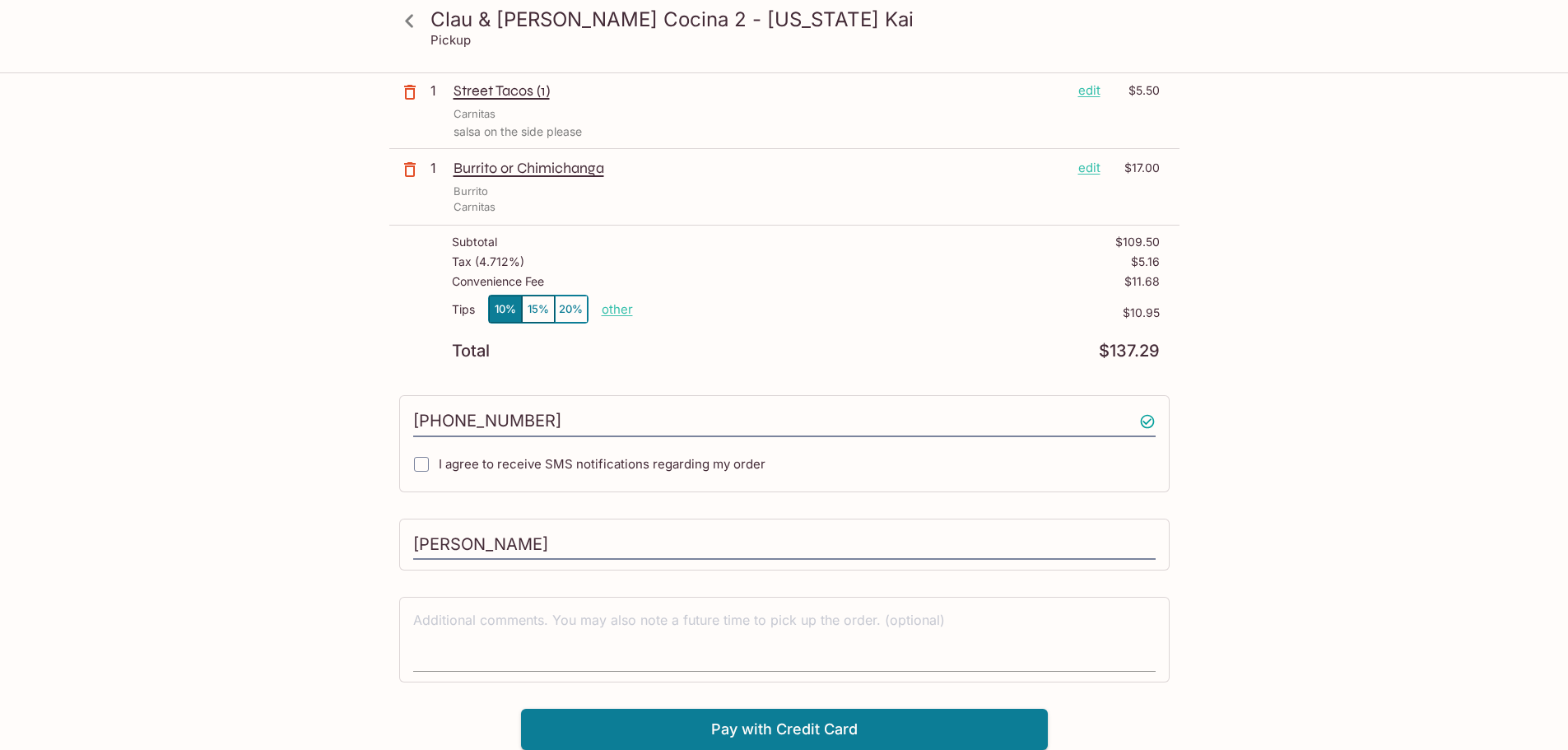
click at [732, 631] on textarea at bounding box center [784, 639] width 743 height 57
type textarea "Pickup at 4:45PM, please"
click at [773, 720] on button "Pay with Credit Card" at bounding box center [784, 729] width 526 height 41
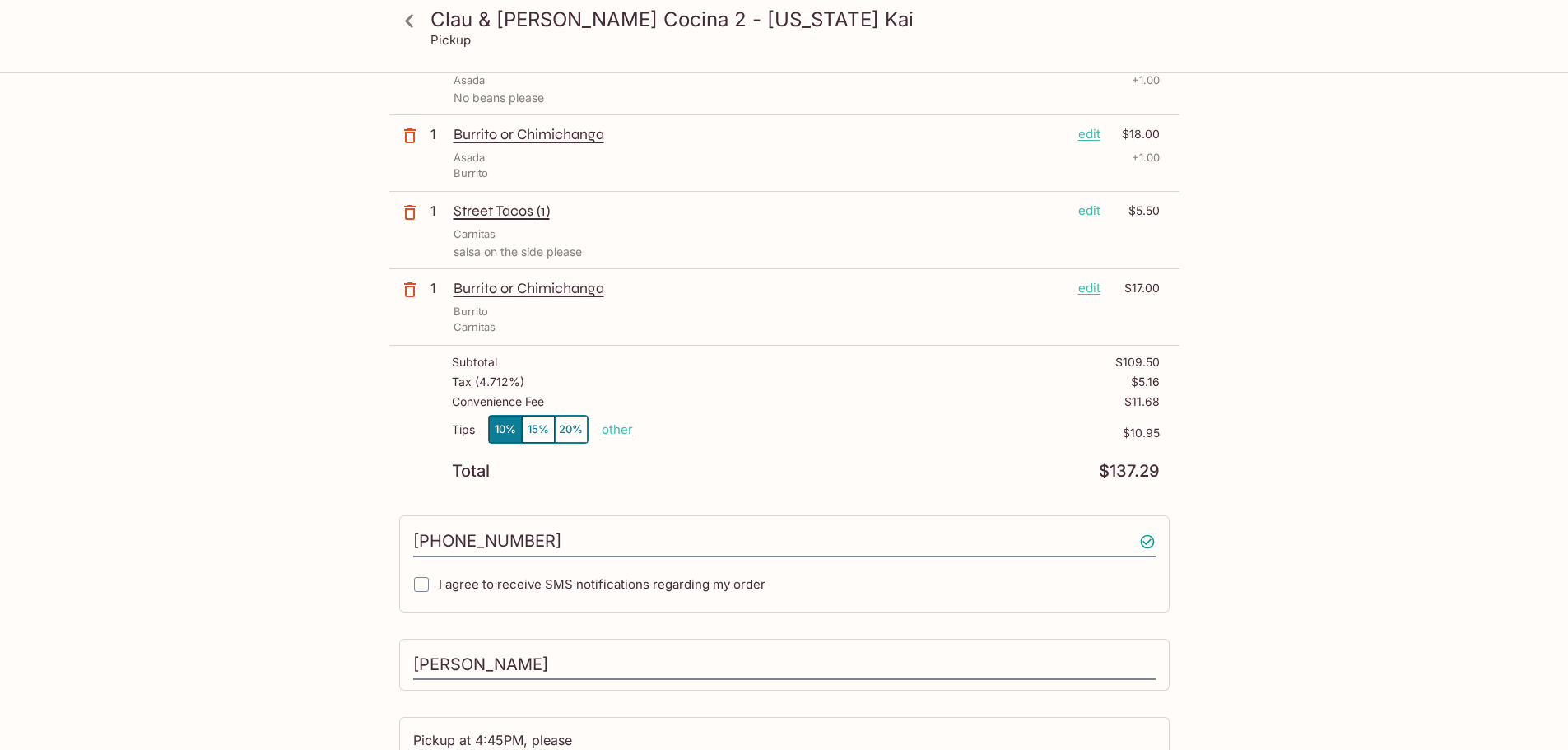
scroll to position [697, 0]
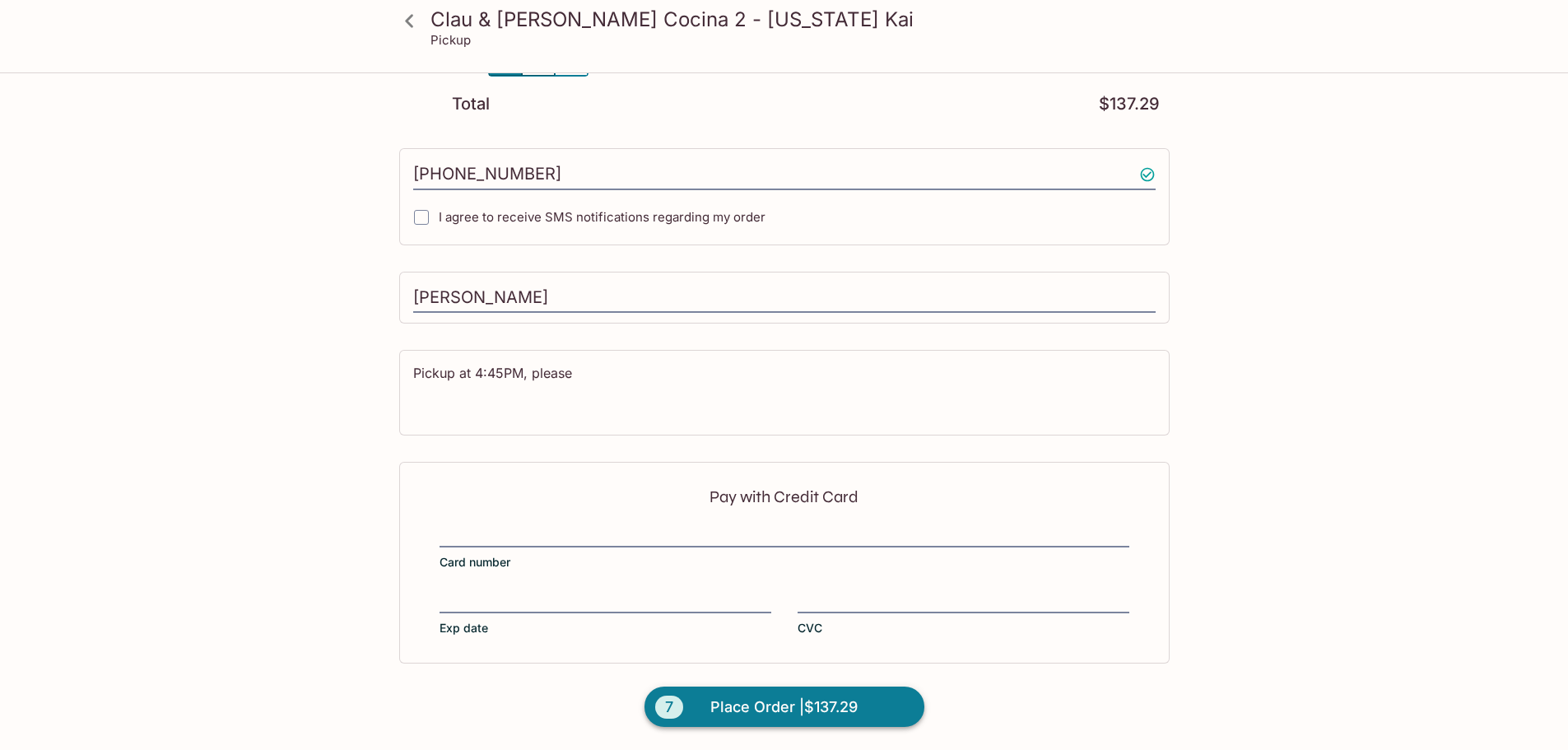
click at [855, 697] on span "Place Order | $137.29" at bounding box center [784, 707] width 147 height 26
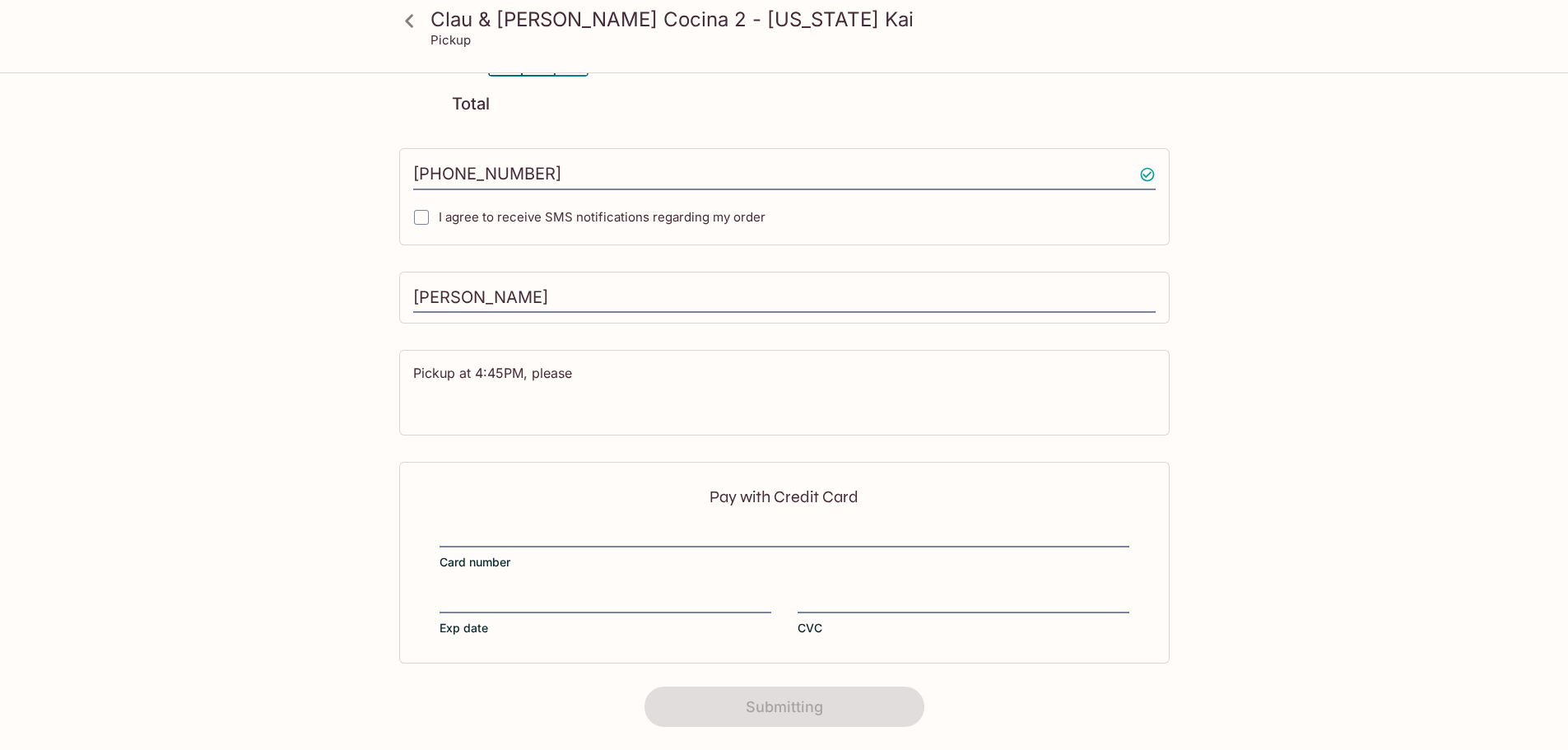
scroll to position [207, 0]
